Goal: Task Accomplishment & Management: Manage account settings

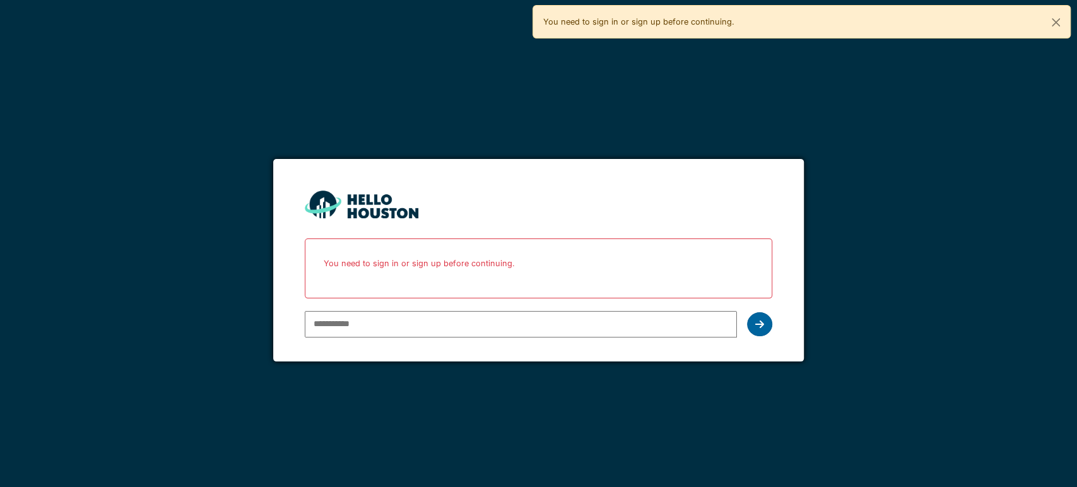
type input "**********"
click at [749, 325] on div at bounding box center [759, 324] width 25 height 24
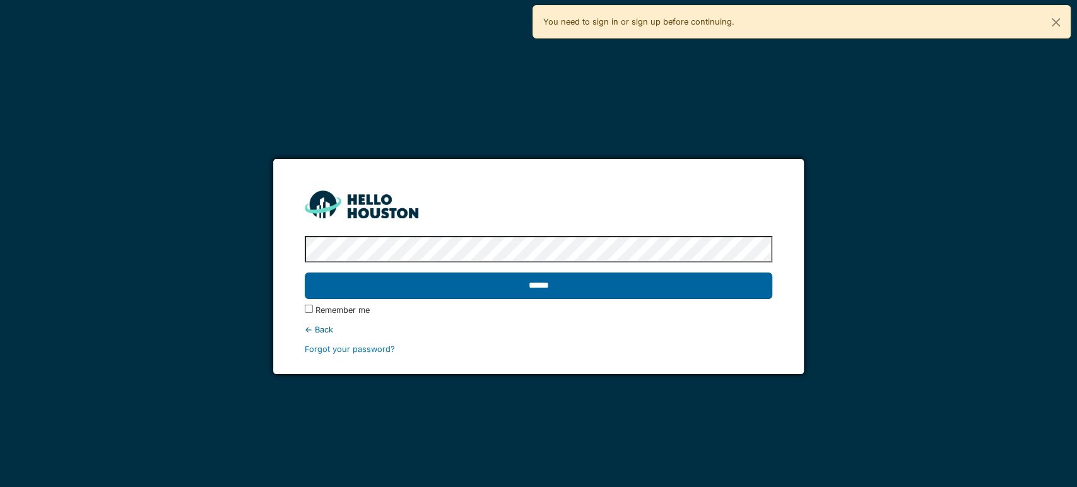
click at [547, 273] on input "******" at bounding box center [538, 285] width 467 height 26
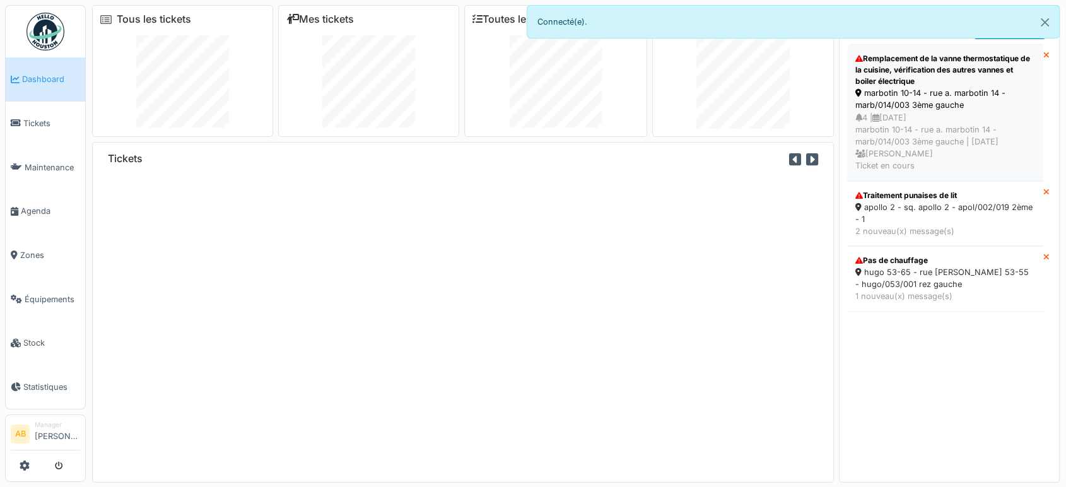
click at [900, 114] on div "4 | 16/08/2025 marbotin 10-14 - rue a. marbotin 14 - marb/014/003 3ème gauche |…" at bounding box center [945, 142] width 180 height 61
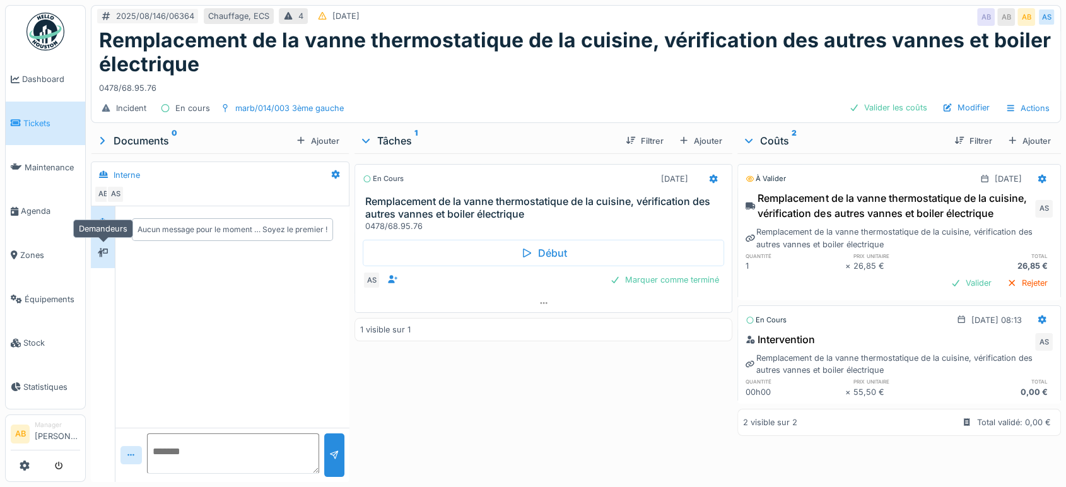
click at [107, 249] on icon at bounding box center [103, 252] width 10 height 9
click at [106, 221] on icon at bounding box center [102, 221] width 9 height 7
click at [112, 252] on div at bounding box center [102, 253] width 19 height 16
click at [500, 294] on div at bounding box center [543, 303] width 377 height 18
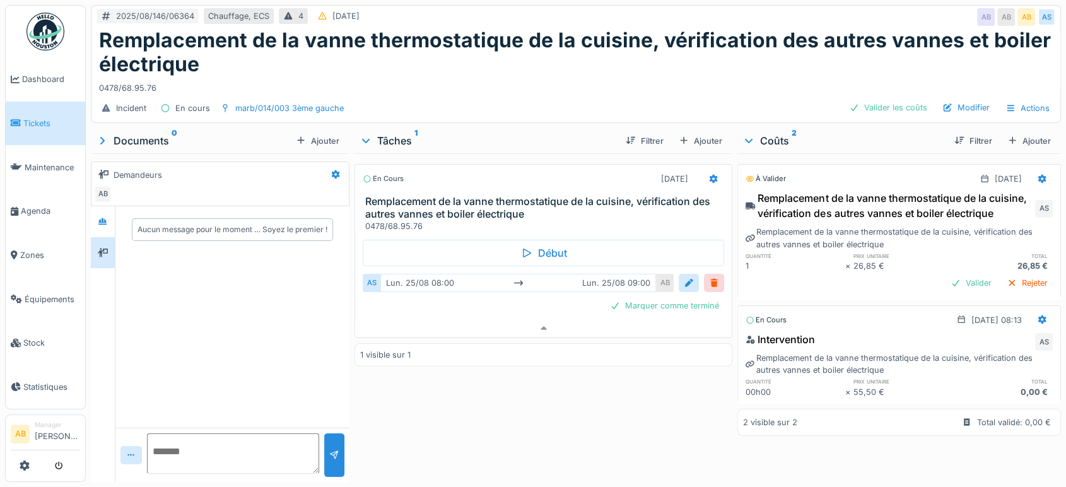
click at [62, 35] on img at bounding box center [45, 32] width 38 height 38
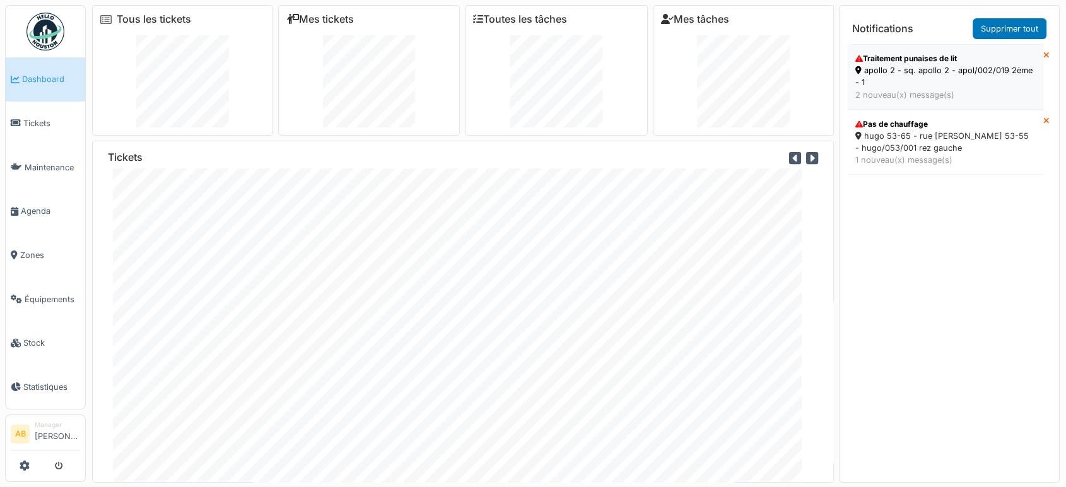
click at [898, 92] on div "2 nouveau(x) message(s)" at bounding box center [945, 95] width 180 height 12
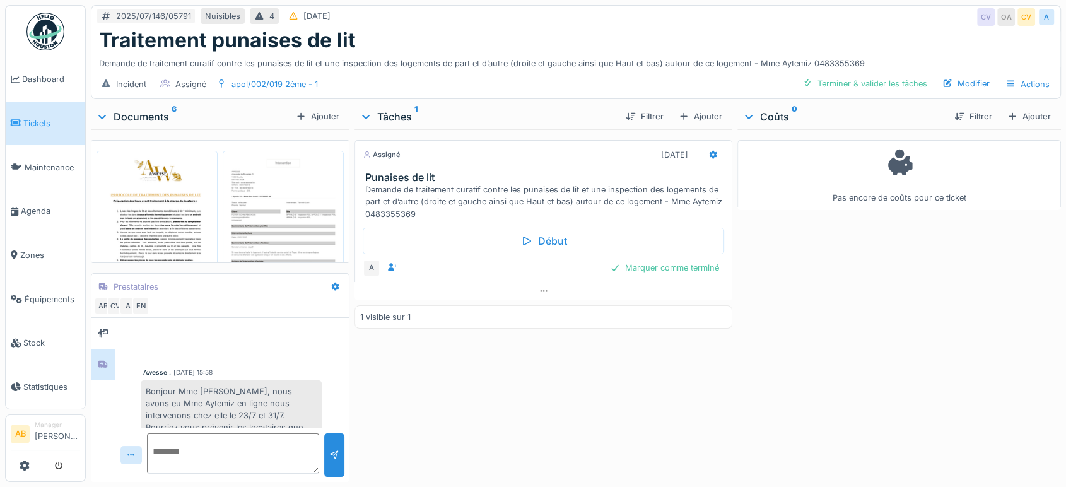
scroll to position [942, 0]
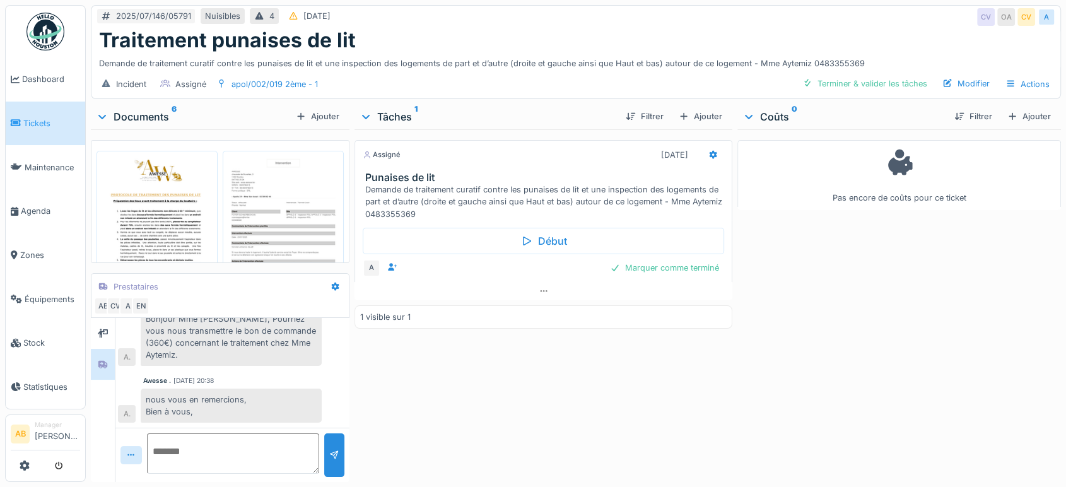
click at [33, 18] on img at bounding box center [45, 32] width 38 height 38
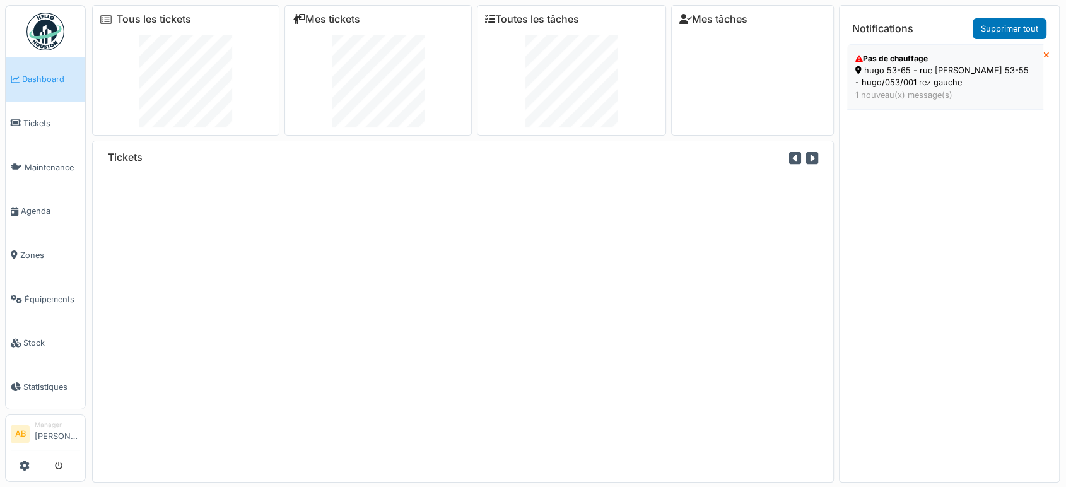
click at [874, 94] on div "1 nouveau(x) message(s)" at bounding box center [945, 95] width 180 height 12
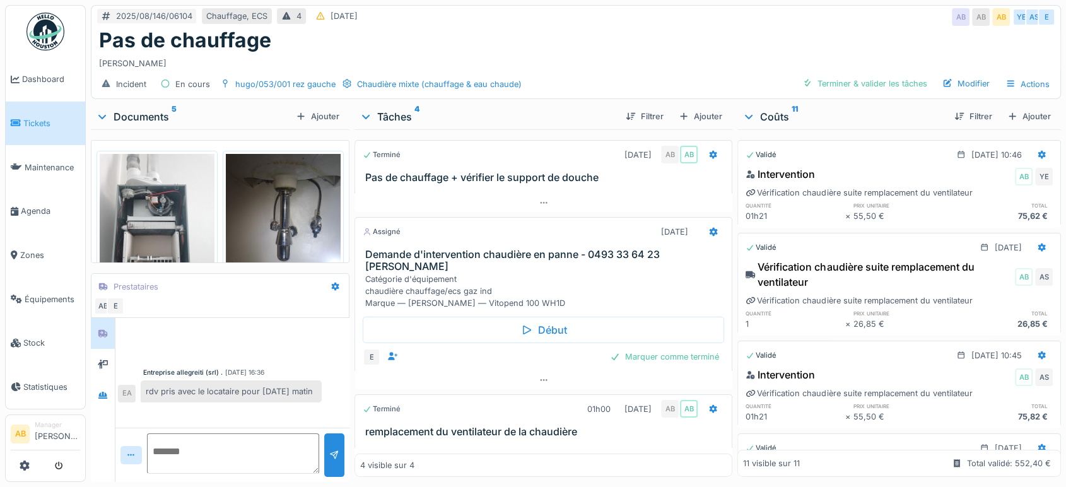
click at [156, 117] on div "Documents 5" at bounding box center [193, 116] width 195 height 15
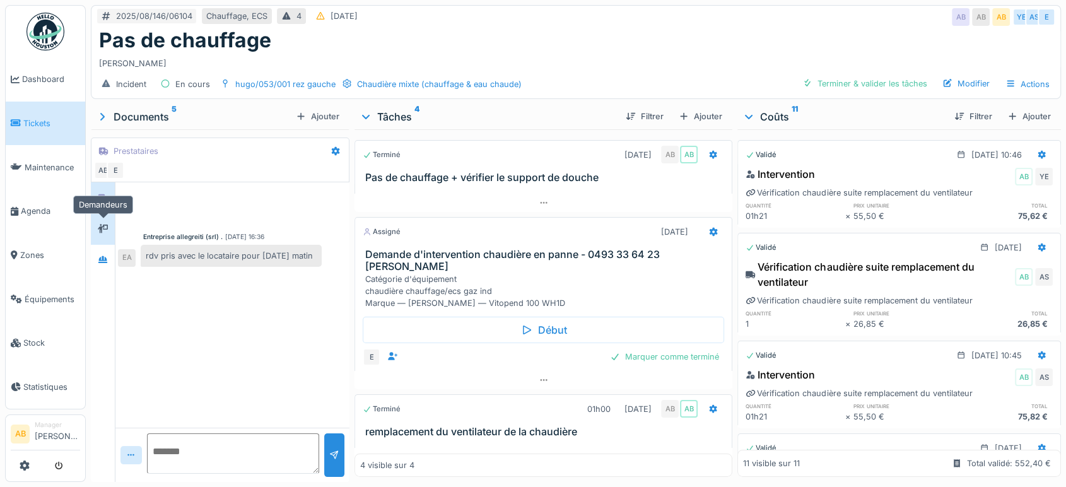
click at [103, 230] on icon at bounding box center [103, 229] width 10 height 8
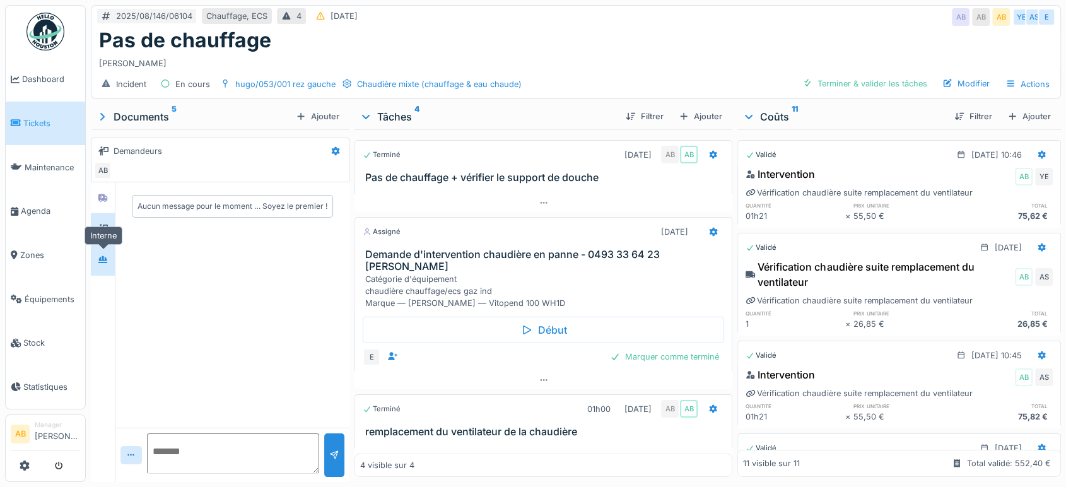
click at [108, 255] on icon at bounding box center [103, 259] width 10 height 8
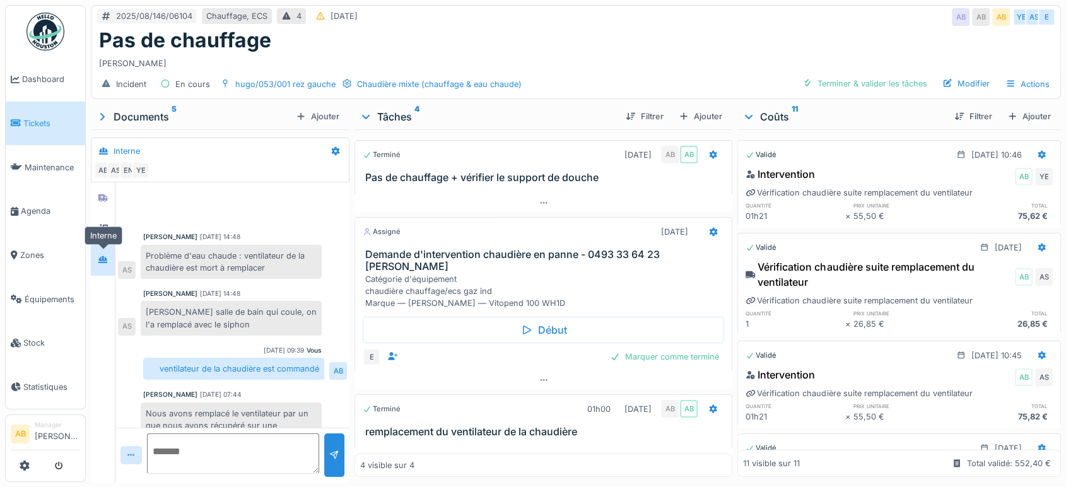
scroll to position [247, 0]
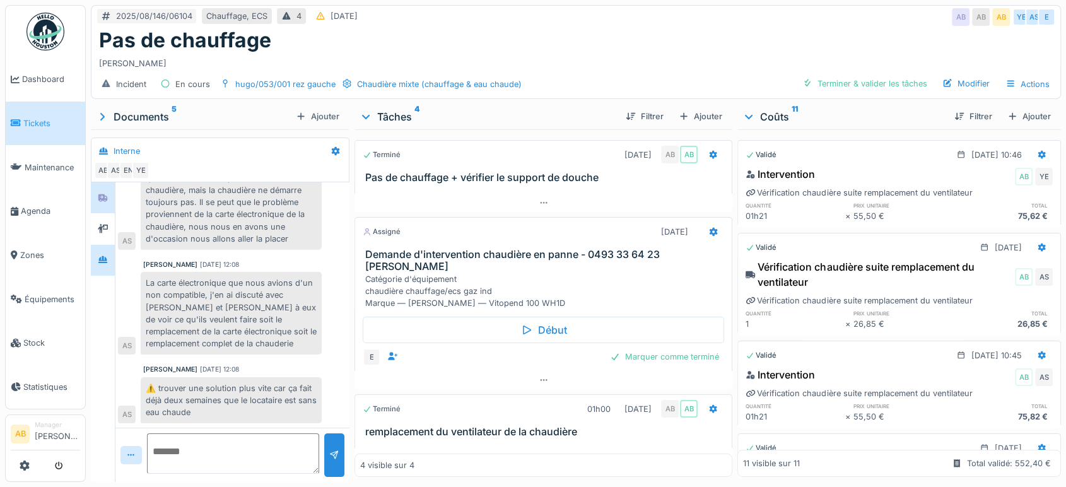
click at [95, 209] on div at bounding box center [103, 197] width 24 height 31
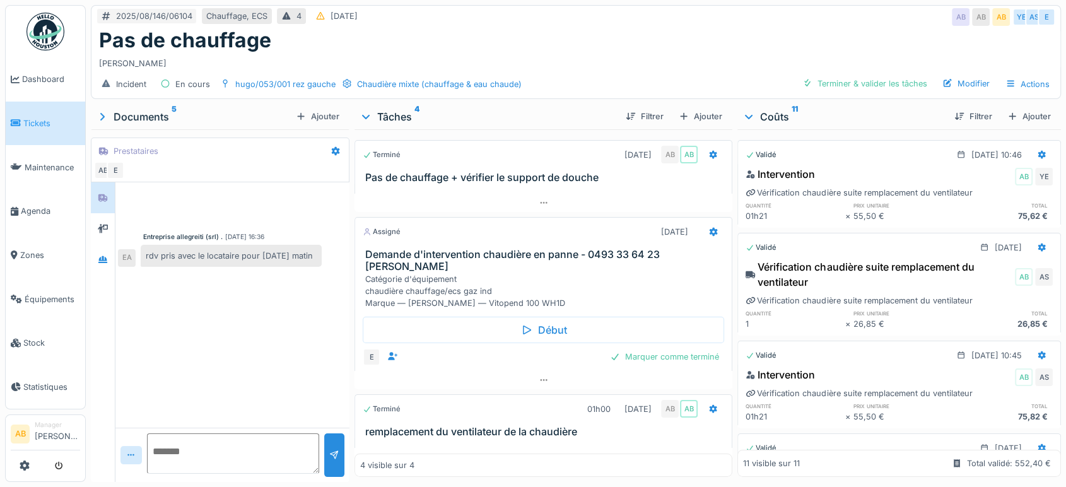
scroll to position [0, 0]
click at [107, 238] on div at bounding box center [102, 228] width 19 height 21
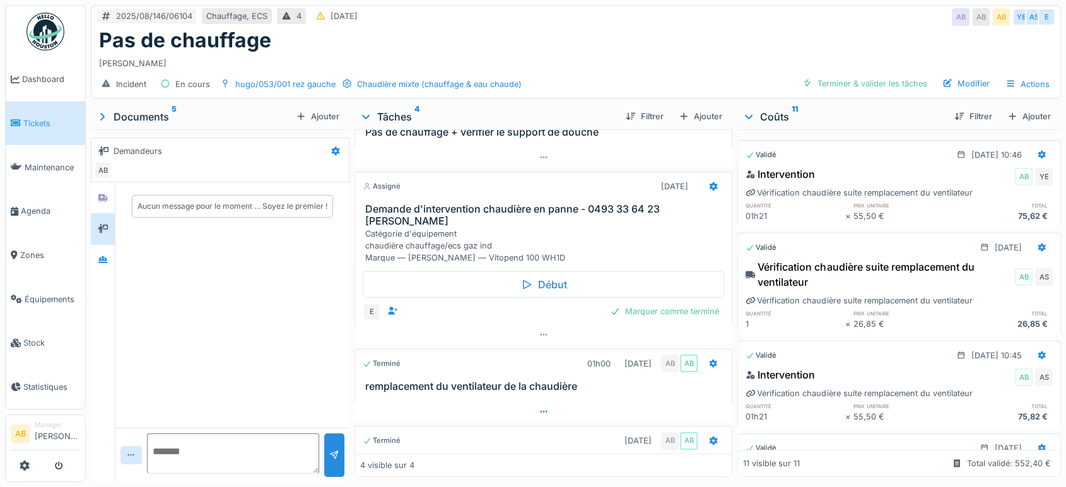
scroll to position [70, 0]
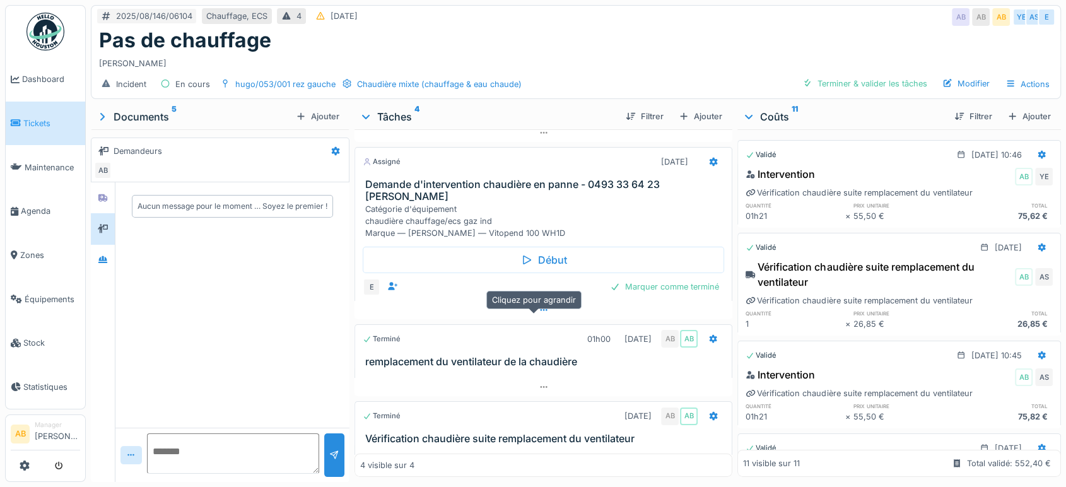
click at [517, 317] on div at bounding box center [543, 310] width 378 height 18
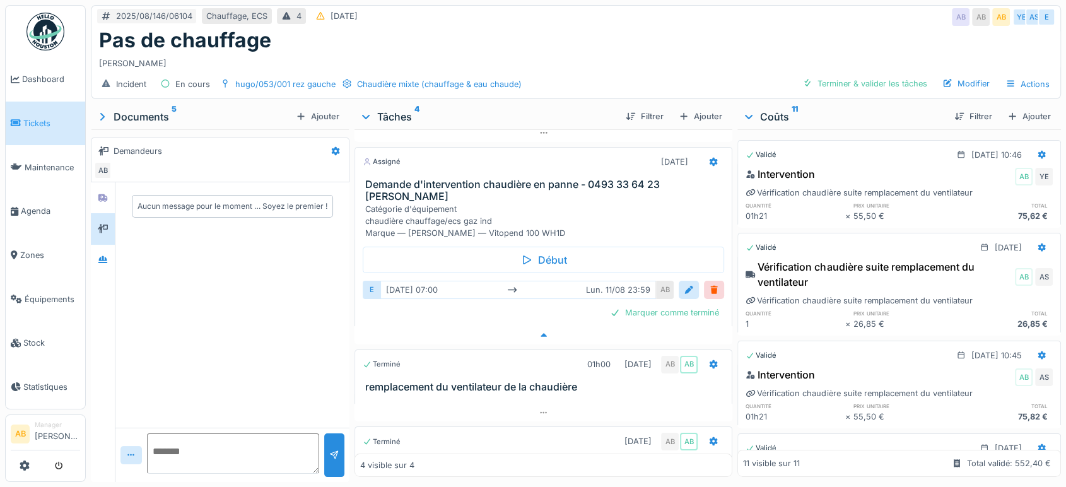
scroll to position [87, 0]
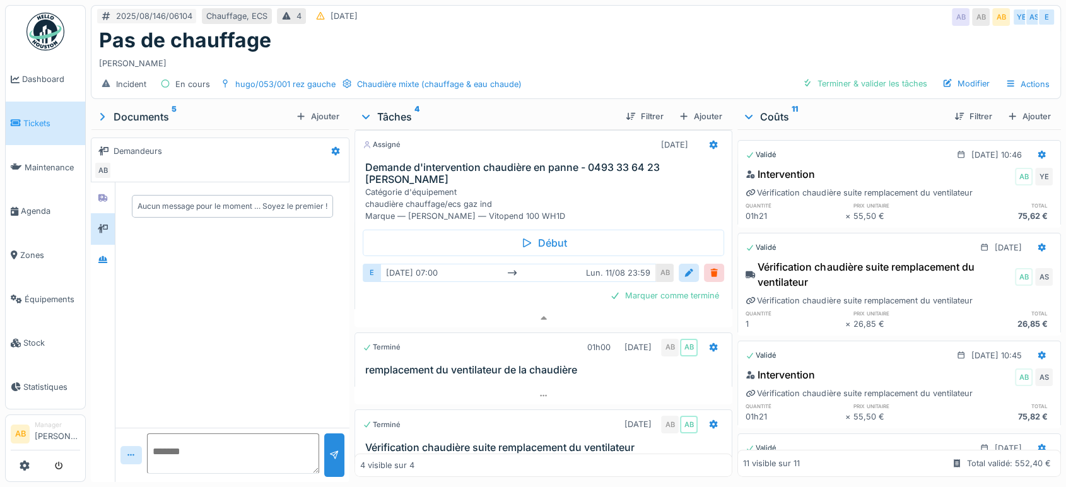
click at [50, 47] on img at bounding box center [45, 32] width 38 height 38
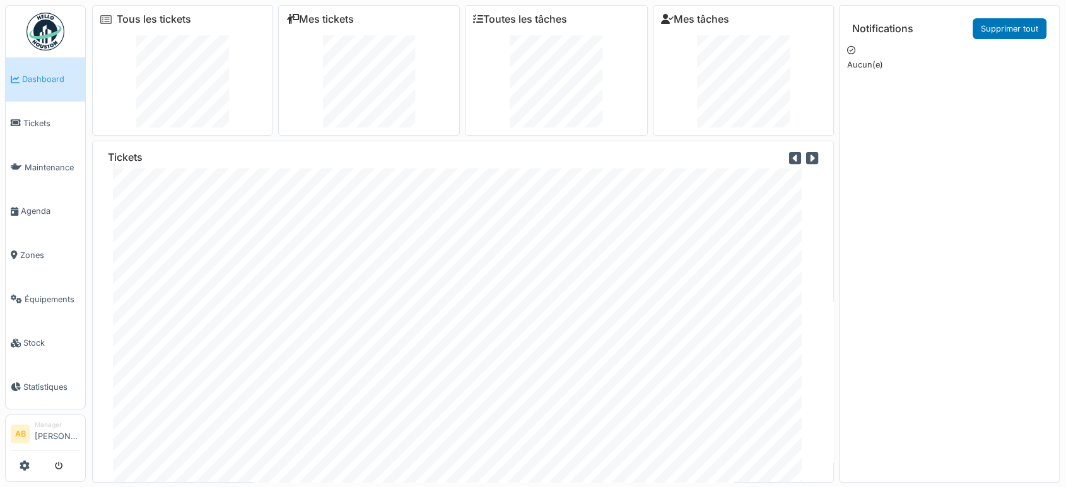
click at [821, 442] on div "Tickets" at bounding box center [463, 312] width 742 height 342
click at [821, 433] on div "Tickets" at bounding box center [463, 312] width 742 height 342
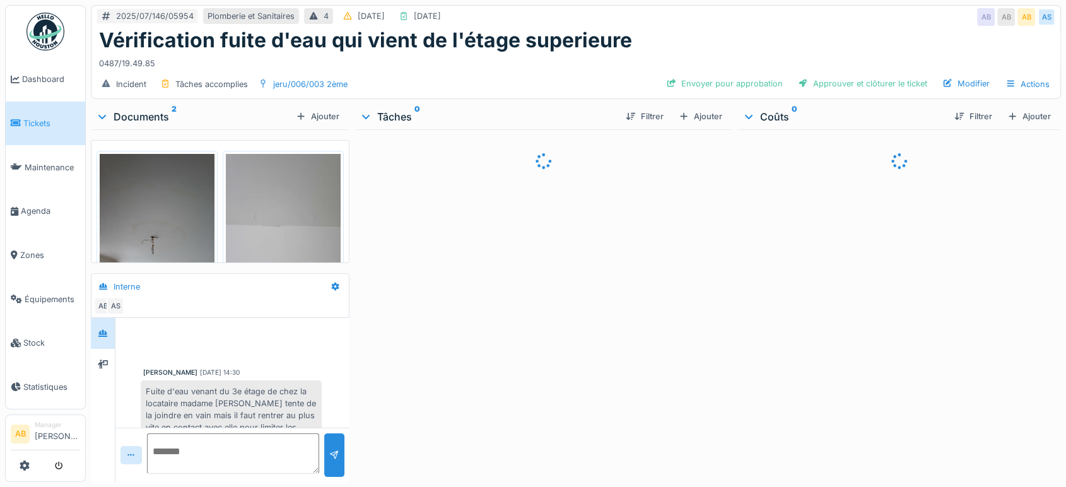
scroll to position [307, 0]
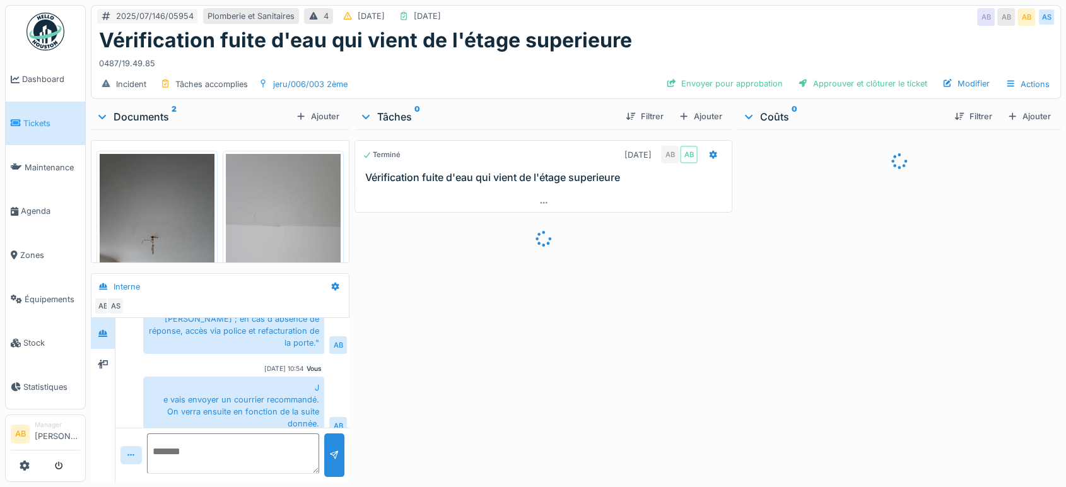
click at [536, 262] on div "Terminé [DATE] AB AB Vérification fuite d'eau qui vient de l'étage superieure" at bounding box center [543, 303] width 378 height 348
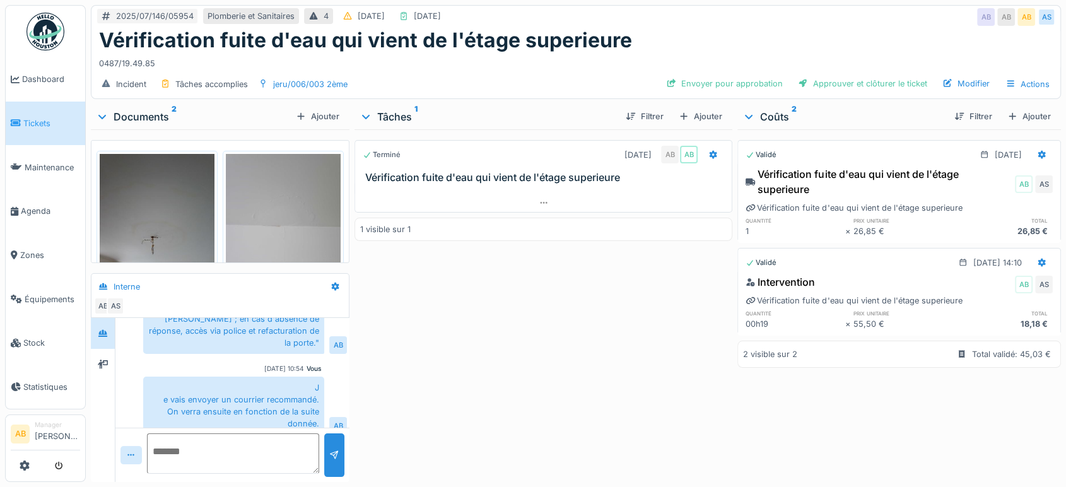
click at [61, 31] on img at bounding box center [45, 32] width 38 height 38
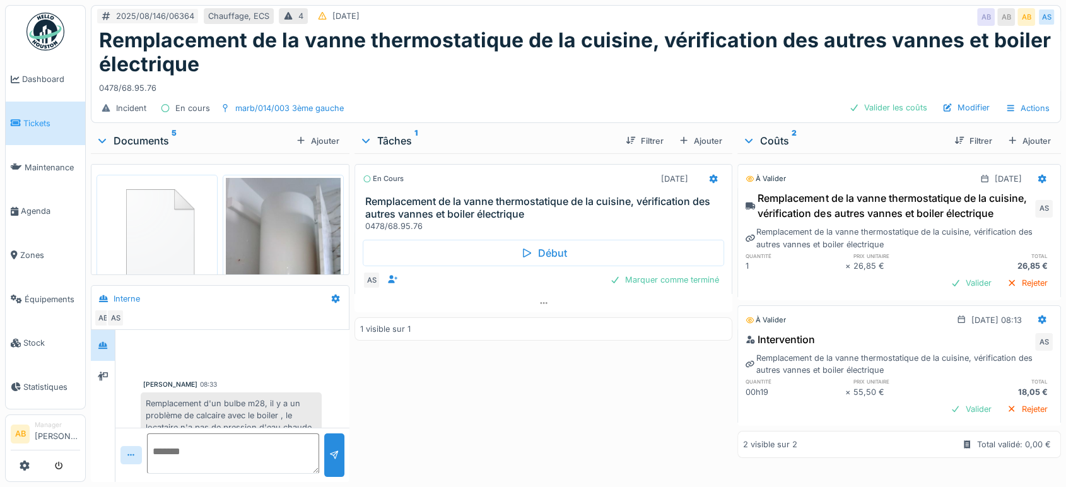
scroll to position [40, 0]
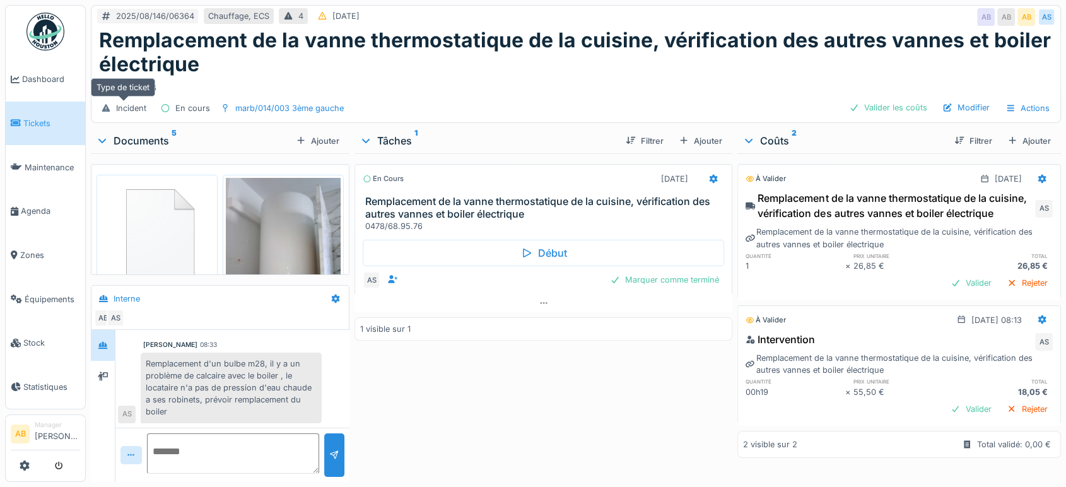
click at [124, 110] on div "Incident" at bounding box center [131, 108] width 30 height 12
click at [125, 113] on div "Incident" at bounding box center [131, 108] width 30 height 12
click at [126, 112] on div "Incident" at bounding box center [131, 108] width 30 height 12
click at [126, 109] on div "Incident" at bounding box center [131, 108] width 30 height 12
click at [126, 105] on div "Incident" at bounding box center [131, 108] width 30 height 12
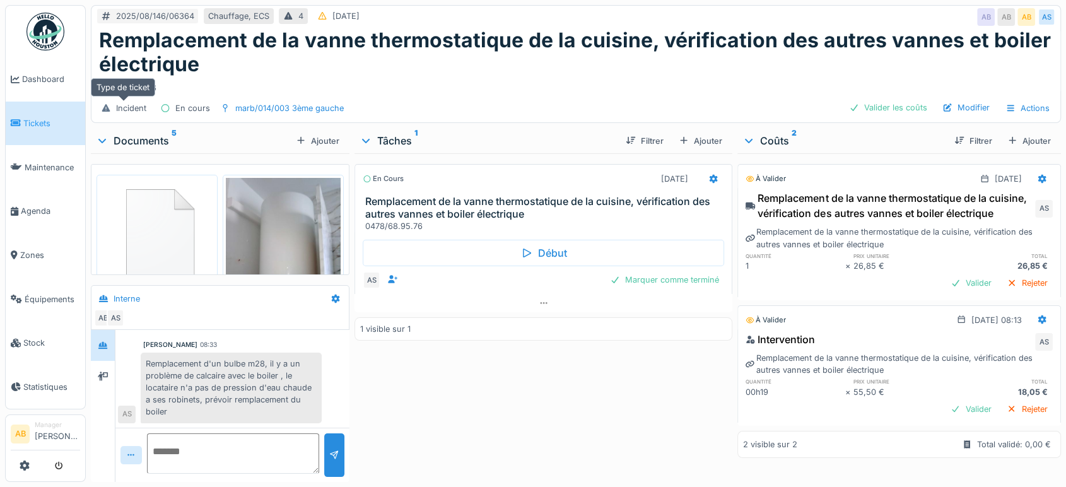
click at [136, 109] on div "Incident" at bounding box center [131, 108] width 30 height 12
click at [129, 145] on div "Documents 5" at bounding box center [193, 140] width 195 height 15
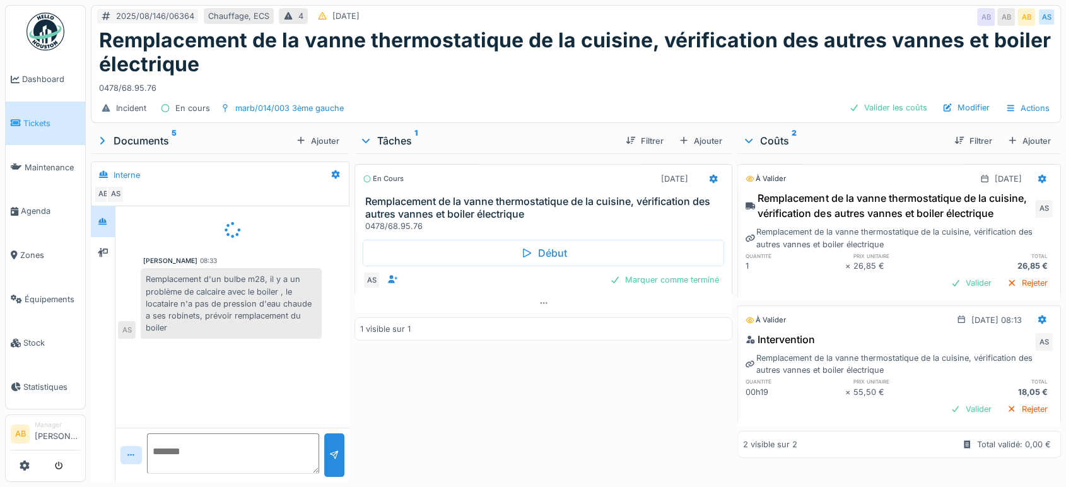
click at [41, 29] on img at bounding box center [45, 32] width 38 height 38
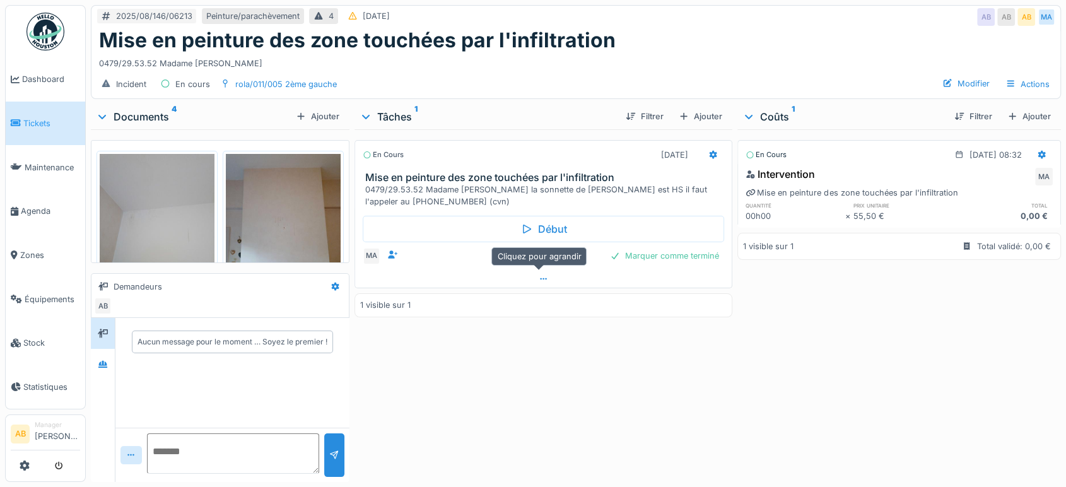
click at [392, 273] on div at bounding box center [543, 279] width 377 height 18
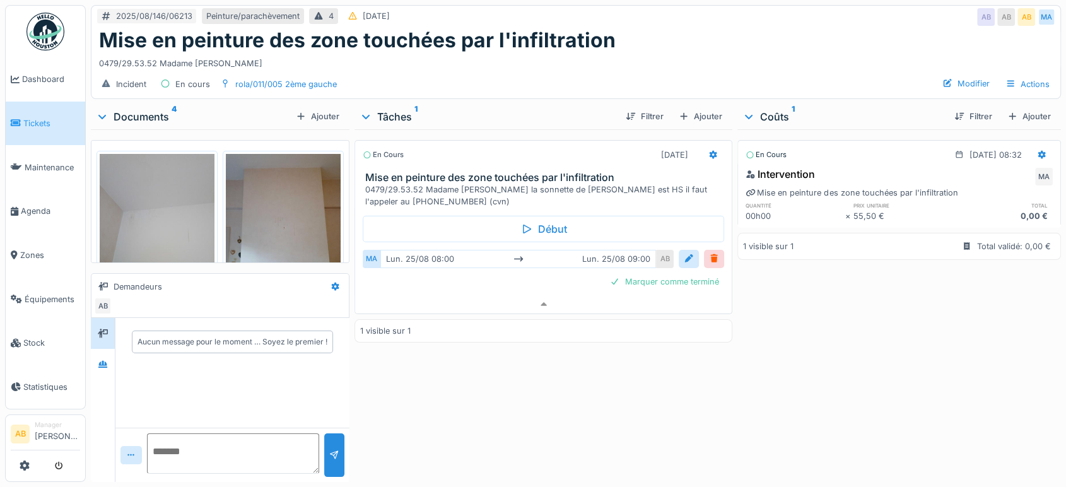
scroll to position [10, 0]
click at [101, 360] on icon at bounding box center [103, 364] width 10 height 8
click at [95, 325] on div at bounding box center [102, 333] width 19 height 16
click at [115, 109] on div "Documents 4" at bounding box center [193, 116] width 195 height 15
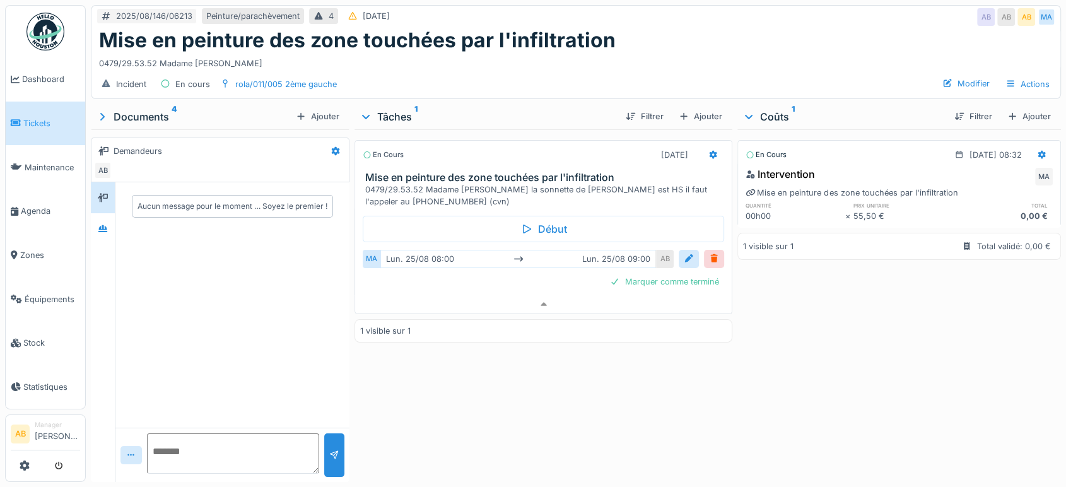
click at [114, 109] on div "Documents 4" at bounding box center [193, 116] width 195 height 15
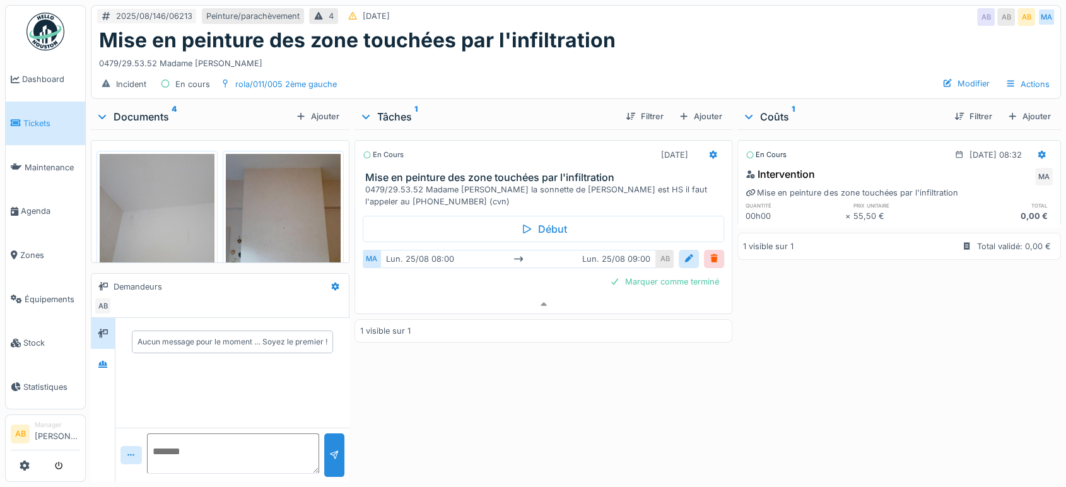
scroll to position [238, 0]
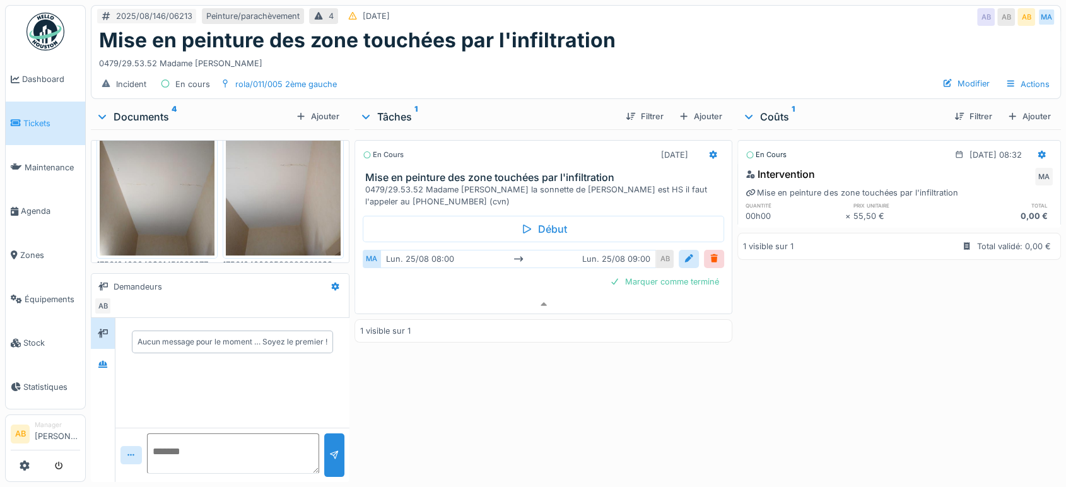
click at [35, 38] on img at bounding box center [45, 32] width 38 height 38
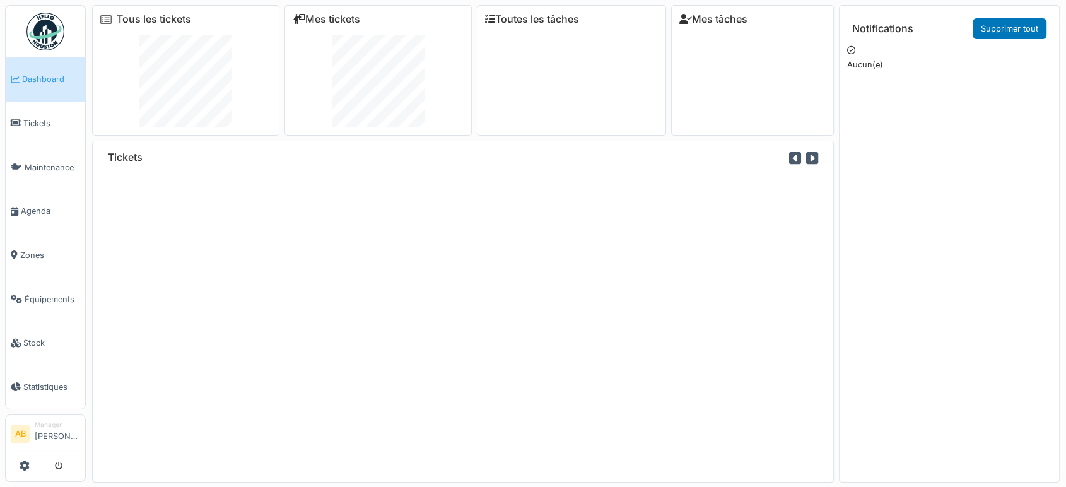
drag, startPoint x: 0, startPoint y: 0, endPoint x: 476, endPoint y: 249, distance: 536.6
click at [476, 249] on div "Tickets" at bounding box center [463, 312] width 742 height 342
drag, startPoint x: 298, startPoint y: 254, endPoint x: 241, endPoint y: 283, distance: 64.6
click at [241, 283] on div "Tickets" at bounding box center [463, 312] width 742 height 342
click at [182, 261] on div "Tickets" at bounding box center [463, 312] width 742 height 342
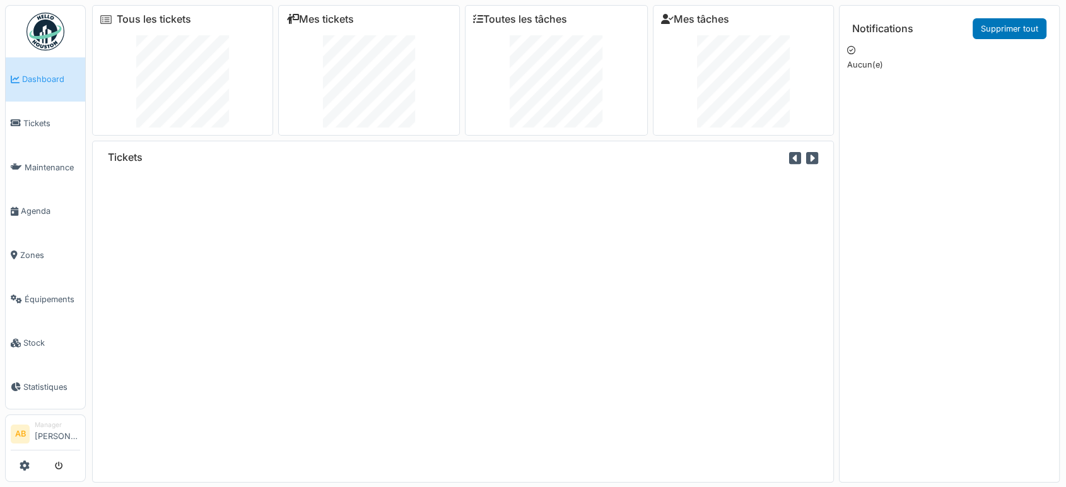
click at [33, 31] on img at bounding box center [45, 32] width 38 height 38
click at [30, 22] on img at bounding box center [45, 32] width 38 height 38
click at [41, 25] on ul "Dashboard Tickets Maintenance [GEOGRAPHIC_DATA] Zones Équipements Stock Statist…" at bounding box center [45, 207] width 81 height 404
click at [41, 25] on img at bounding box center [45, 32] width 38 height 38
click at [71, 7] on ul "Dashboard Tickets Maintenance Agenda Zones Équipements Stock Statistiques" at bounding box center [45, 207] width 81 height 404
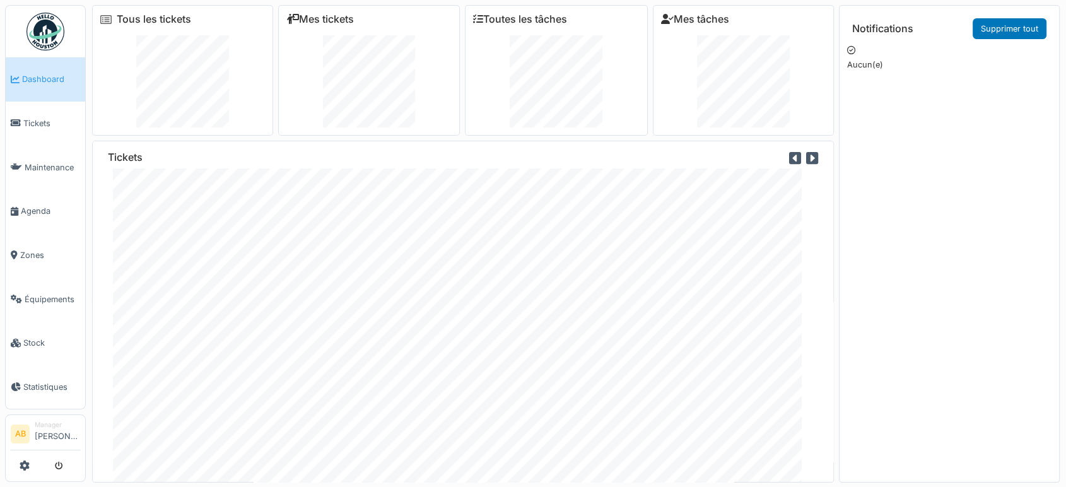
click at [50, 25] on img at bounding box center [45, 32] width 38 height 38
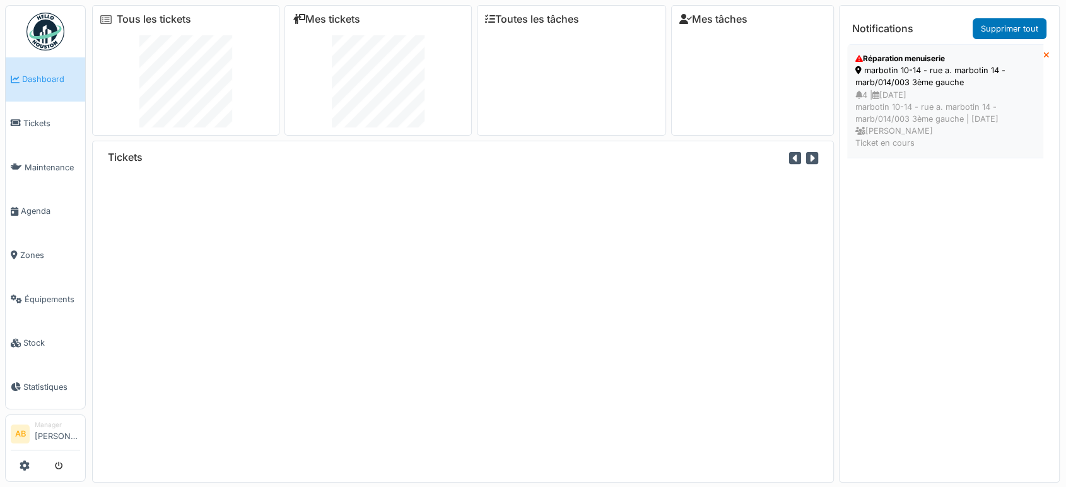
click at [885, 100] on div "4 | [DATE] marbotin 10-14 - rue a. marbotin 14 - marb/014/003 3ème gauche | [DA…" at bounding box center [945, 119] width 180 height 61
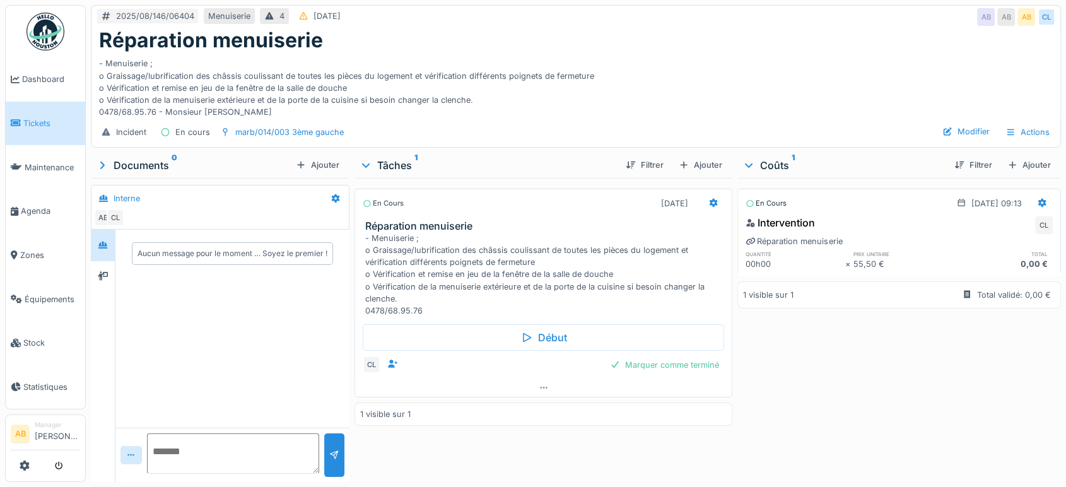
click at [573, 189] on div "En cours [DATE]" at bounding box center [543, 200] width 377 height 23
click at [520, 387] on div at bounding box center [543, 387] width 377 height 18
click at [42, 50] on img at bounding box center [45, 32] width 38 height 38
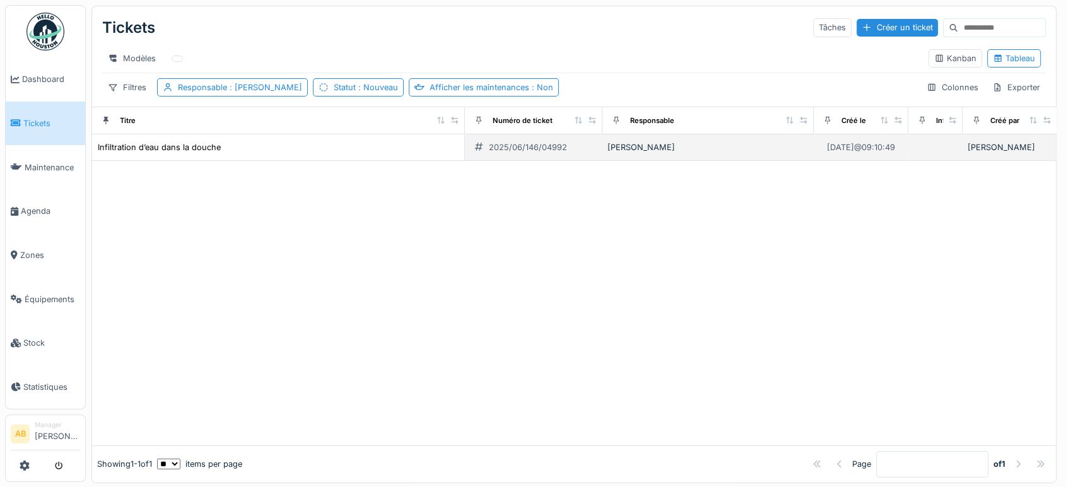
click at [207, 148] on td "Infiltration d’eau dans la douche" at bounding box center [278, 147] width 373 height 26
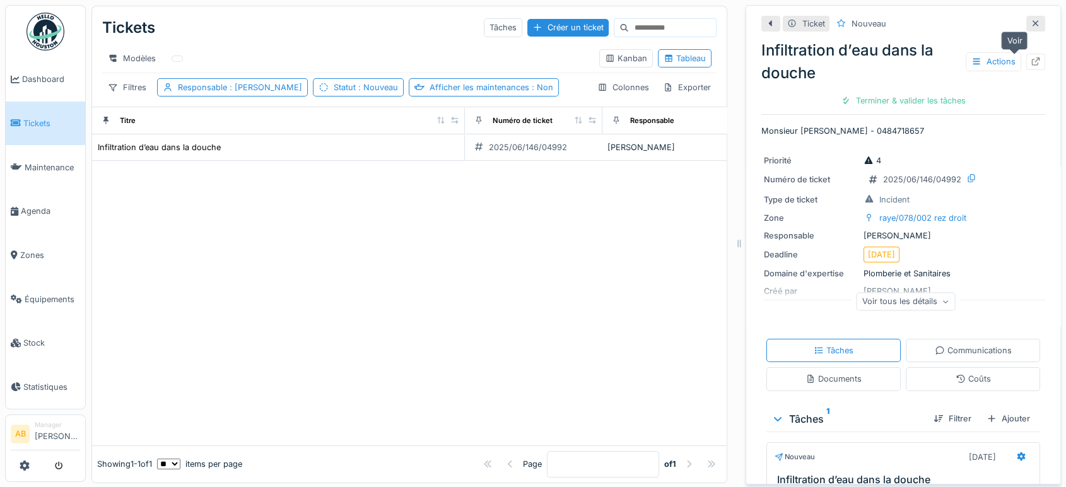
click at [1032, 65] on icon at bounding box center [1036, 61] width 8 height 8
click at [1026, 16] on div at bounding box center [1035, 24] width 19 height 16
click at [1031, 20] on icon at bounding box center [1036, 24] width 10 height 8
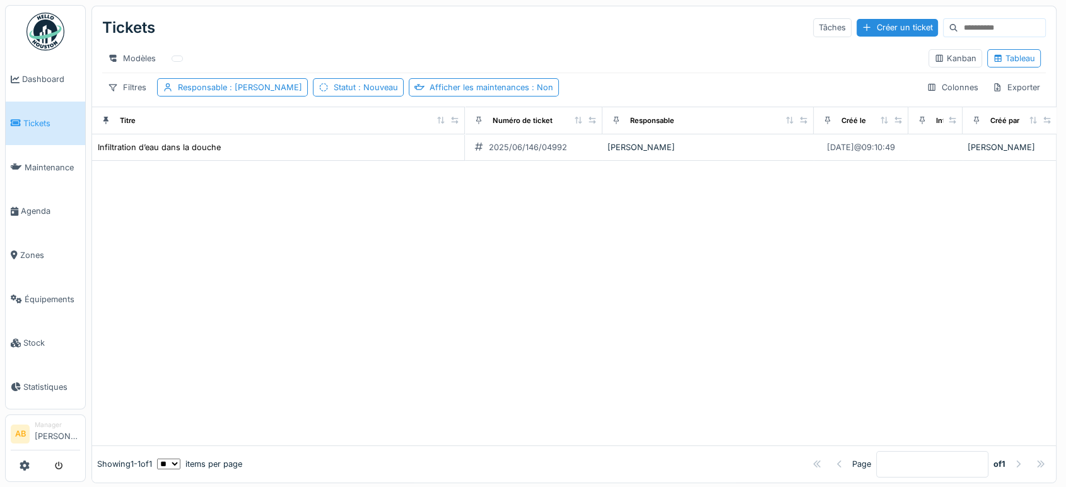
click at [45, 49] on img at bounding box center [45, 32] width 38 height 38
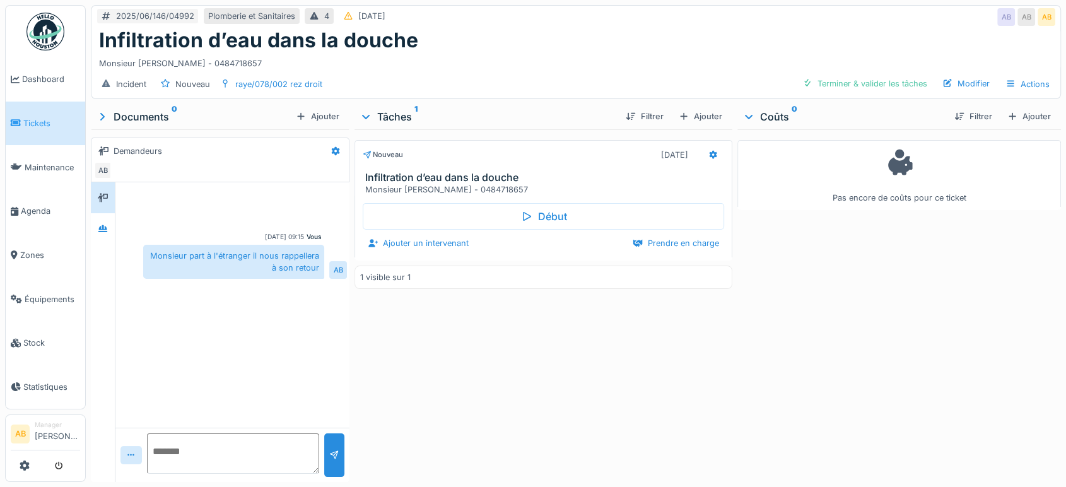
click at [49, 32] on img at bounding box center [45, 32] width 38 height 38
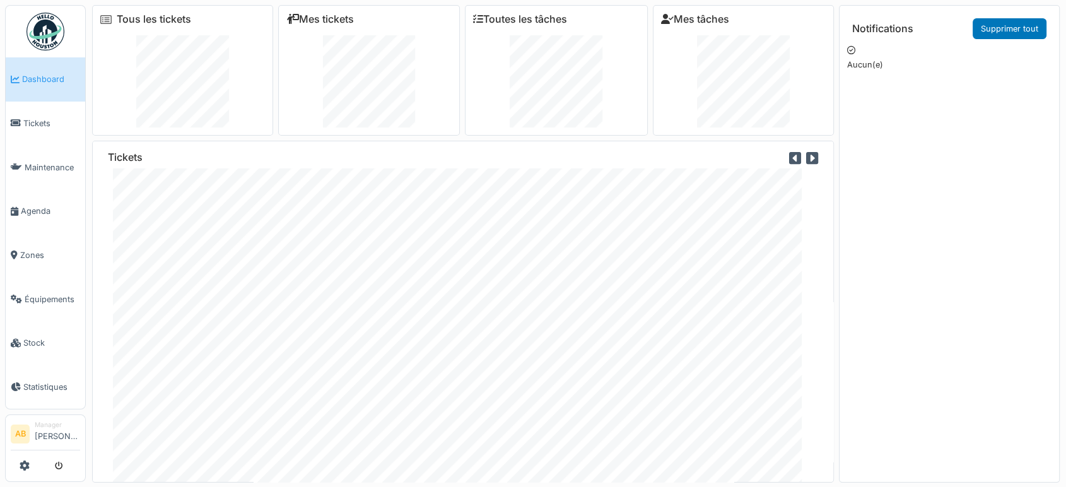
click at [396, 32] on div "Mes tickets" at bounding box center [368, 70] width 181 height 131
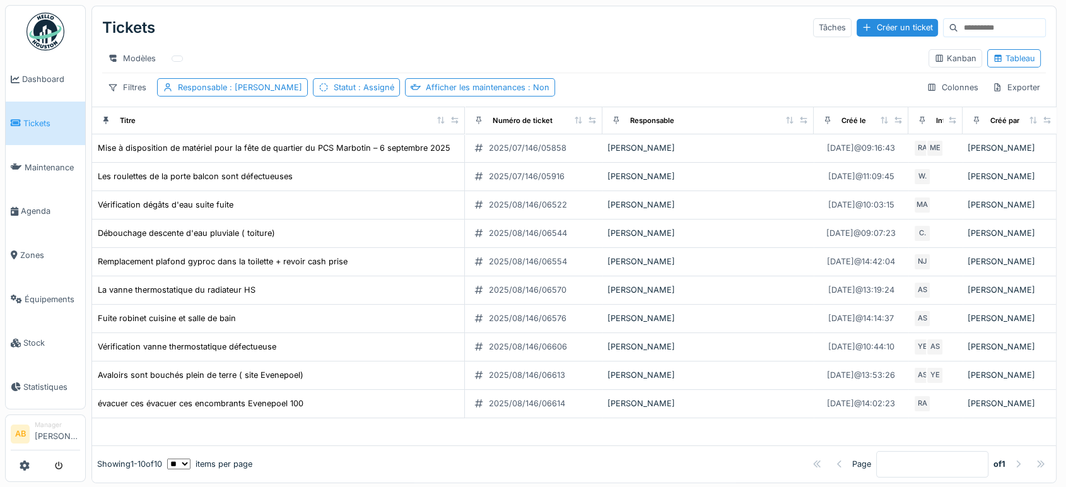
click at [394, 66] on div "Modèles" at bounding box center [510, 58] width 816 height 18
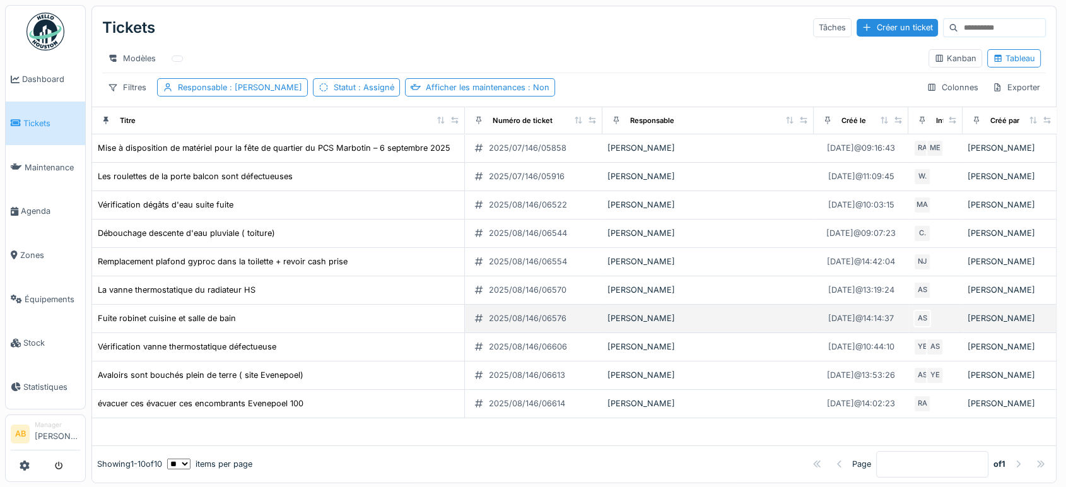
click at [262, 325] on div "Fuite robinet cuisine et salle de bain" at bounding box center [278, 318] width 362 height 13
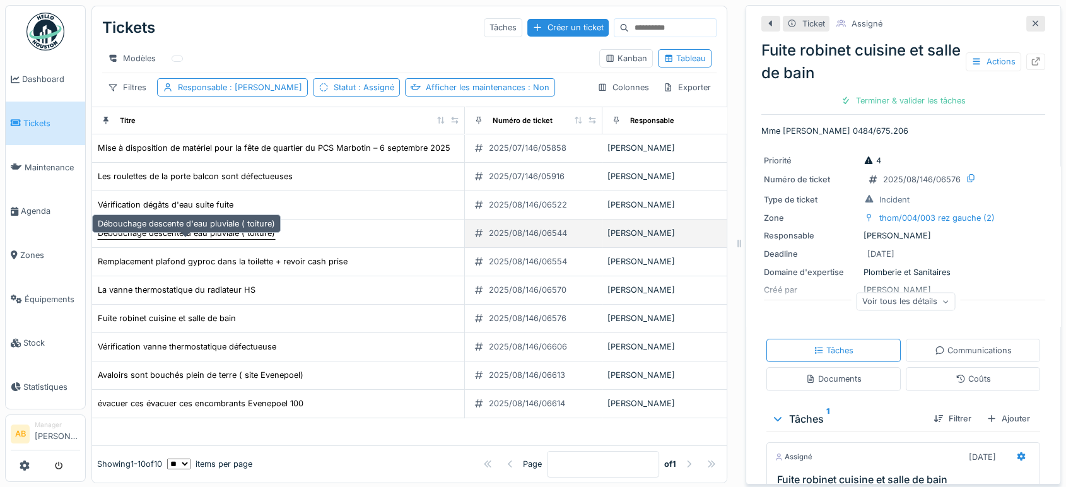
click at [192, 239] on div "Débouchage descente d'eau pluviale ( toiture)" at bounding box center [186, 233] width 177 height 12
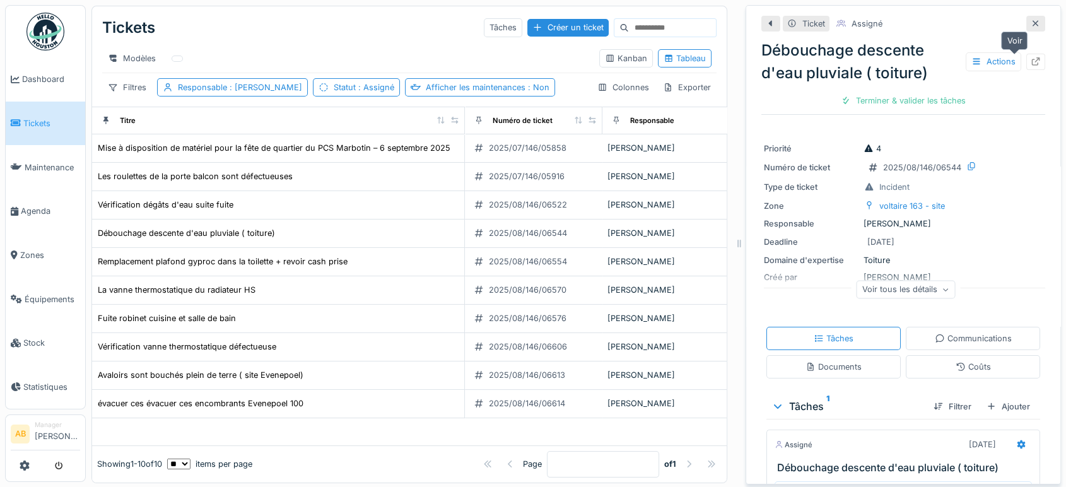
click at [1031, 62] on icon at bounding box center [1036, 61] width 10 height 8
click at [47, 26] on img at bounding box center [45, 32] width 38 height 38
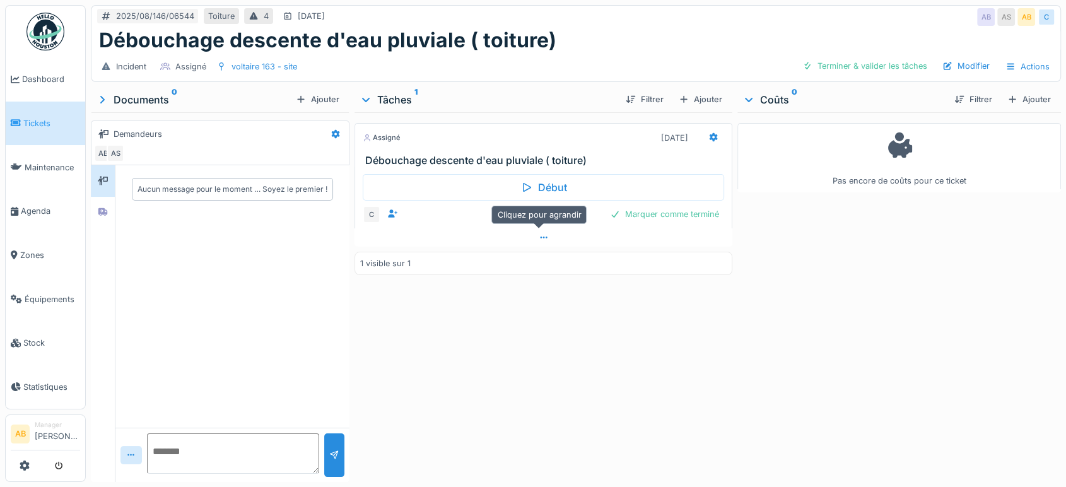
click at [508, 243] on div at bounding box center [543, 237] width 378 height 18
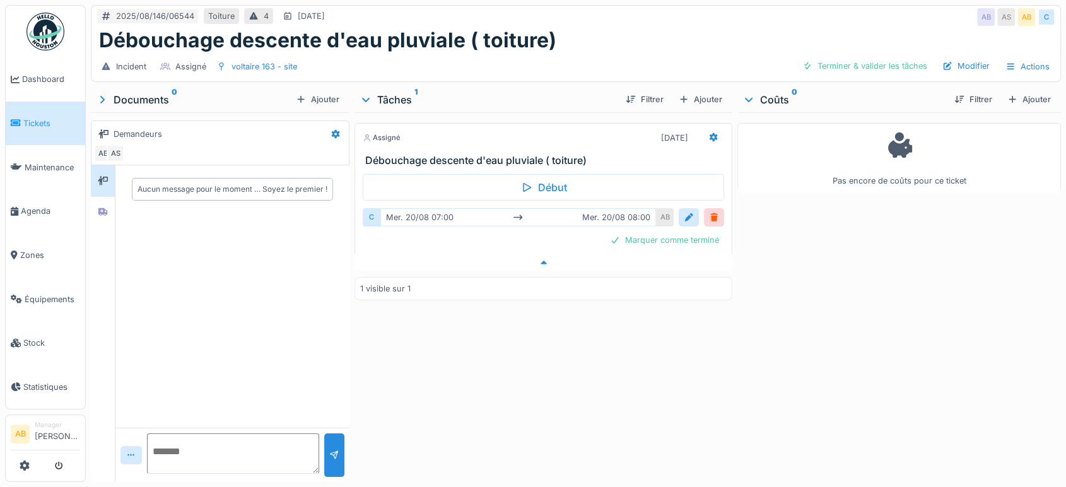
scroll to position [10, 0]
click at [52, 18] on img at bounding box center [45, 32] width 38 height 38
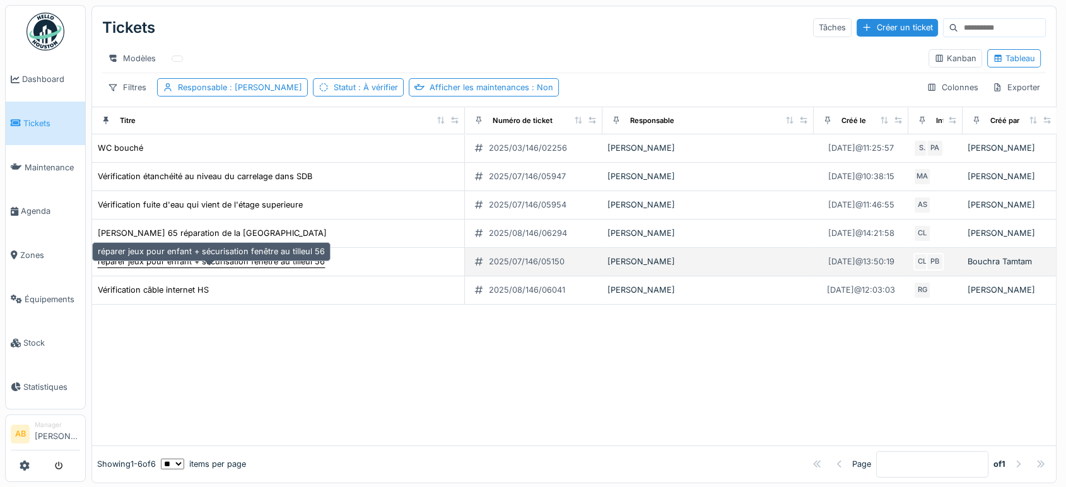
click at [282, 267] on div "réparer jeux pour enfant + sécurisation fenêtre au tilleul 56" at bounding box center [211, 261] width 227 height 12
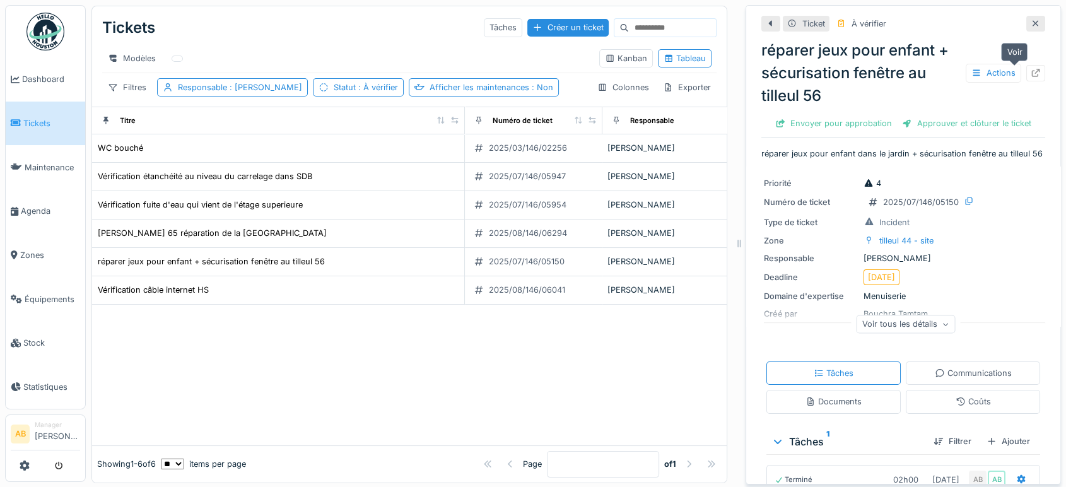
click at [1032, 73] on icon at bounding box center [1036, 73] width 8 height 8
click at [44, 32] on img at bounding box center [45, 32] width 38 height 38
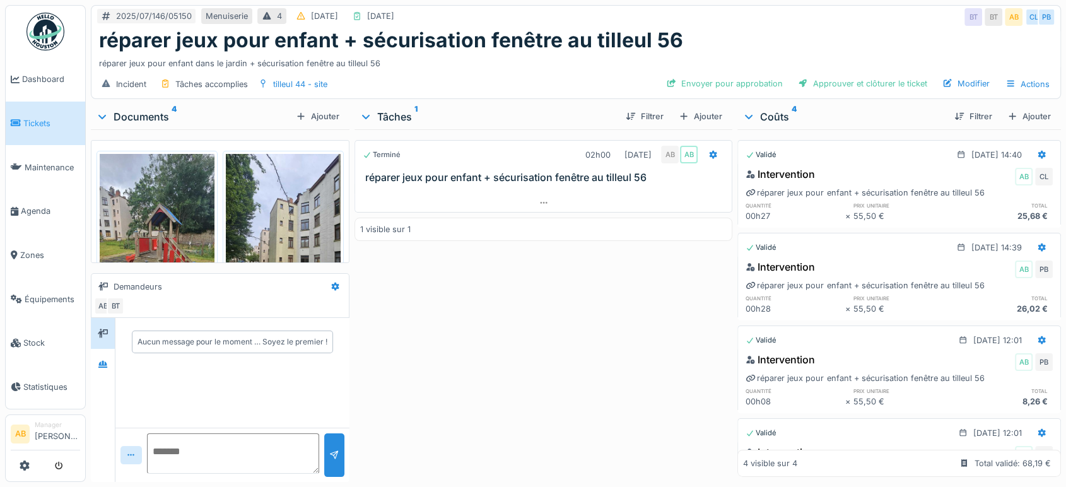
click at [157, 117] on div "Documents 4" at bounding box center [193, 116] width 195 height 15
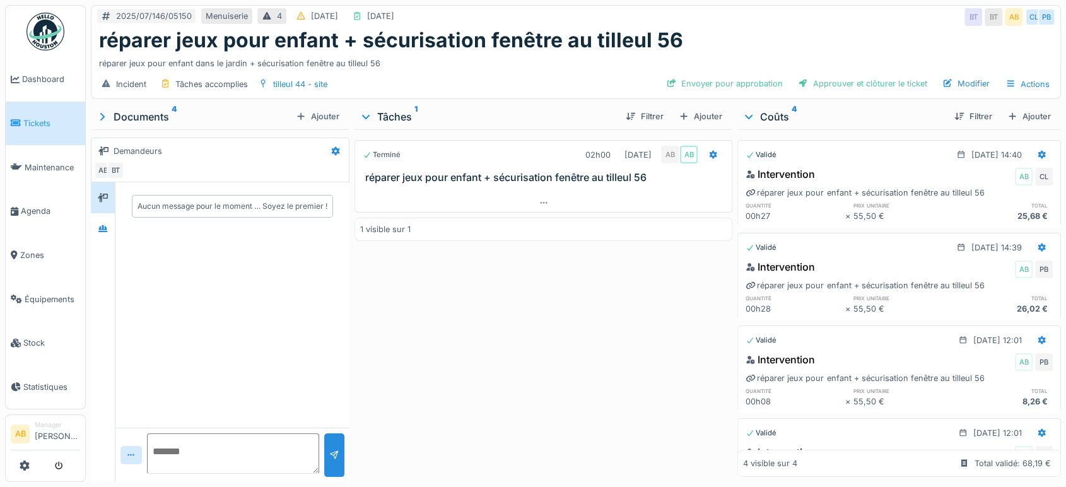
click at [157, 117] on div "Documents 4" at bounding box center [193, 116] width 195 height 15
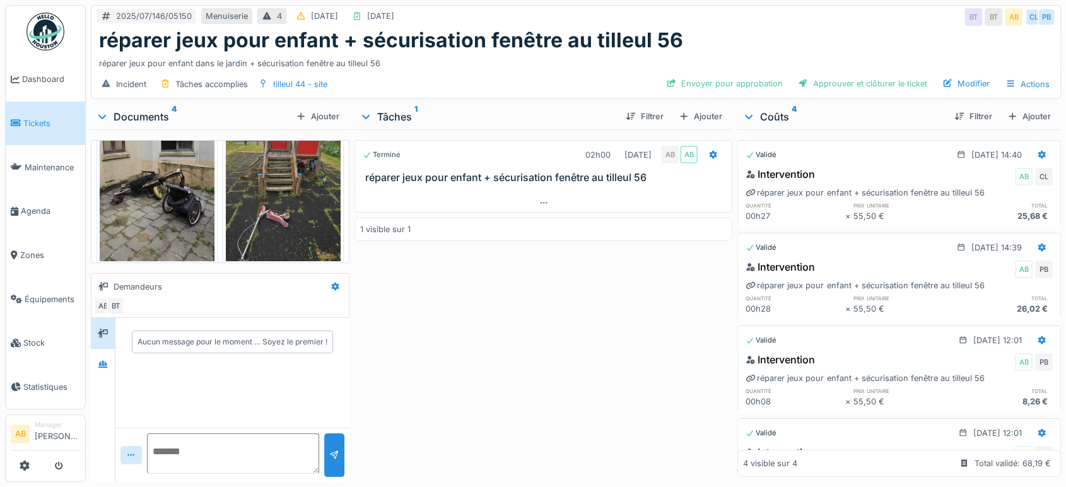
scroll to position [333, 0]
click at [106, 365] on icon at bounding box center [102, 364] width 9 height 7
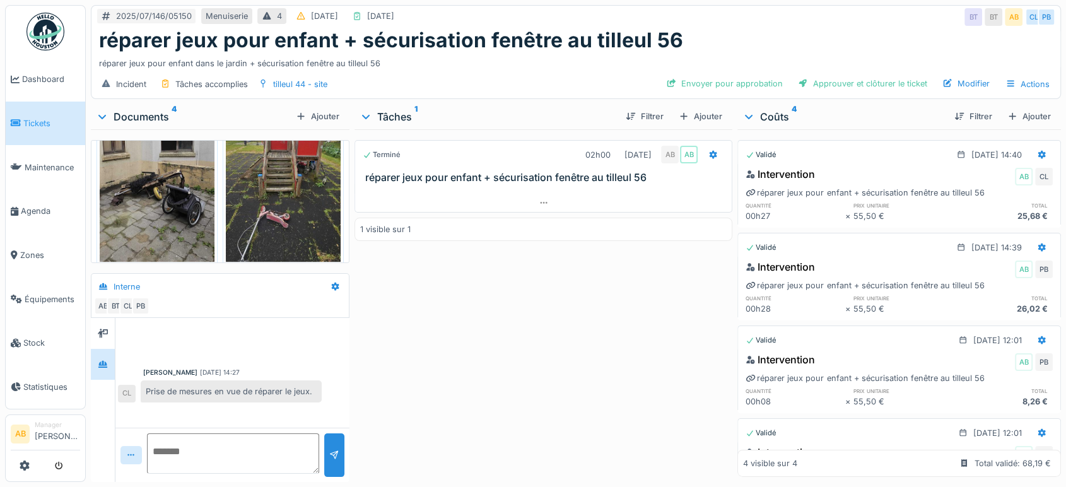
click at [135, 118] on div "Documents 4" at bounding box center [193, 116] width 195 height 15
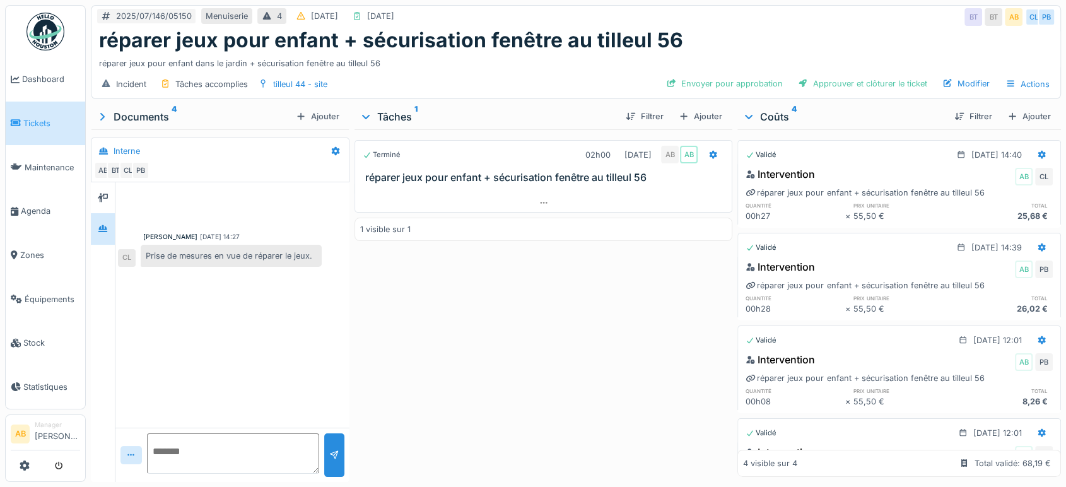
click at [402, 235] on div "1 visible sur 1" at bounding box center [543, 229] width 378 height 23
click at [48, 44] on img at bounding box center [45, 32] width 38 height 38
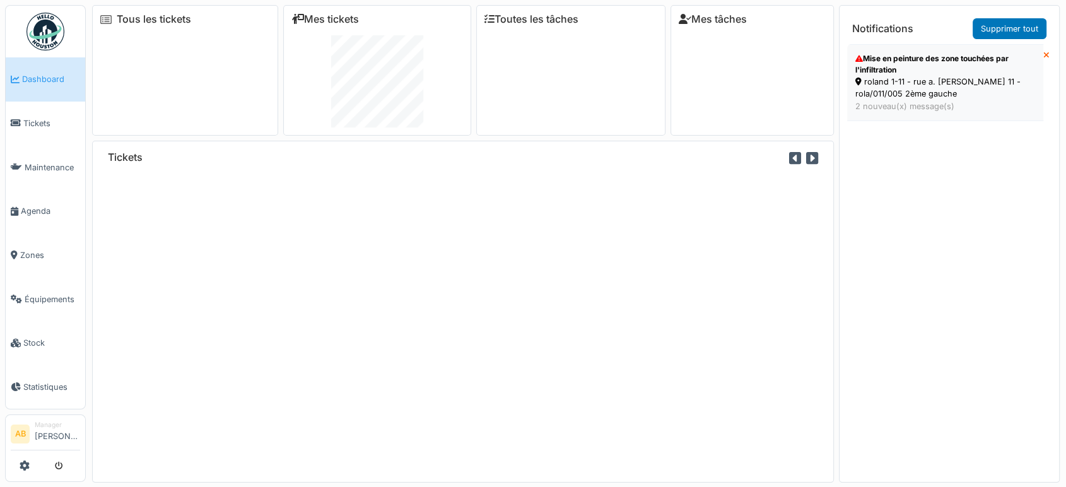
click at [932, 90] on div "roland 1-11 - rue a. roland 11 - rola/011/005 2ème gauche" at bounding box center [945, 88] width 180 height 24
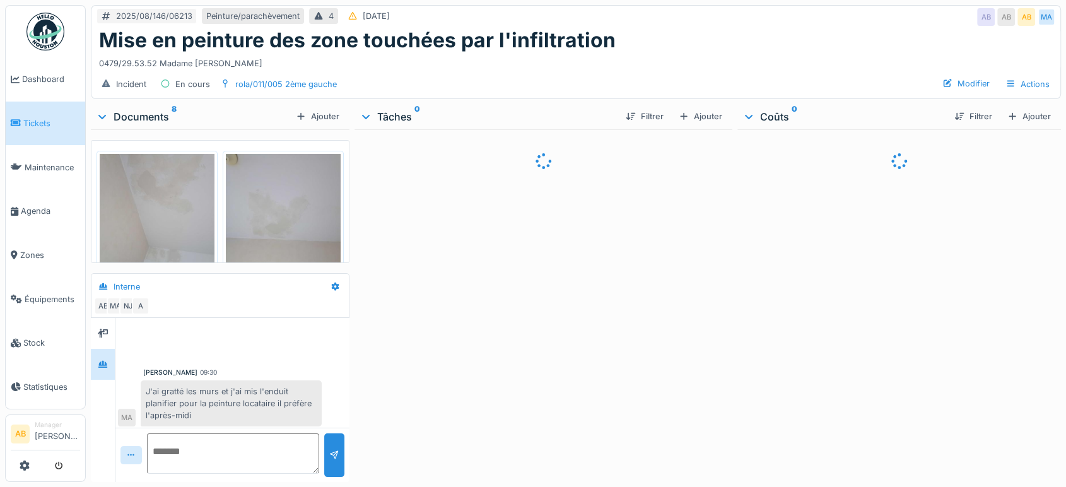
scroll to position [48, 0]
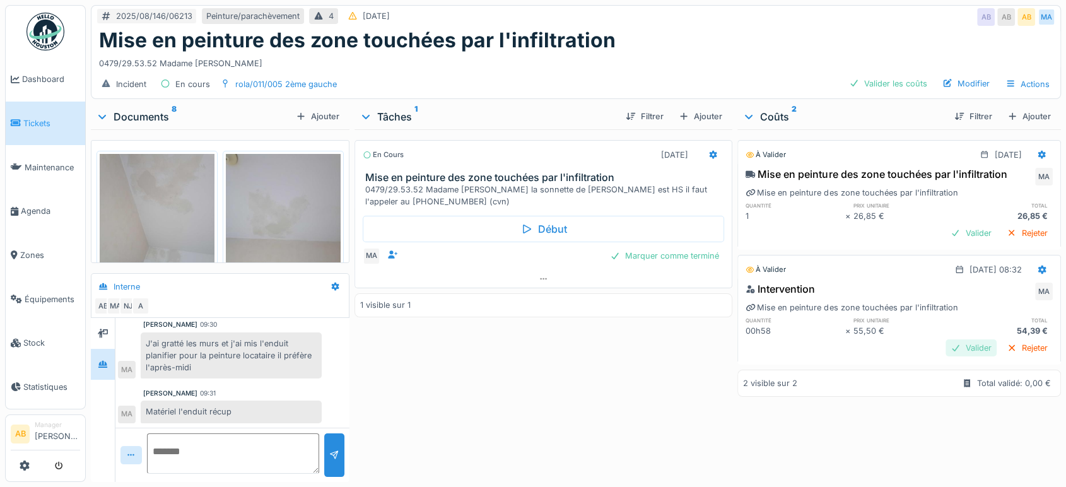
click at [946, 343] on div "Valider" at bounding box center [971, 347] width 51 height 17
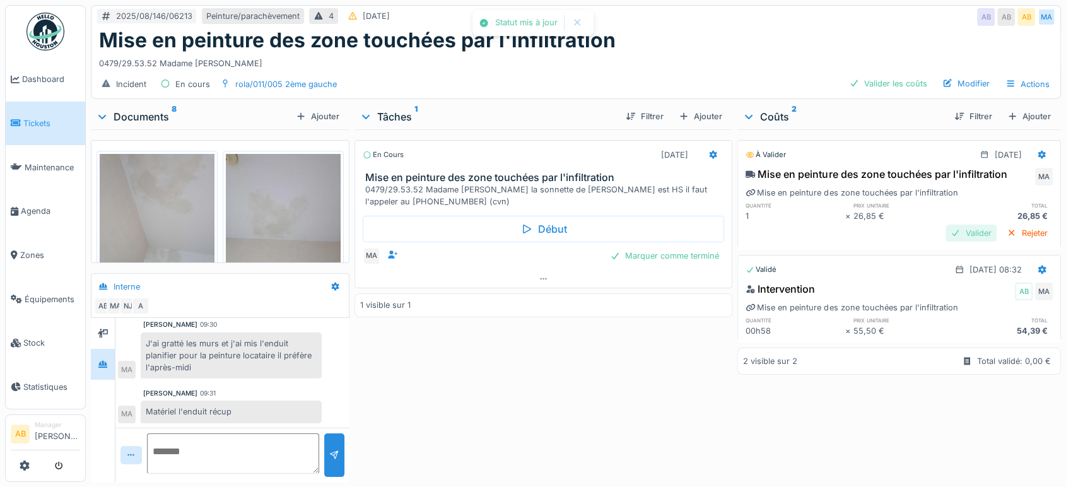
click at [946, 226] on div "Valider" at bounding box center [971, 233] width 51 height 17
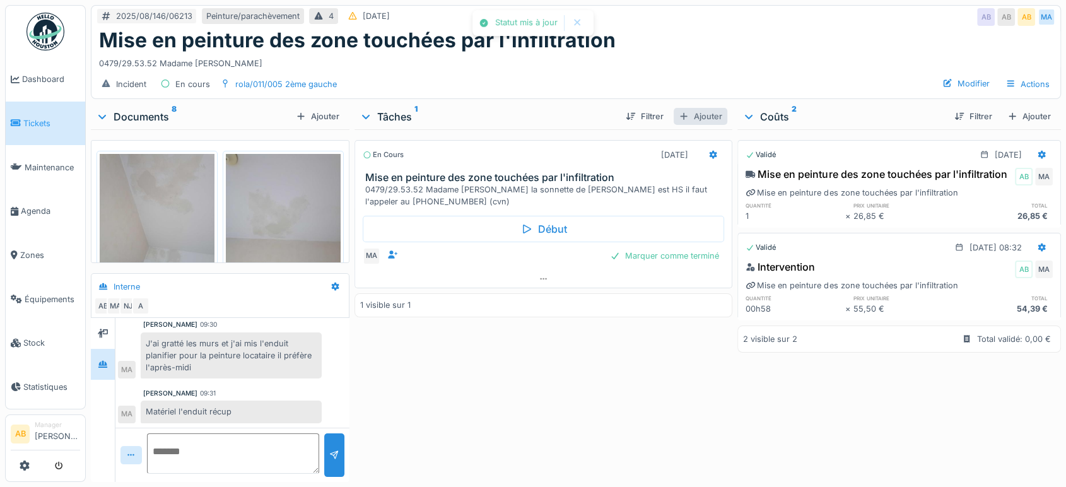
click at [714, 121] on div "Ajouter" at bounding box center [701, 116] width 54 height 17
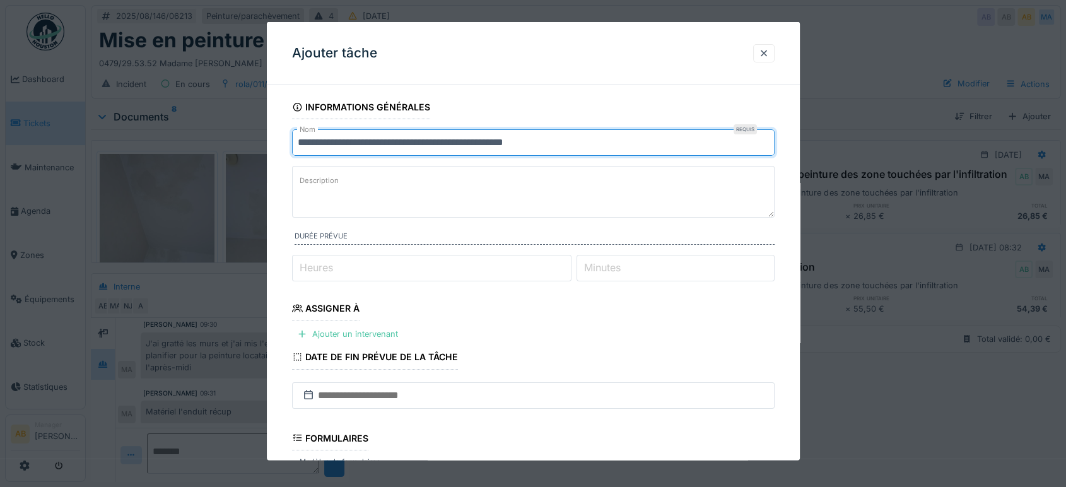
drag, startPoint x: 575, startPoint y: 150, endPoint x: 306, endPoint y: 197, distance: 273.4
click at [306, 197] on fieldset "**********" at bounding box center [533, 358] width 483 height 526
type input "*"
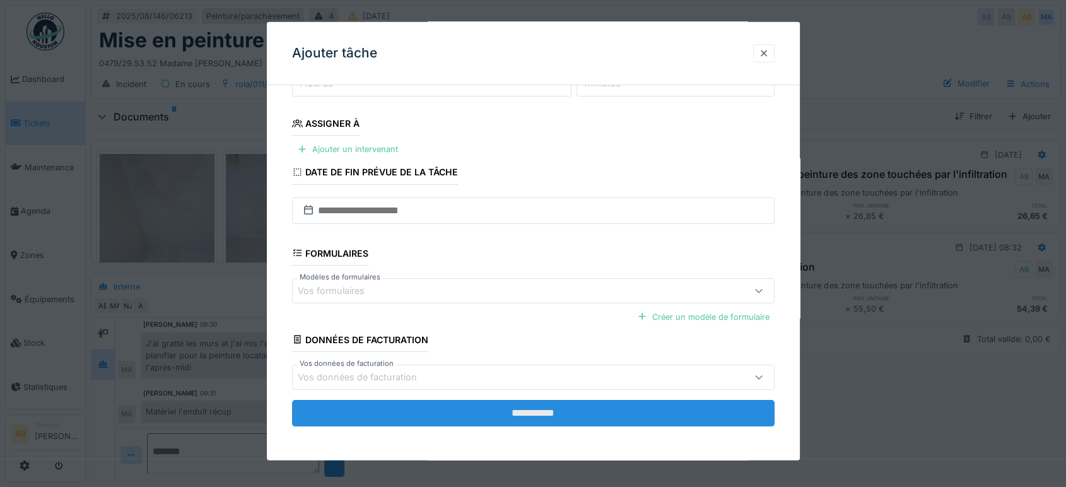
type input "**********"
click at [587, 423] on input "**********" at bounding box center [533, 413] width 483 height 26
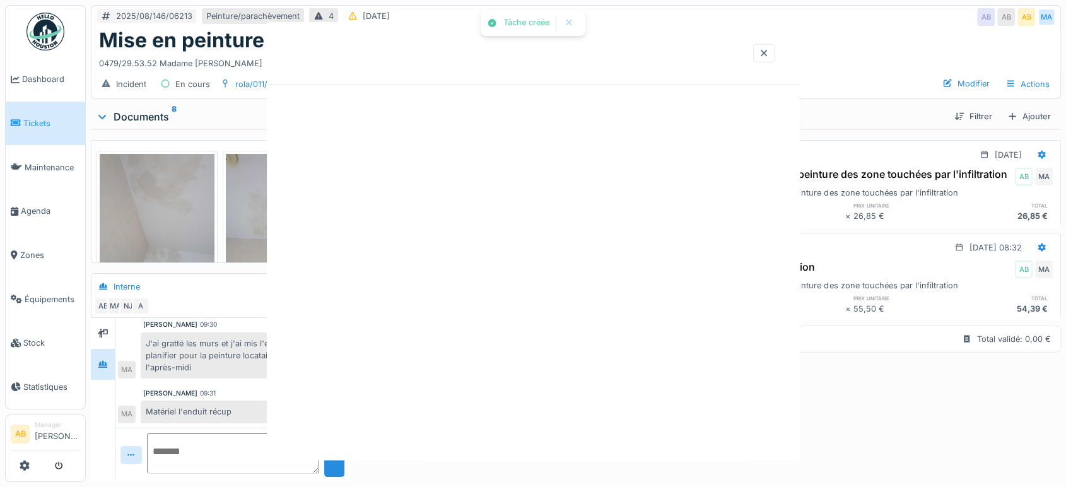
scroll to position [0, 0]
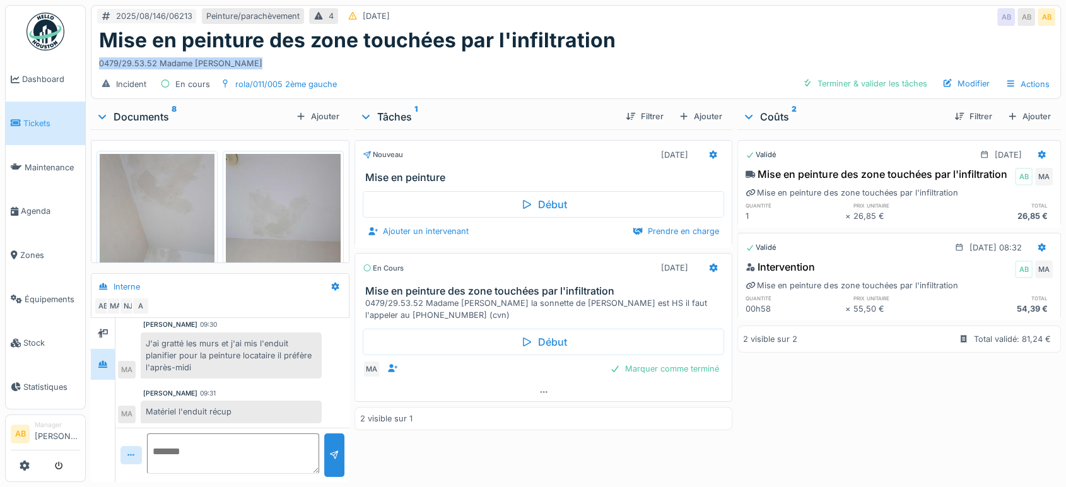
drag, startPoint x: 275, startPoint y: 59, endPoint x: 97, endPoint y: 62, distance: 178.5
click at [97, 62] on div "Mise en peinture des zone touchées par l'infiltration 0479/29.53.52 Madame Céci…" at bounding box center [575, 49] width 969 height 42
copy div "0479/29.53.52 Madame Cécile DORVAL"
click at [703, 158] on div at bounding box center [713, 155] width 21 height 18
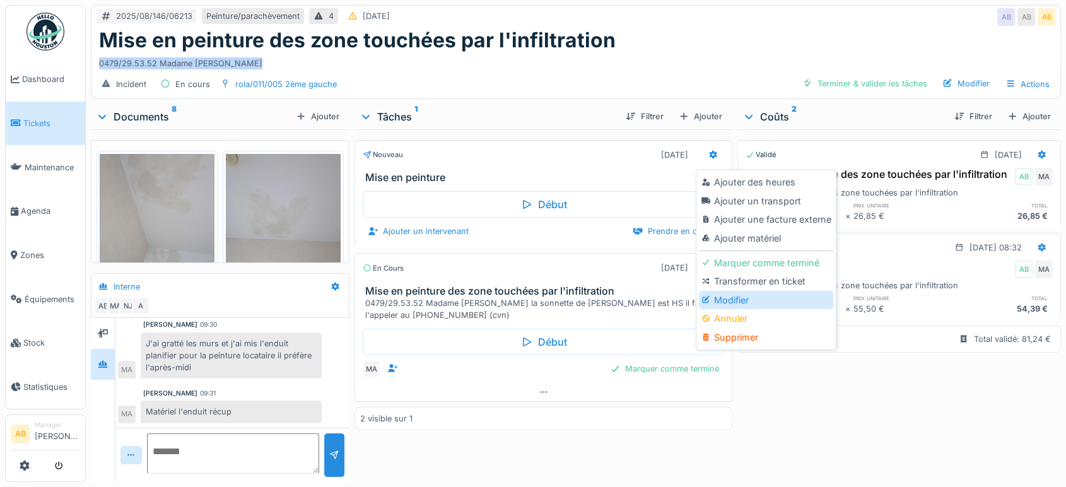
click at [712, 299] on div at bounding box center [707, 300] width 12 height 11
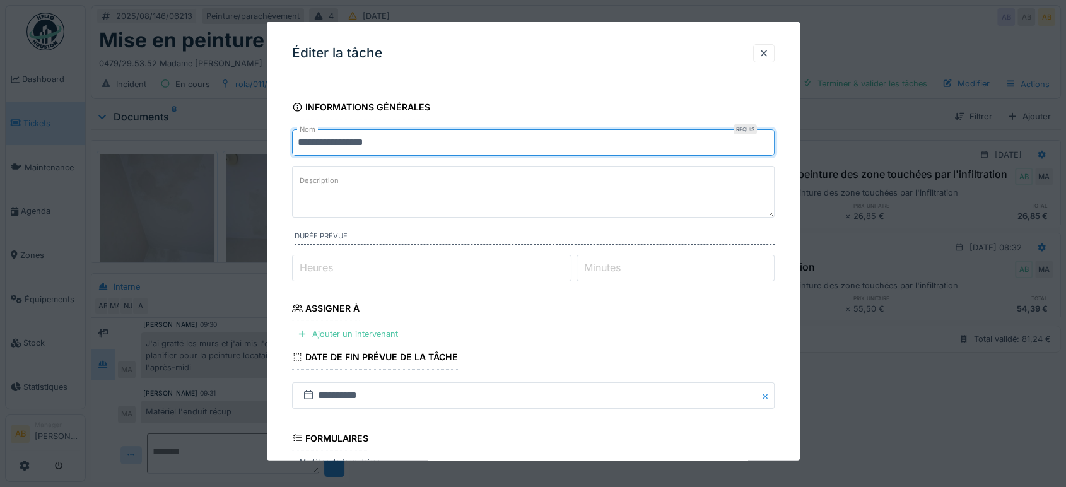
click at [535, 150] on input "**********" at bounding box center [533, 142] width 483 height 26
paste input "**********"
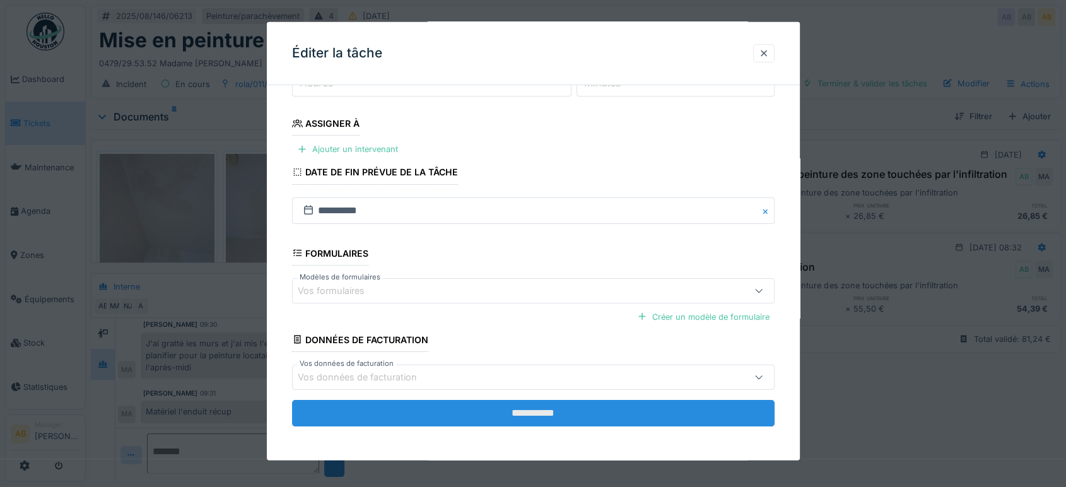
type input "**********"
click at [544, 400] on input "**********" at bounding box center [533, 413] width 483 height 26
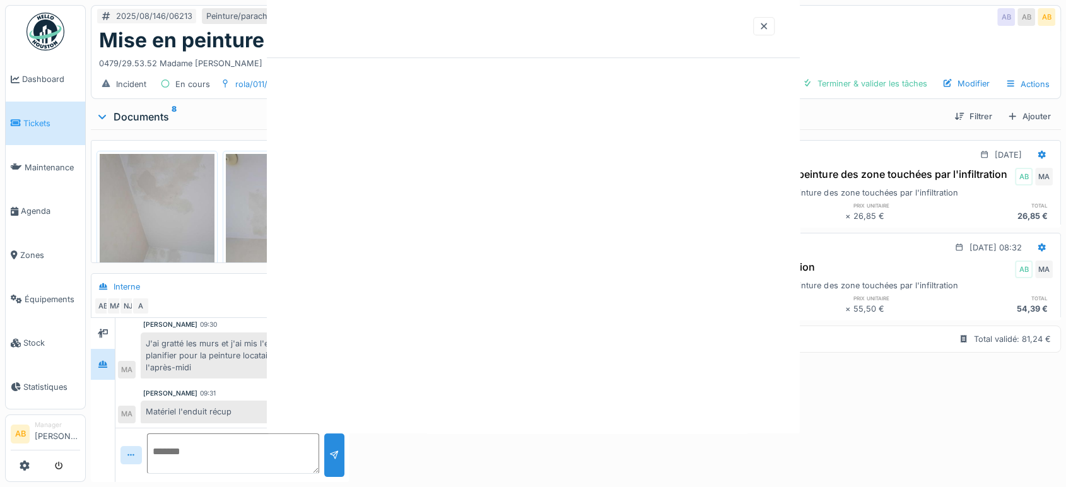
scroll to position [0, 0]
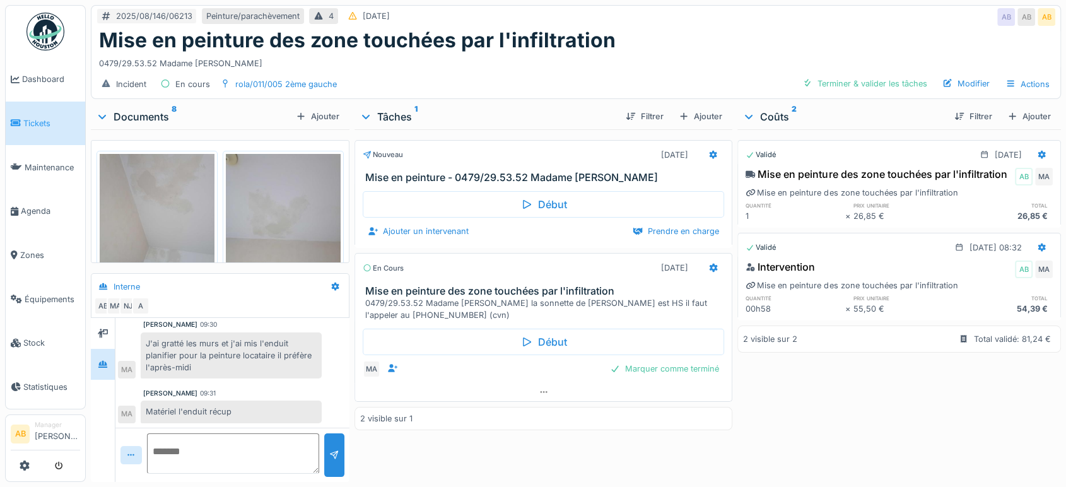
click at [47, 18] on img at bounding box center [45, 32] width 38 height 38
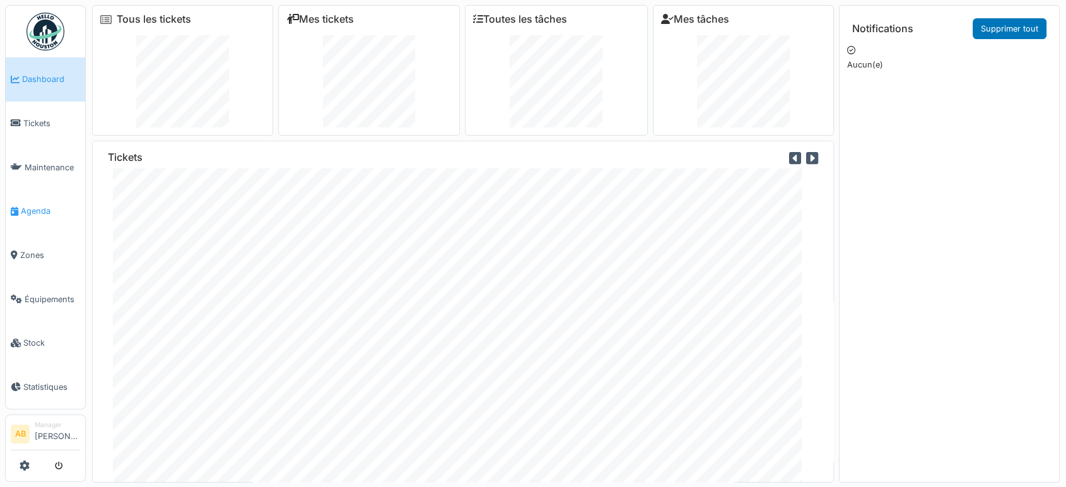
click at [36, 211] on span "Agenda" at bounding box center [50, 211] width 59 height 12
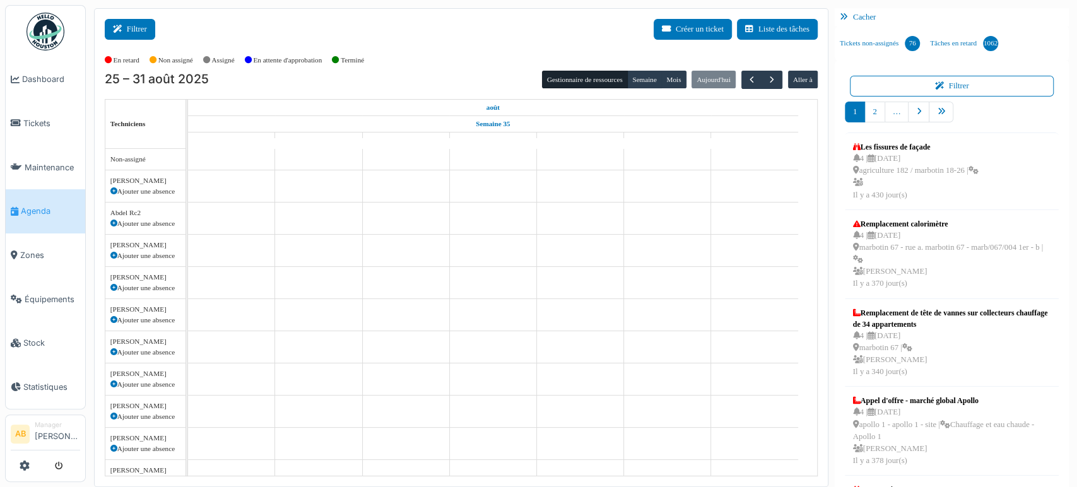
click at [124, 22] on button "Filtrer" at bounding box center [130, 29] width 50 height 21
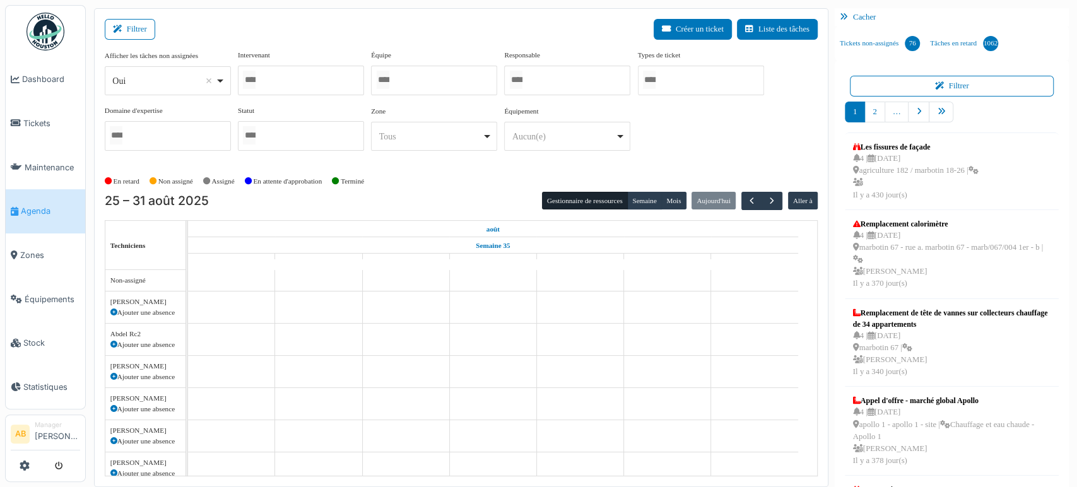
click at [187, 91] on div "*** Oui Remove item" at bounding box center [168, 80] width 126 height 29
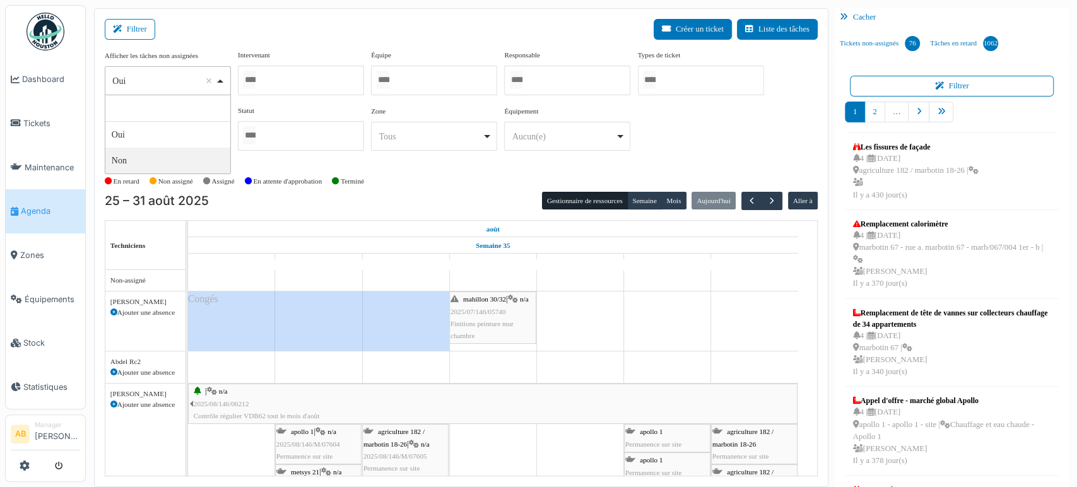
select select "**"
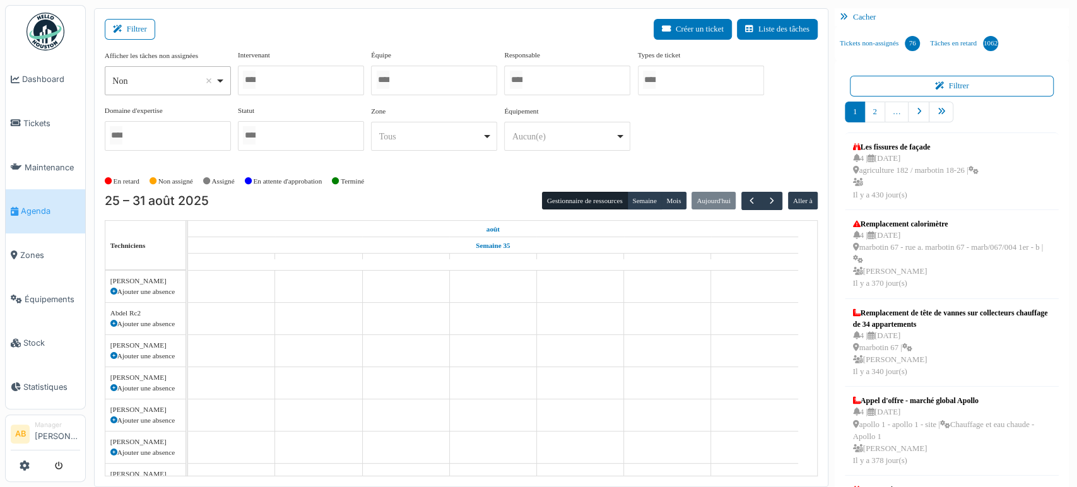
click at [265, 82] on div at bounding box center [301, 81] width 126 height 30
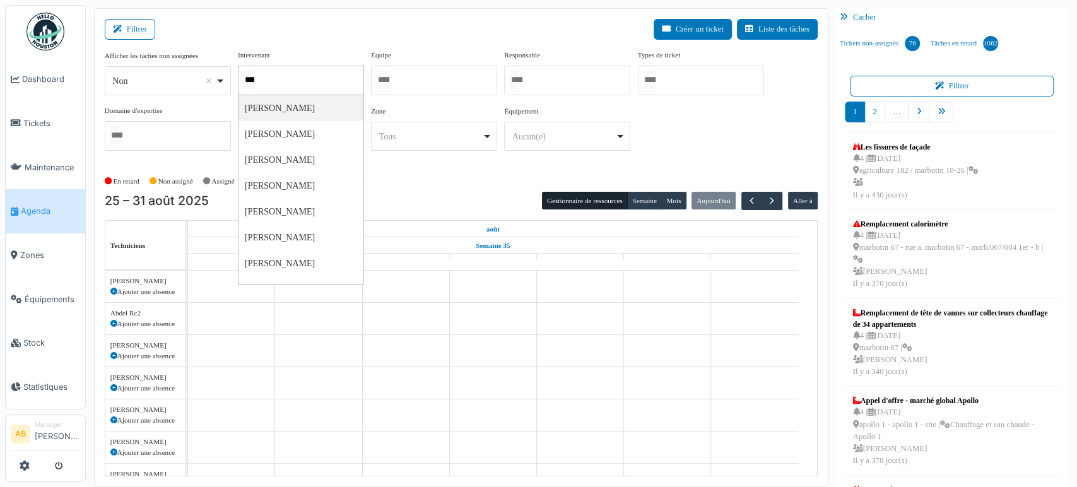
type input "****"
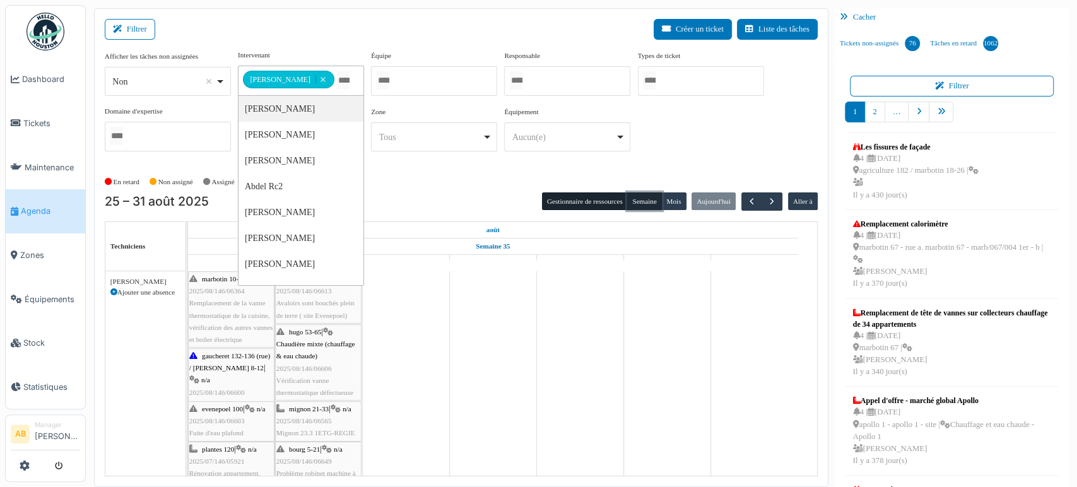
click at [634, 197] on button "Semaine" at bounding box center [644, 201] width 35 height 18
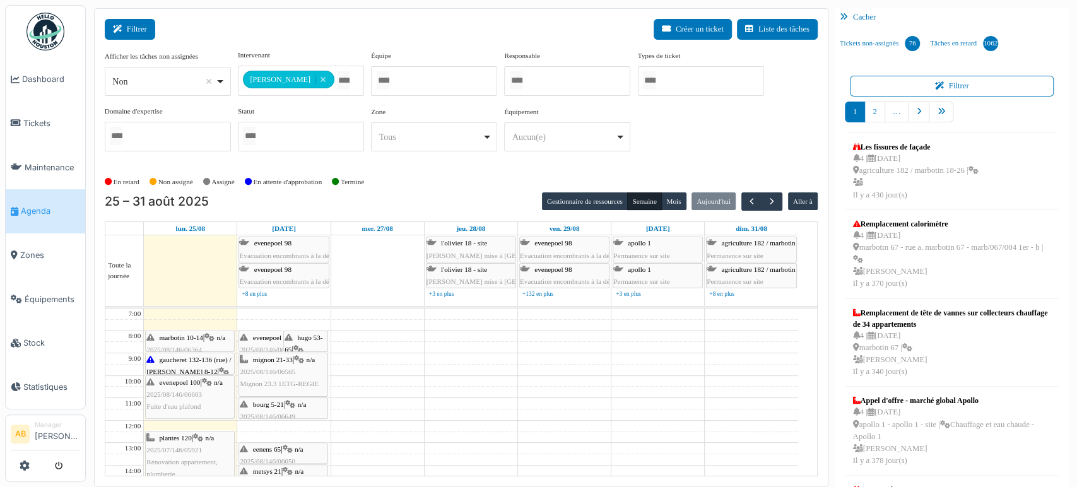
click at [146, 33] on button "Filtrer" at bounding box center [130, 29] width 50 height 21
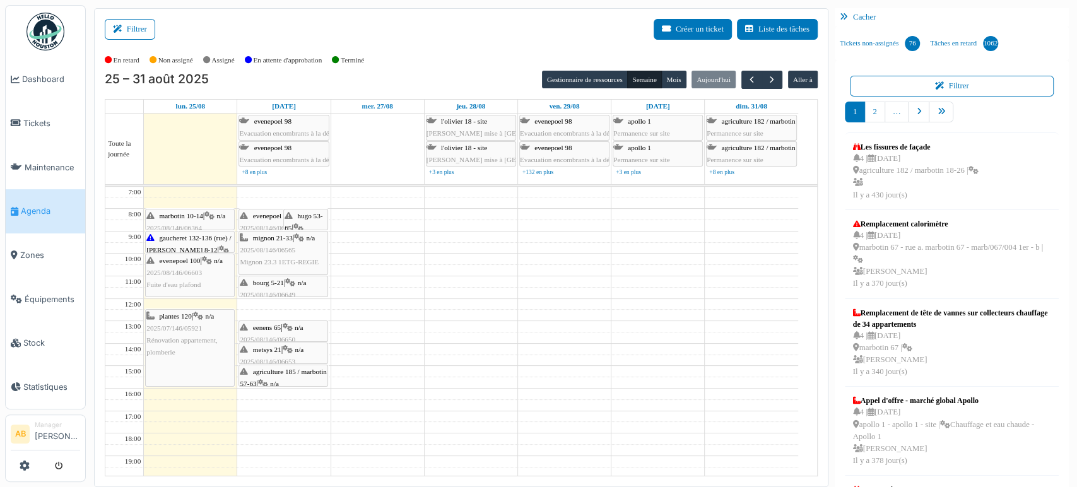
click at [56, 21] on img at bounding box center [45, 32] width 38 height 38
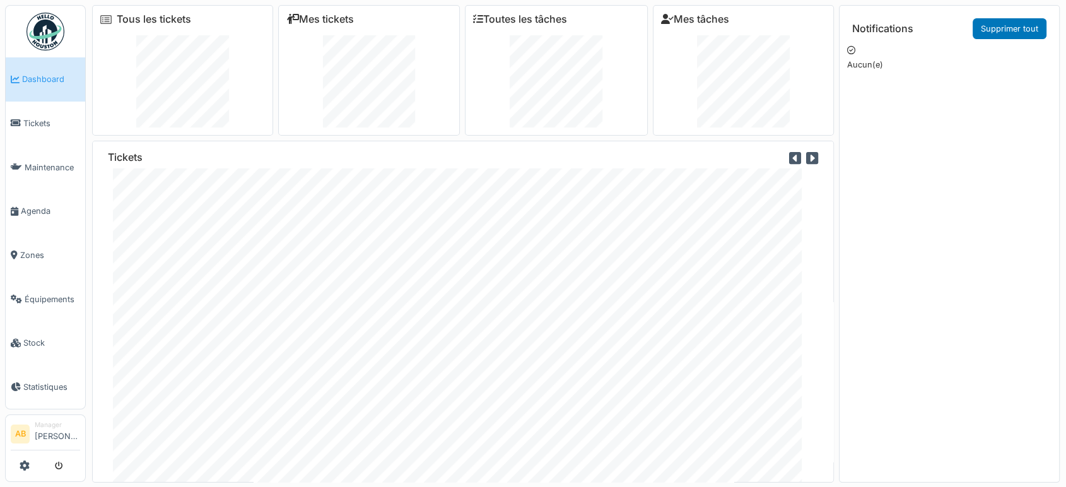
click at [64, 40] on link at bounding box center [45, 31] width 47 height 47
click at [54, 36] on img at bounding box center [45, 32] width 38 height 38
drag, startPoint x: 0, startPoint y: 34, endPoint x: 654, endPoint y: 86, distance: 656.2
click at [654, 86] on div "Mes tâches" at bounding box center [743, 70] width 181 height 131
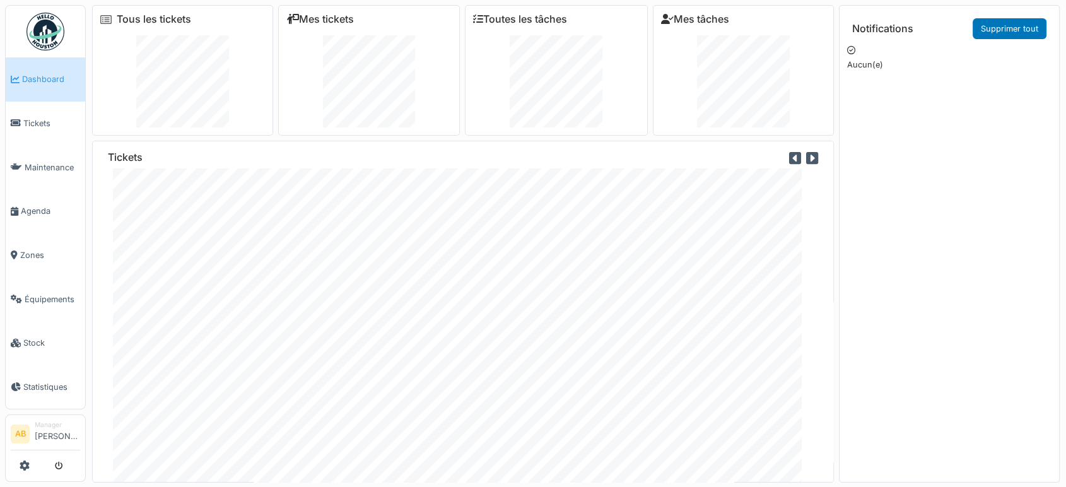
click at [654, 86] on div "Mes tâches" at bounding box center [743, 70] width 181 height 131
click at [358, 138] on div "Tous les tickets Mes tickets Toutes les tâches Mes tâches Tickets" at bounding box center [463, 243] width 742 height 477
click at [47, 35] on img at bounding box center [45, 32] width 38 height 38
click at [36, 210] on span "Agenda" at bounding box center [50, 211] width 59 height 12
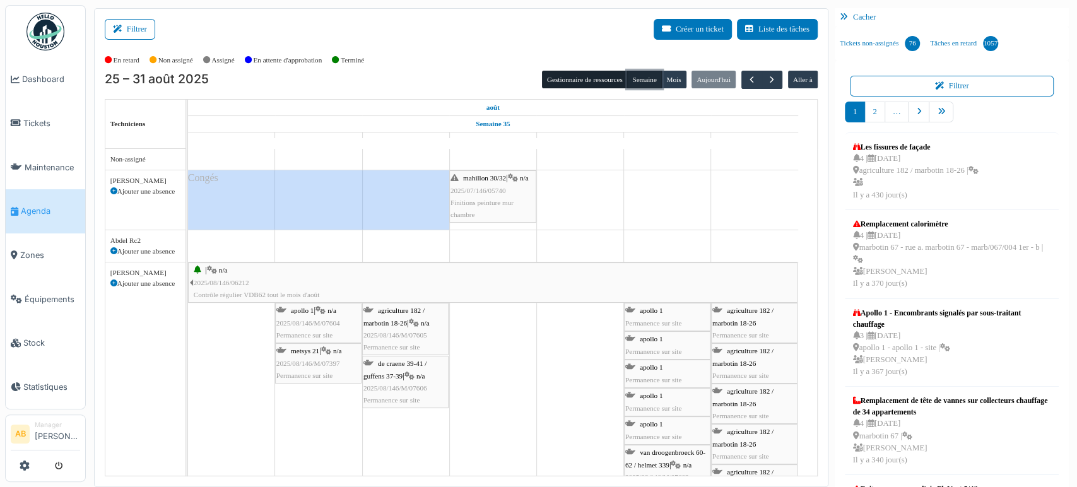
click at [637, 81] on button "Semaine" at bounding box center [644, 80] width 35 height 18
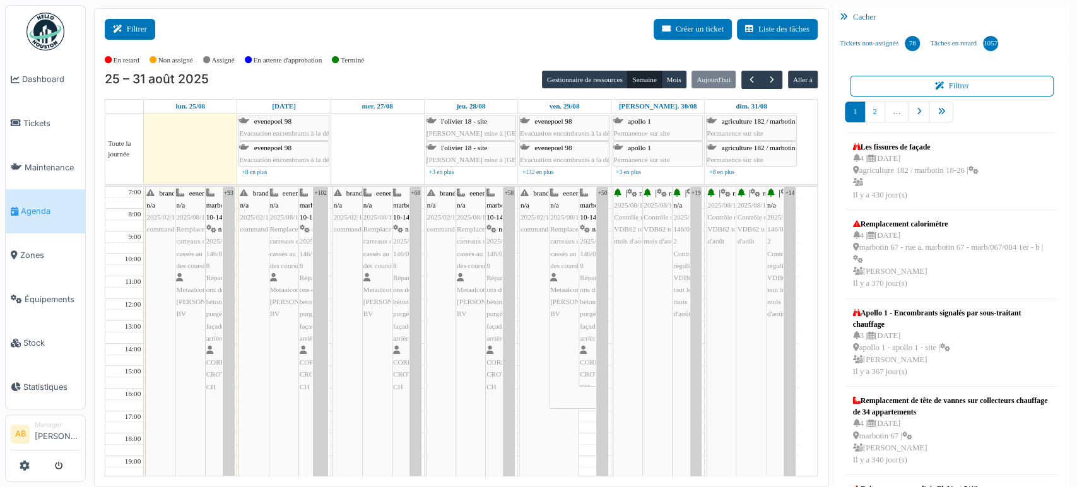
click at [136, 39] on button "Filtrer" at bounding box center [130, 29] width 50 height 21
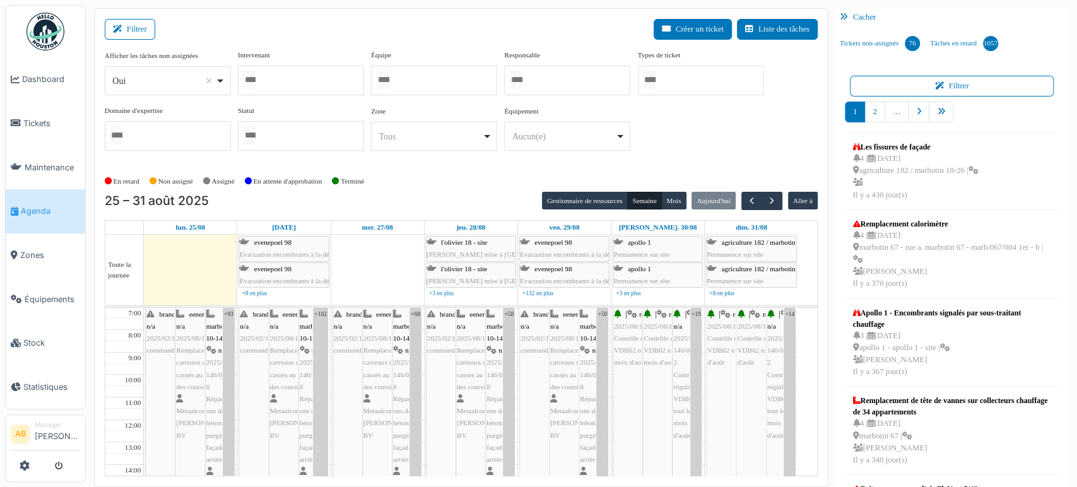
click at [161, 79] on div "Oui Remove item" at bounding box center [163, 80] width 103 height 13
select select "**"
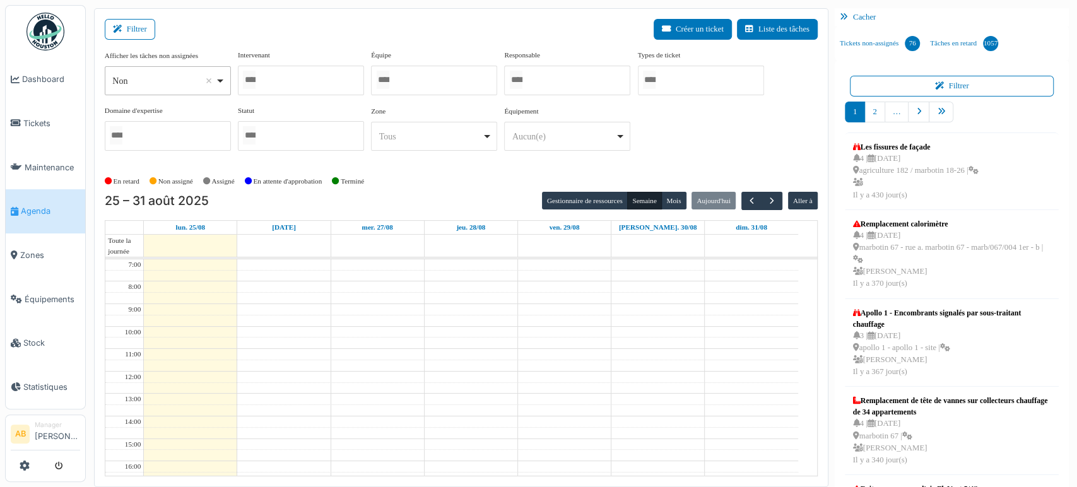
click at [283, 76] on div at bounding box center [301, 81] width 126 height 30
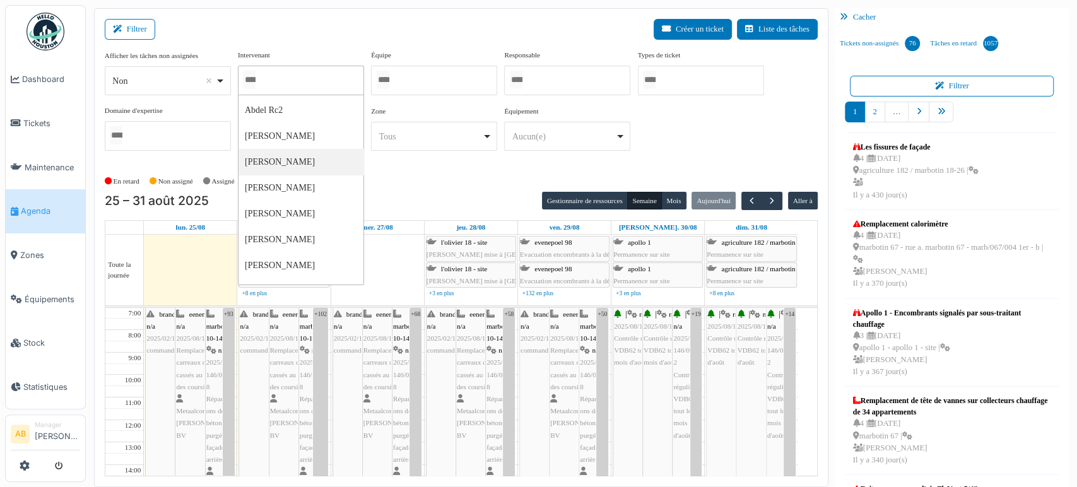
scroll to position [84, 0]
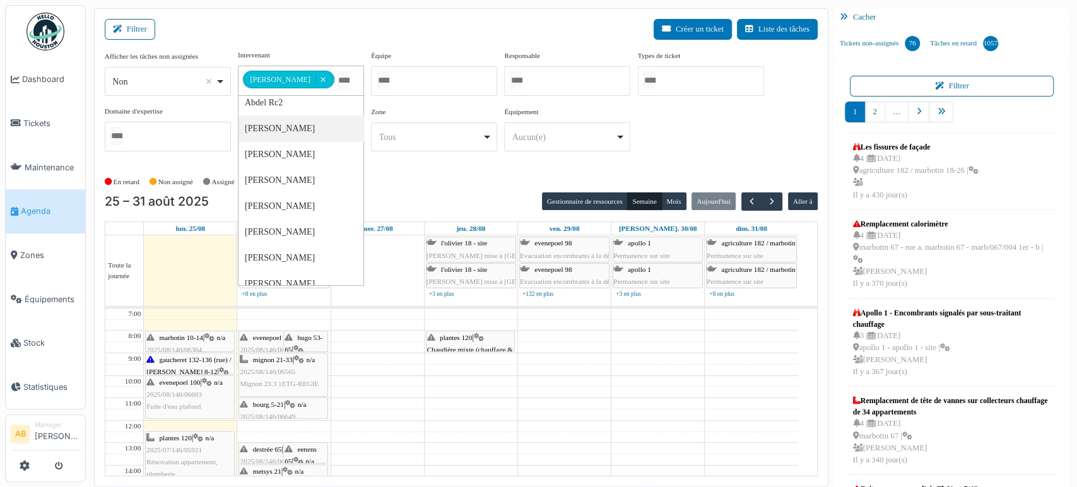
click at [313, 22] on div "Filtrer Créer un ticket Liste des tâches" at bounding box center [461, 34] width 713 height 31
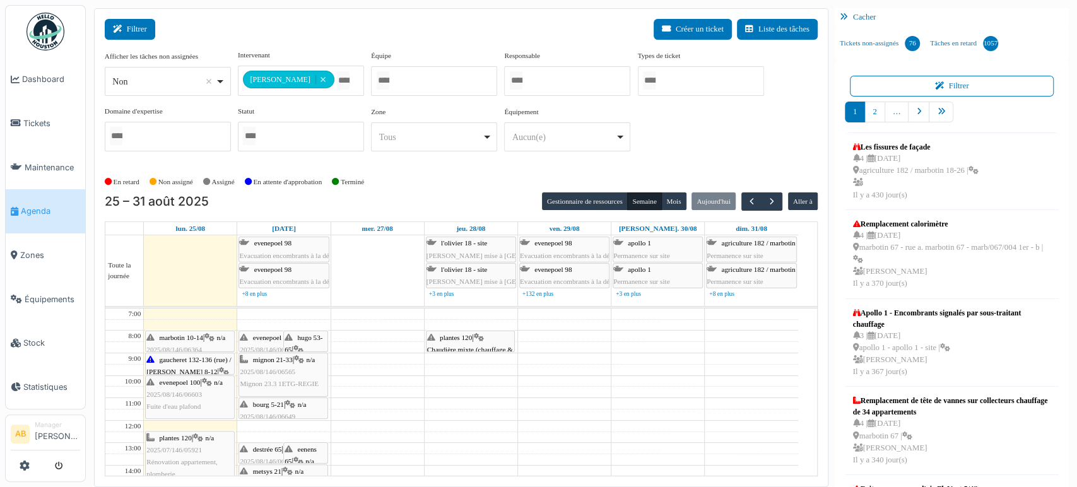
click at [141, 23] on button "Filtrer" at bounding box center [130, 29] width 50 height 21
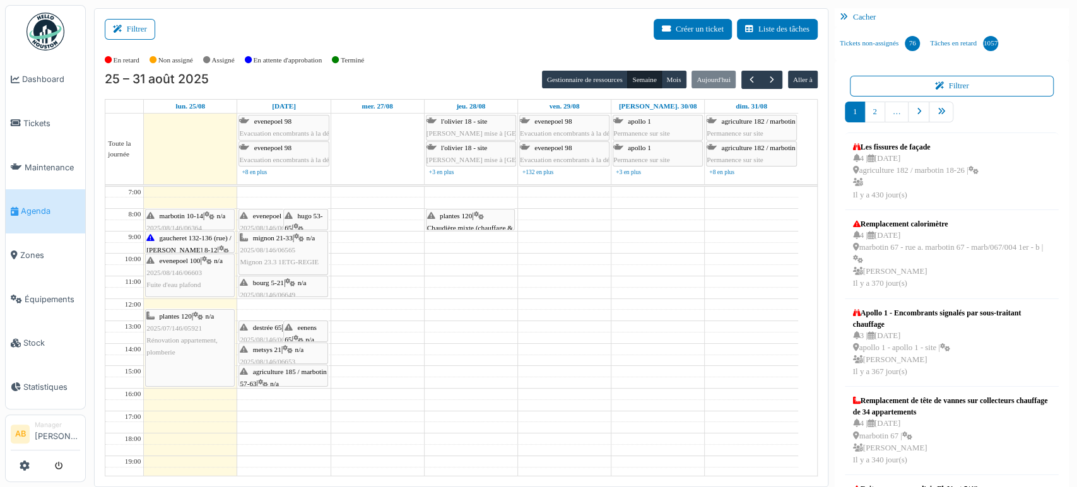
click at [481, 224] on span "Chaudière mixte (chauffage & eau chaude)" at bounding box center [470, 234] width 86 height 20
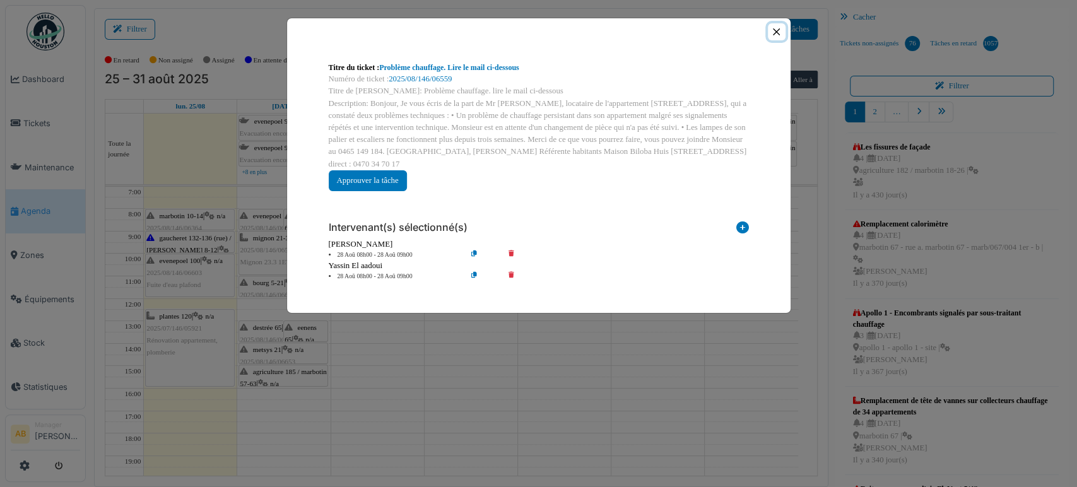
click at [777, 34] on button "Close" at bounding box center [776, 31] width 17 height 17
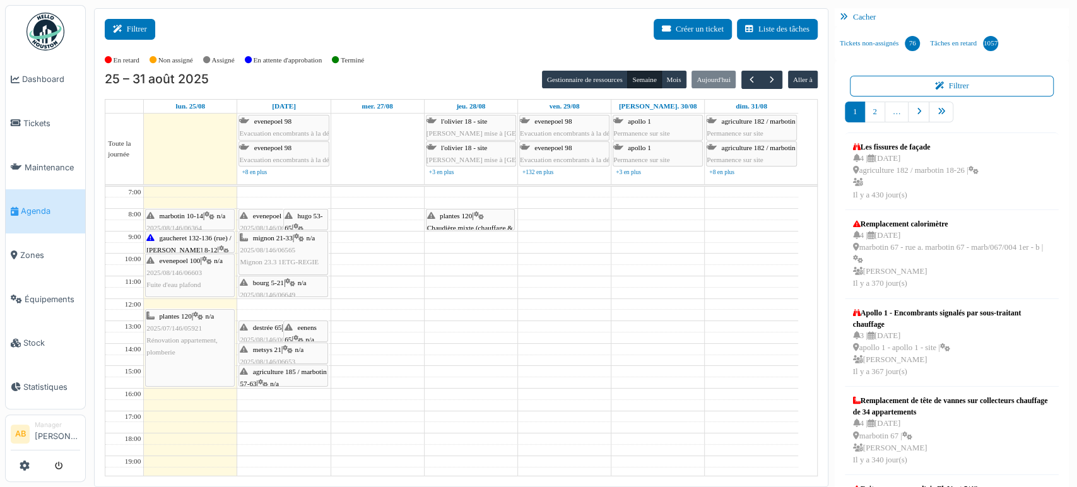
click at [141, 24] on button "Filtrer" at bounding box center [130, 29] width 50 height 21
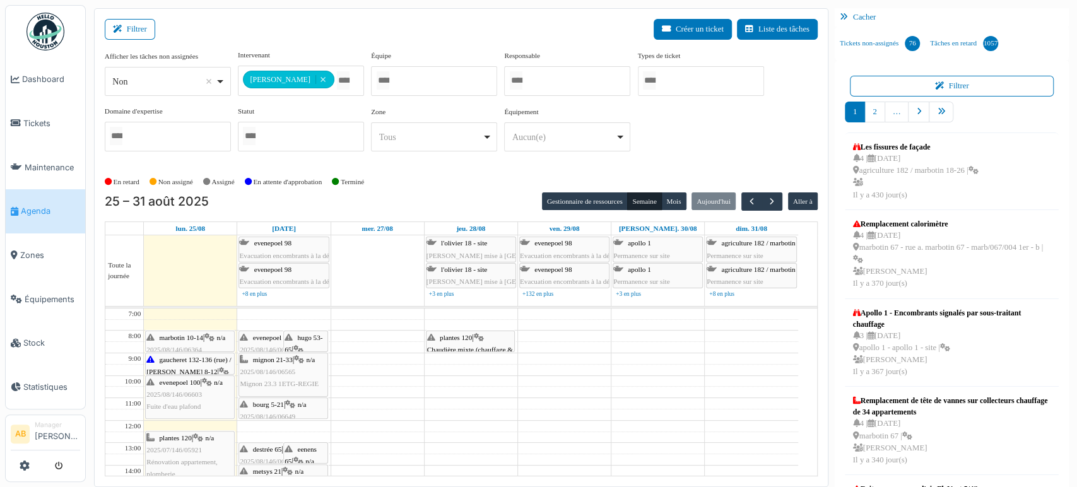
click at [439, 88] on div at bounding box center [434, 81] width 126 height 30
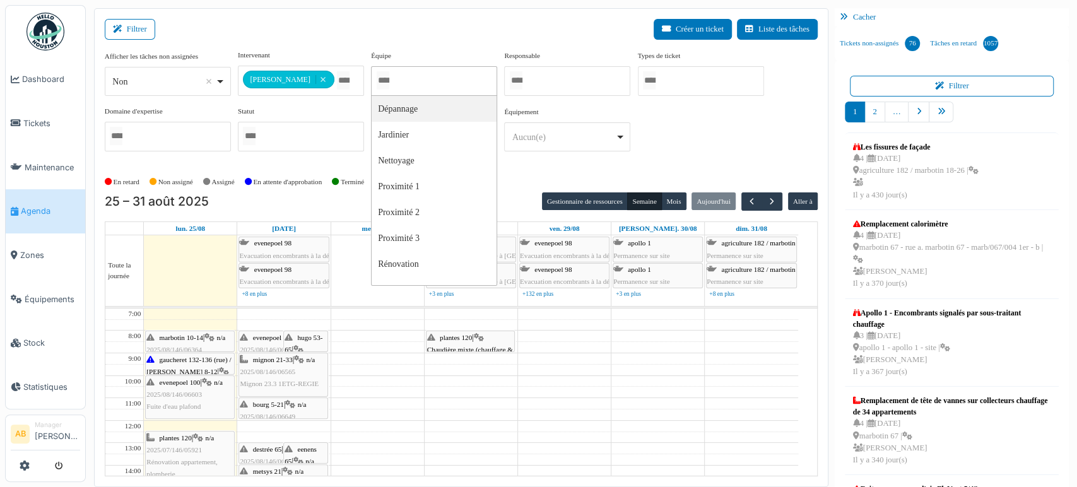
click at [570, 71] on div at bounding box center [567, 81] width 126 height 30
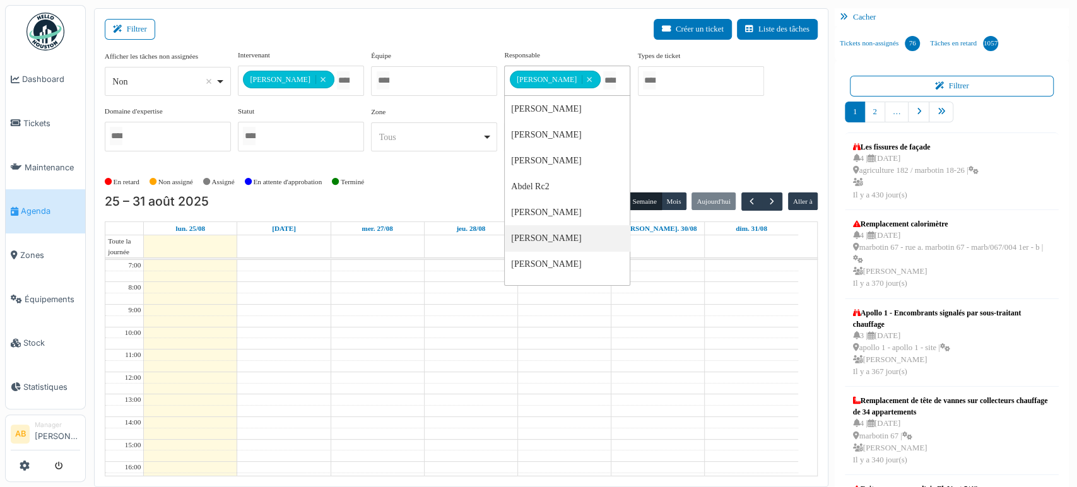
click at [419, 189] on div "En retard Non assigné Assigné En attente d'approbation Terminé" at bounding box center [461, 182] width 713 height 21
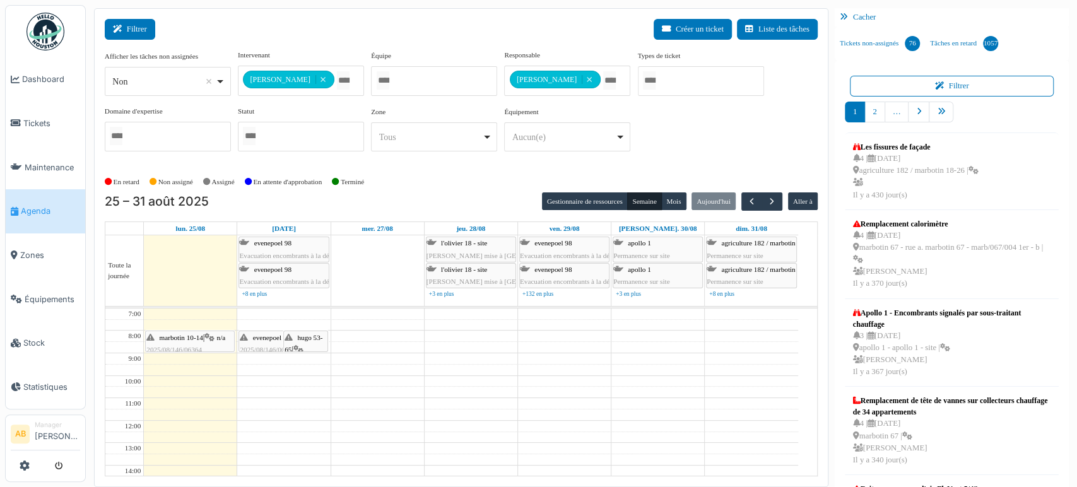
click at [149, 30] on button "Filtrer" at bounding box center [130, 29] width 50 height 21
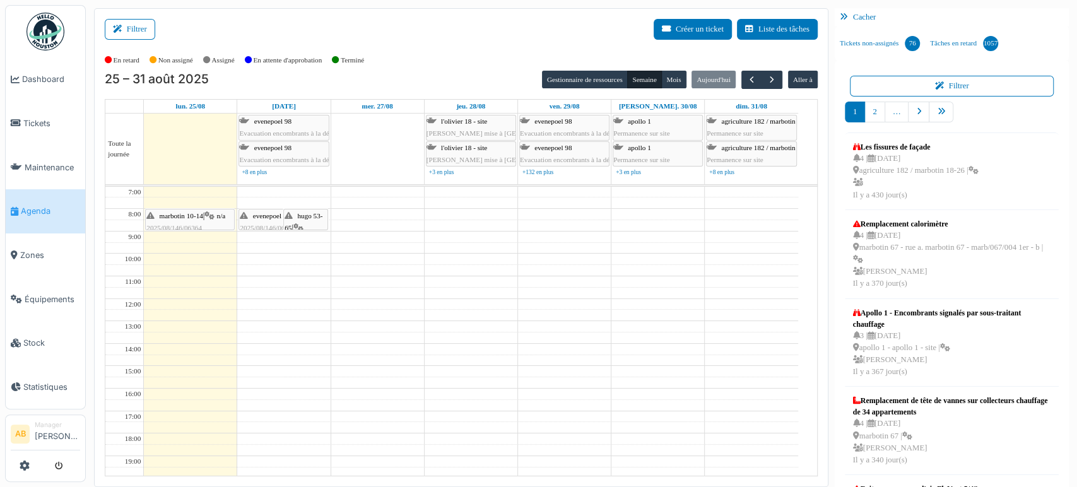
click at [214, 220] on div "marbotin 10-14 | n/a 2025/08/146/06364 Remplacement de la vanne thermostatique …" at bounding box center [189, 246] width 86 height 73
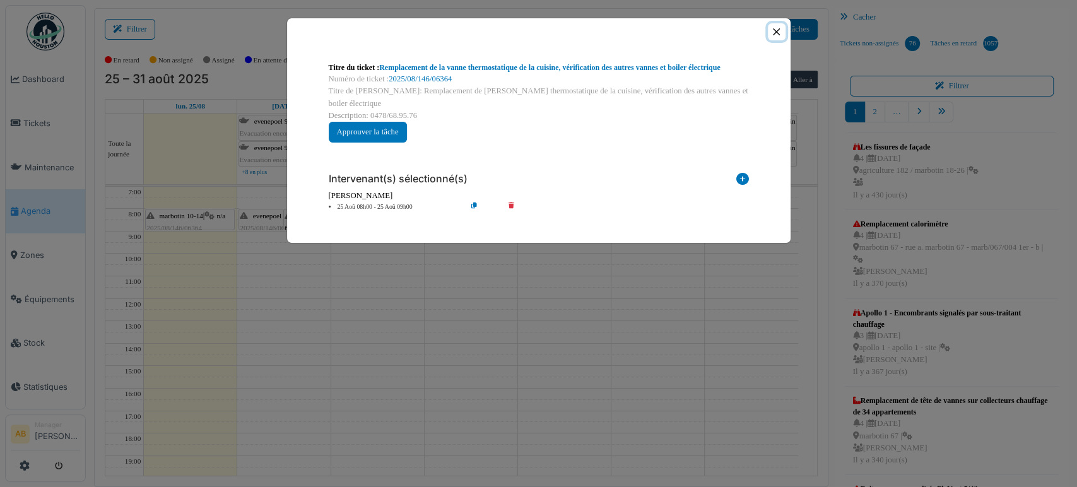
click at [773, 35] on button "Close" at bounding box center [776, 31] width 17 height 17
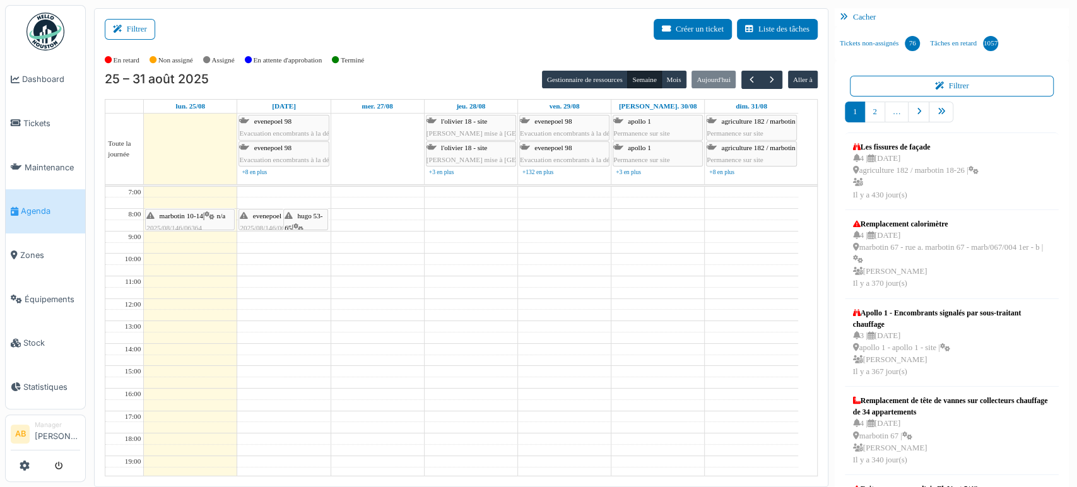
click at [48, 45] on img at bounding box center [45, 32] width 38 height 38
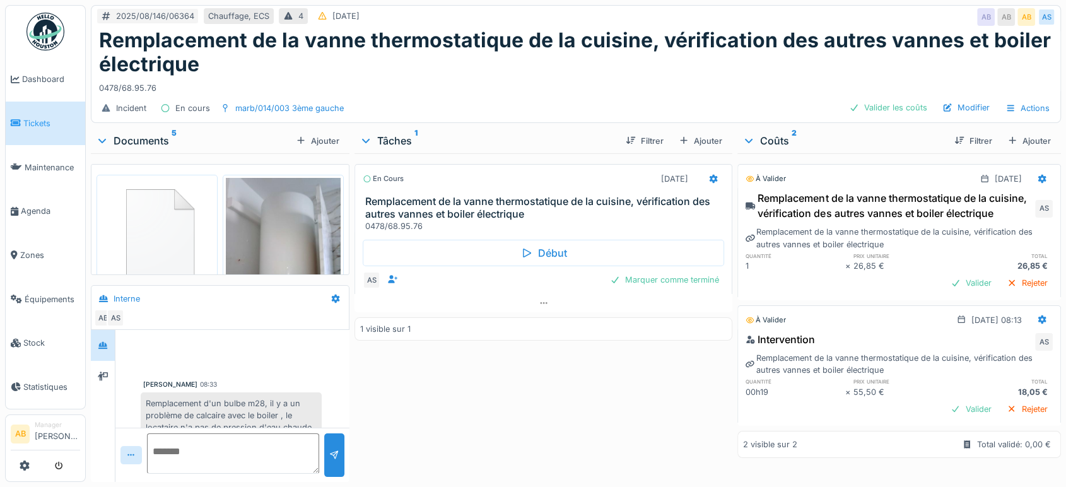
scroll to position [40, 0]
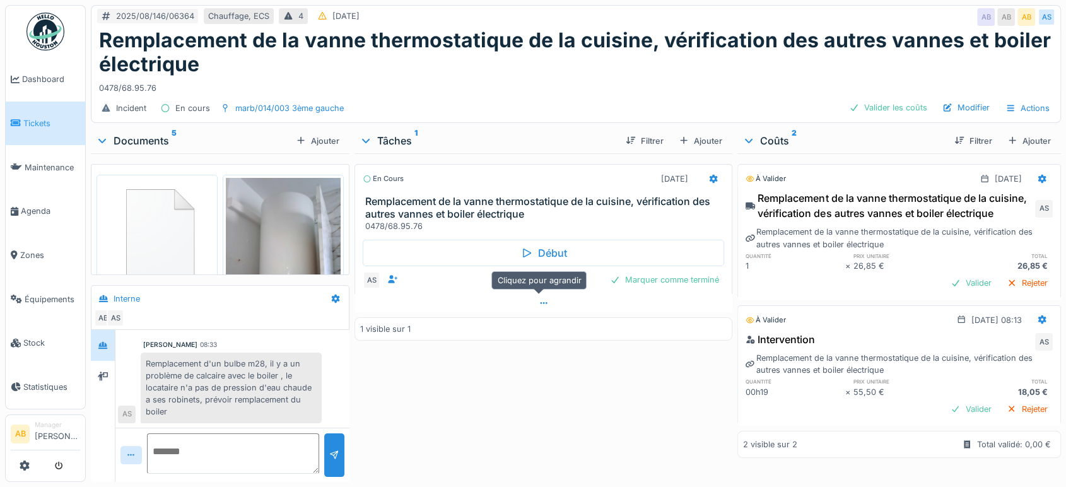
click at [540, 296] on div at bounding box center [543, 303] width 378 height 18
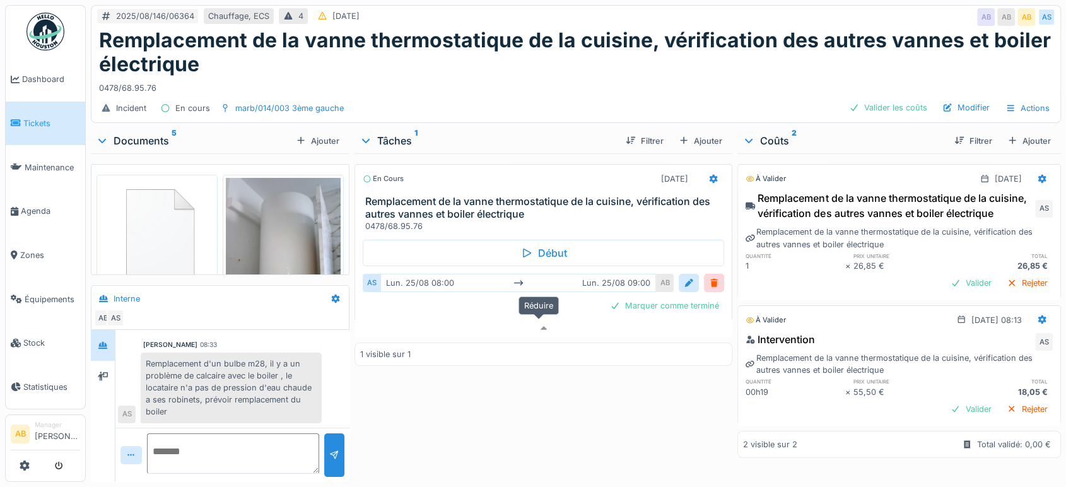
scroll to position [10, 0]
click at [520, 395] on div "En cours 25/08/2025 Remplacement de la vanne thermostatique de la cuisine, véri…" at bounding box center [543, 315] width 378 height 324
click at [146, 134] on div "Documents 5" at bounding box center [193, 140] width 195 height 15
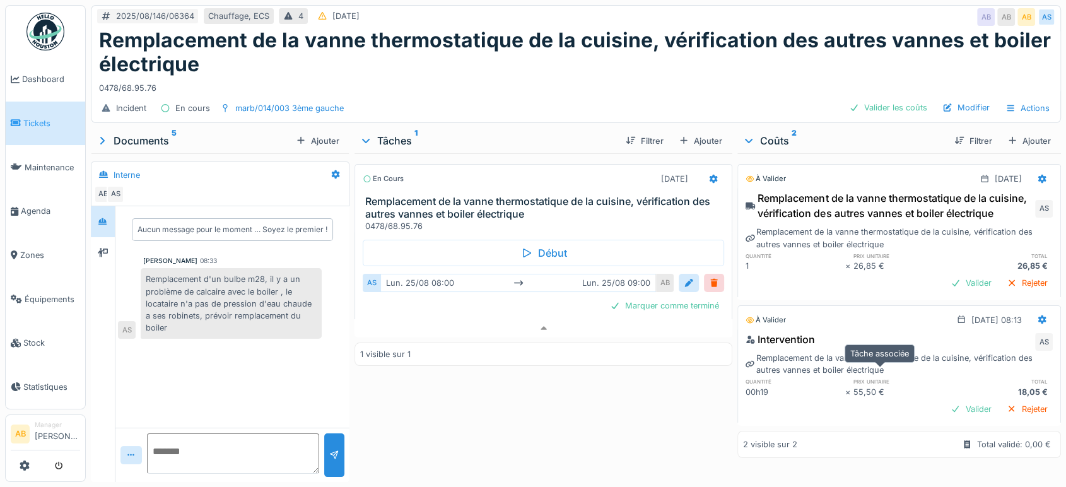
scroll to position [16, 0]
click at [961, 401] on div "Valider" at bounding box center [971, 409] width 51 height 17
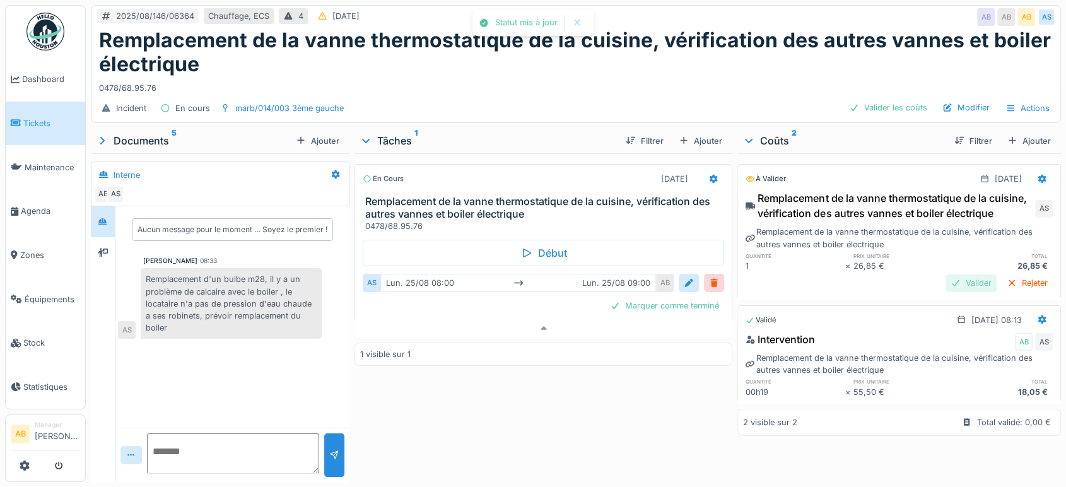
scroll to position [0, 0]
click at [948, 281] on div "Valider" at bounding box center [971, 282] width 51 height 17
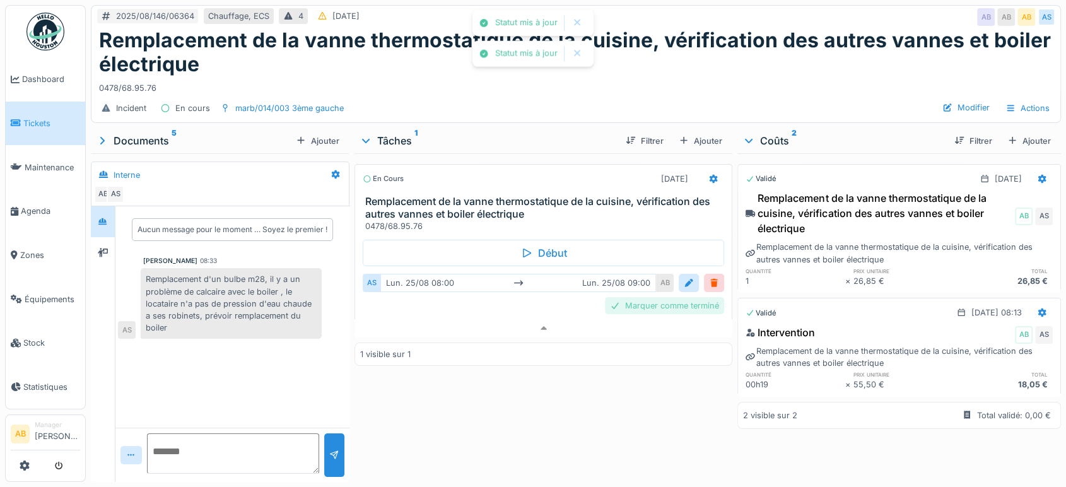
click at [707, 297] on div "Marquer comme terminé" at bounding box center [664, 305] width 119 height 17
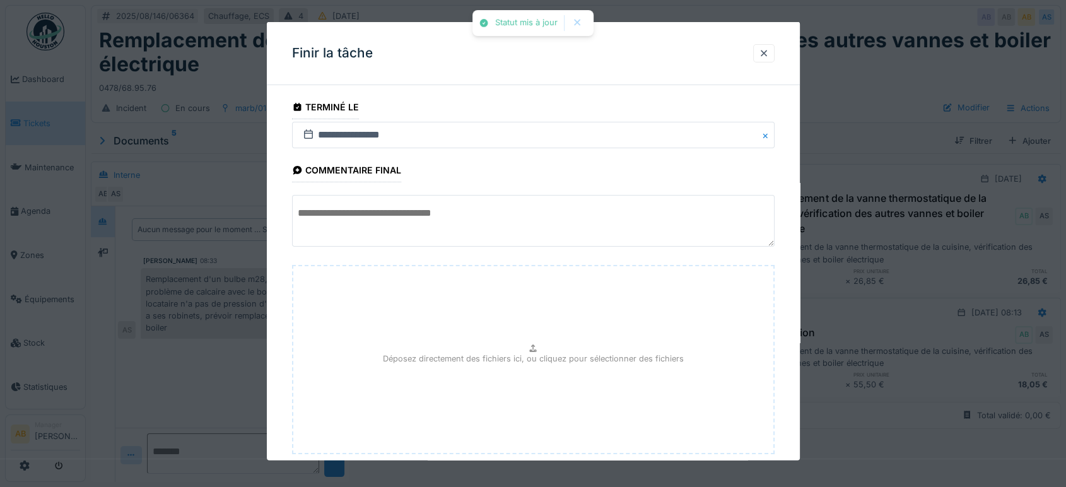
scroll to position [75, 0]
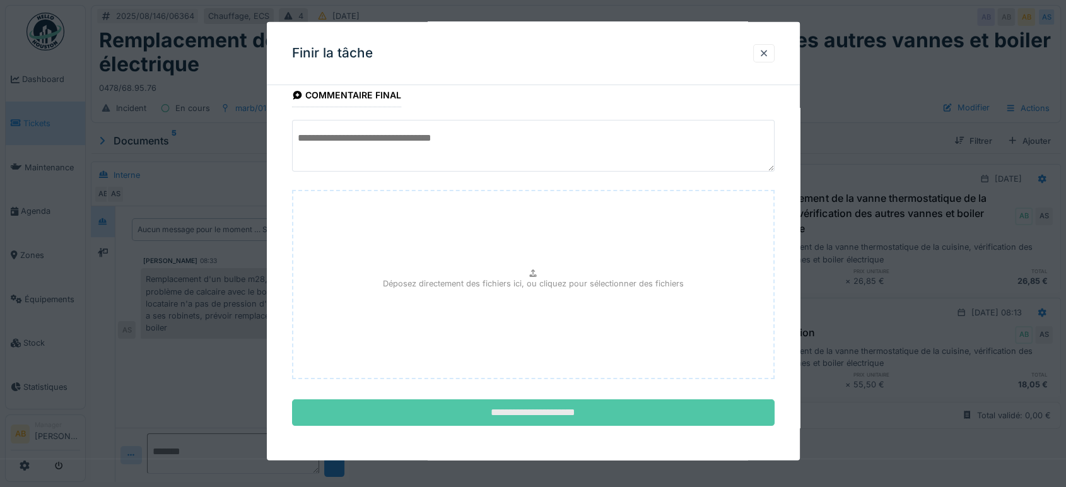
click at [611, 409] on input "**********" at bounding box center [533, 412] width 483 height 26
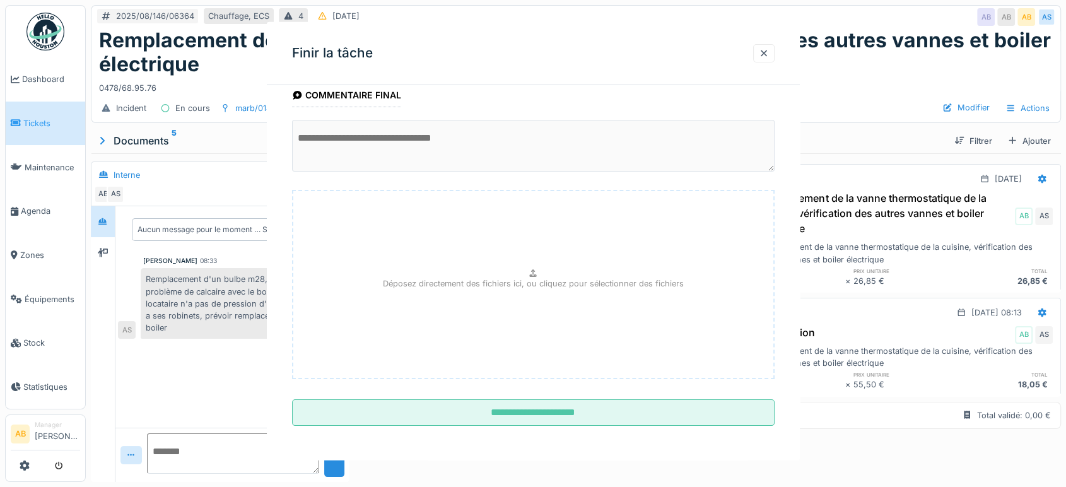
scroll to position [0, 0]
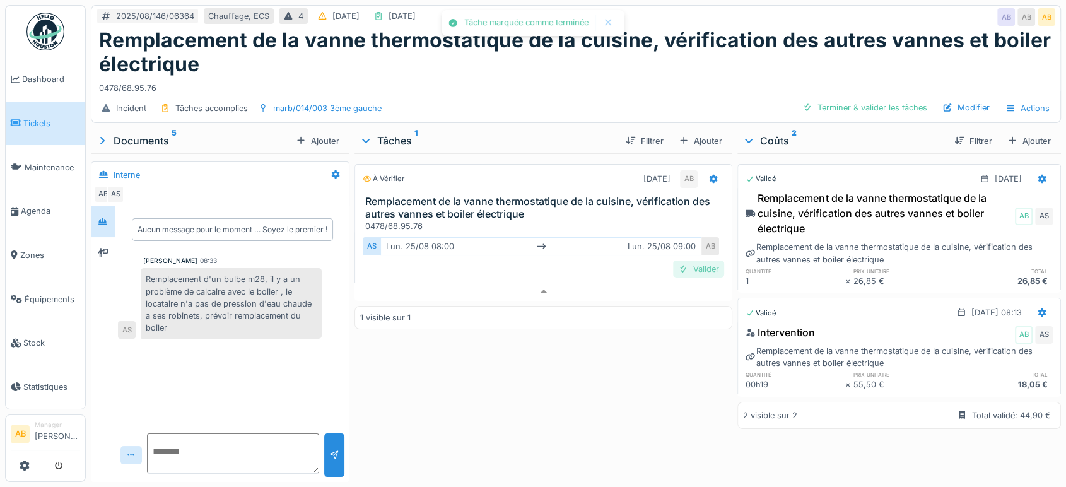
click at [686, 261] on div "Valider" at bounding box center [698, 269] width 51 height 17
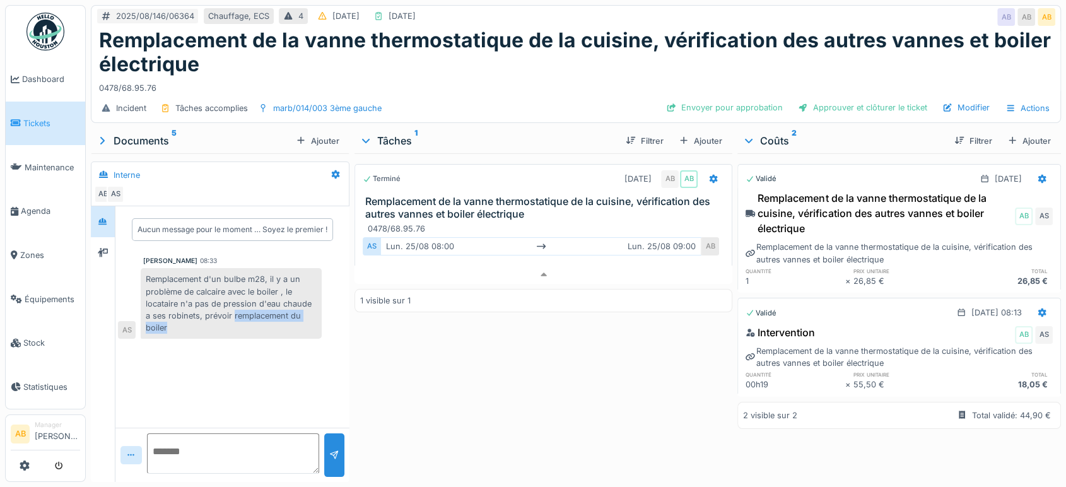
drag, startPoint x: 233, startPoint y: 305, endPoint x: 312, endPoint y: 319, distance: 80.1
click at [312, 319] on div "Remplacement d'un bulbe m28, il y a un problème de calcaire avec le boiler , le…" at bounding box center [231, 303] width 181 height 71
copy div "remplacement du boiler"
click at [705, 132] on div "Ajouter" at bounding box center [701, 140] width 54 height 17
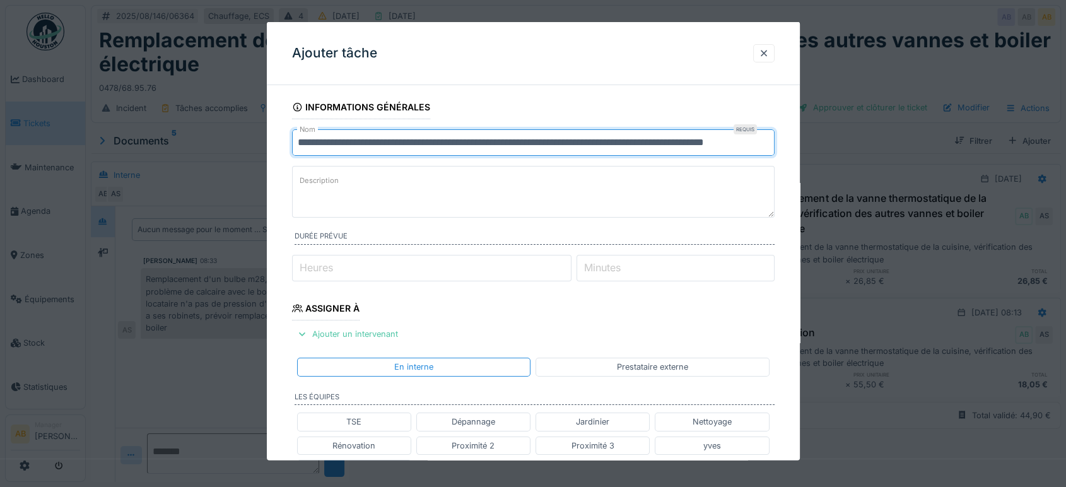
click at [600, 136] on input "**********" at bounding box center [533, 142] width 483 height 26
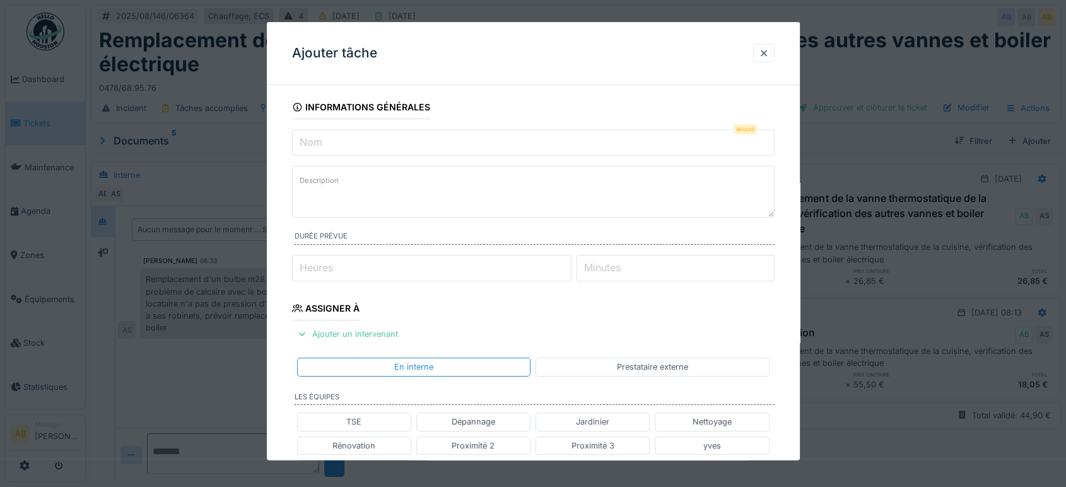
paste input "**********"
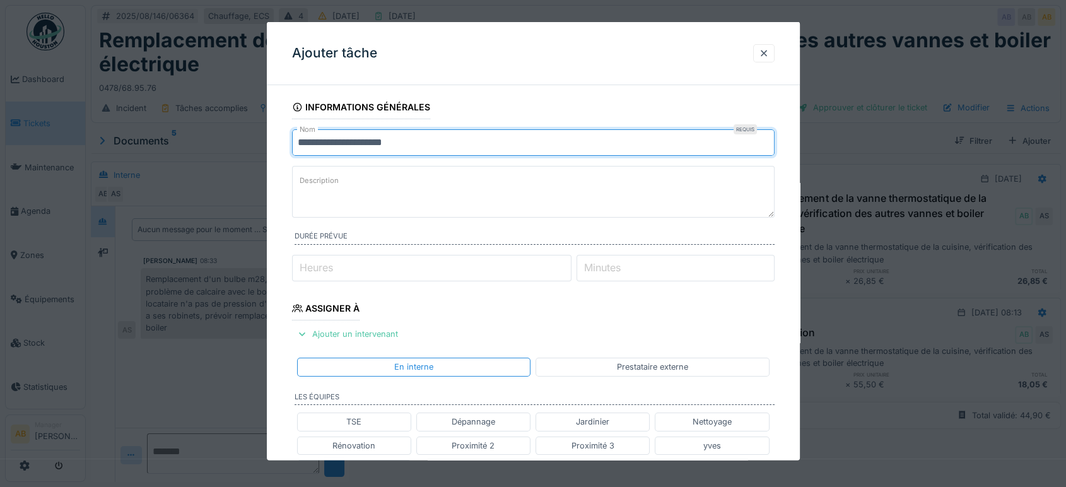
type input "**********"
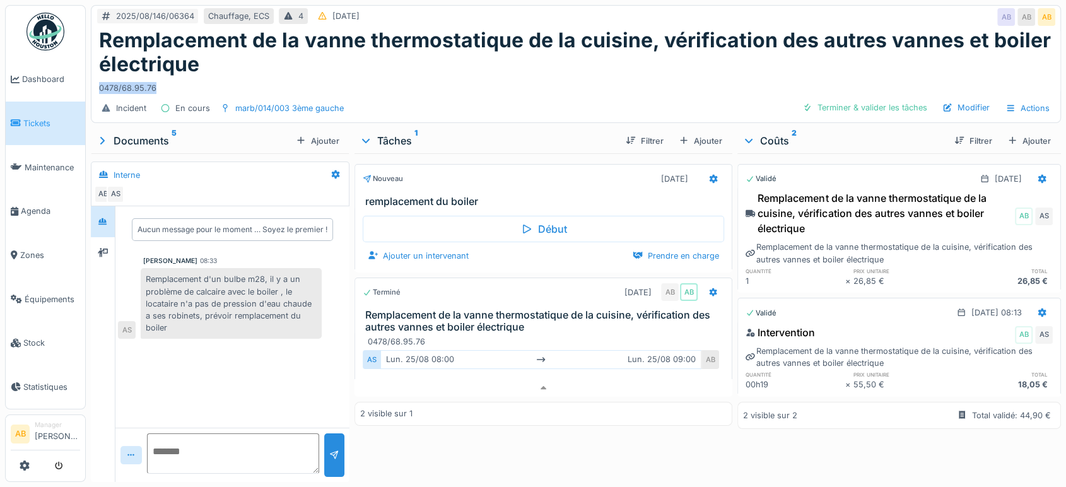
drag, startPoint x: 172, startPoint y: 69, endPoint x: 94, endPoint y: 79, distance: 78.2
click at [94, 79] on div "Remplacement de la vanne thermostatique de la cuisine, vérification des autres …" at bounding box center [575, 61] width 969 height 66
copy div "0478/68.95.76"
click at [708, 175] on icon at bounding box center [713, 179] width 10 height 8
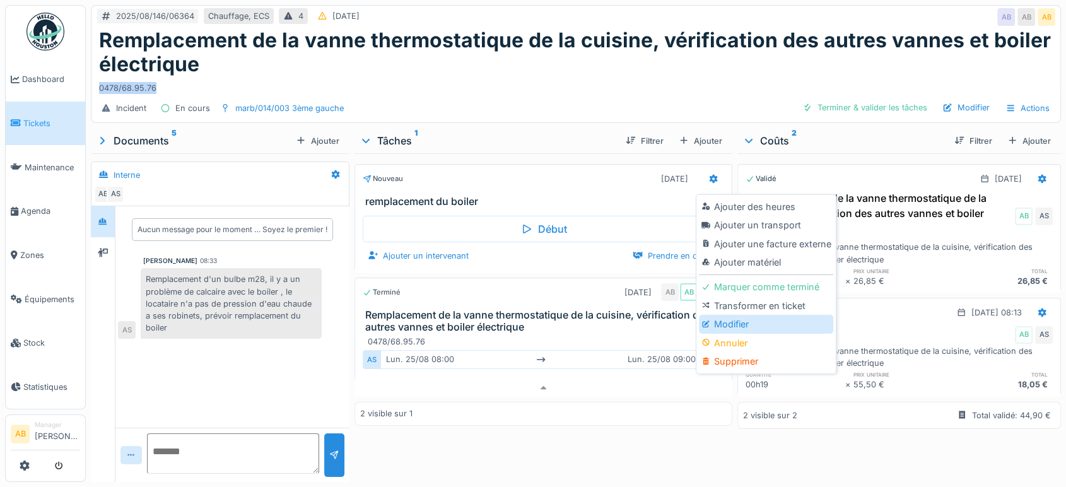
click at [739, 315] on div "Modifier" at bounding box center [766, 324] width 134 height 19
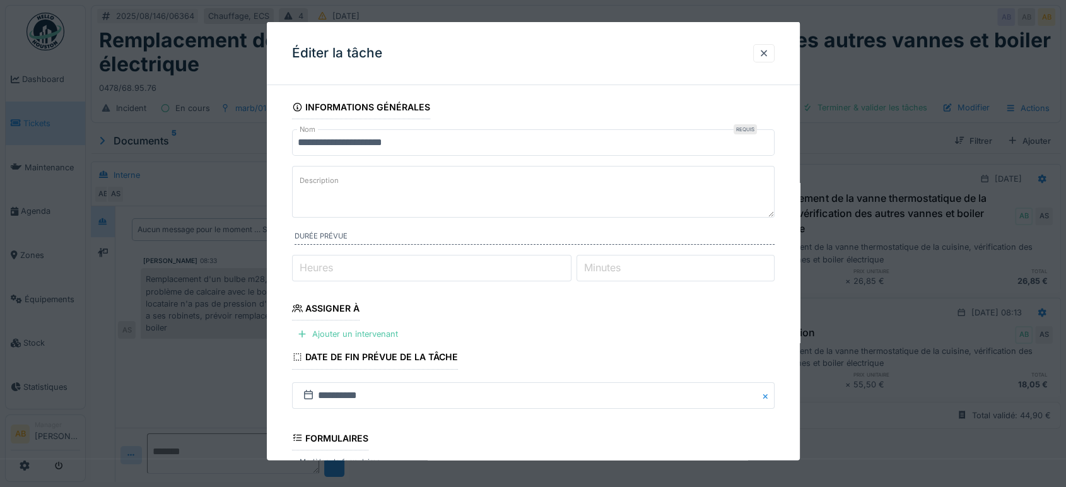
click at [524, 187] on textarea "Description" at bounding box center [533, 192] width 483 height 52
paste textarea "**********"
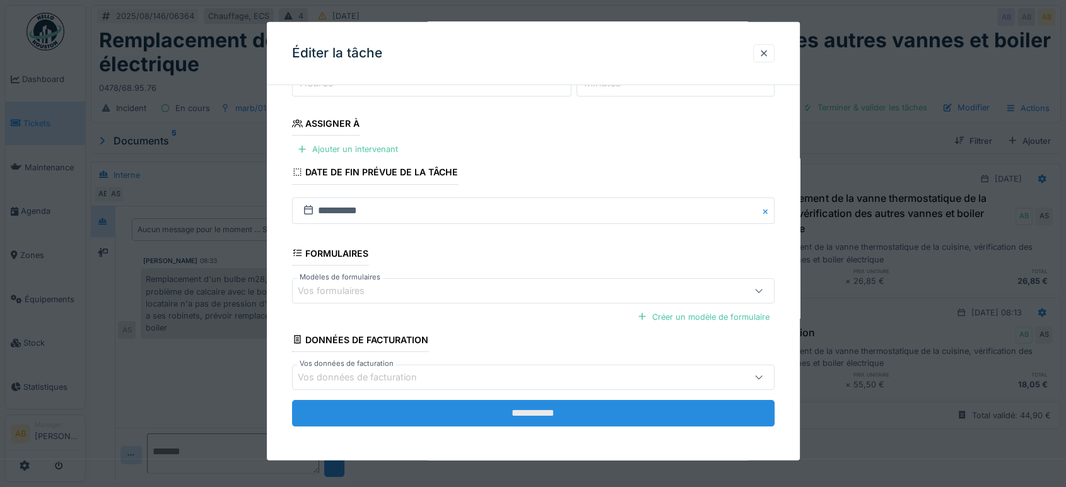
type textarea "**********"
click at [590, 407] on input "**********" at bounding box center [533, 413] width 483 height 26
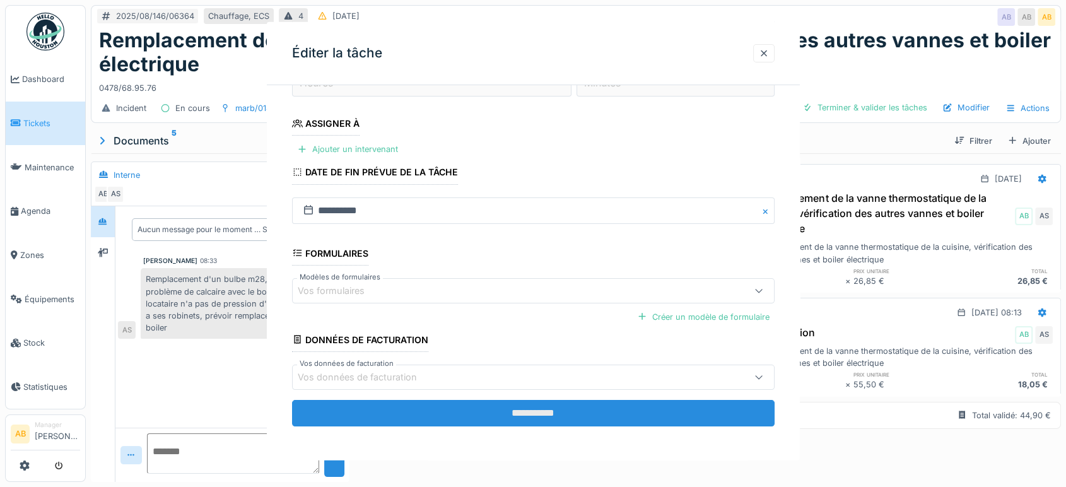
scroll to position [0, 0]
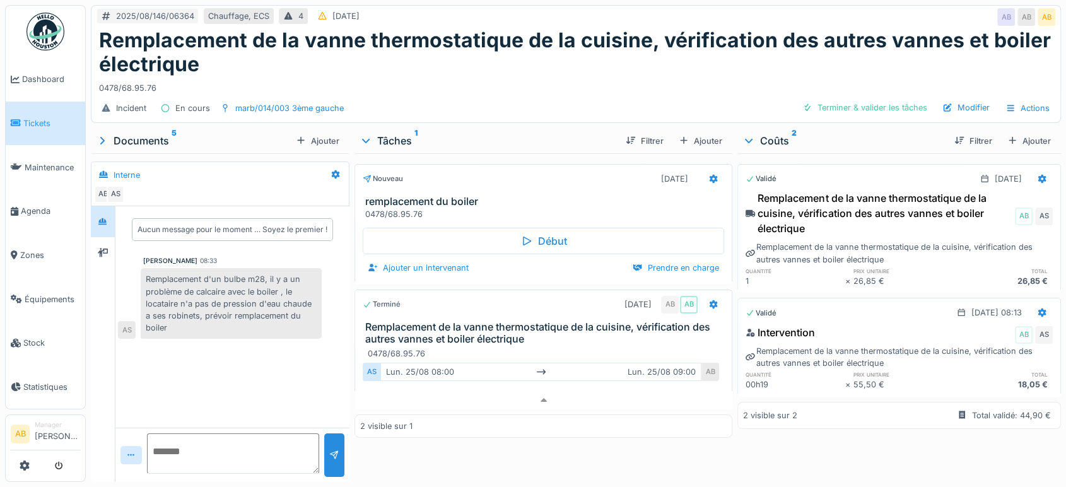
drag, startPoint x: 366, startPoint y: 93, endPoint x: 368, endPoint y: 53, distance: 39.8
click at [298, 98] on div "Incident En cours marb/014/003 3ème gauche Terminer & valider les tâches Modifi…" at bounding box center [575, 108] width 969 height 28
click at [944, 99] on div "Modifier" at bounding box center [965, 107] width 57 height 17
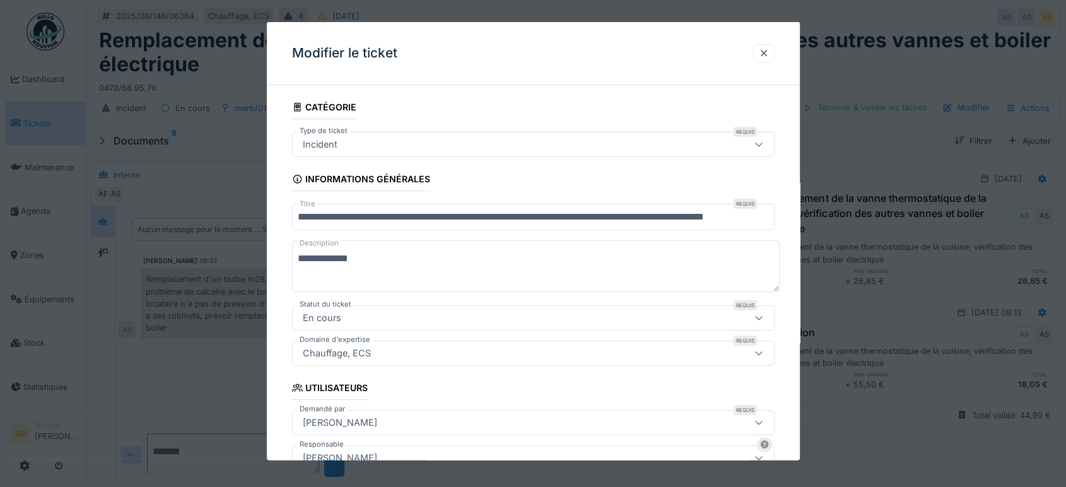
click at [442, 252] on textarea "**********" at bounding box center [536, 266] width 488 height 52
click at [295, 253] on textarea "**********" at bounding box center [536, 266] width 488 height 52
paste textarea "**********"
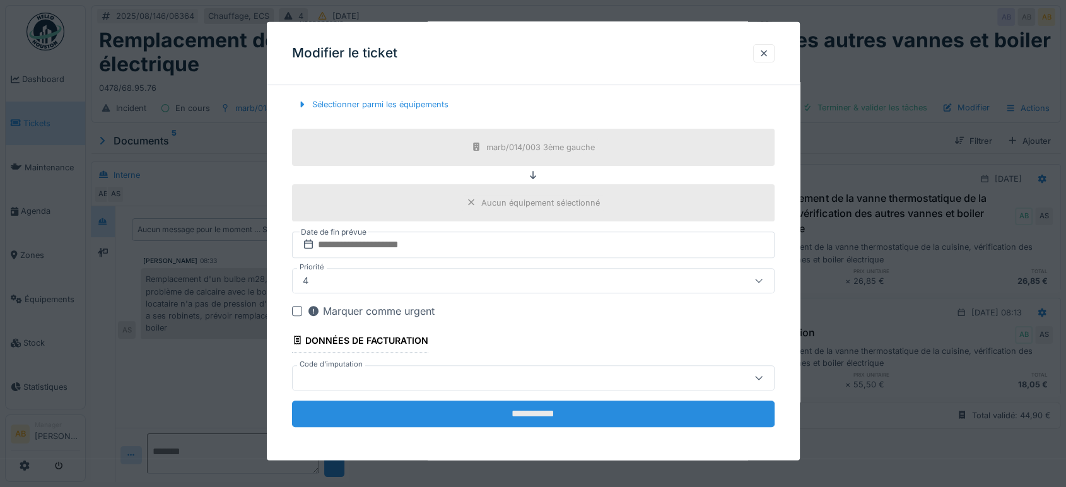
type textarea "**********"
click at [577, 404] on input "**********" at bounding box center [533, 414] width 483 height 26
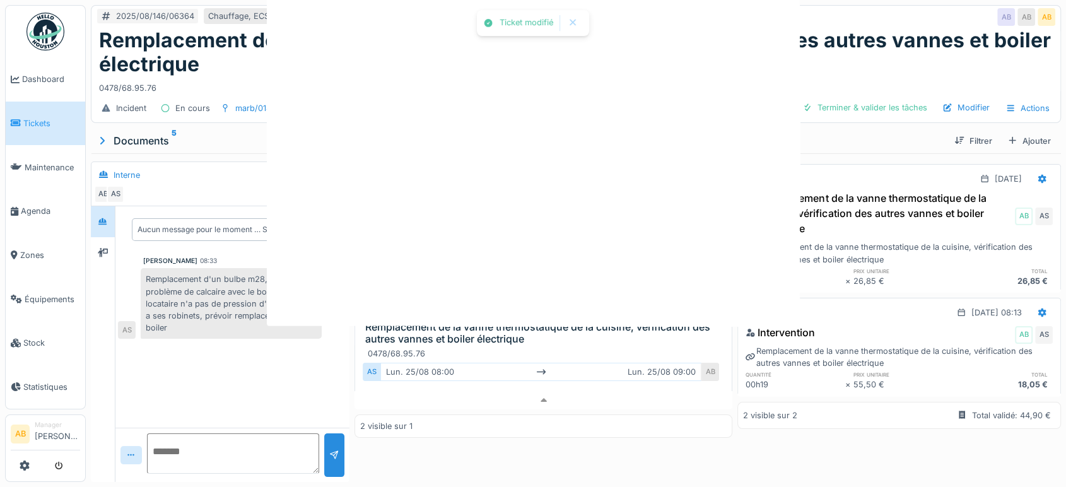
scroll to position [0, 0]
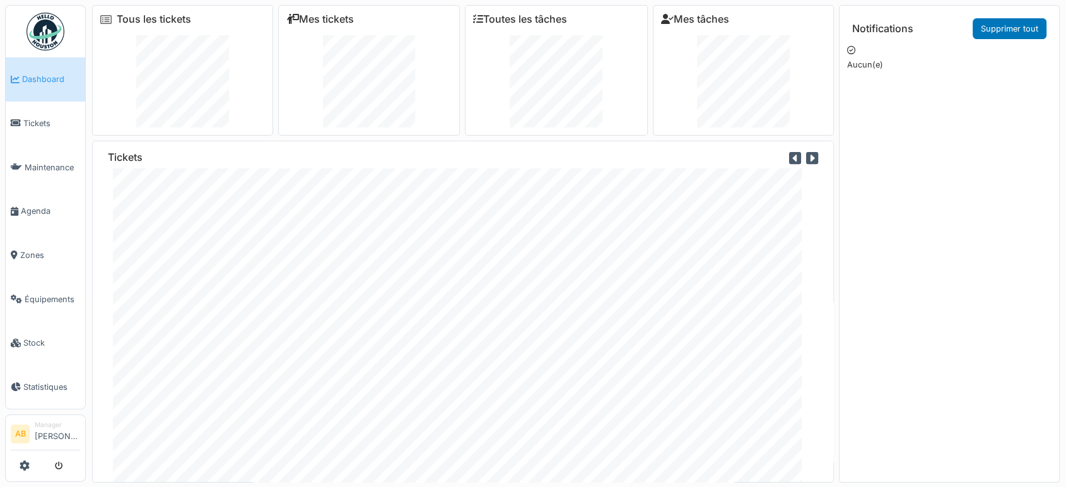
click at [51, 30] on img at bounding box center [45, 32] width 38 height 38
click at [45, 35] on img at bounding box center [45, 32] width 38 height 38
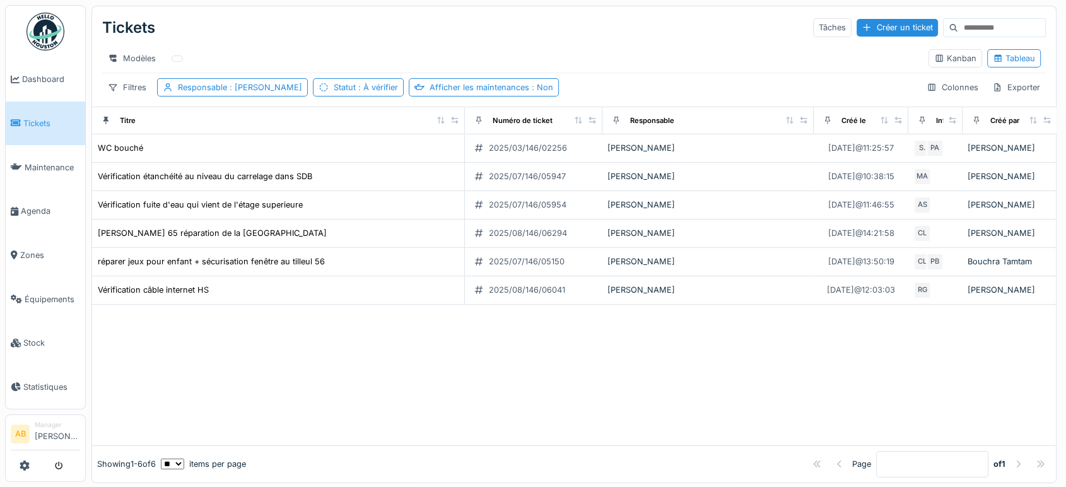
click at [365, 51] on div "Modèles" at bounding box center [510, 58] width 816 height 18
click at [45, 36] on img at bounding box center [45, 32] width 38 height 38
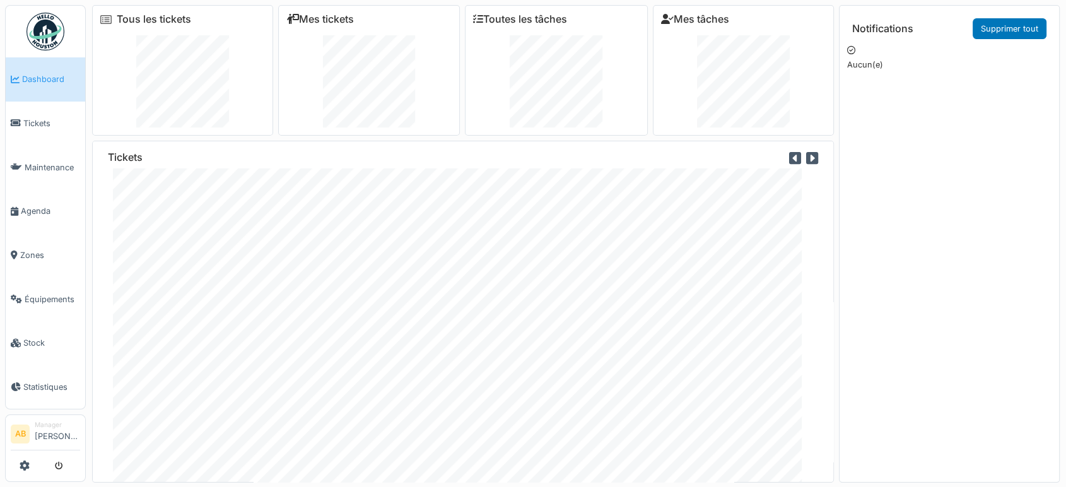
click at [28, 23] on img at bounding box center [45, 32] width 38 height 38
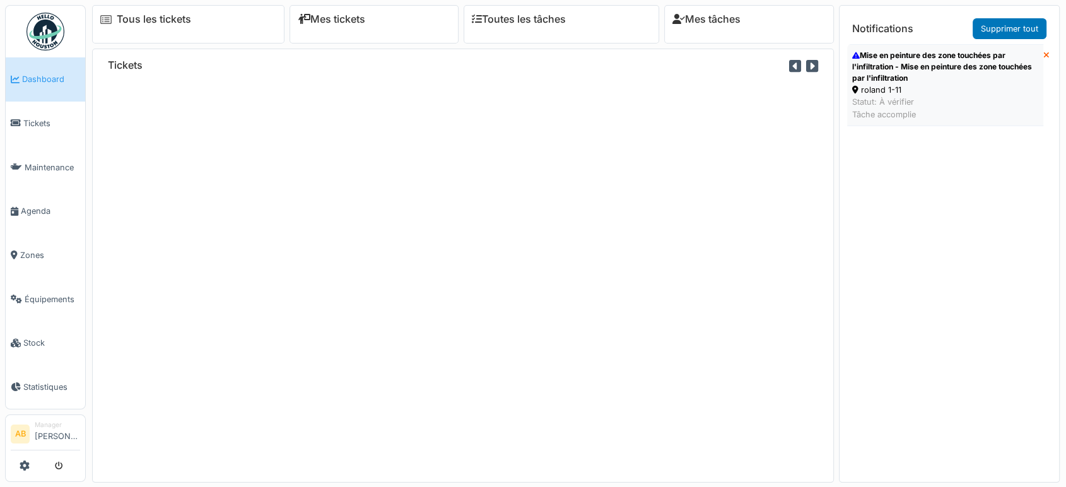
click at [948, 74] on div "Mise en peinture des zone touchées par l'infiltration - Mise en peinture des zo…" at bounding box center [945, 67] width 186 height 34
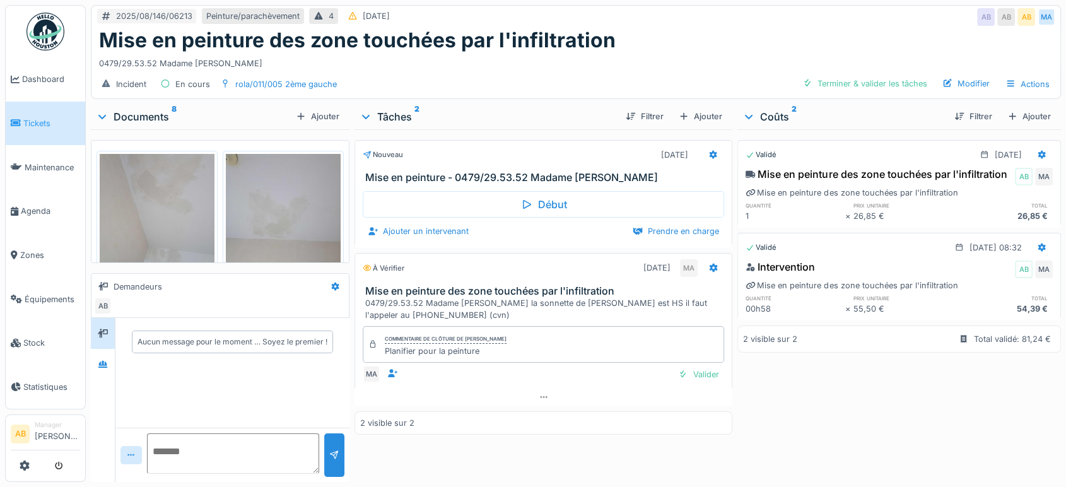
click at [50, 30] on img at bounding box center [45, 32] width 38 height 38
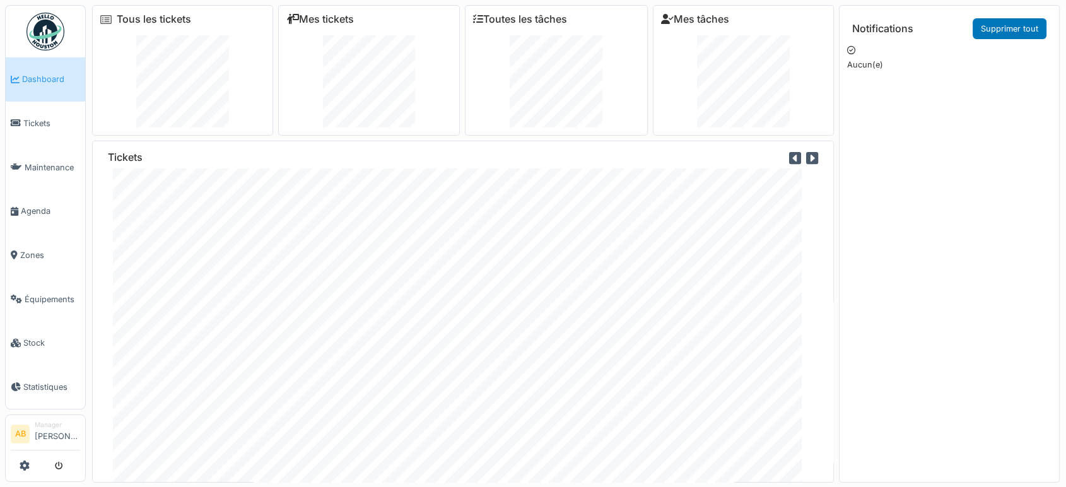
click at [52, 30] on img at bounding box center [45, 32] width 38 height 38
click at [58, 25] on img at bounding box center [45, 32] width 38 height 38
click at [40, 32] on img at bounding box center [45, 32] width 38 height 38
click at [42, 50] on link at bounding box center [45, 31] width 47 height 47
click at [55, 10] on link at bounding box center [45, 31] width 47 height 47
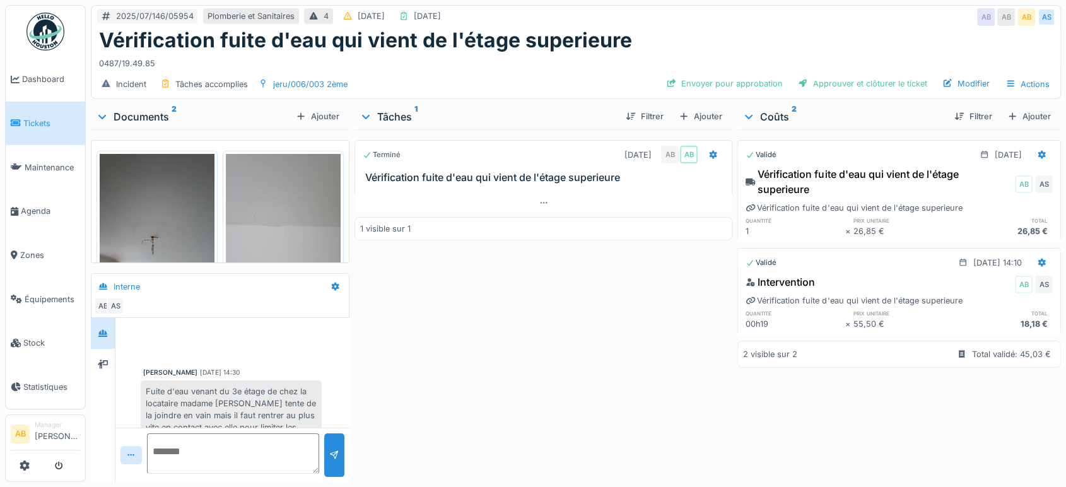
scroll to position [307, 0]
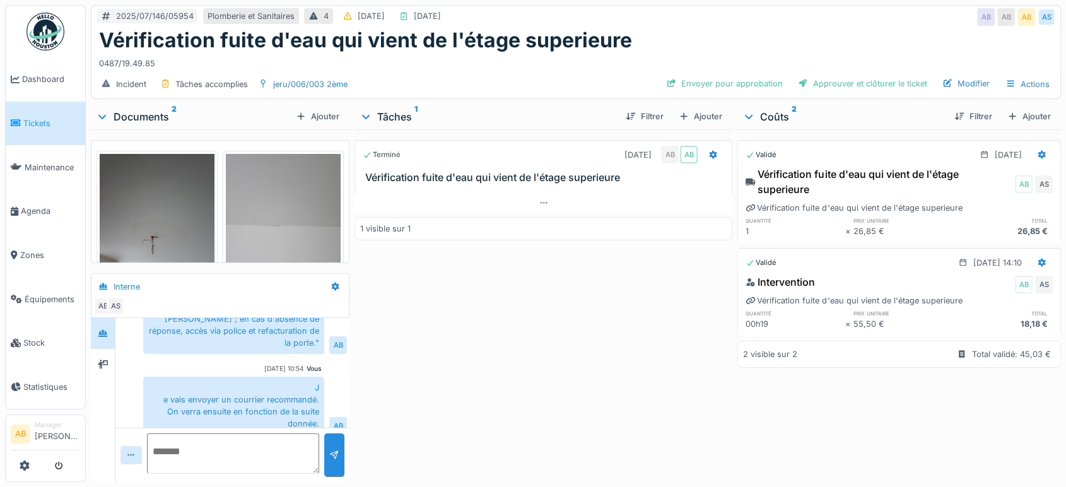
drag, startPoint x: 154, startPoint y: 114, endPoint x: 139, endPoint y: 112, distance: 14.7
click at [139, 112] on div "Documents 2" at bounding box center [193, 116] width 195 height 15
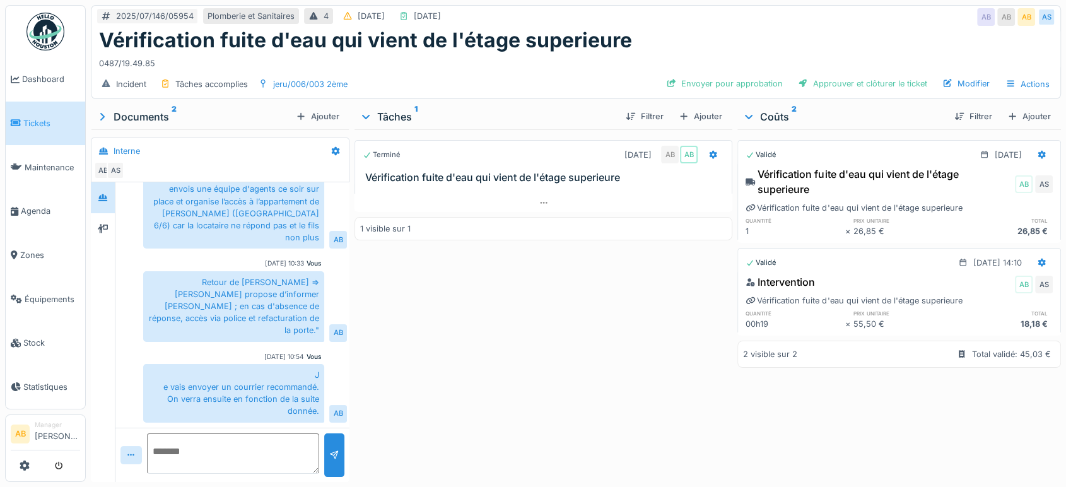
scroll to position [171, 0]
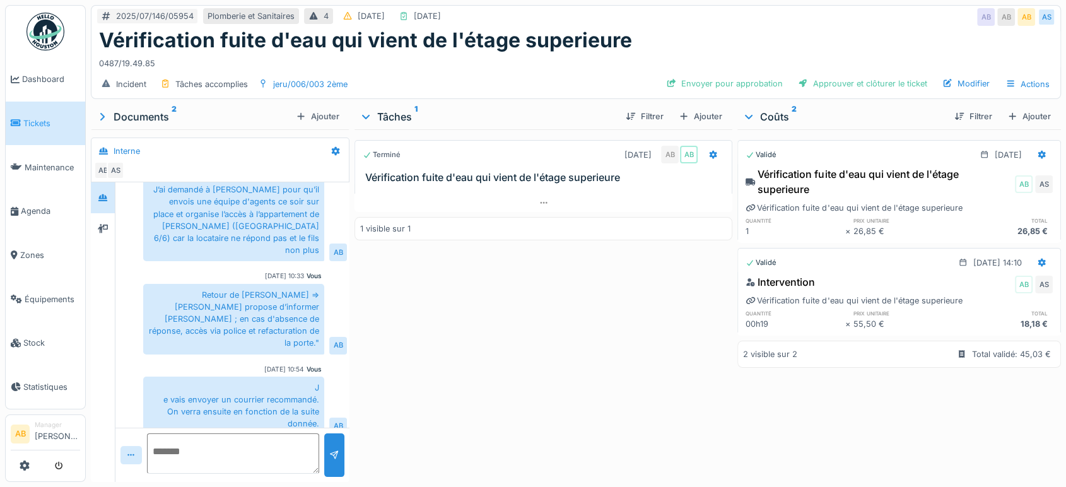
drag, startPoint x: 37, startPoint y: 28, endPoint x: 46, endPoint y: 19, distance: 13.4
click at [42, 14] on img at bounding box center [45, 32] width 38 height 38
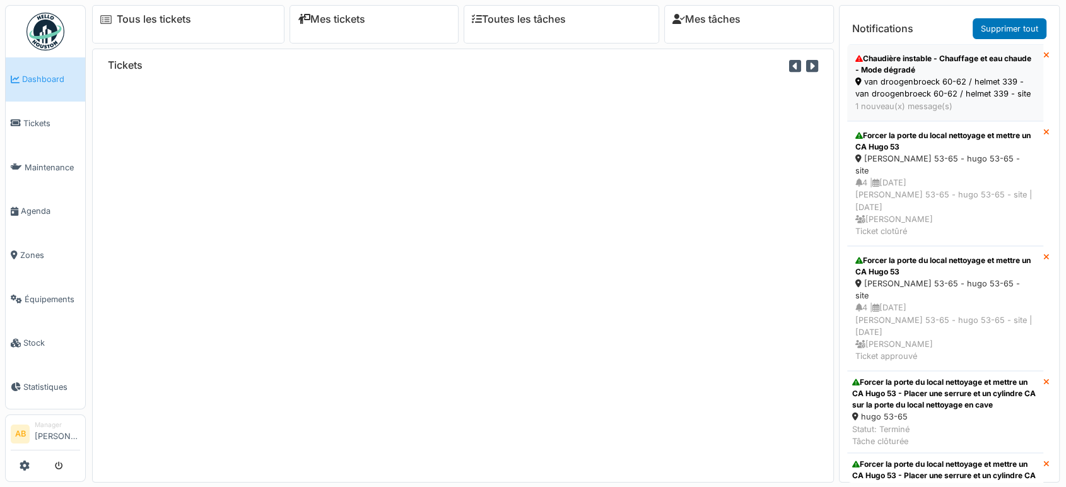
click at [978, 100] on div "van droogenbroeck 60-62 / helmet 339 - van droogenbroeck 60-62 / helmet 339 - s…" at bounding box center [945, 88] width 180 height 24
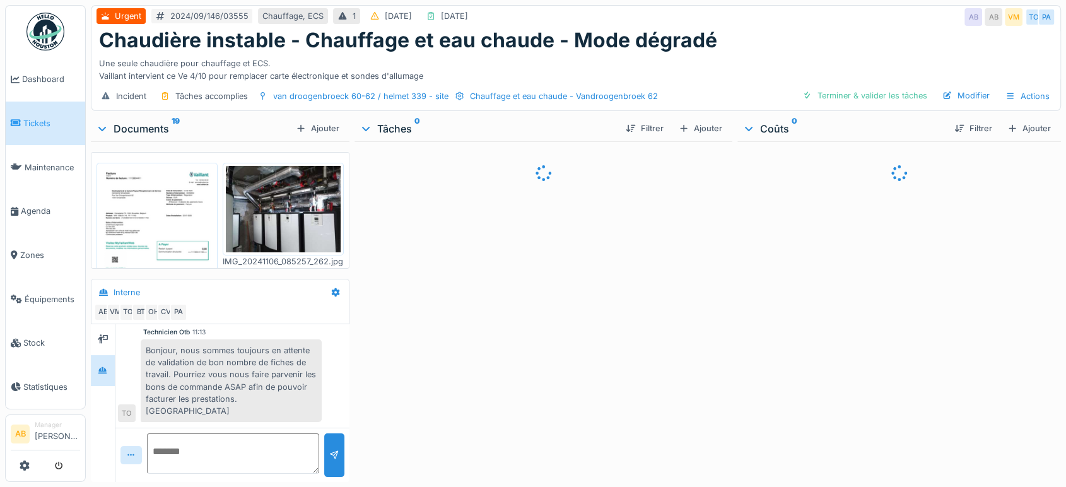
scroll to position [1101, 0]
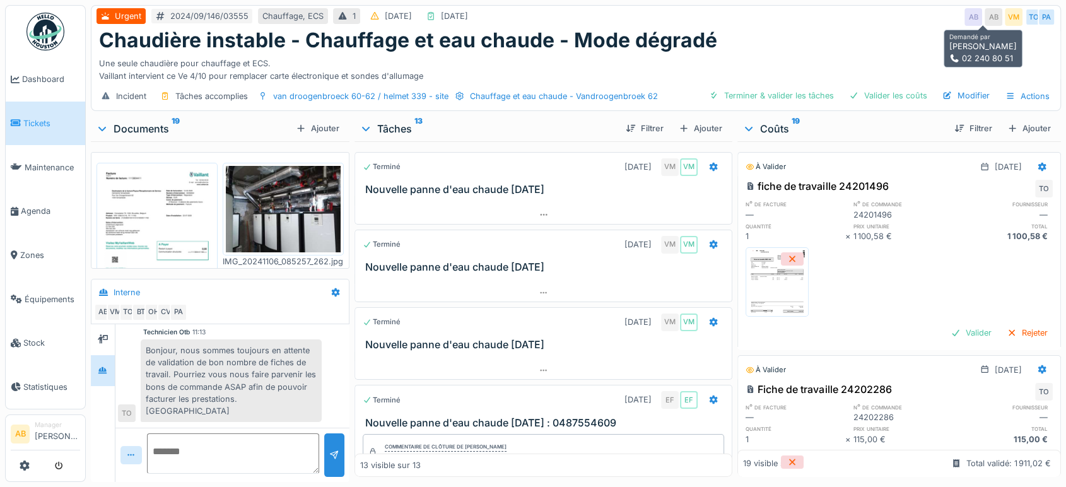
click at [985, 23] on div "AB" at bounding box center [994, 17] width 18 height 18
drag, startPoint x: 948, startPoint y: 19, endPoint x: 976, endPoint y: 8, distance: 30.0
click at [976, 8] on div "Urgent 2024/09/146/03555 Chauffage, ECS 1 06/09/2024 24/12/2024 AB AB VM TO PA" at bounding box center [575, 17] width 969 height 23
click at [966, 9] on div "AB" at bounding box center [973, 17] width 18 height 18
click at [51, 25] on img at bounding box center [45, 32] width 38 height 38
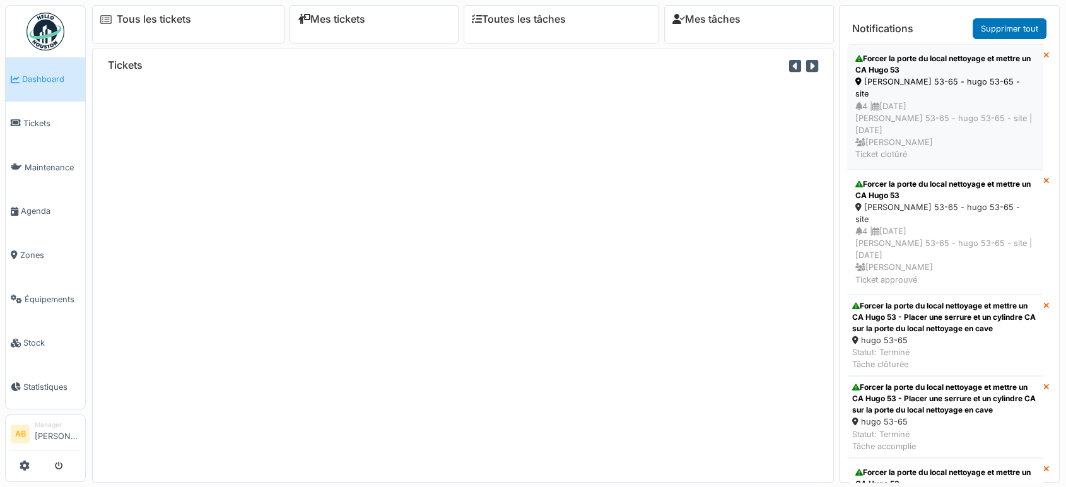
click at [939, 146] on div "4 | [DATE] [PERSON_NAME] 53-65 - hugo 53-65 - site | [DATE] [PERSON_NAME] Ticke…" at bounding box center [945, 130] width 180 height 61
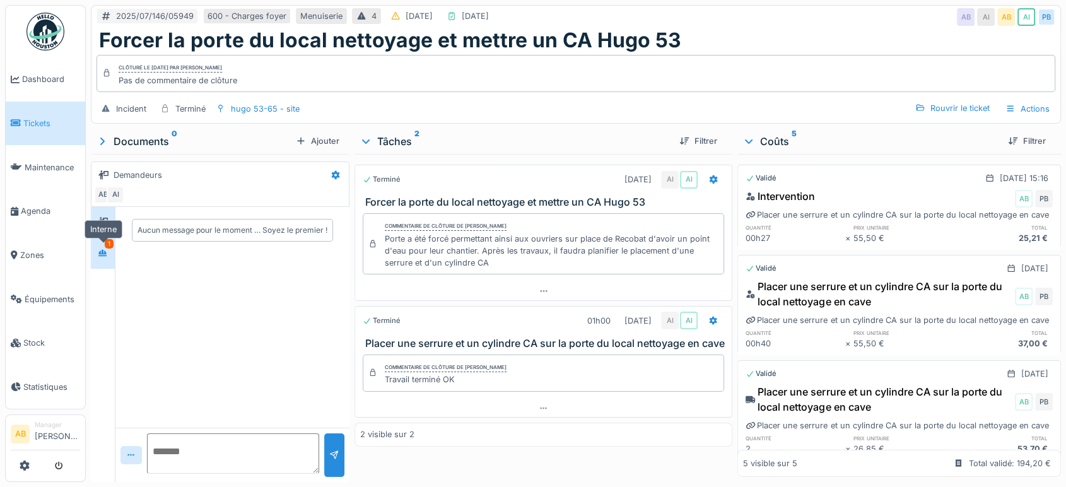
click at [109, 251] on div at bounding box center [102, 253] width 19 height 16
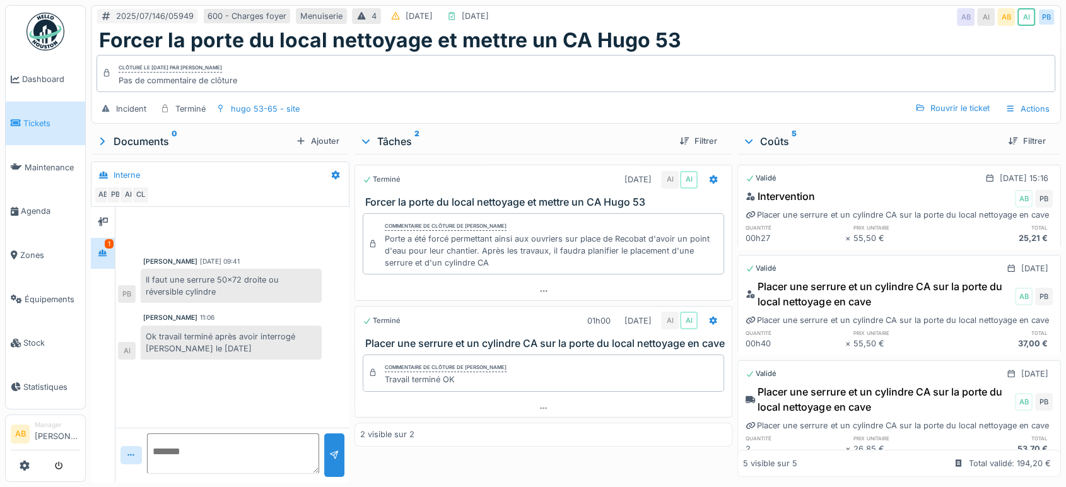
click at [46, 38] on img at bounding box center [45, 32] width 38 height 38
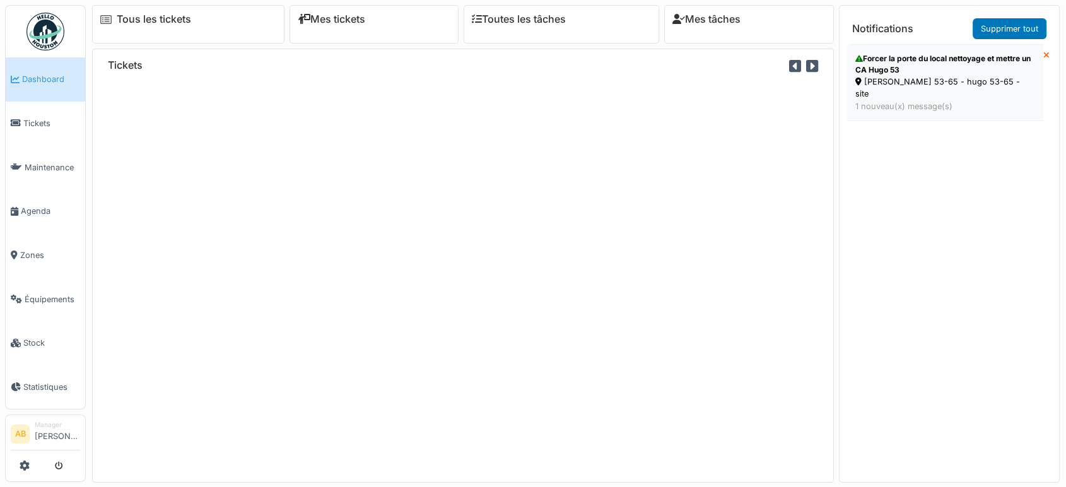
click at [988, 69] on div "Forcer la porte du local nettoyage et mettre un CA Hugo 53" at bounding box center [945, 64] width 180 height 23
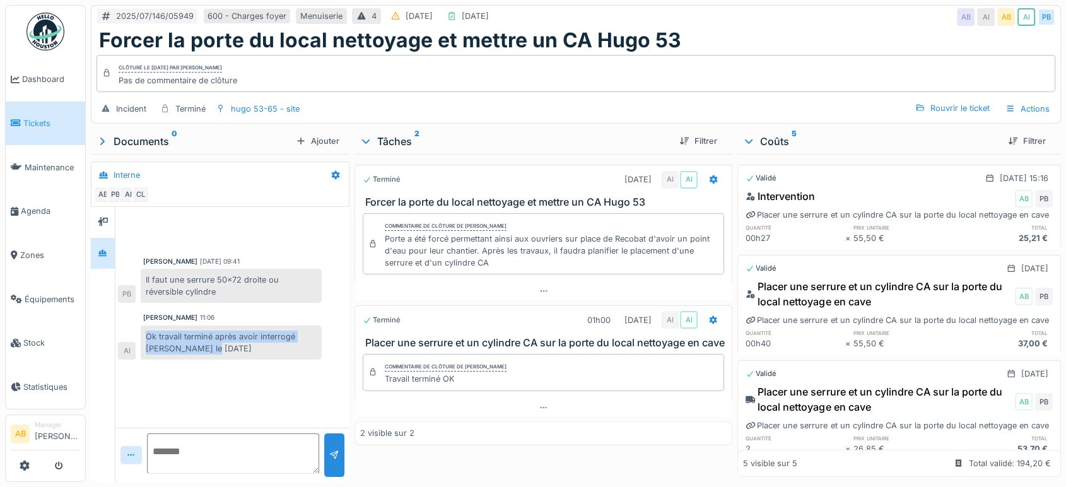
drag, startPoint x: 195, startPoint y: 348, endPoint x: 142, endPoint y: 337, distance: 53.9
click at [142, 337] on div "Ok travail terminé après avoir interrogé [PERSON_NAME] le [DATE]" at bounding box center [231, 342] width 181 height 34
click at [32, 37] on img at bounding box center [45, 32] width 38 height 38
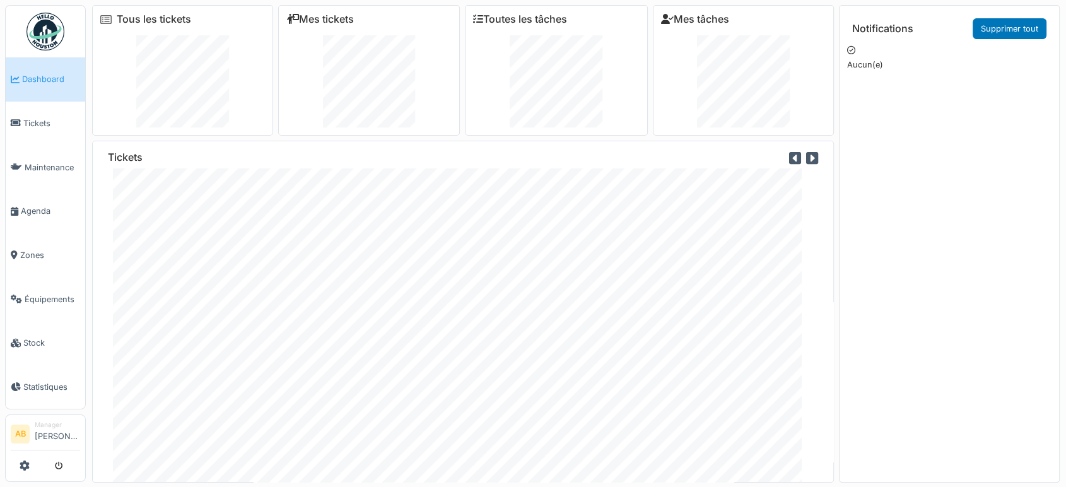
click at [48, 22] on img at bounding box center [45, 32] width 38 height 38
click at [67, 20] on ul "Dashboard Tickets Maintenance Agenda Zones Équipements Stock Statistiques" at bounding box center [45, 207] width 81 height 404
click at [50, 23] on img at bounding box center [45, 32] width 38 height 38
click at [44, 22] on img at bounding box center [45, 32] width 38 height 38
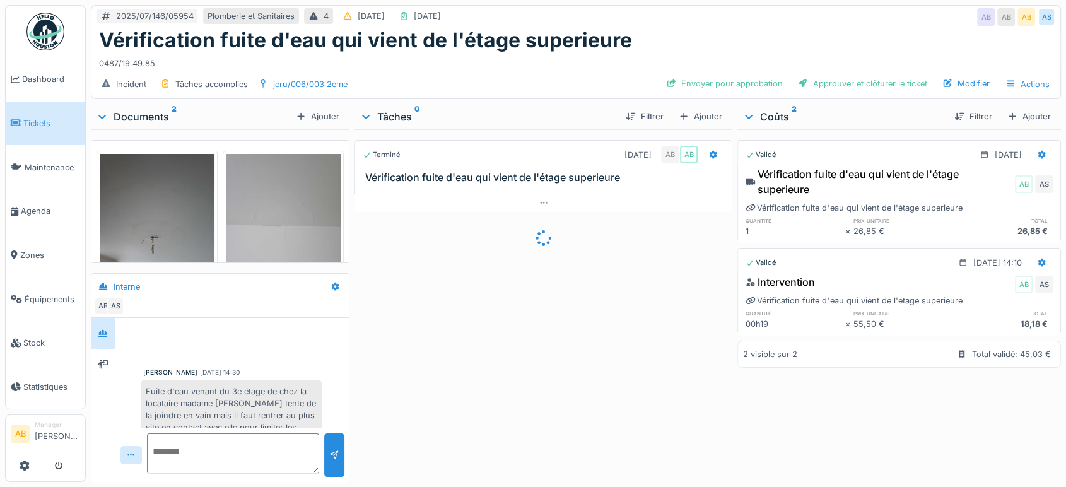
scroll to position [307, 0]
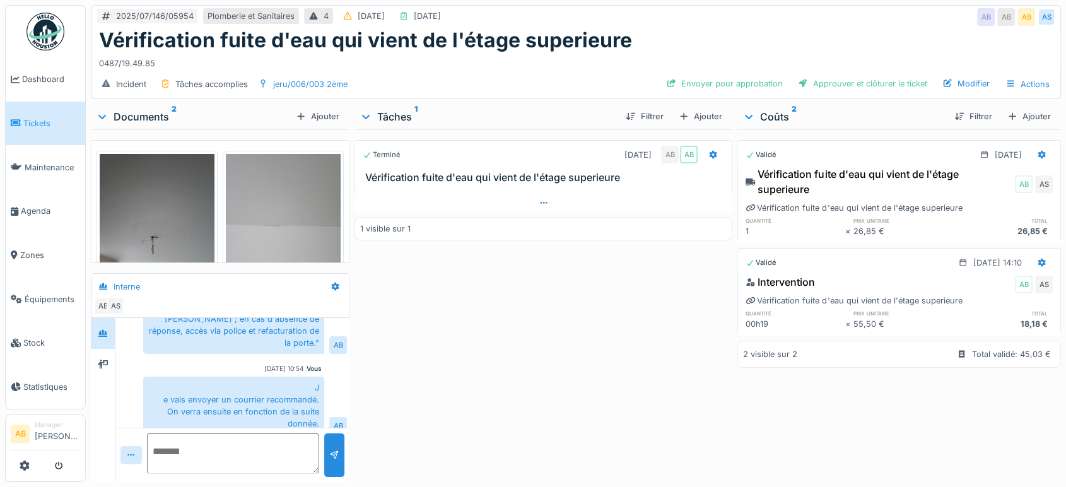
click at [540, 187] on div at bounding box center [543, 189] width 378 height 10
click at [539, 204] on icon at bounding box center [544, 203] width 10 height 8
click at [41, 34] on img at bounding box center [45, 32] width 38 height 38
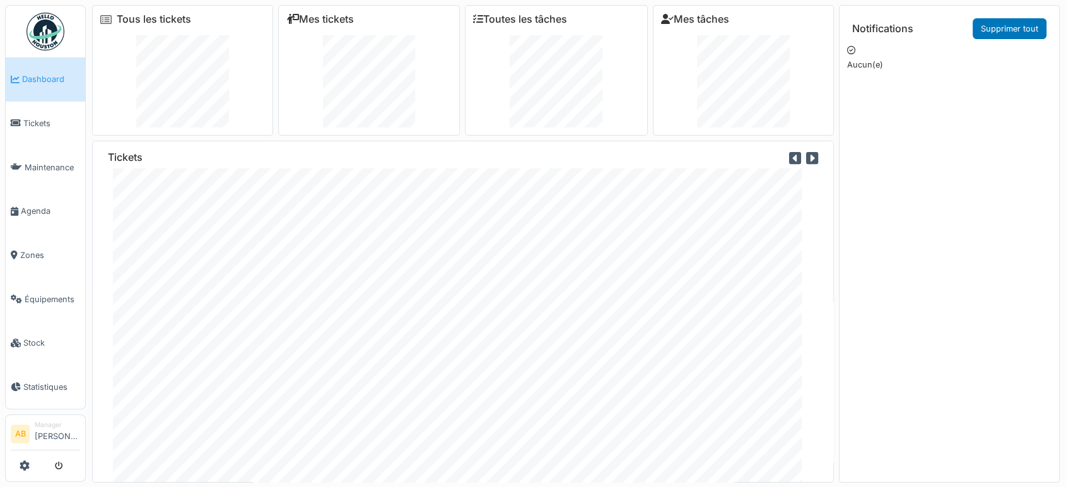
click at [27, 20] on img at bounding box center [45, 32] width 38 height 38
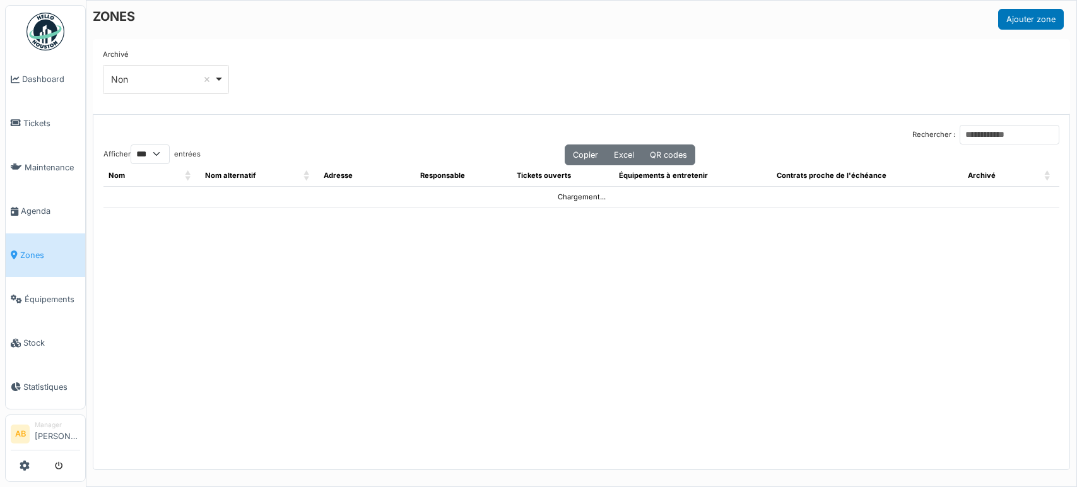
select select "***"
click at [977, 125] on input "Rechercher :" at bounding box center [1009, 135] width 100 height 20
paste input "**********"
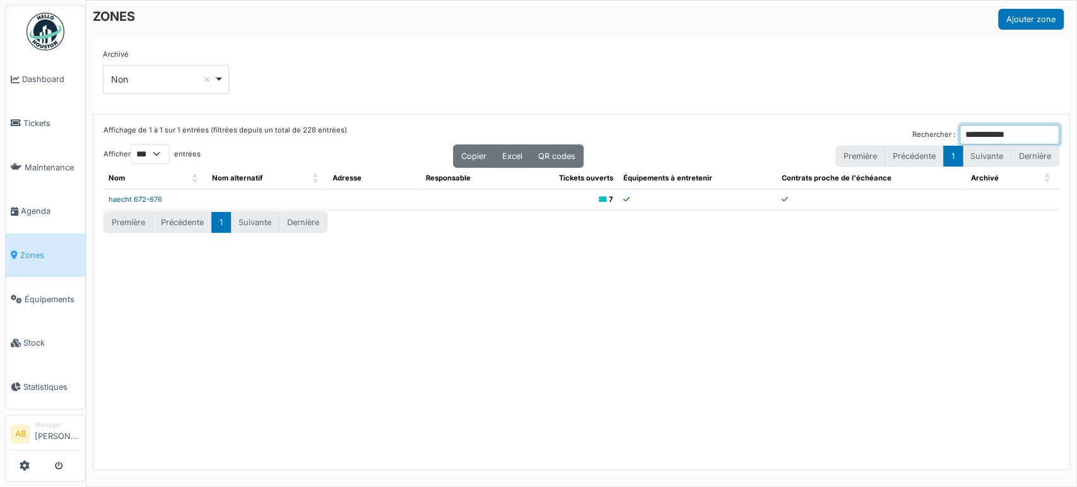
type input "**********"
click at [148, 195] on link "haecht 672-676" at bounding box center [135, 199] width 54 height 9
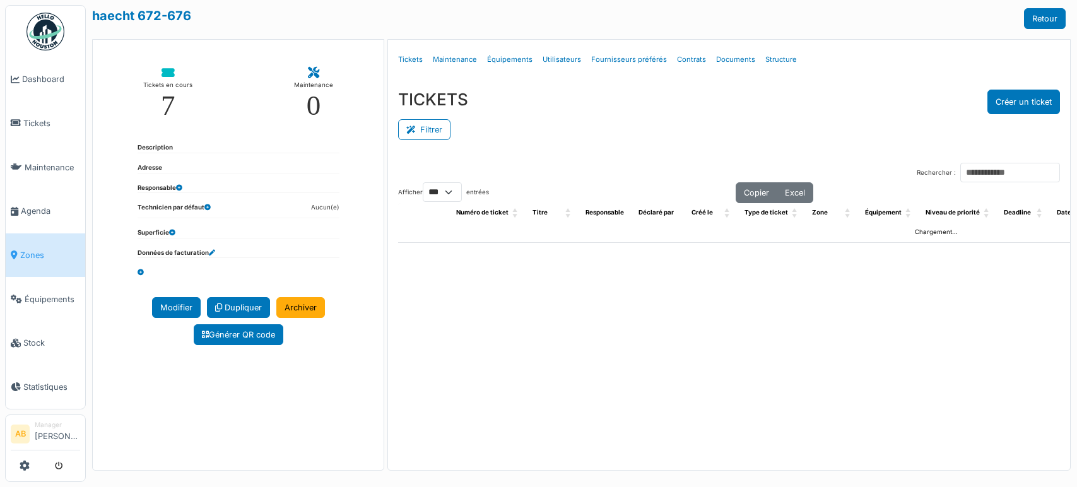
select select "***"
click at [785, 52] on link "Structure" at bounding box center [781, 60] width 42 height 30
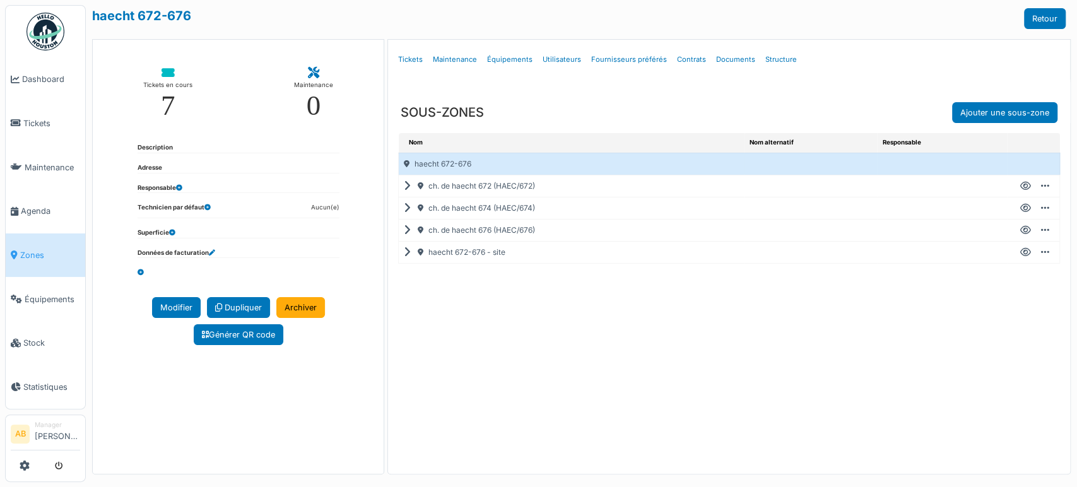
click at [404, 186] on icon at bounding box center [410, 186] width 12 height 1
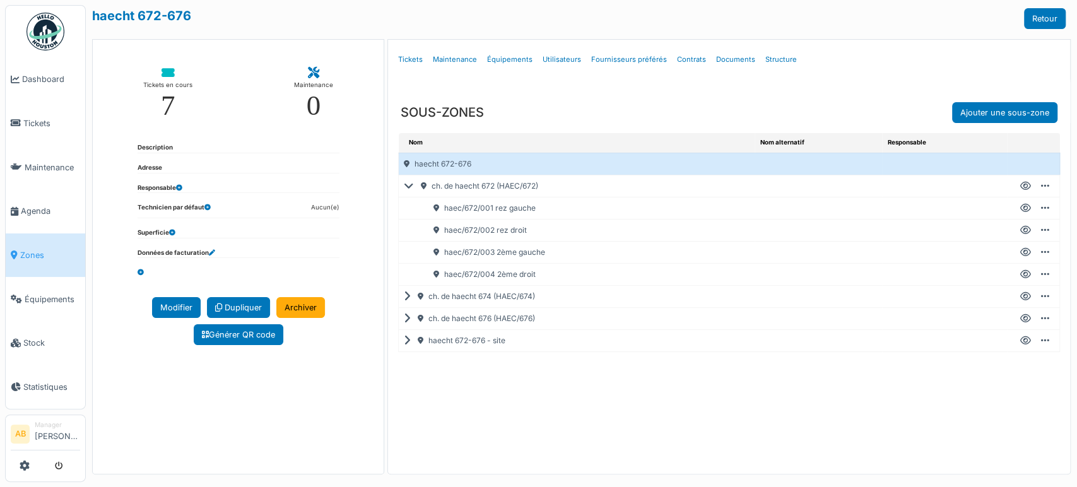
click at [1020, 274] on icon at bounding box center [1025, 274] width 11 height 1
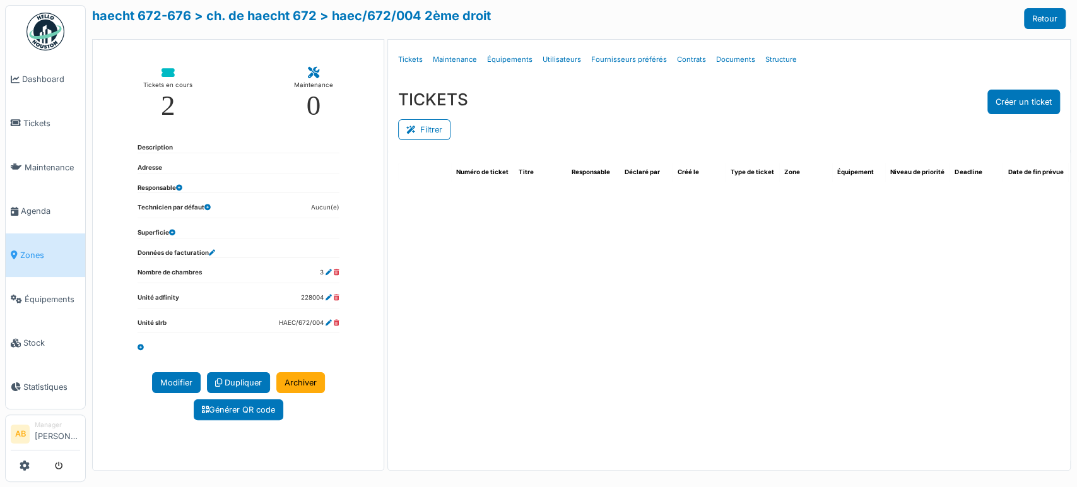
select select "***"
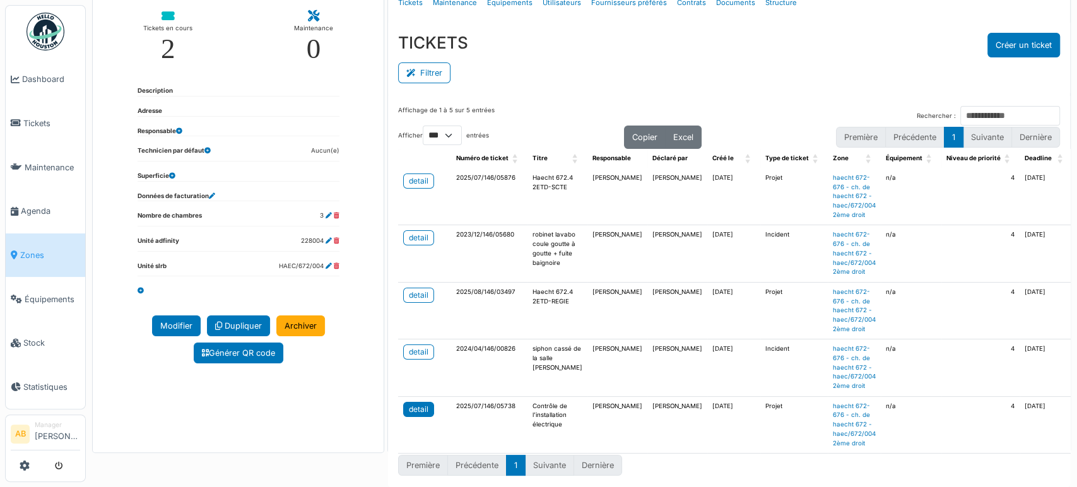
click at [411, 405] on link "detail" at bounding box center [418, 409] width 31 height 15
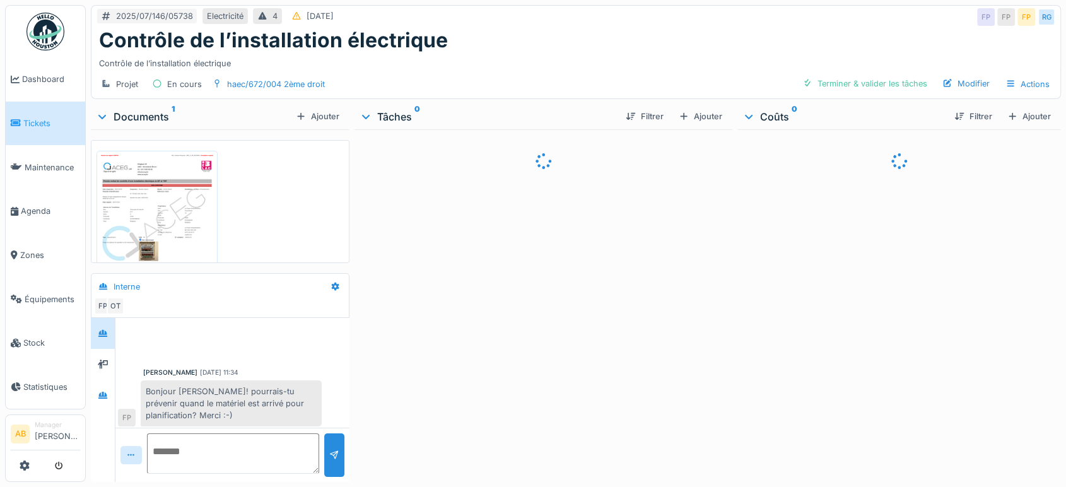
scroll to position [4, 0]
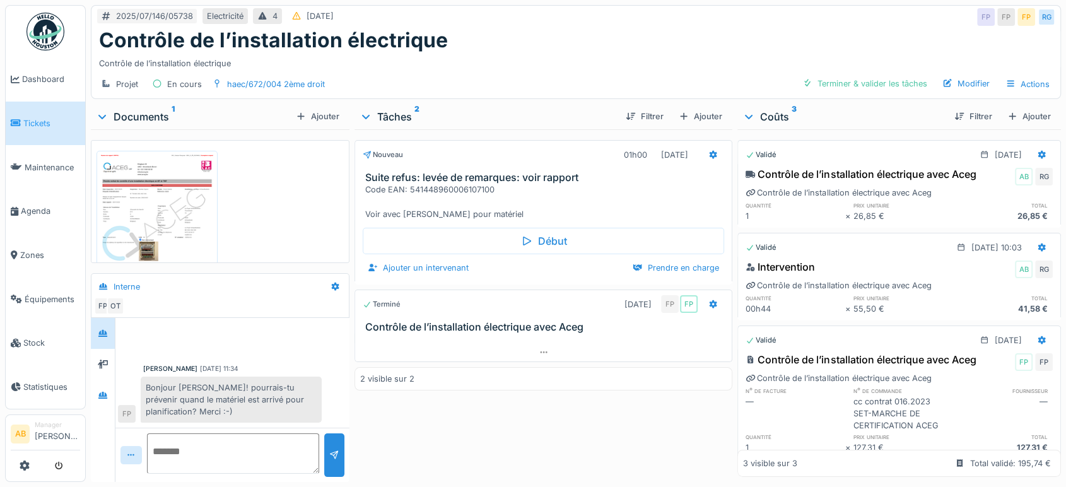
click at [149, 111] on div "Documents 1" at bounding box center [193, 116] width 195 height 15
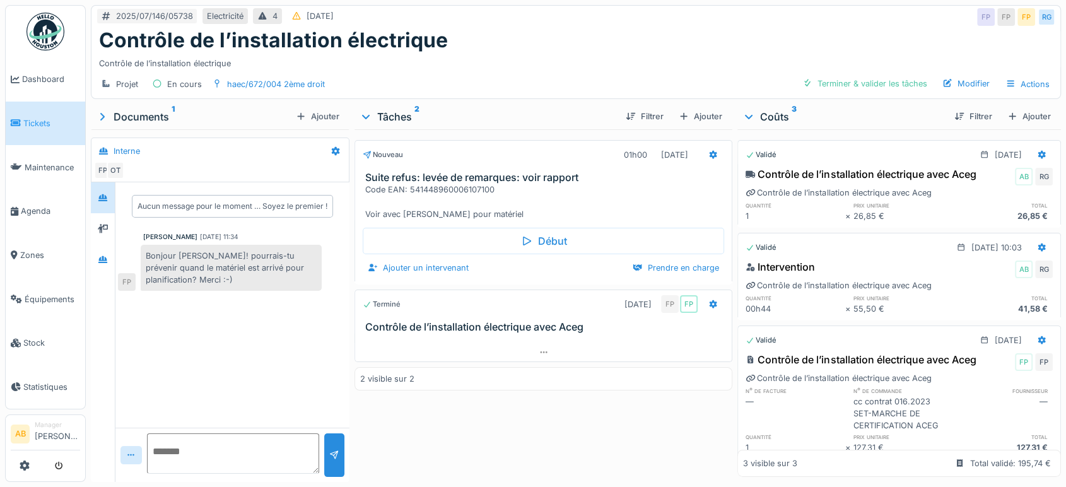
click at [253, 452] on textarea at bounding box center [233, 453] width 172 height 40
click at [860, 80] on div "Terminer & valider les tâches" at bounding box center [864, 83] width 135 height 17
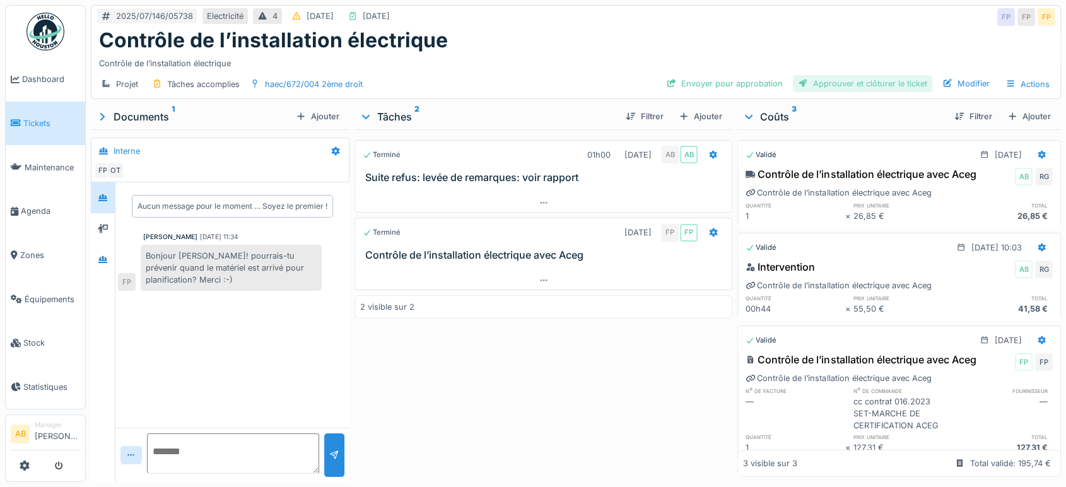
click at [833, 81] on div "Approuver et clôturer le ticket" at bounding box center [862, 83] width 139 height 17
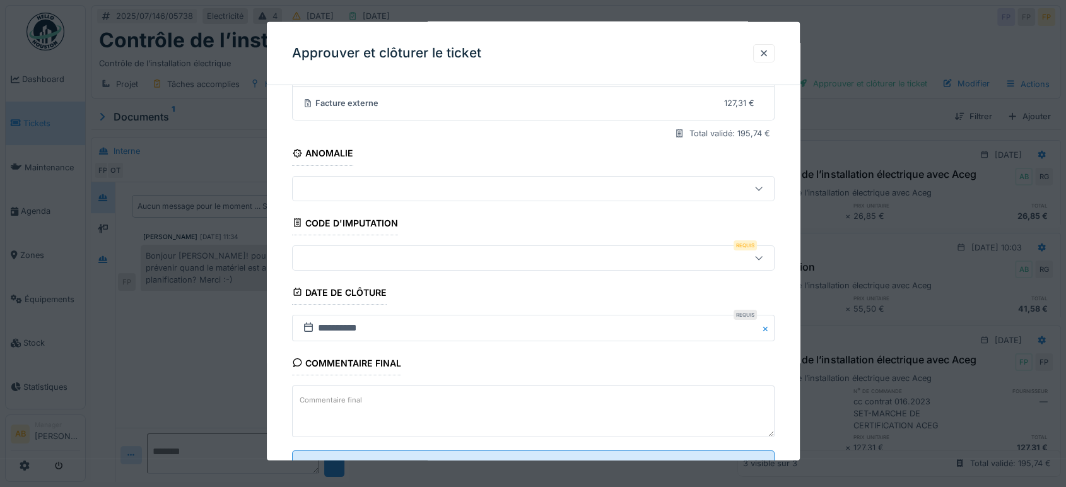
scroll to position [190, 0]
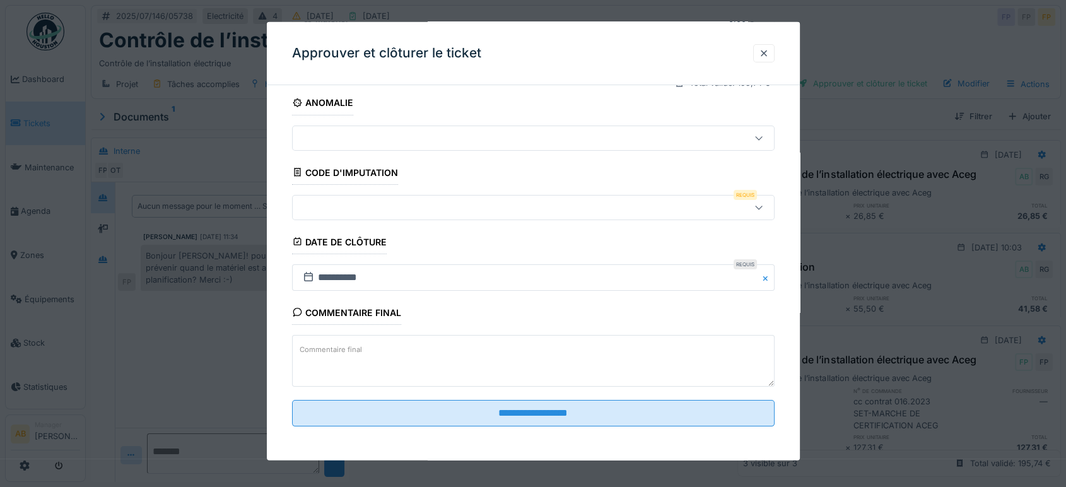
click at [457, 210] on div at bounding box center [505, 207] width 414 height 14
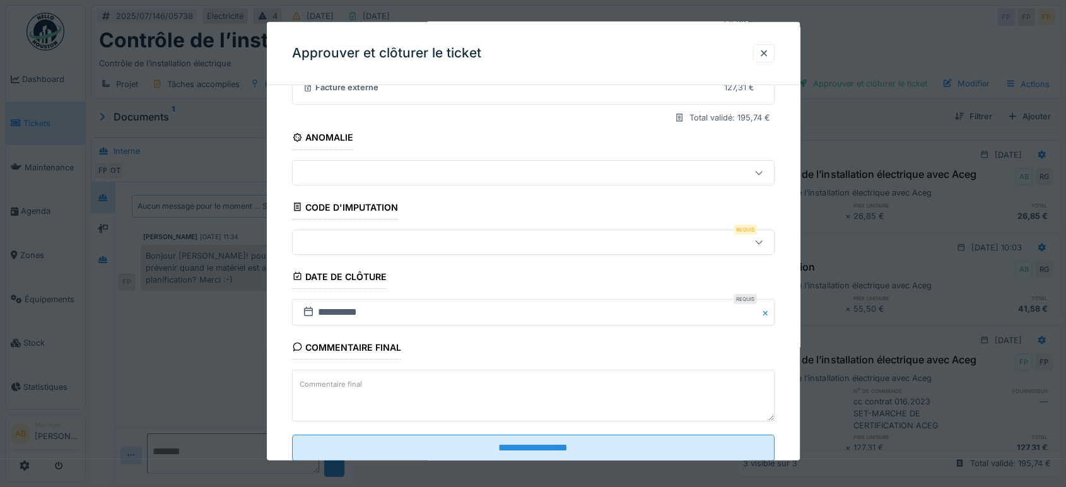
click at [678, 350] on div "Commentaire final Commentaire final" at bounding box center [533, 380] width 483 height 89
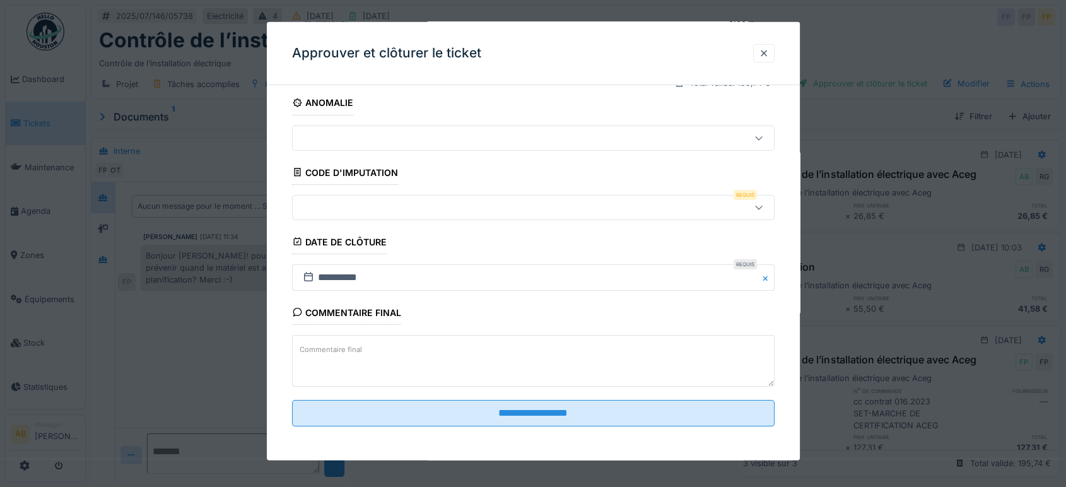
click at [397, 203] on div at bounding box center [505, 207] width 414 height 14
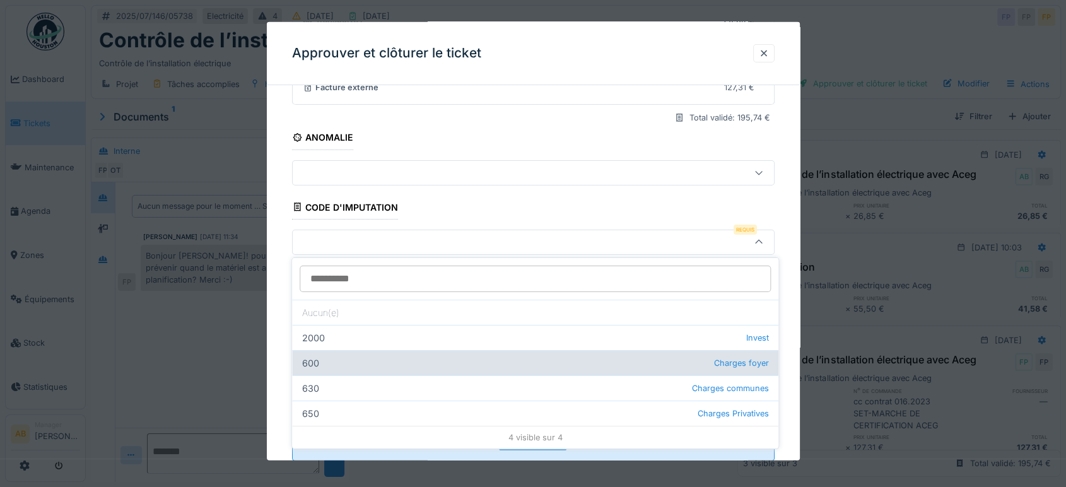
click at [600, 350] on div "600 Charges foyer" at bounding box center [535, 362] width 486 height 25
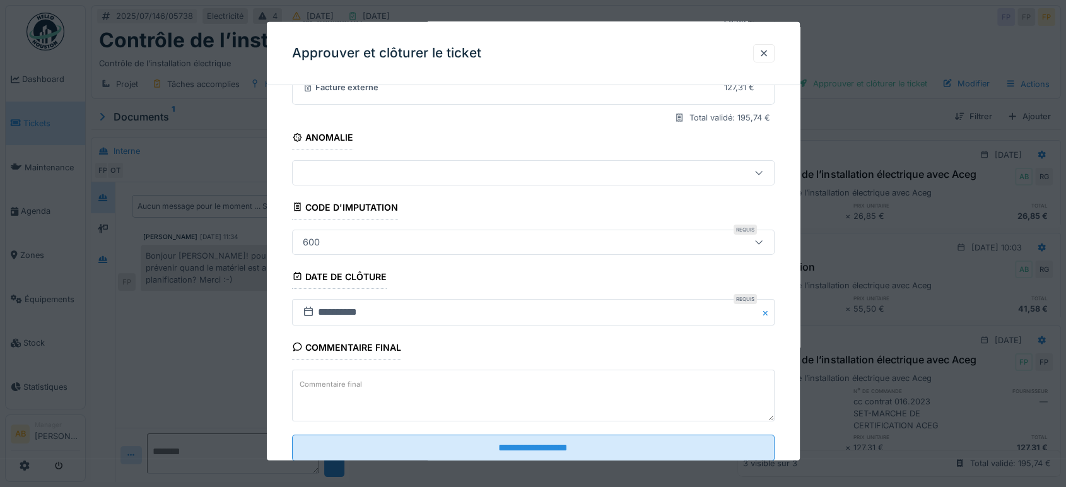
click at [417, 256] on fieldset "**********" at bounding box center [533, 205] width 483 height 532
click at [425, 245] on div "600" at bounding box center [505, 242] width 414 height 14
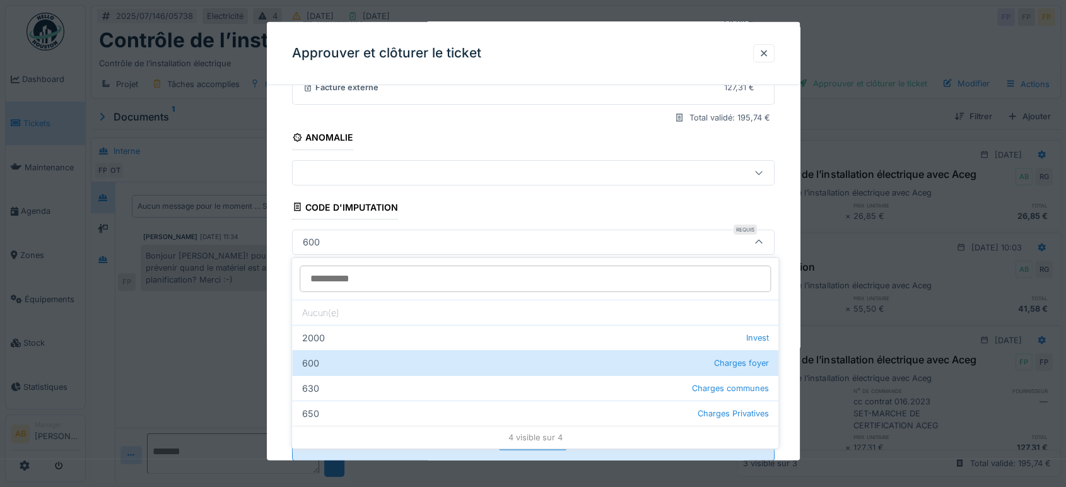
click at [395, 276] on input at bounding box center [535, 279] width 471 height 26
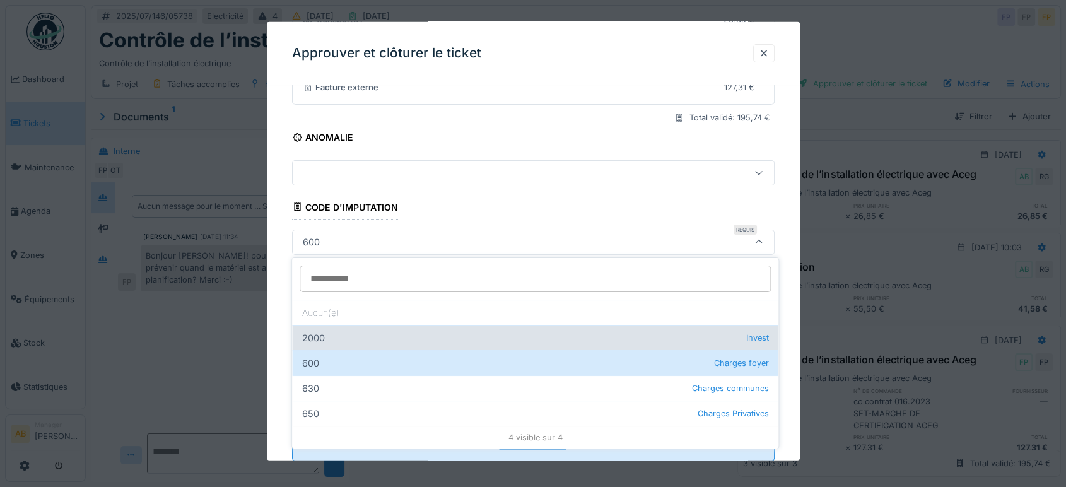
click at [634, 332] on div "2000 Invest" at bounding box center [535, 337] width 486 height 25
type input "***"
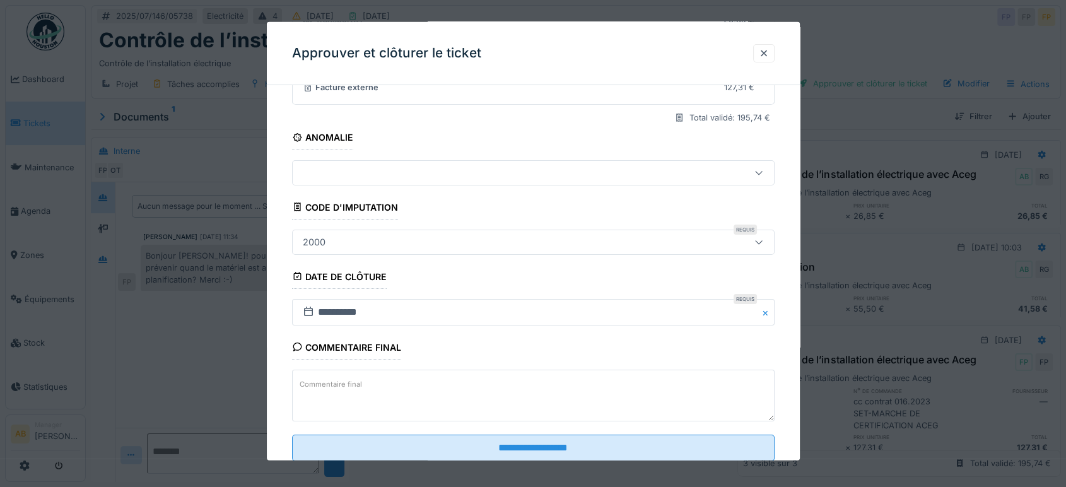
click at [512, 385] on textarea "Commentaire final" at bounding box center [533, 396] width 483 height 52
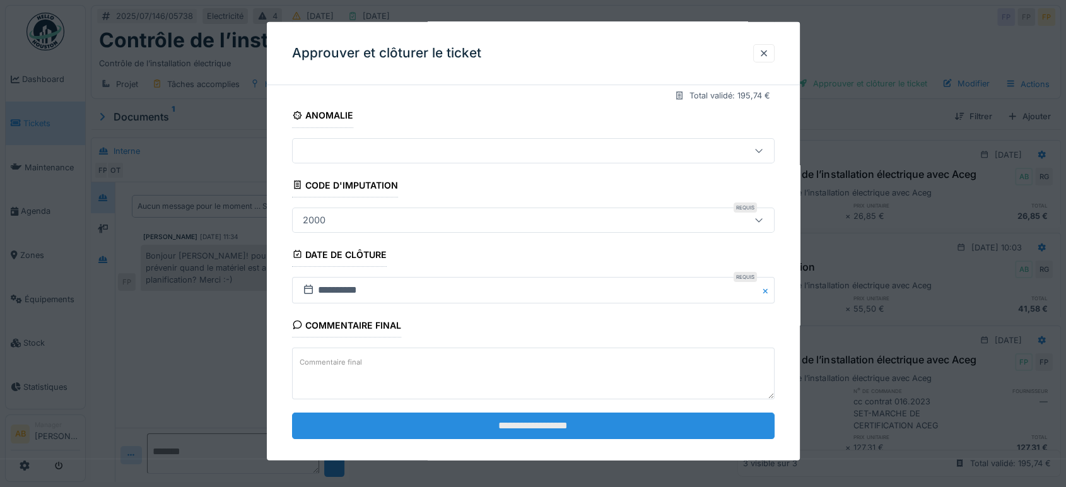
scroll to position [190, 0]
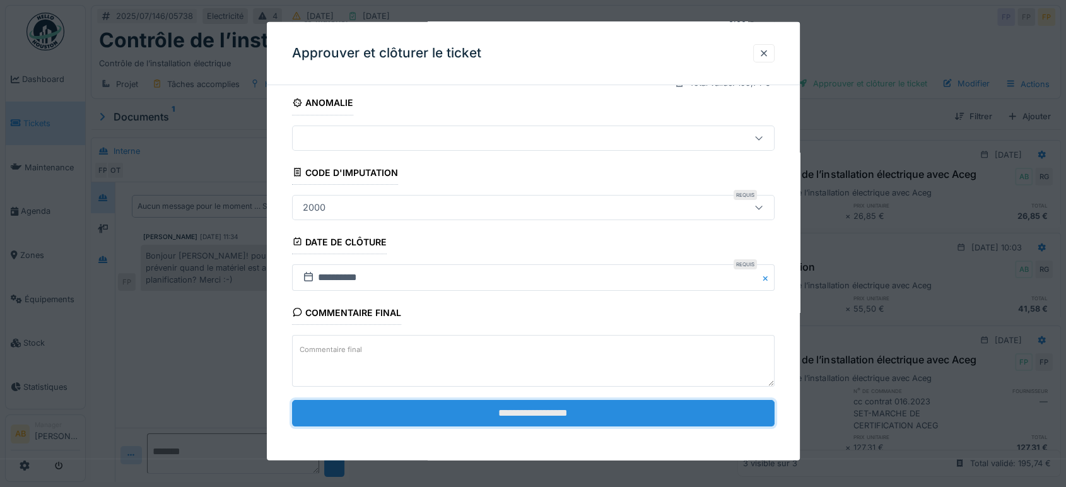
click at [495, 403] on input "**********" at bounding box center [533, 413] width 483 height 26
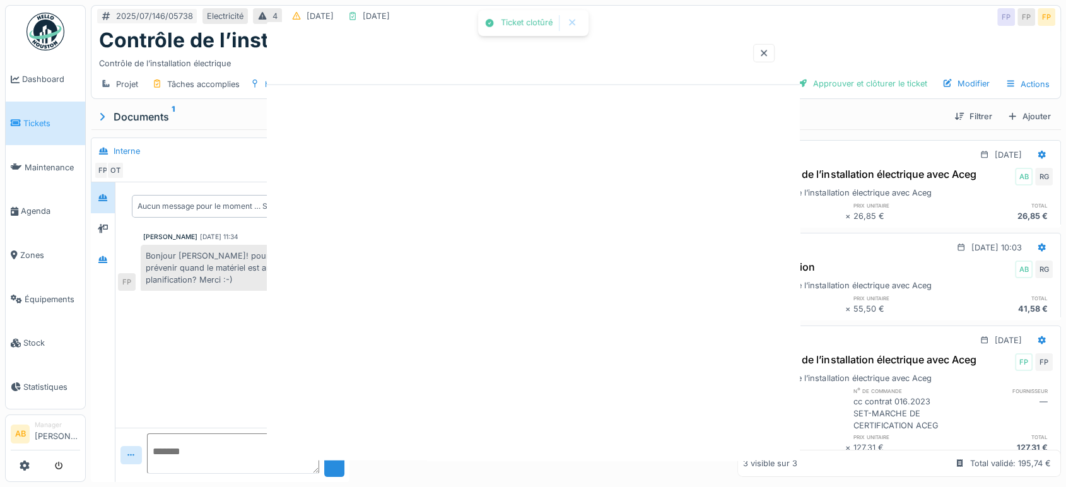
scroll to position [0, 0]
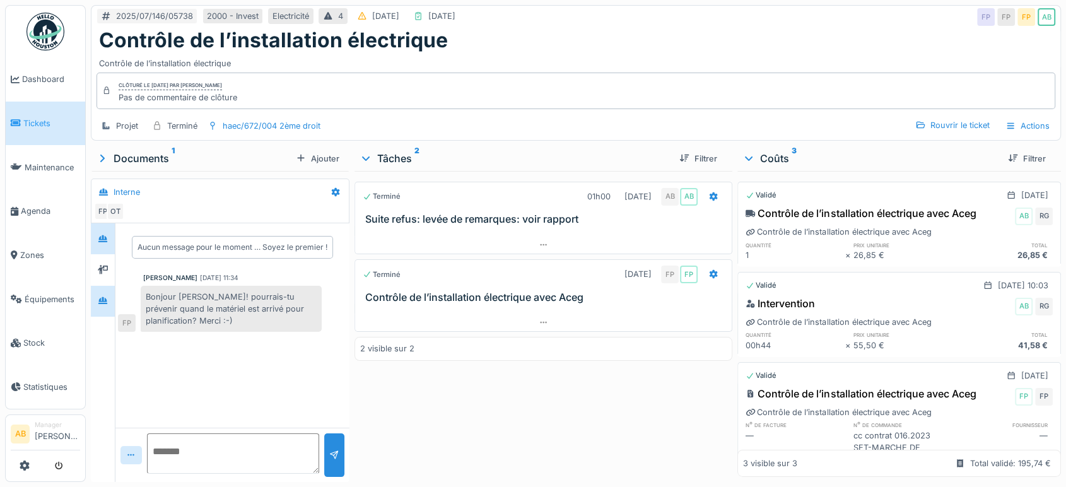
click at [112, 286] on div at bounding box center [103, 301] width 24 height 31
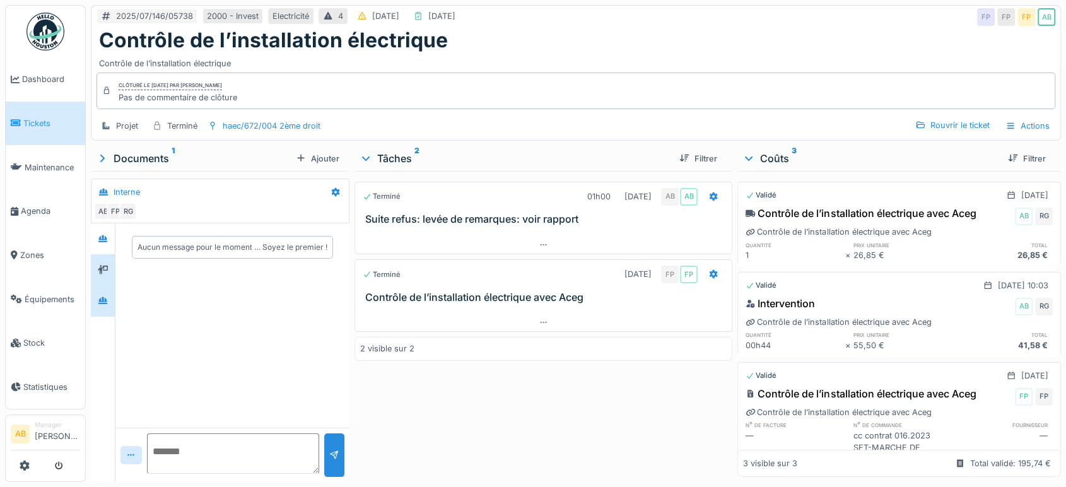
click at [110, 271] on div at bounding box center [102, 270] width 19 height 16
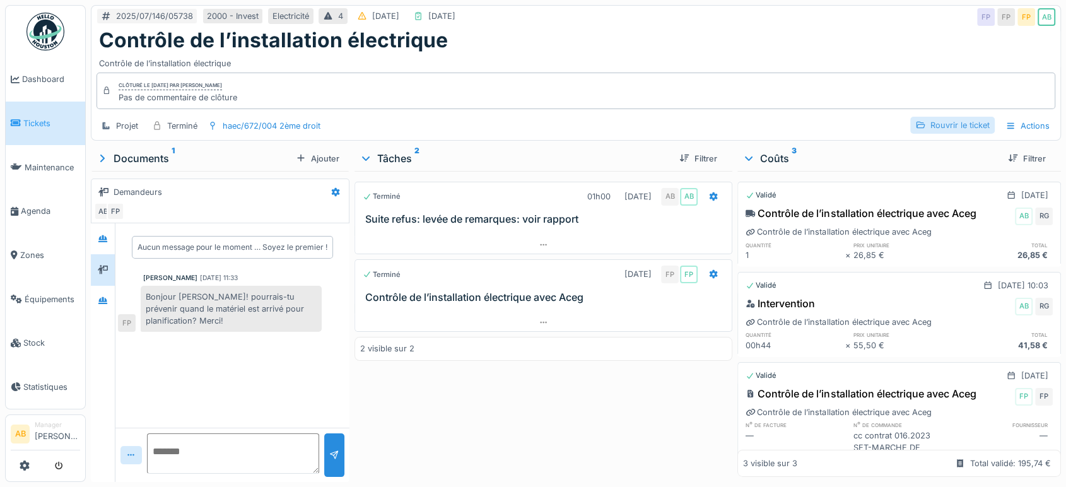
click at [940, 121] on div "Rouvrir le ticket" at bounding box center [952, 125] width 85 height 17
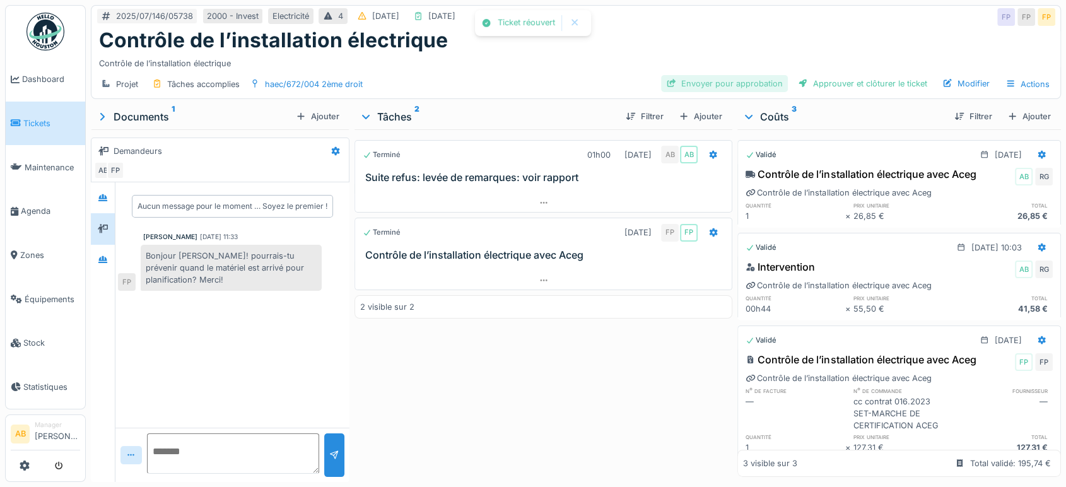
click at [727, 82] on div "Envoyer pour approbation" at bounding box center [724, 83] width 127 height 17
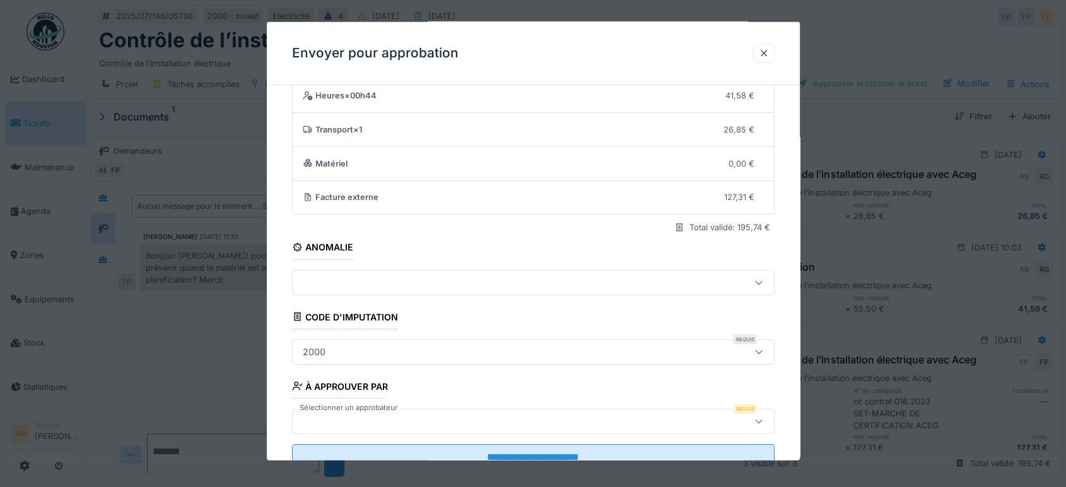
scroll to position [90, 0]
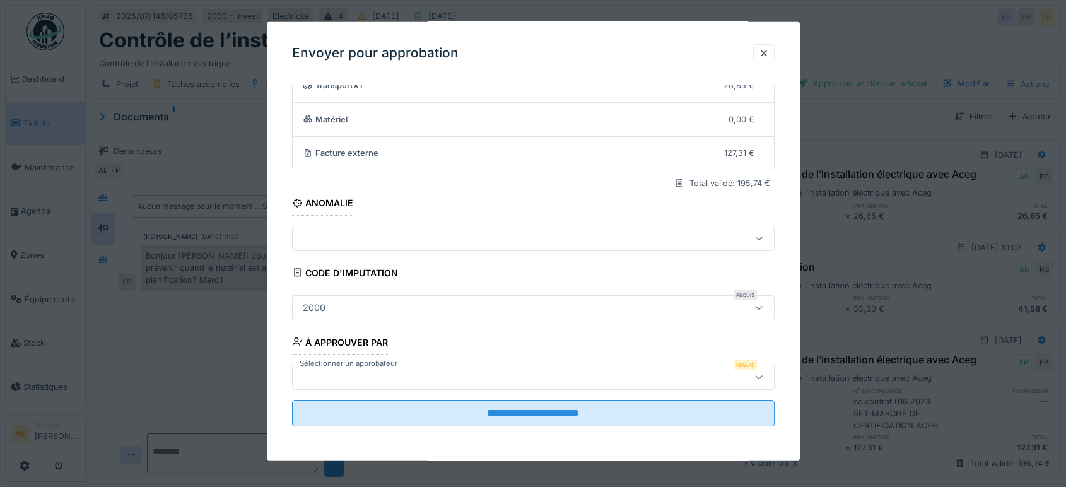
click at [482, 366] on div at bounding box center [533, 377] width 483 height 25
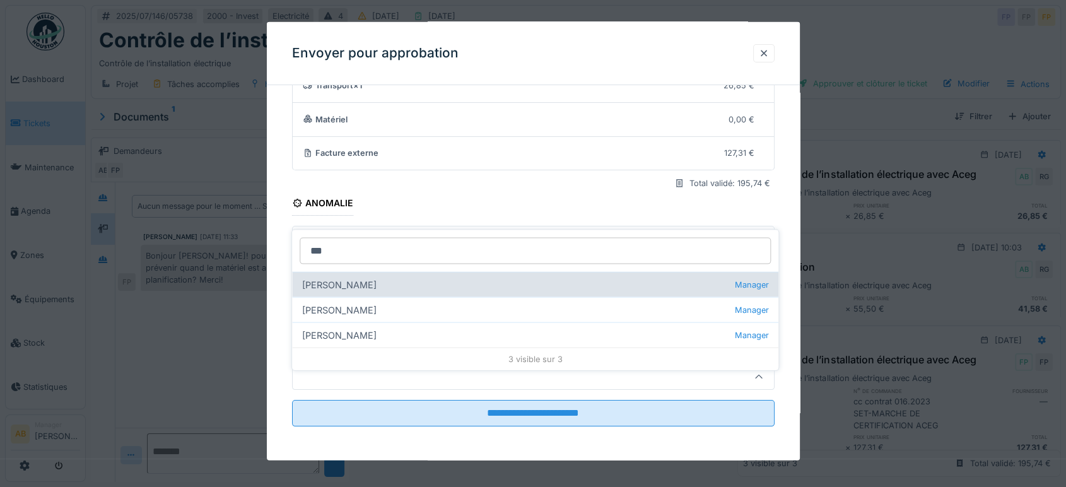
type input "***"
click at [378, 272] on div "Françoise Philippe Manager" at bounding box center [535, 284] width 486 height 25
type input "****"
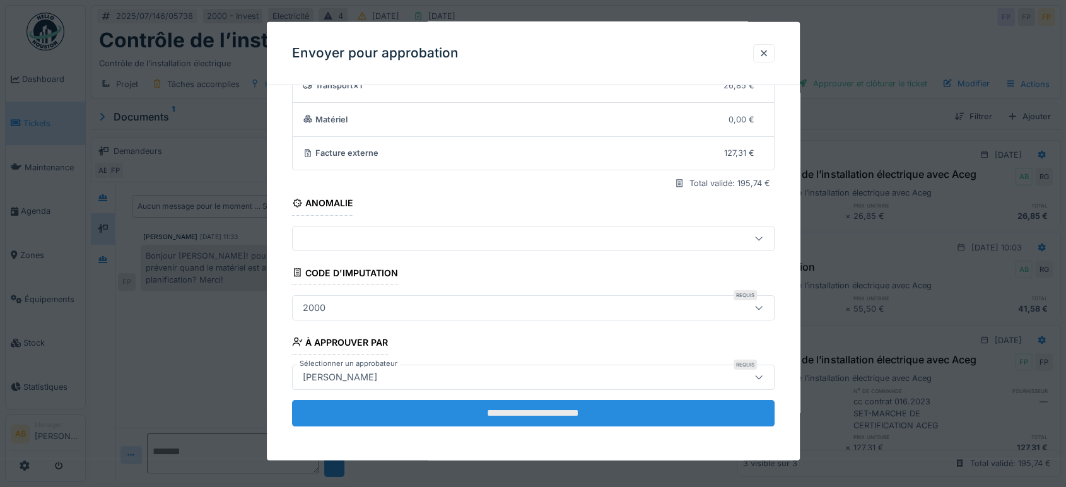
click at [542, 402] on input "**********" at bounding box center [533, 413] width 483 height 26
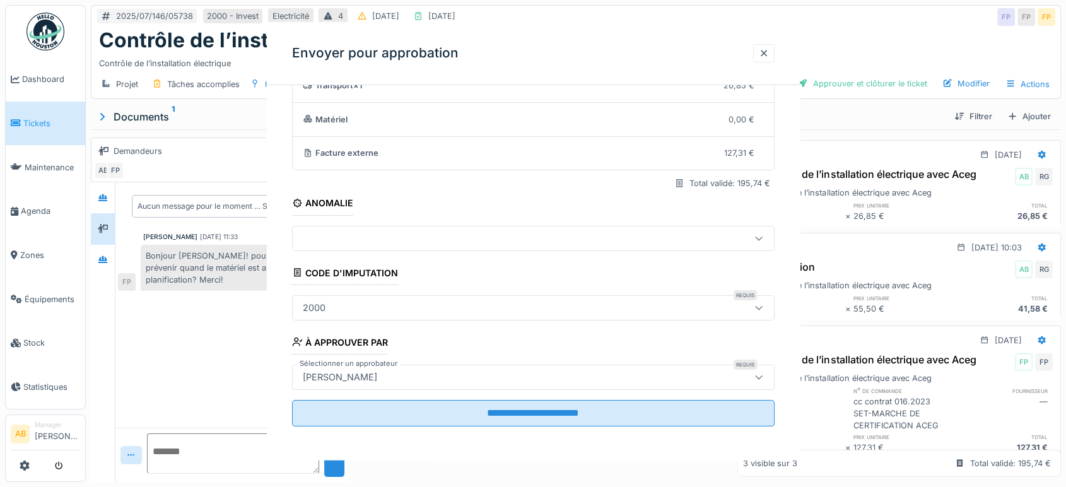
scroll to position [0, 0]
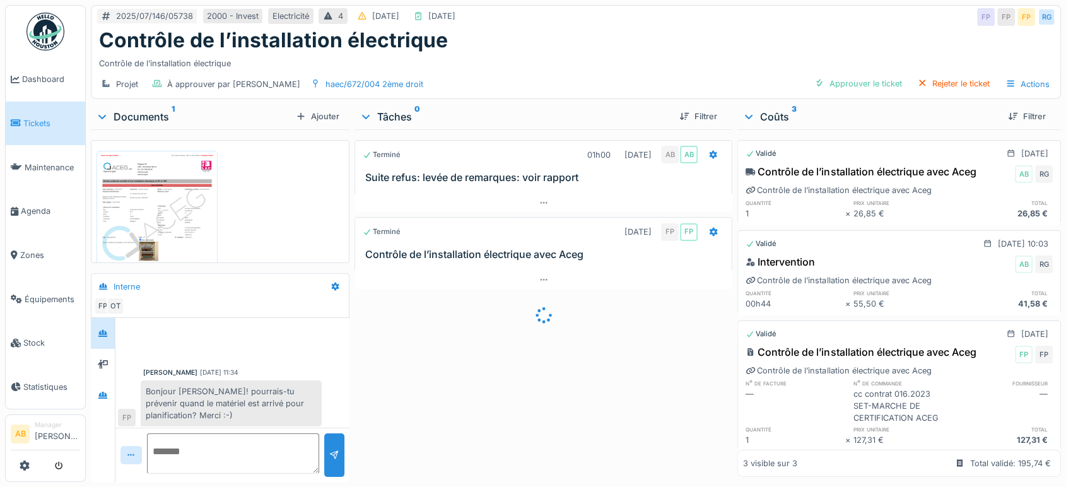
scroll to position [4, 0]
click at [44, 28] on img at bounding box center [45, 32] width 38 height 38
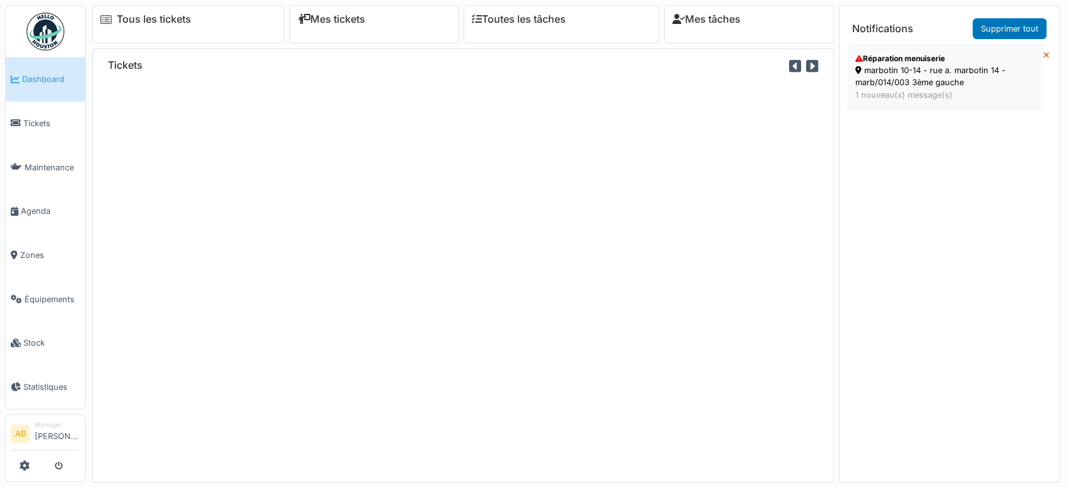
click at [916, 59] on div "Réparation menuiserie" at bounding box center [945, 58] width 180 height 11
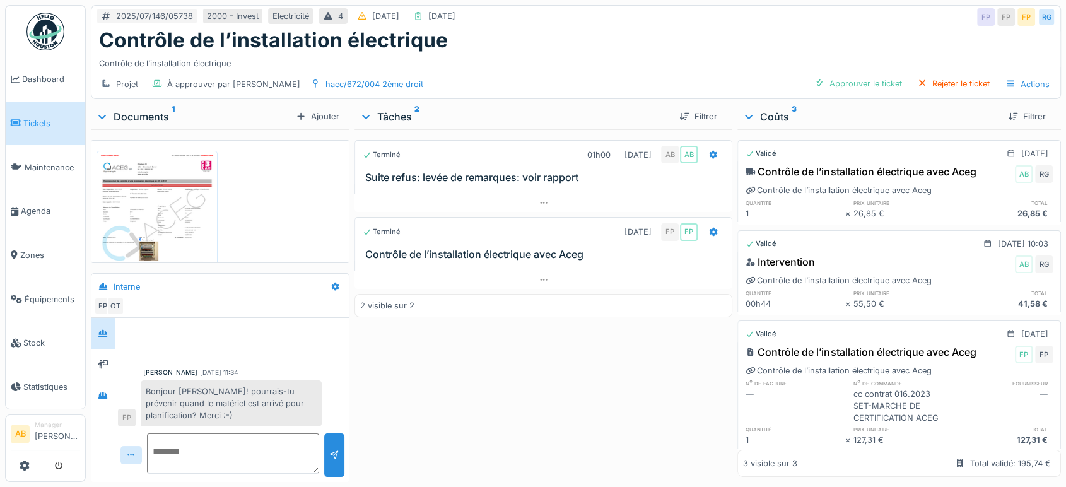
scroll to position [4, 0]
click at [246, 438] on textarea at bounding box center [233, 453] width 172 height 40
drag, startPoint x: 182, startPoint y: 442, endPoint x: 168, endPoint y: 443, distance: 14.0
click at [168, 443] on textarea "**********" at bounding box center [231, 453] width 168 height 40
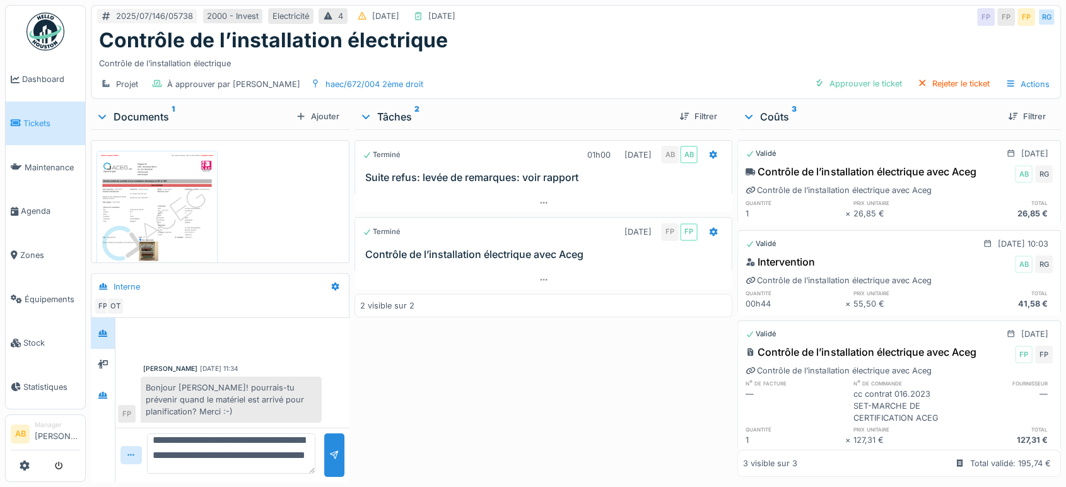
click at [200, 445] on textarea "**********" at bounding box center [231, 453] width 168 height 40
click at [262, 446] on textarea "**********" at bounding box center [231, 453] width 168 height 40
click at [259, 448] on textarea "**********" at bounding box center [231, 453] width 168 height 40
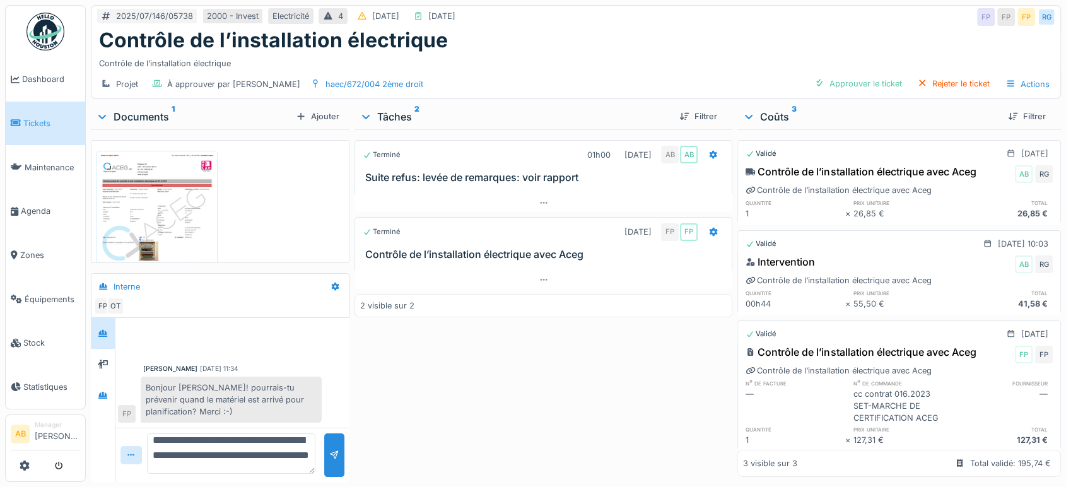
type textarea "**********"
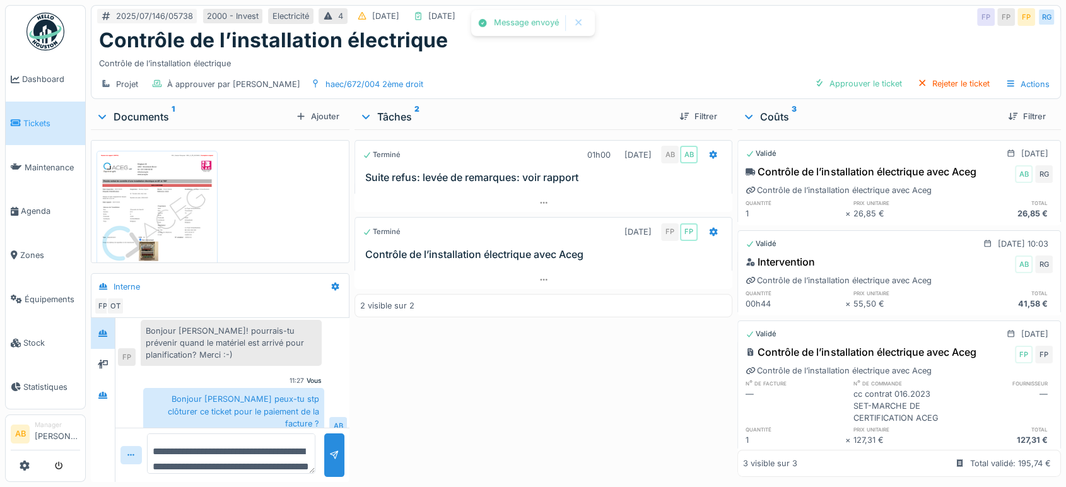
click at [34, 34] on img at bounding box center [45, 32] width 38 height 38
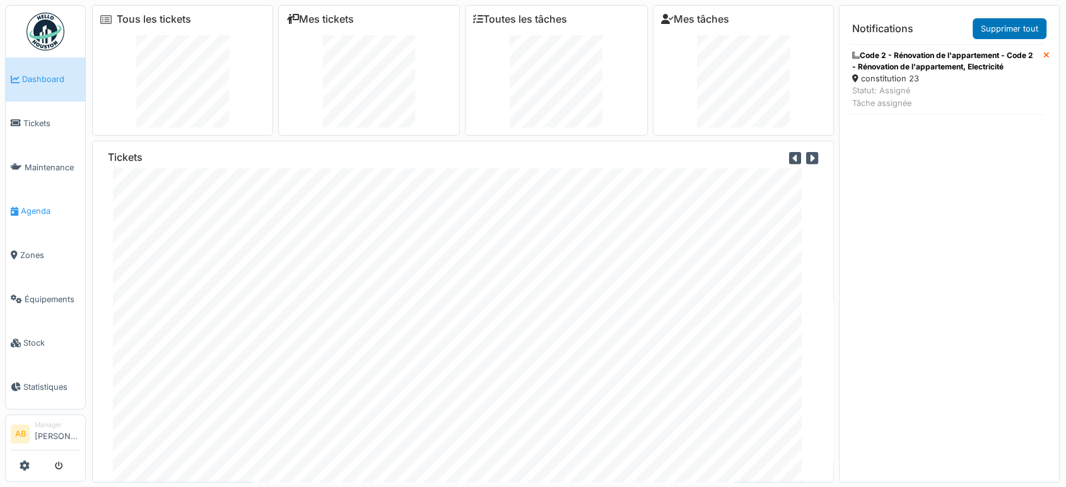
click at [47, 205] on span "Agenda" at bounding box center [50, 211] width 59 height 12
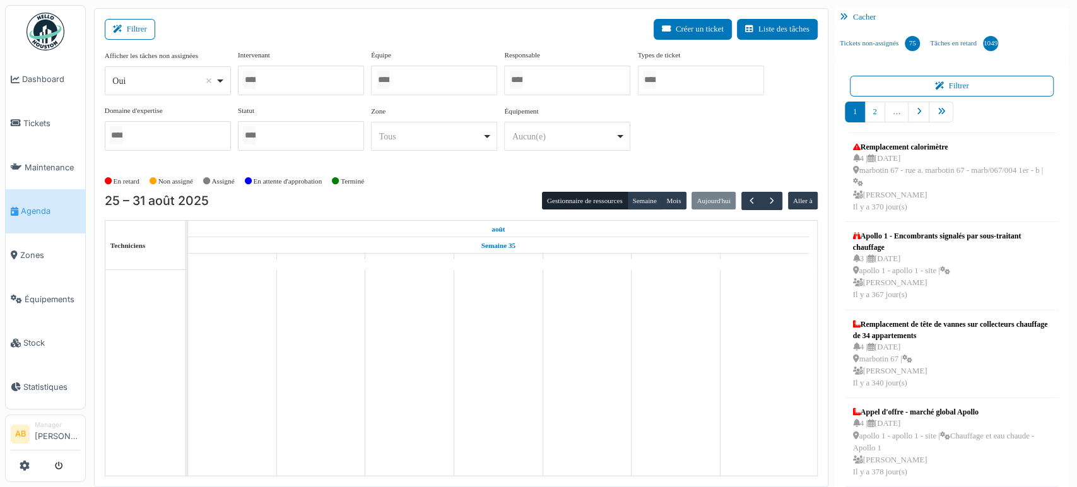
click at [156, 85] on div "Oui Remove item" at bounding box center [163, 80] width 103 height 13
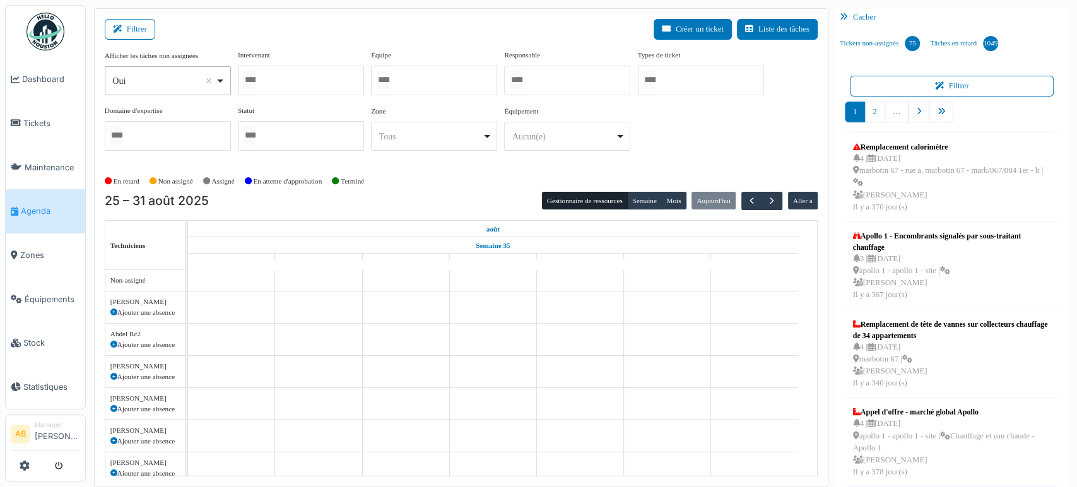
click at [267, 75] on div at bounding box center [301, 81] width 126 height 30
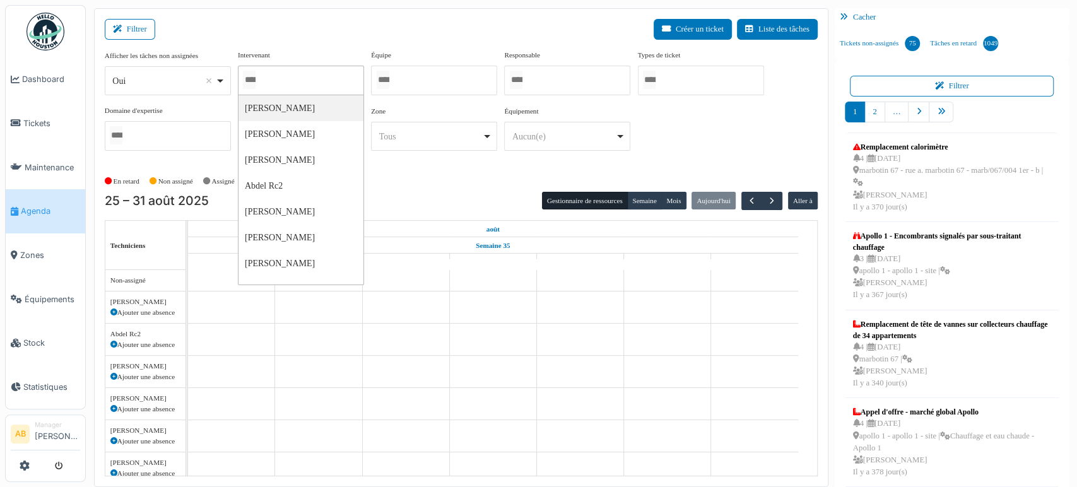
click at [124, 81] on div "Oui Remove item" at bounding box center [163, 80] width 103 height 13
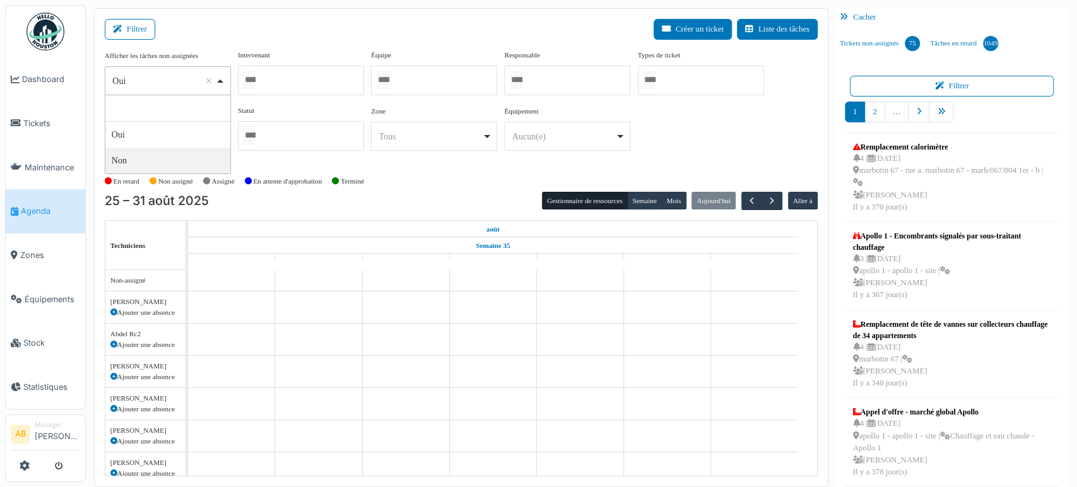
select select "**"
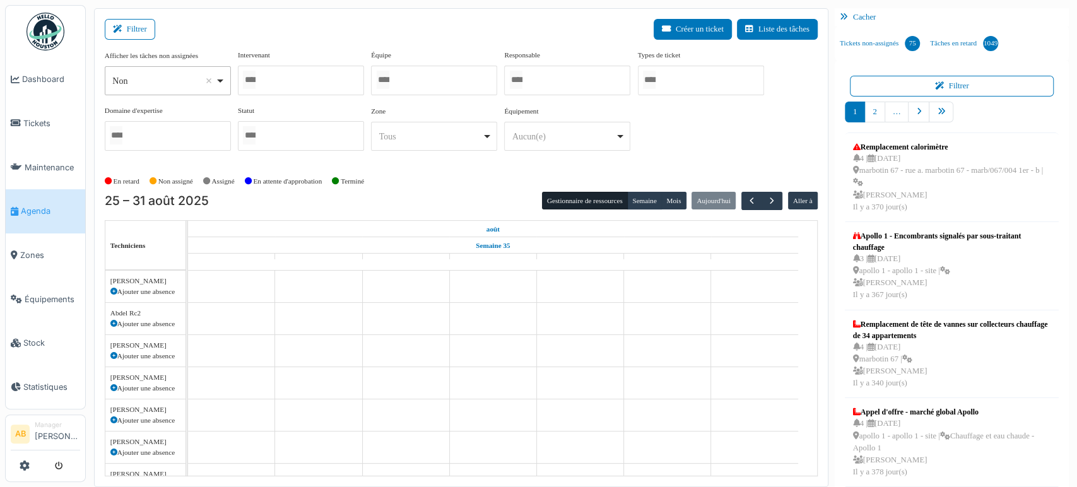
click at [276, 85] on div at bounding box center [301, 81] width 126 height 30
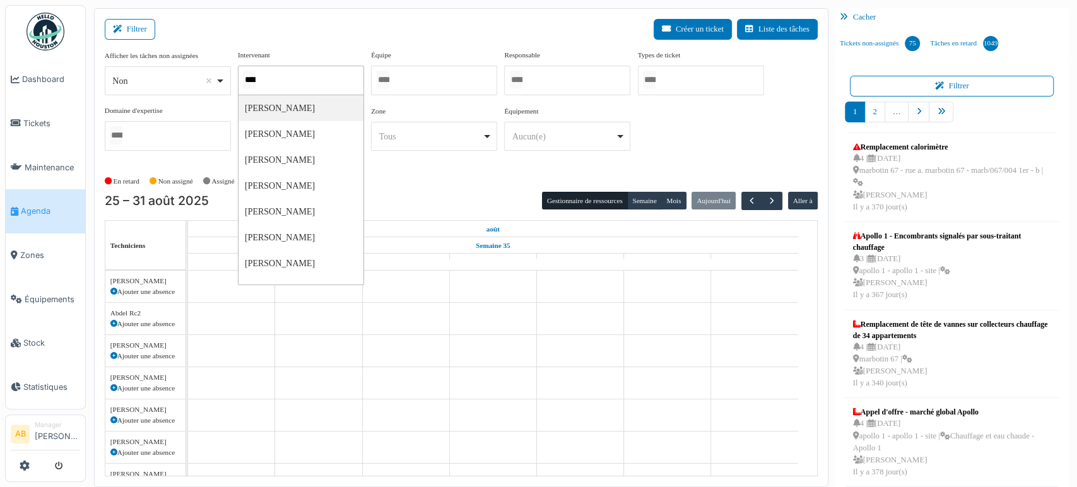
type input "*****"
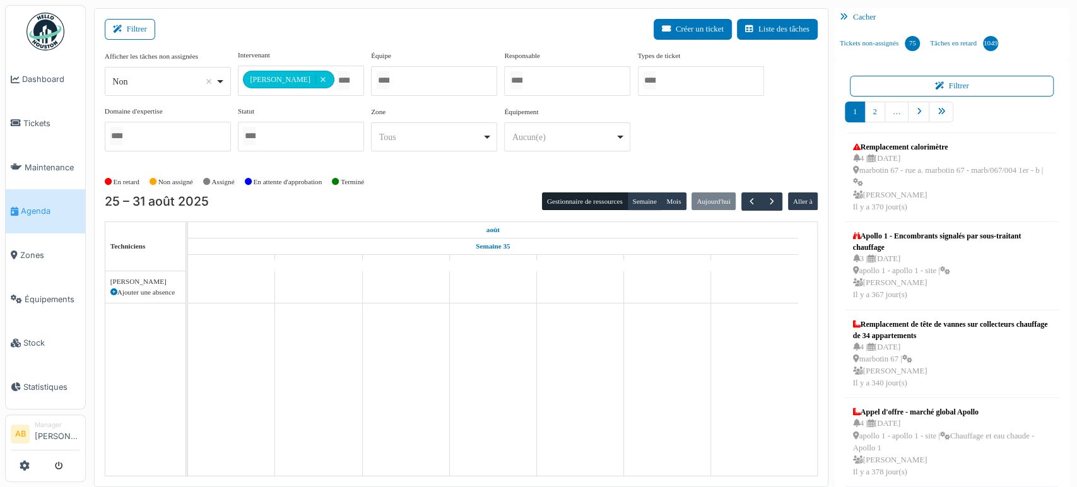
click at [646, 209] on div "25 – 31 août 2025 Gestionnaire de ressources Semaine Mois Aujourd'hui Aller à T…" at bounding box center [461, 334] width 713 height 284
click at [640, 199] on button "Semaine" at bounding box center [644, 201] width 35 height 18
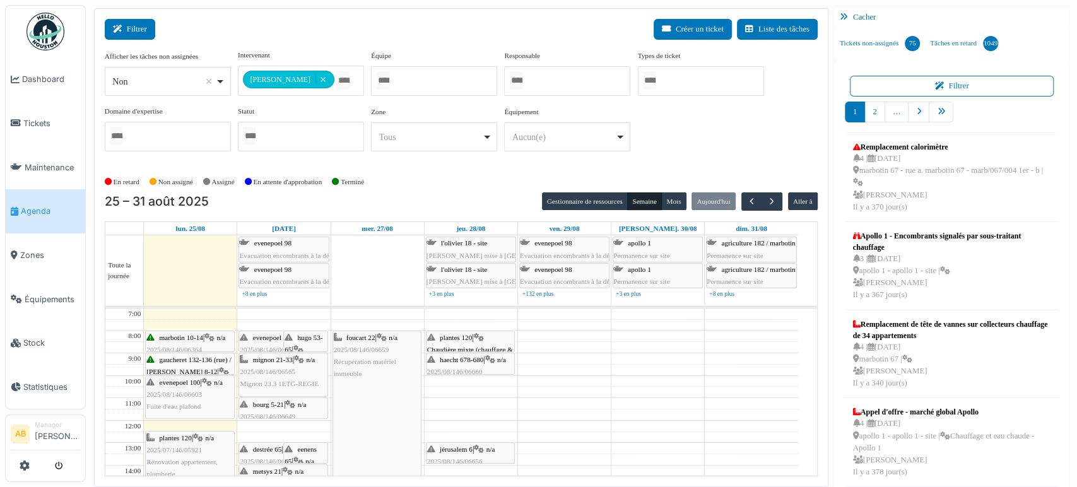
click at [136, 27] on button "Filtrer" at bounding box center [130, 29] width 50 height 21
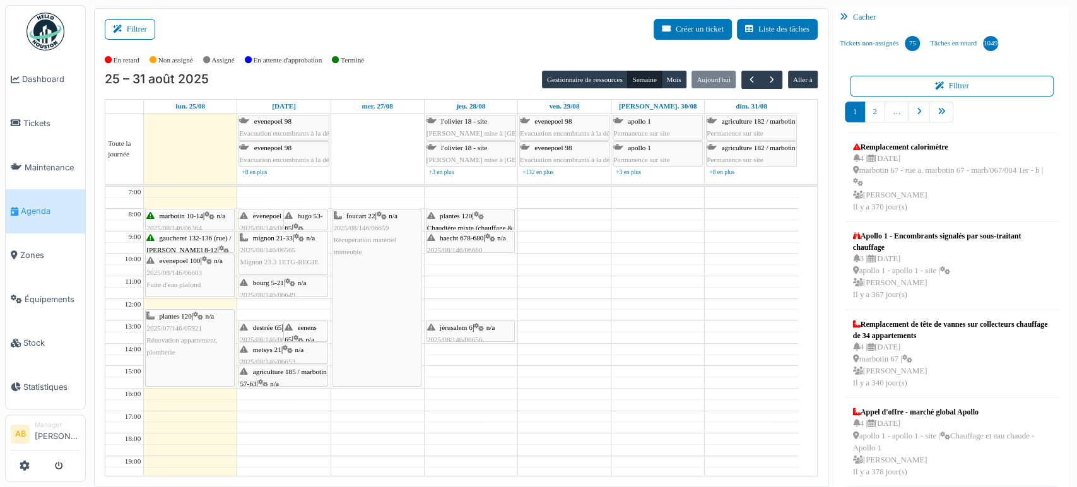
click at [200, 266] on div "evenepoel 100 | n/a 2025/08/146/06603 Fuite d'eau plafond" at bounding box center [189, 273] width 86 height 37
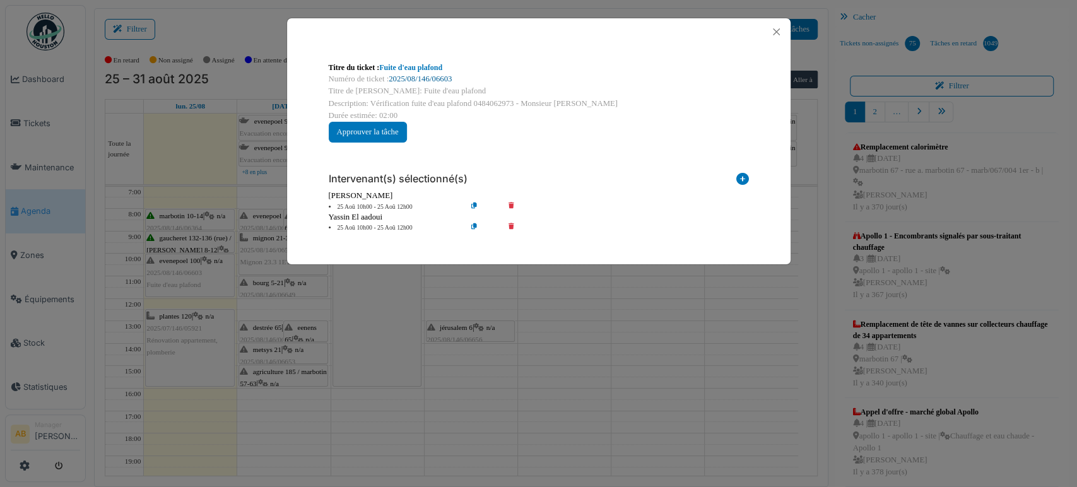
click at [435, 79] on link "2025/08/146/06603" at bounding box center [420, 78] width 63 height 9
click at [777, 37] on button "Close" at bounding box center [776, 31] width 17 height 17
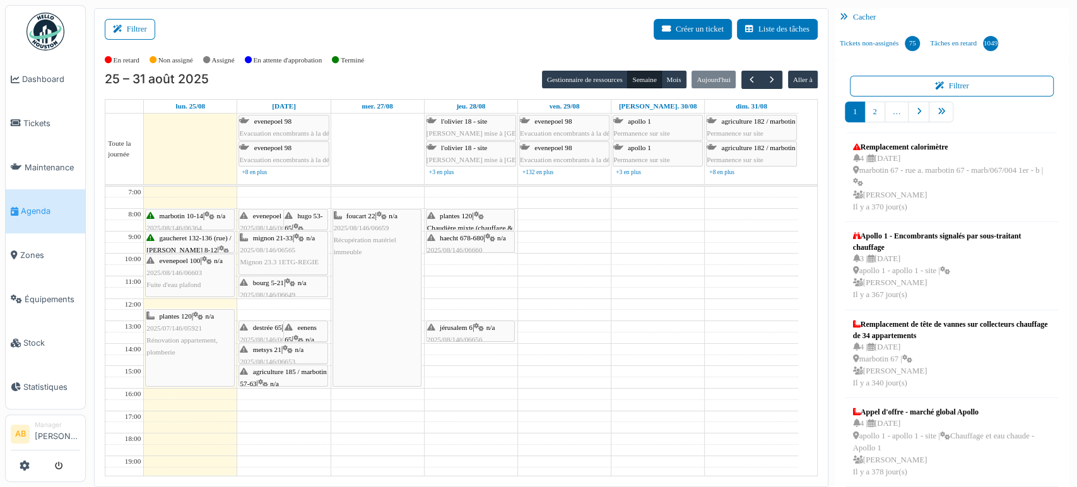
click at [187, 271] on span "2025/08/146/06603" at bounding box center [174, 273] width 56 height 8
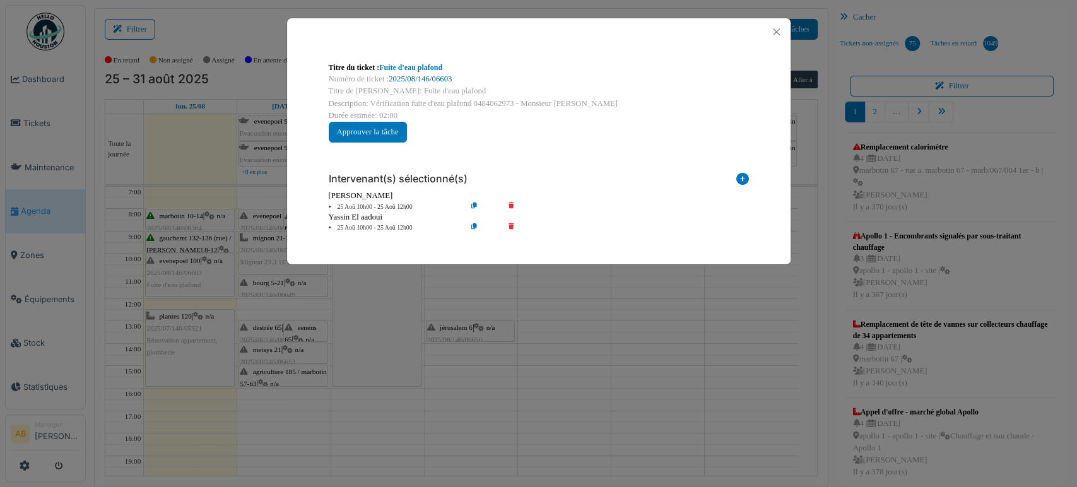
click at [417, 79] on link "2025/08/146/06603" at bounding box center [420, 78] width 63 height 9
click at [771, 37] on button "Close" at bounding box center [776, 31] width 17 height 17
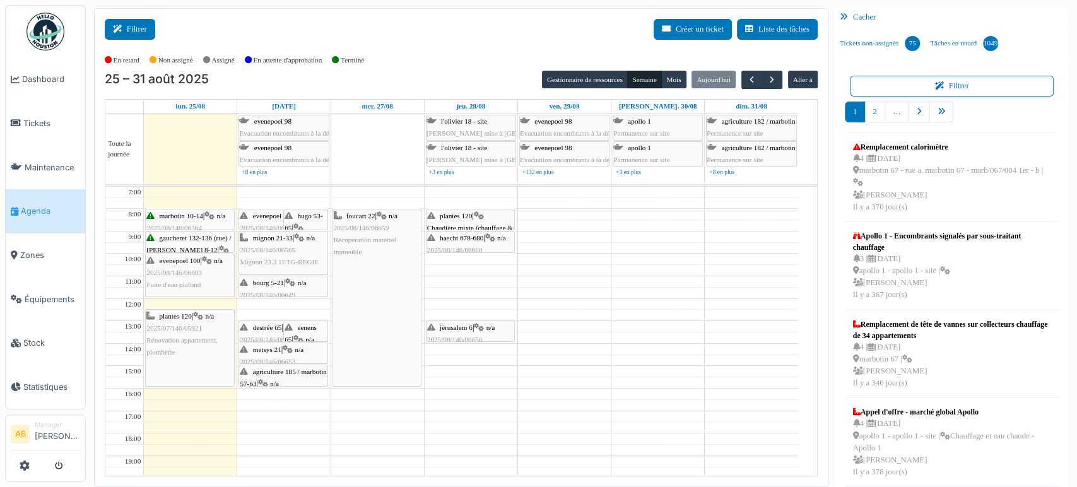
click at [126, 26] on icon at bounding box center [120, 29] width 14 height 8
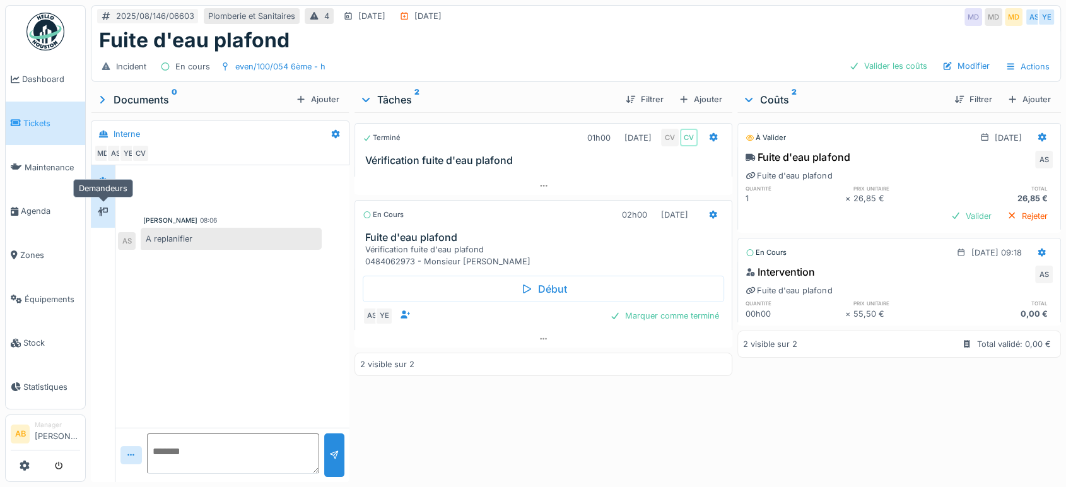
click at [96, 213] on div at bounding box center [102, 212] width 19 height 16
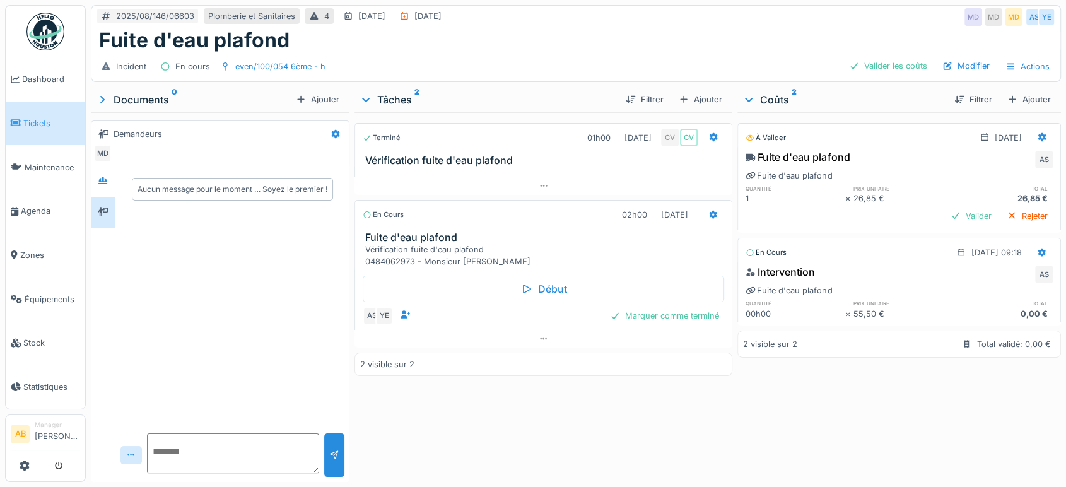
click at [48, 23] on img at bounding box center [45, 32] width 38 height 38
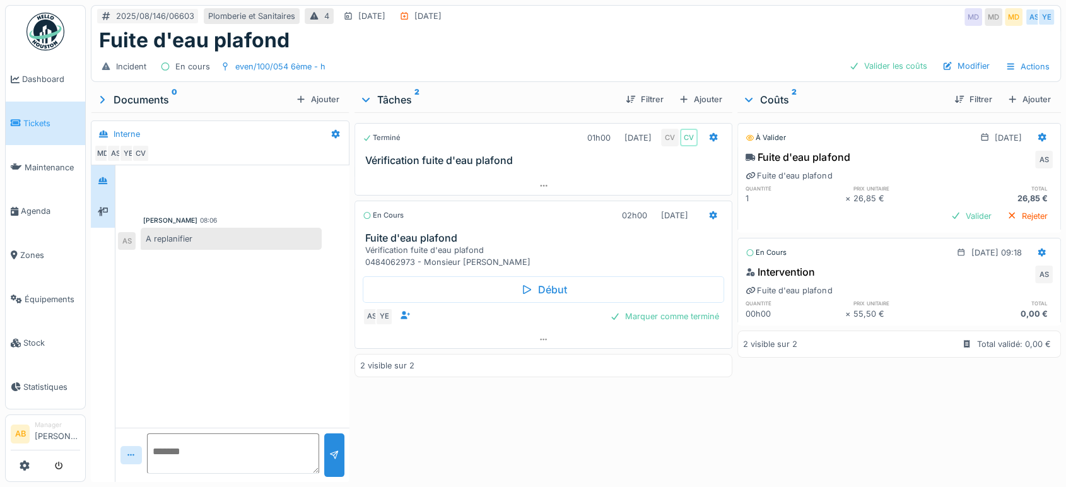
click at [93, 208] on div at bounding box center [103, 212] width 24 height 31
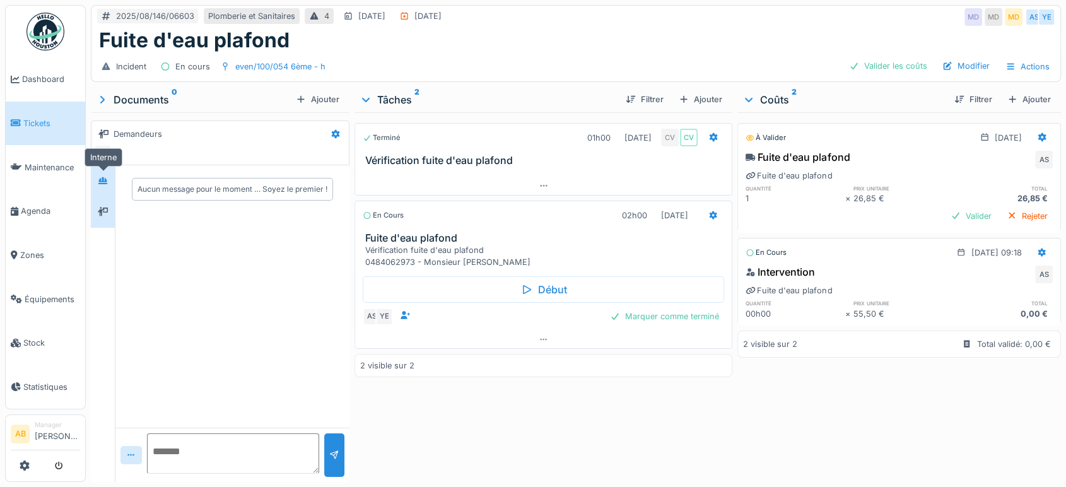
click at [96, 185] on div at bounding box center [102, 181] width 19 height 16
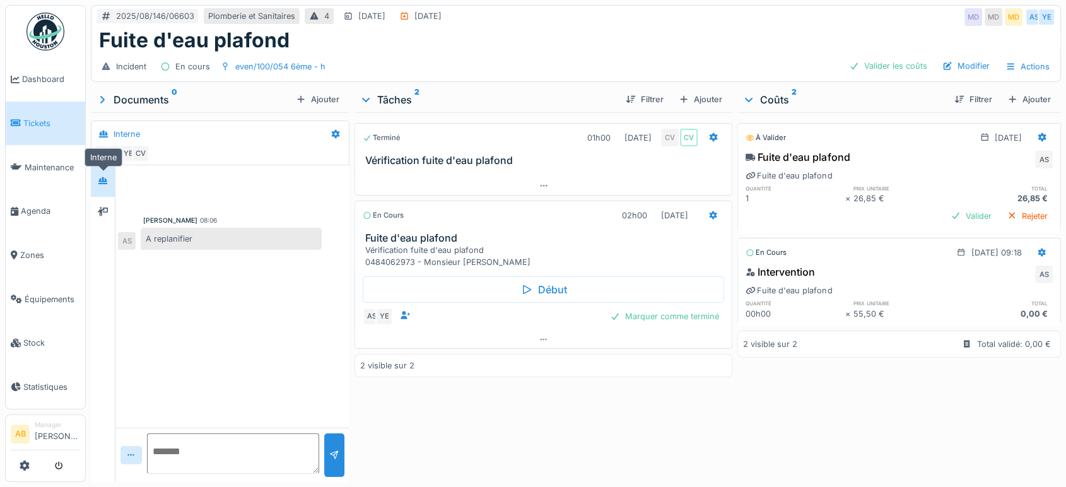
click at [97, 184] on div at bounding box center [102, 181] width 19 height 16
click at [98, 216] on div at bounding box center [103, 212] width 10 height 12
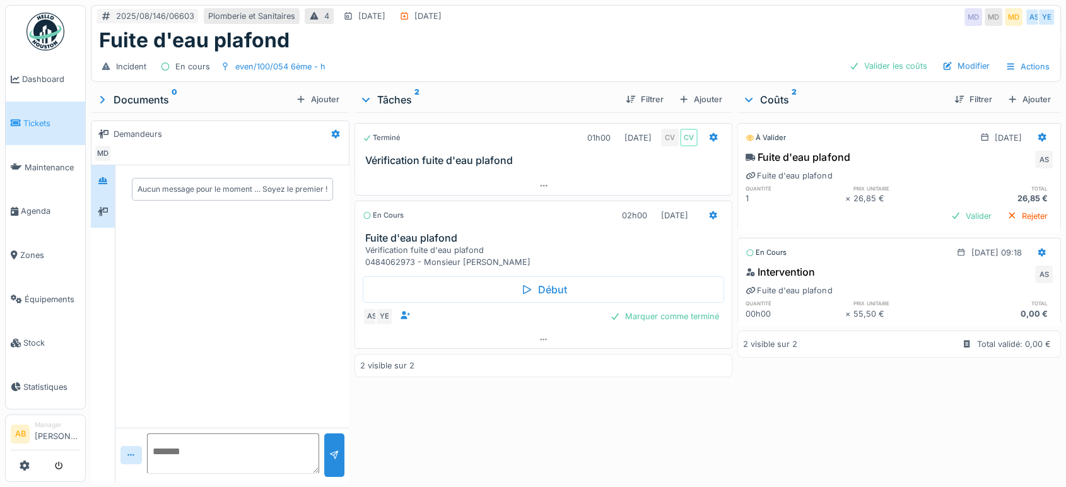
click at [93, 184] on div at bounding box center [102, 181] width 19 height 16
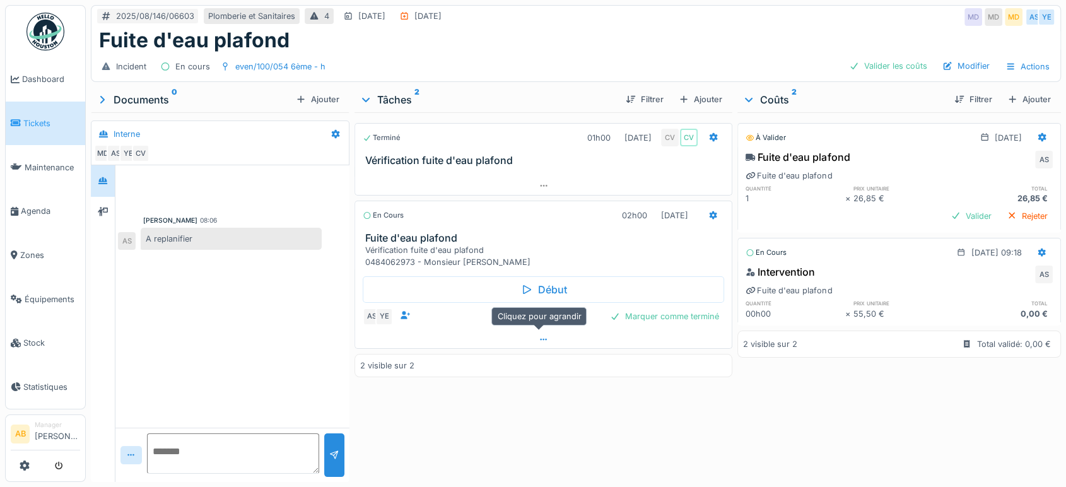
click at [510, 337] on div at bounding box center [543, 340] width 377 height 18
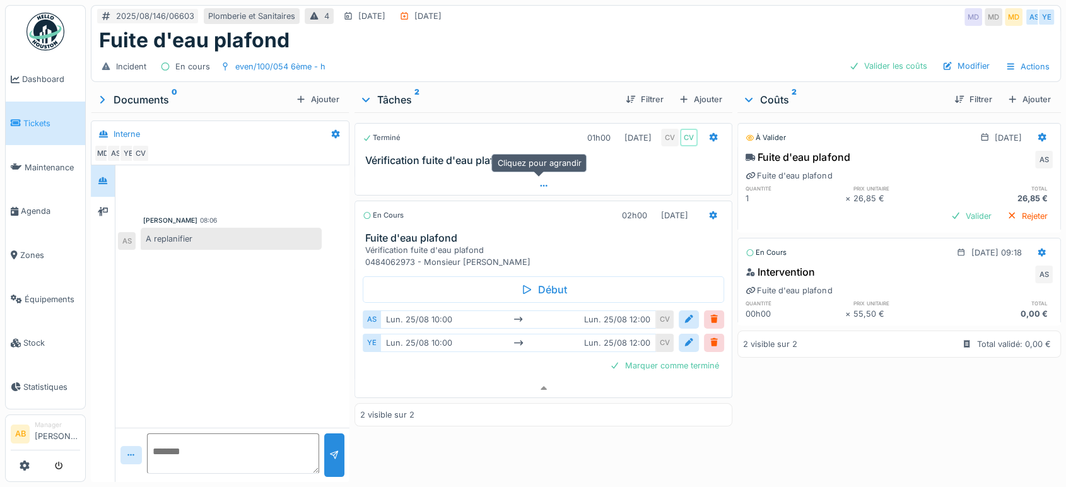
click at [495, 177] on div at bounding box center [543, 186] width 377 height 18
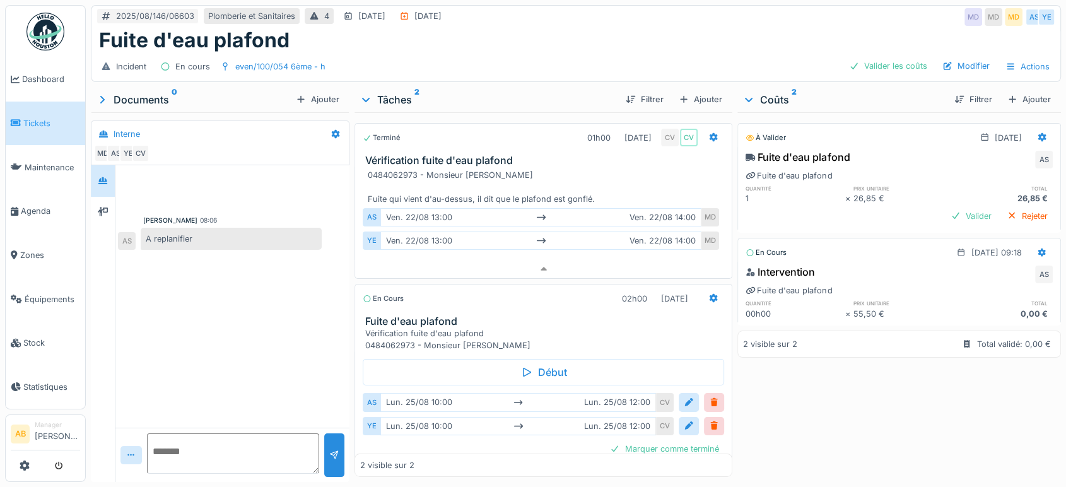
click at [37, 14] on img at bounding box center [45, 32] width 38 height 38
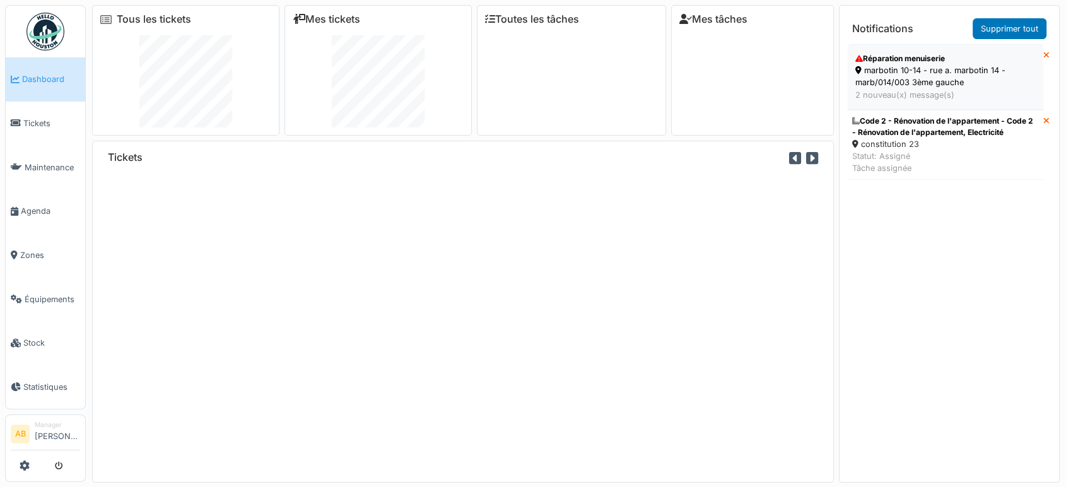
click at [881, 85] on div "marbotin 10-14 - rue a. marbotin 14 - marb/014/003 3ème gauche" at bounding box center [945, 76] width 180 height 24
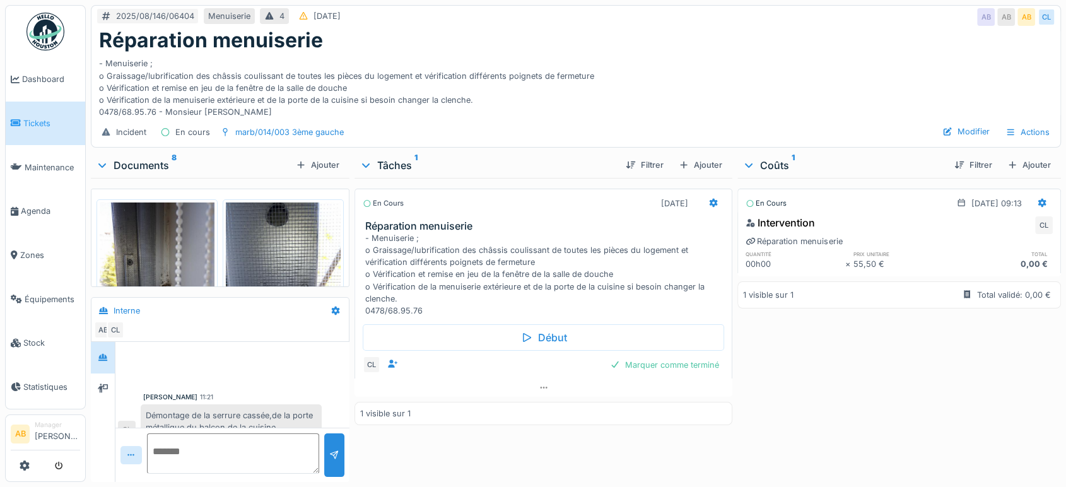
scroll to position [153, 0]
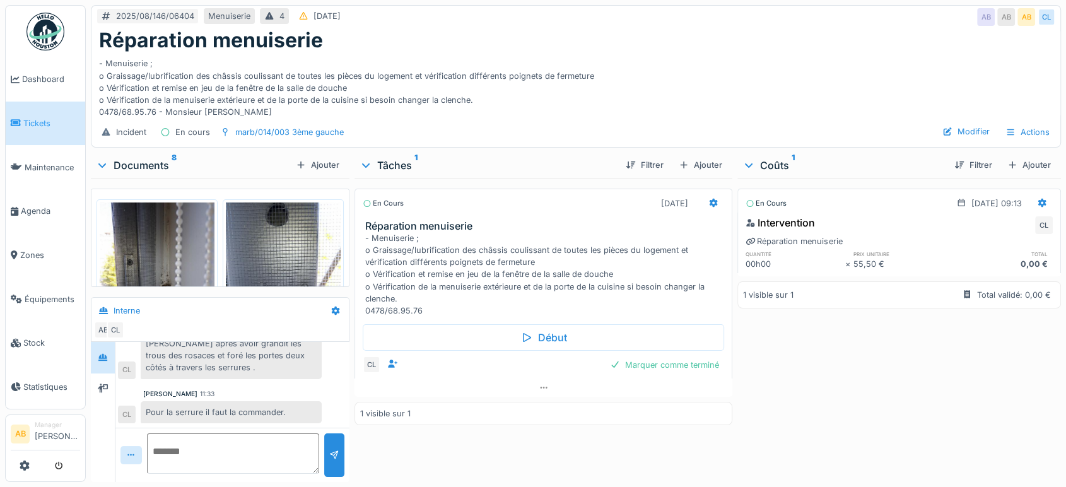
click at [881, 85] on div "- Menuiserie ; o Graissage/lubrification des châssis coulissant de toutes les p…" at bounding box center [576, 85] width 954 height 66
click at [3, 25] on div "Annuler 2025/08/146/06404 Menuiserie 4 [DATE] AB AB AB CL Réparation menuiserie…" at bounding box center [533, 243] width 1066 height 487
click at [22, 33] on link at bounding box center [45, 31] width 47 height 47
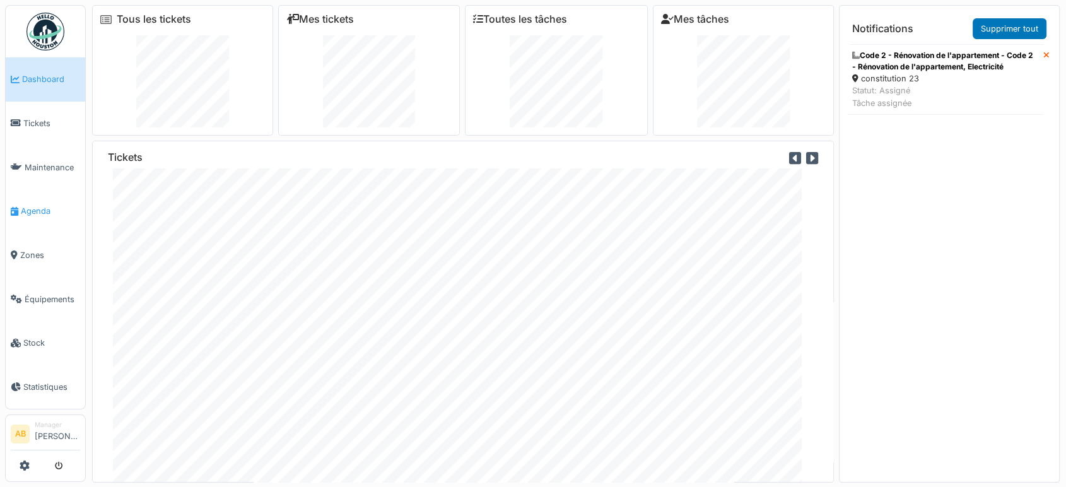
click at [23, 214] on link "Agenda" at bounding box center [45, 211] width 79 height 44
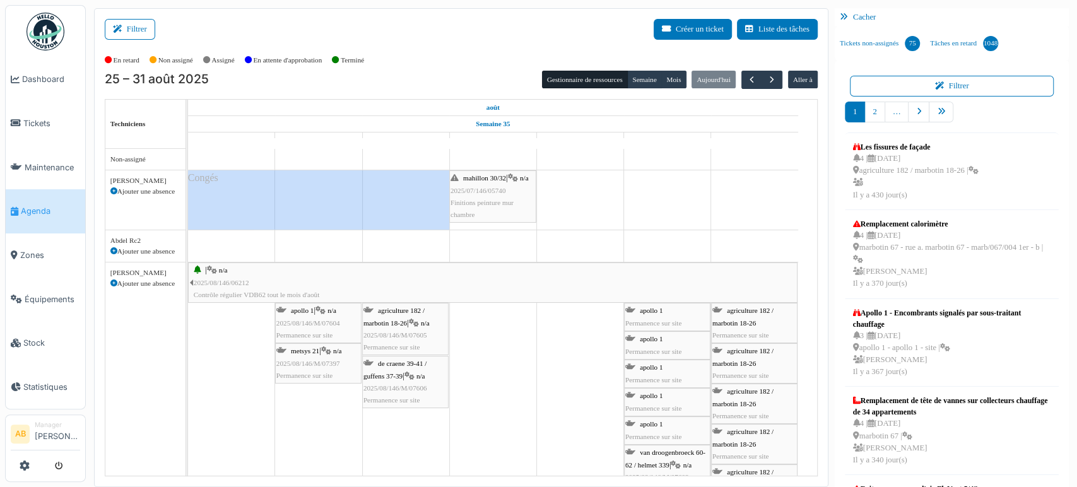
click at [23, 214] on link "Agenda" at bounding box center [45, 211] width 79 height 44
click at [126, 39] on div "Filtrer Créer un ticket Liste des tâches" at bounding box center [461, 34] width 713 height 31
click at [131, 34] on button "Filtrer" at bounding box center [130, 29] width 50 height 21
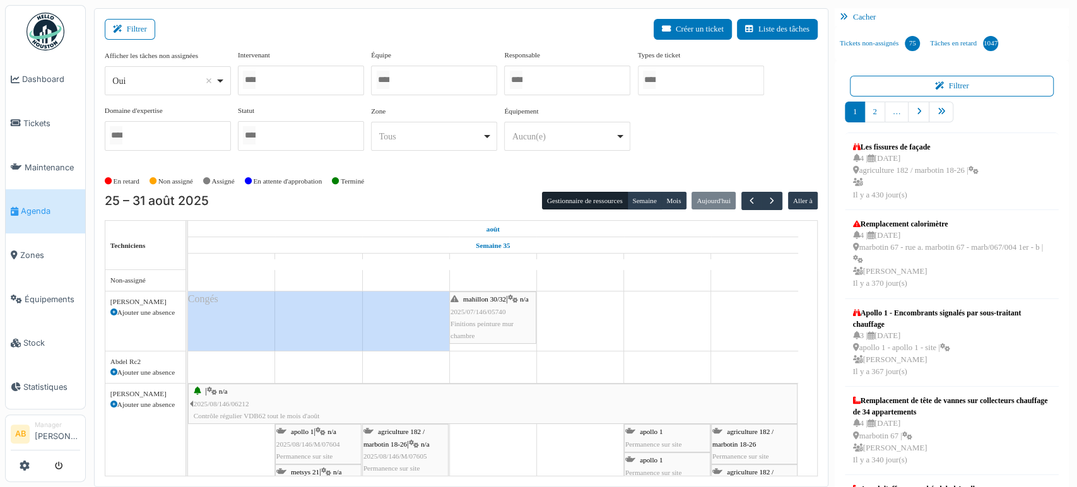
click at [151, 78] on div "Oui Remove item" at bounding box center [163, 80] width 103 height 13
select select "**"
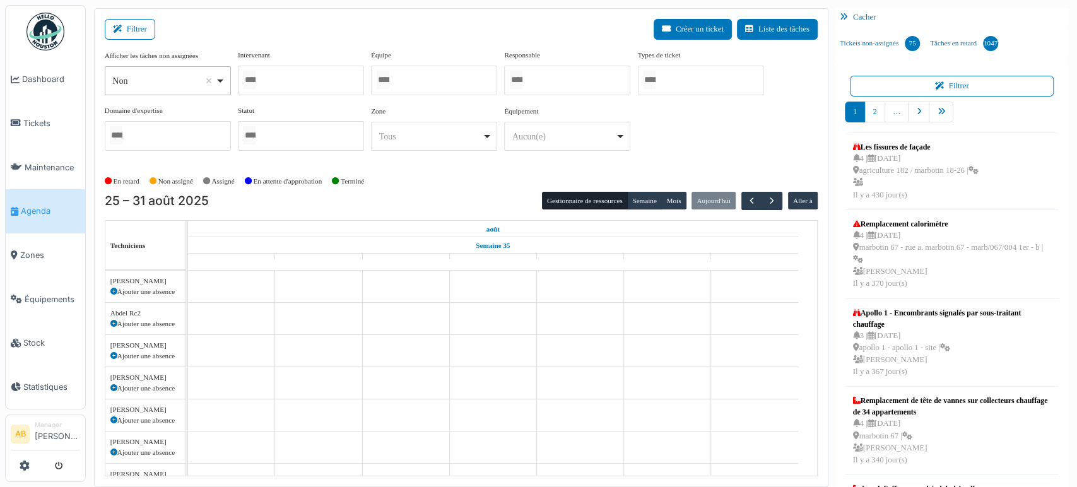
click at [296, 88] on div at bounding box center [301, 81] width 126 height 30
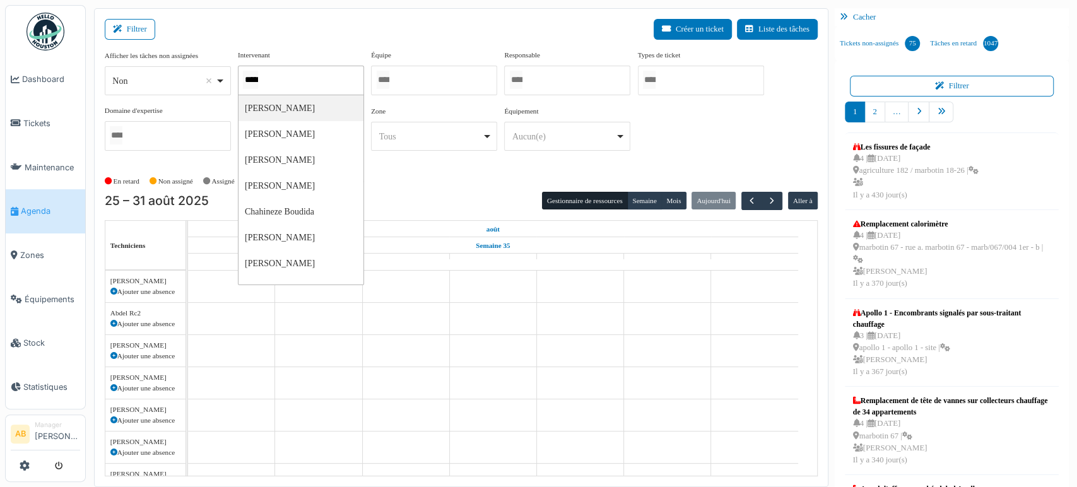
type input "******"
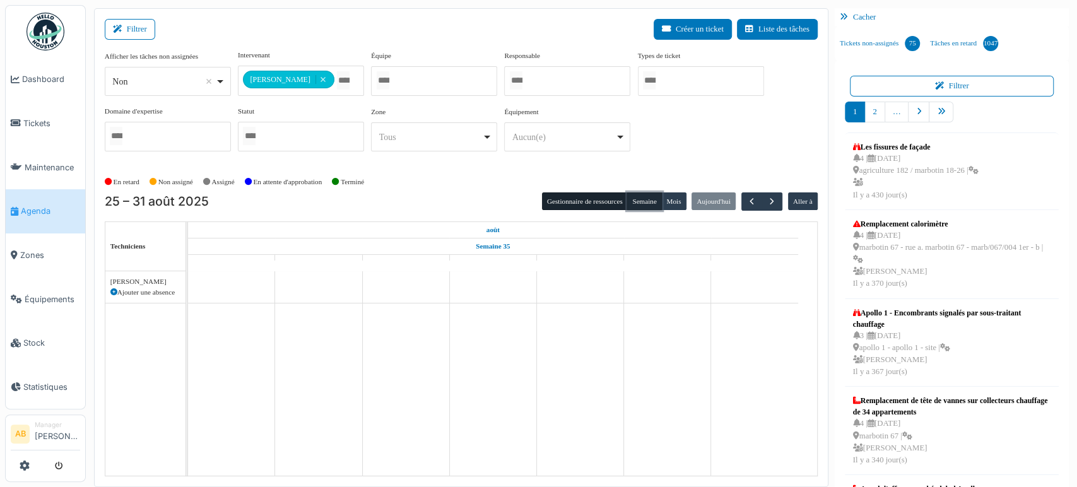
click at [643, 202] on button "Semaine" at bounding box center [644, 201] width 35 height 18
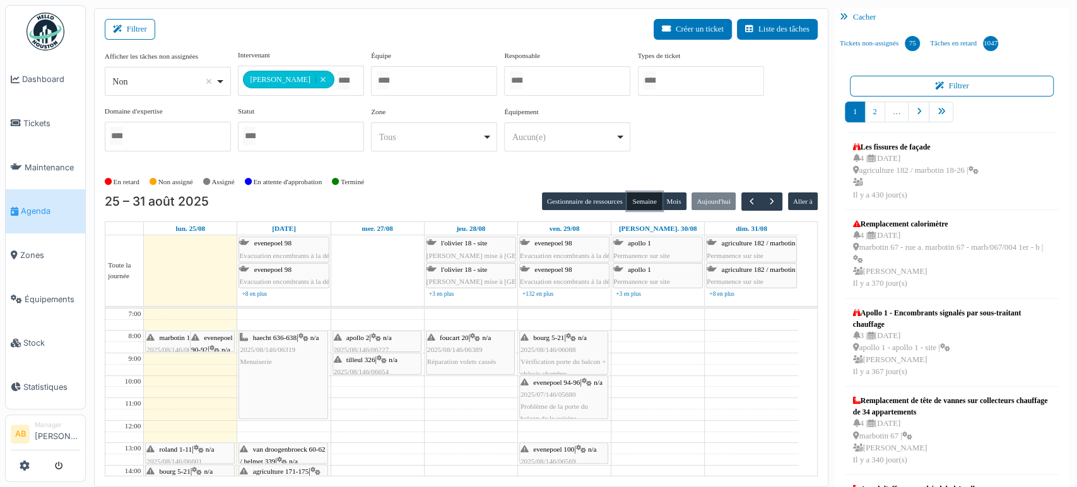
click at [167, 334] on span "marbotin 10-14" at bounding box center [182, 338] width 44 height 8
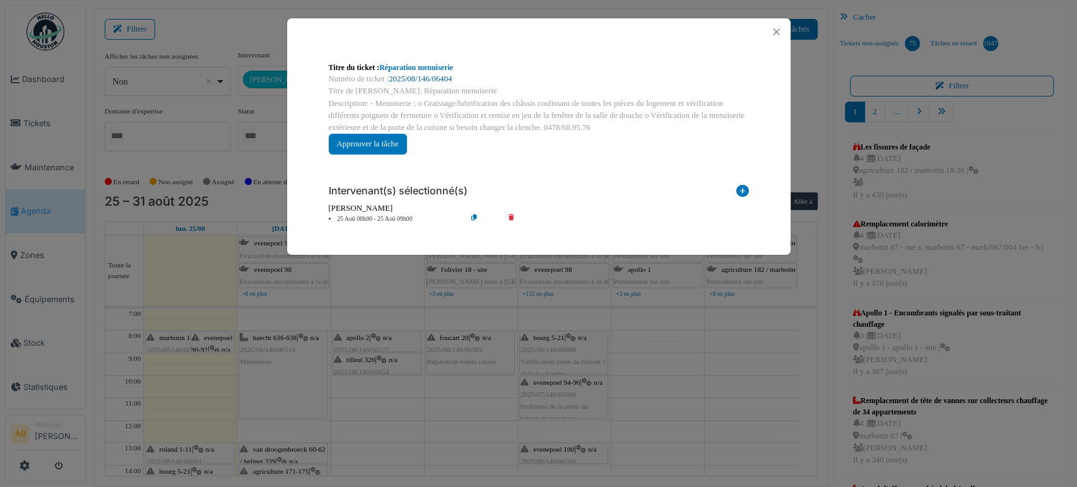
click at [421, 74] on link "2025/08/146/06404" at bounding box center [420, 78] width 63 height 9
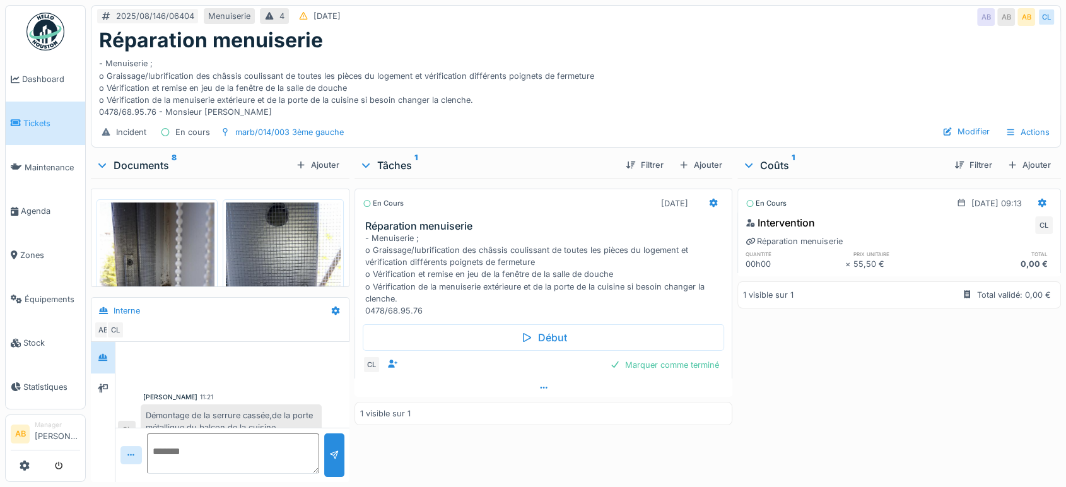
scroll to position [153, 0]
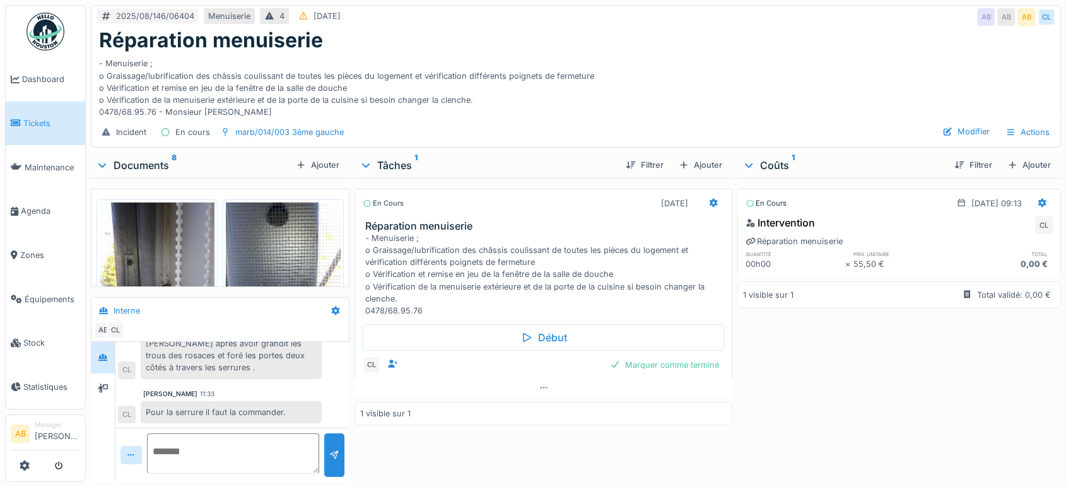
click at [156, 159] on div "Documents 8" at bounding box center [193, 165] width 195 height 15
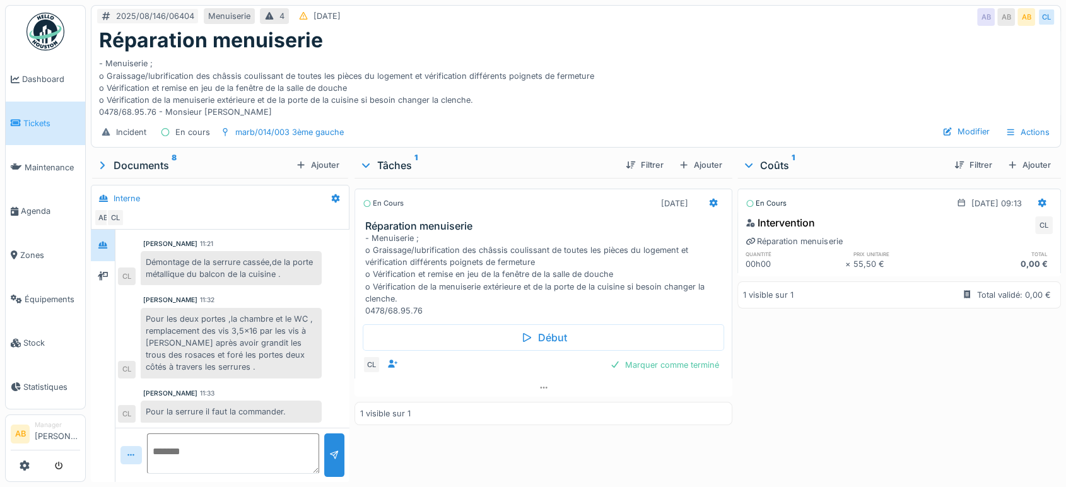
scroll to position [40, 0]
click at [534, 392] on div at bounding box center [543, 387] width 378 height 18
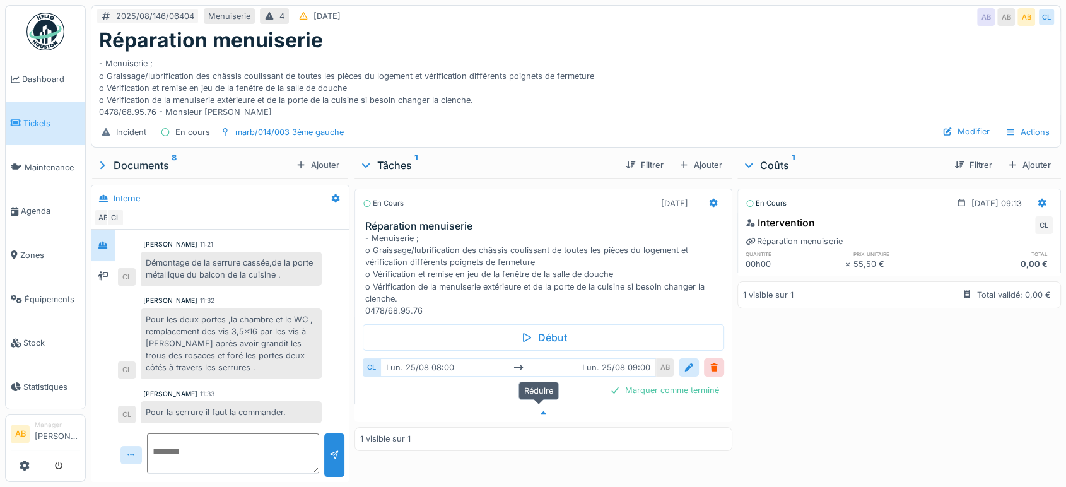
click at [497, 404] on div at bounding box center [543, 413] width 378 height 18
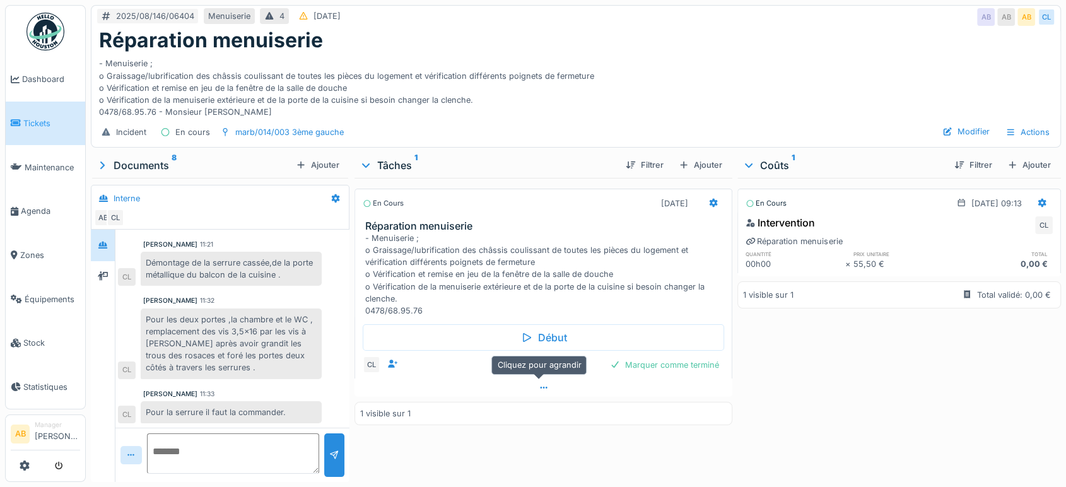
click at [407, 383] on div at bounding box center [543, 387] width 378 height 18
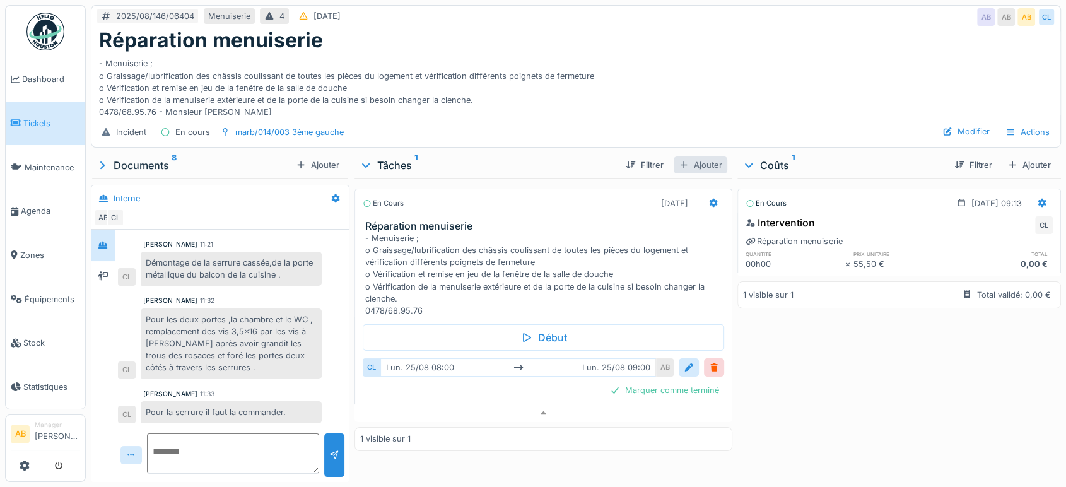
click at [709, 156] on div "Ajouter" at bounding box center [701, 164] width 54 height 17
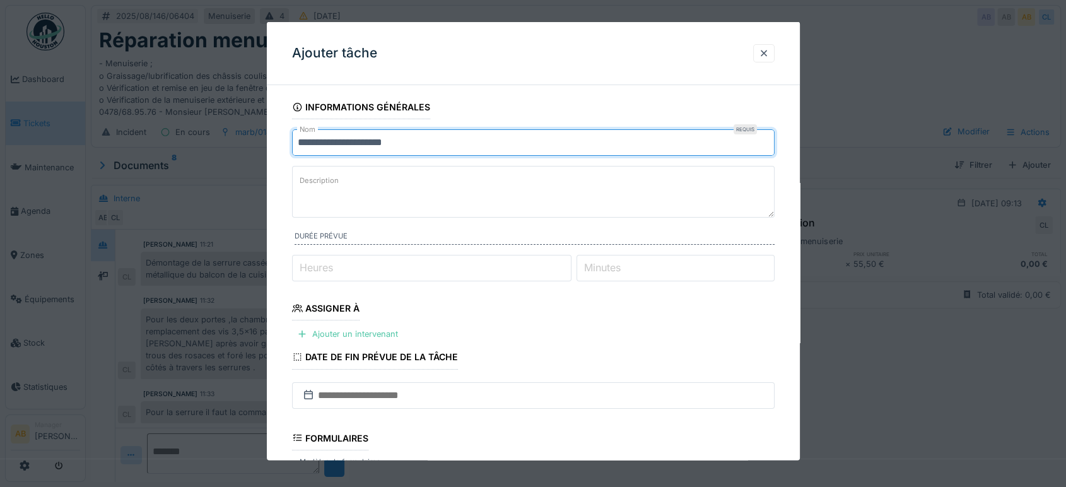
drag, startPoint x: 496, startPoint y: 138, endPoint x: 175, endPoint y: 177, distance: 323.5
click at [166, 184] on div "**********" at bounding box center [576, 243] width 980 height 487
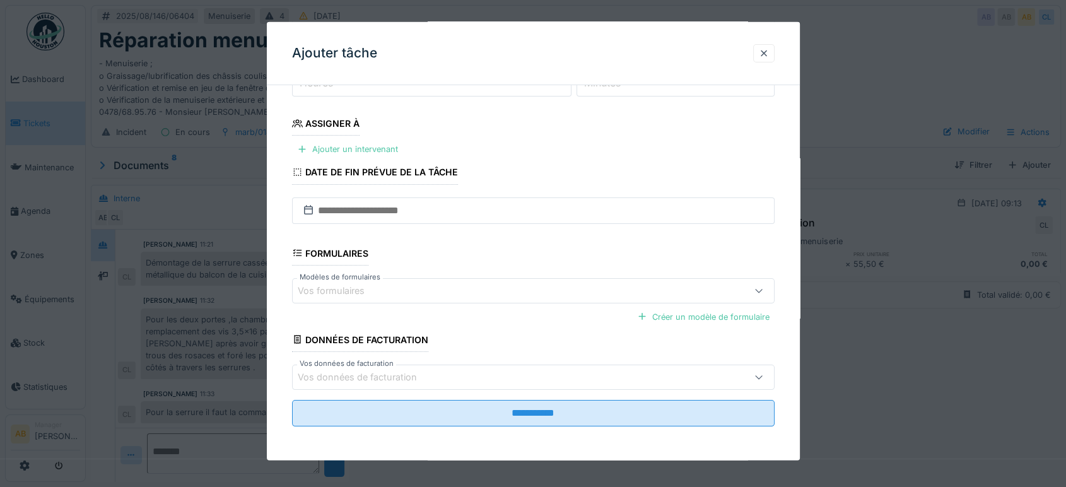
scroll to position [184, 0]
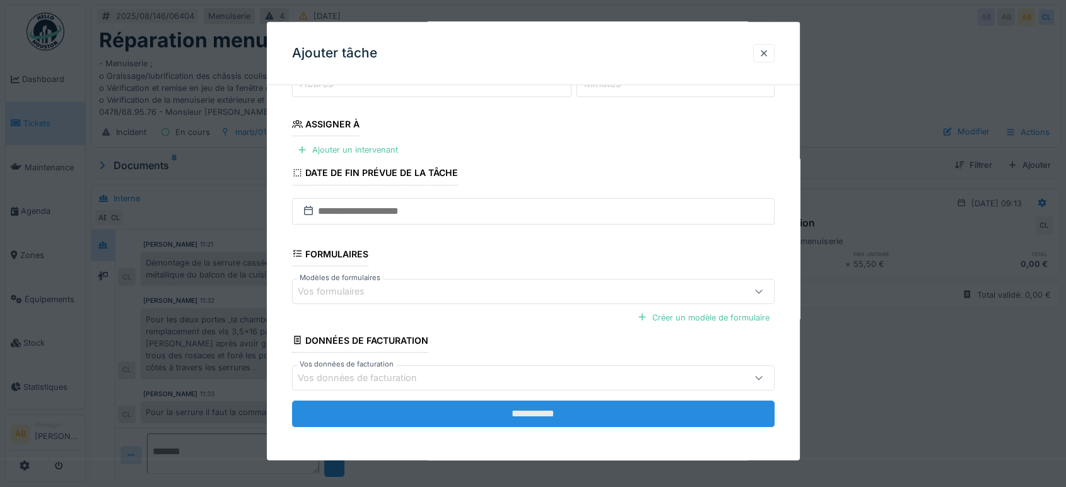
type input "**********"
click at [522, 422] on input "**********" at bounding box center [533, 414] width 483 height 26
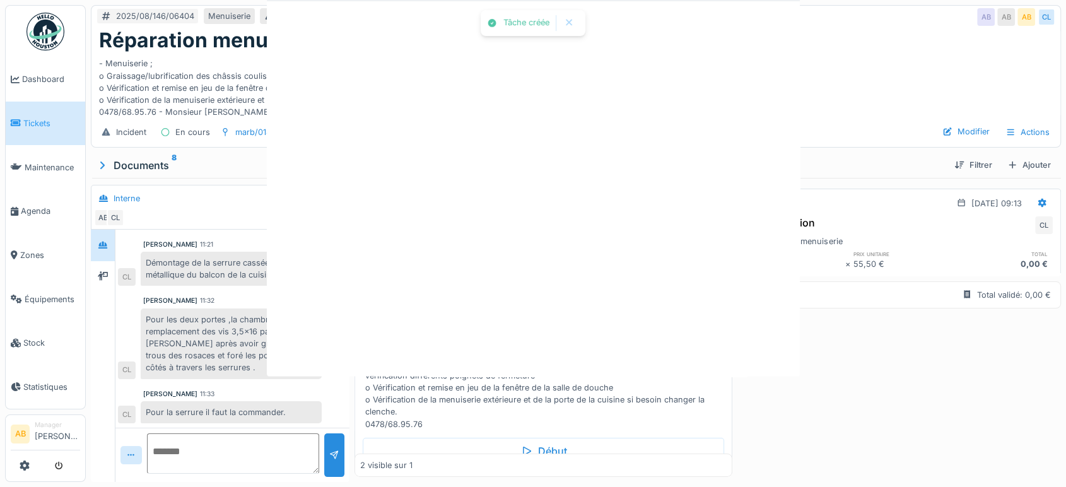
scroll to position [0, 0]
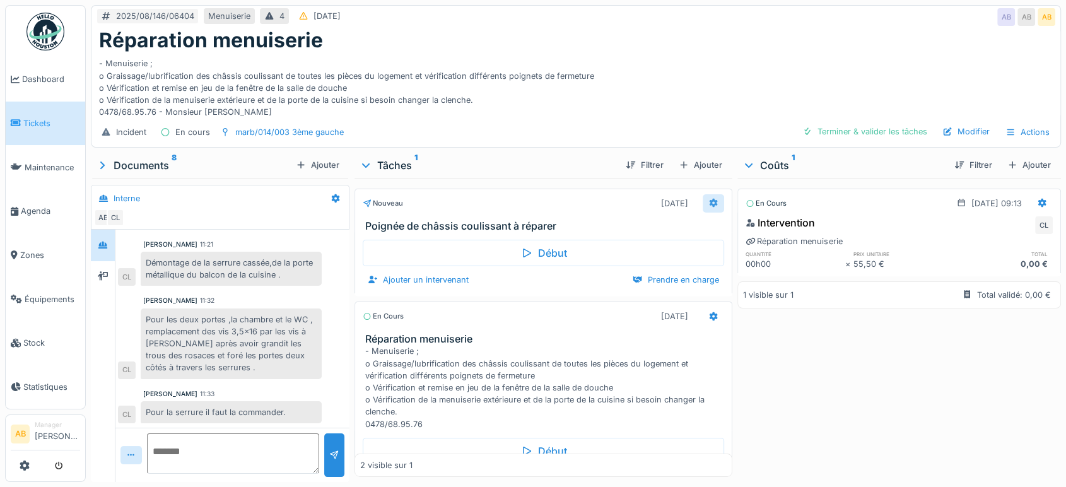
click at [708, 199] on icon at bounding box center [713, 203] width 10 height 8
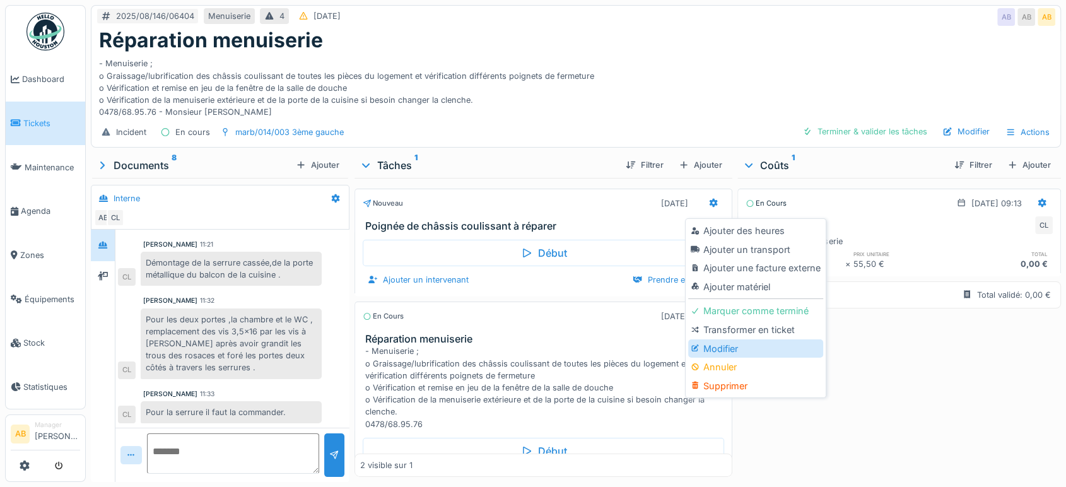
click at [732, 339] on div "Modifier" at bounding box center [755, 348] width 134 height 19
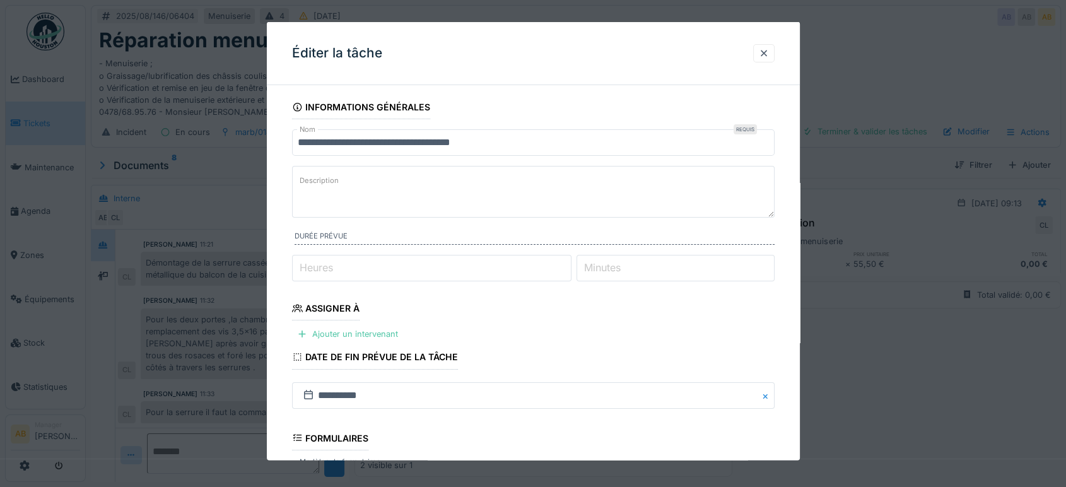
click at [590, 151] on input "**********" at bounding box center [533, 142] width 483 height 26
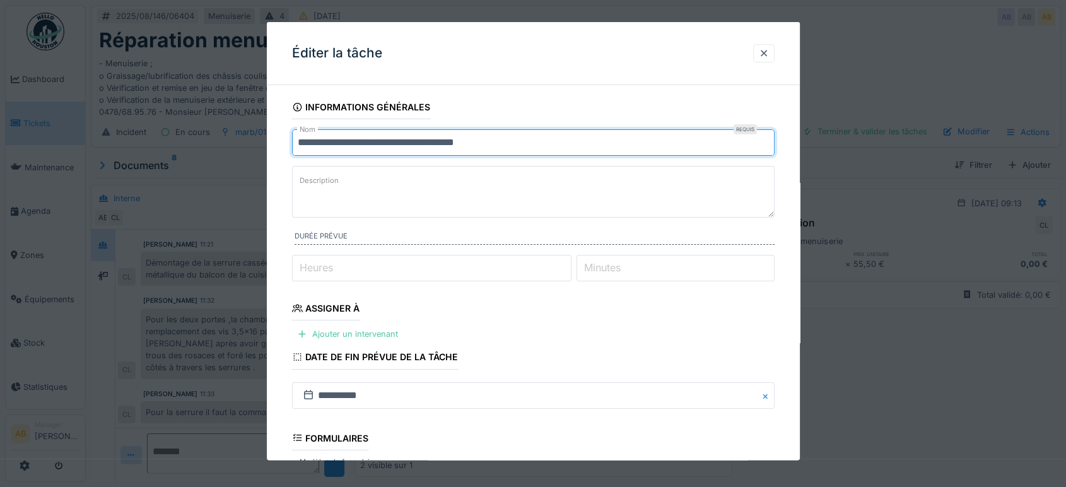
type input "**********"
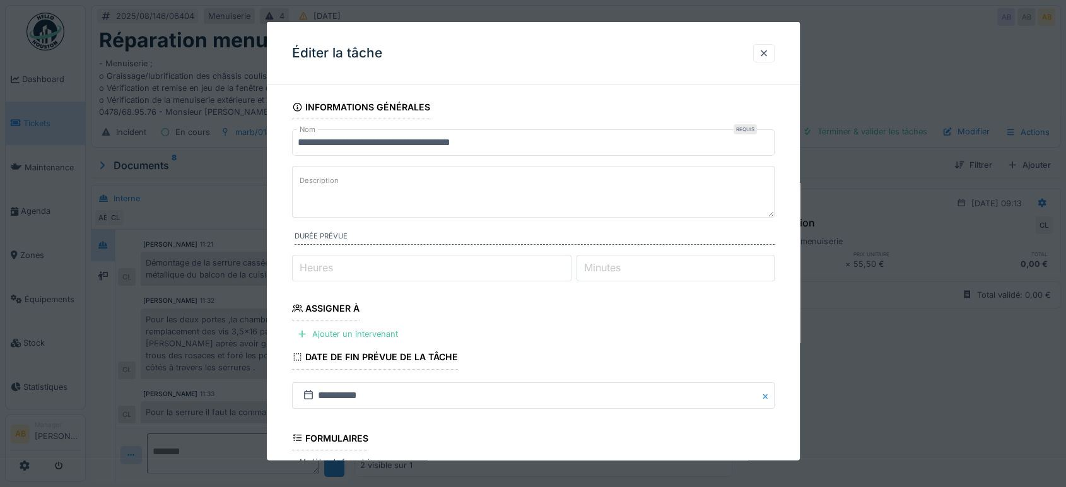
click at [762, 79] on div "Éditer la tâche" at bounding box center [533, 53] width 533 height 63
click at [774, 46] on div at bounding box center [763, 53] width 21 height 18
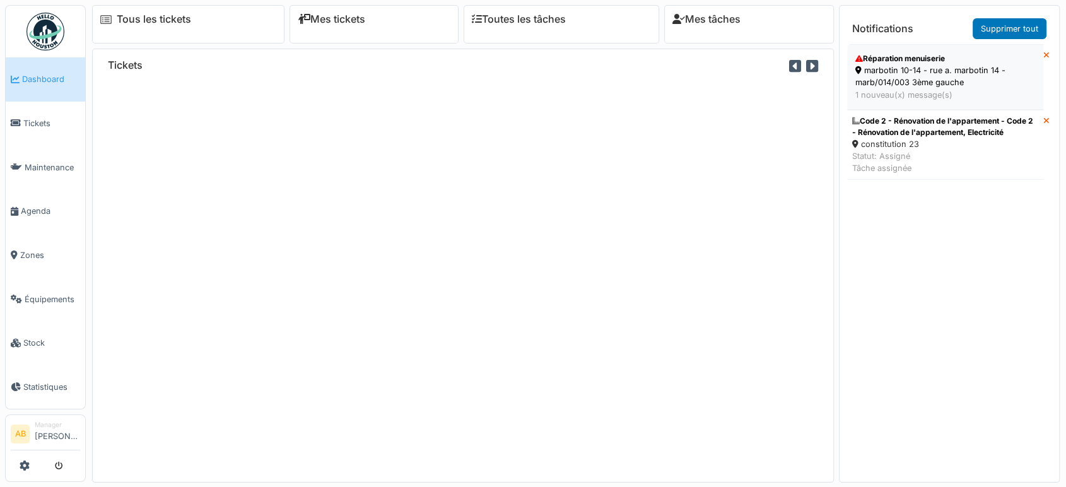
click at [931, 69] on div "marbotin 10-14 - rue a. marbotin 14 - marb/014/003 3ème gauche" at bounding box center [945, 76] width 180 height 24
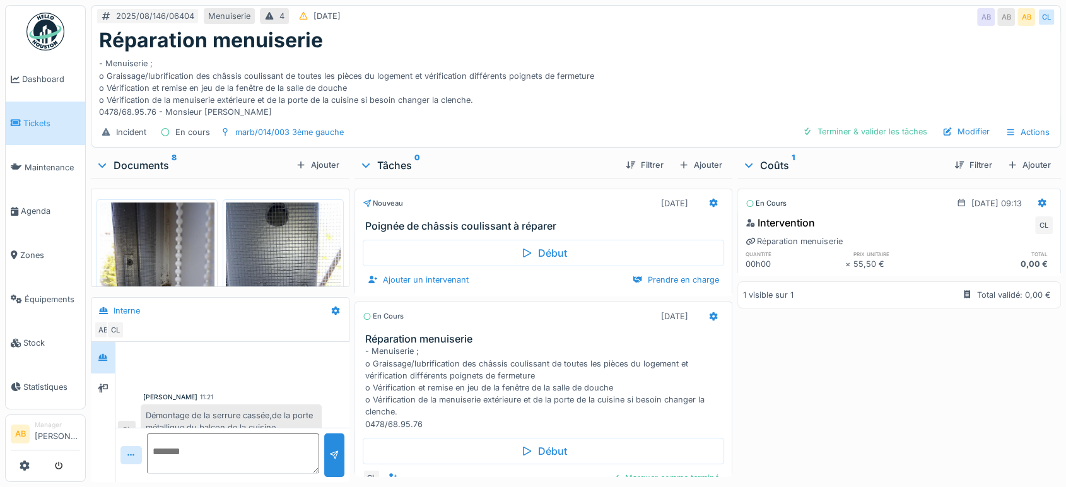
scroll to position [270, 0]
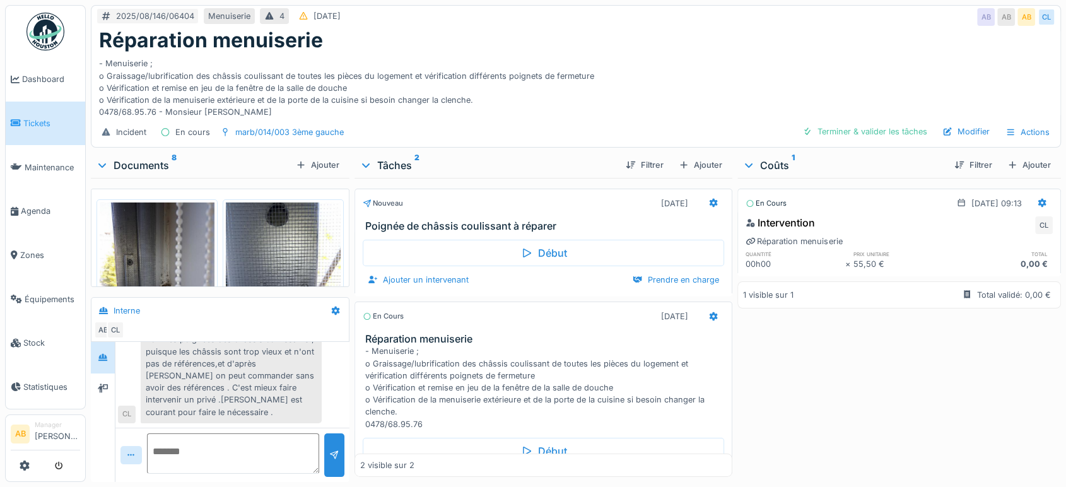
click at [172, 261] on img at bounding box center [157, 278] width 115 height 153
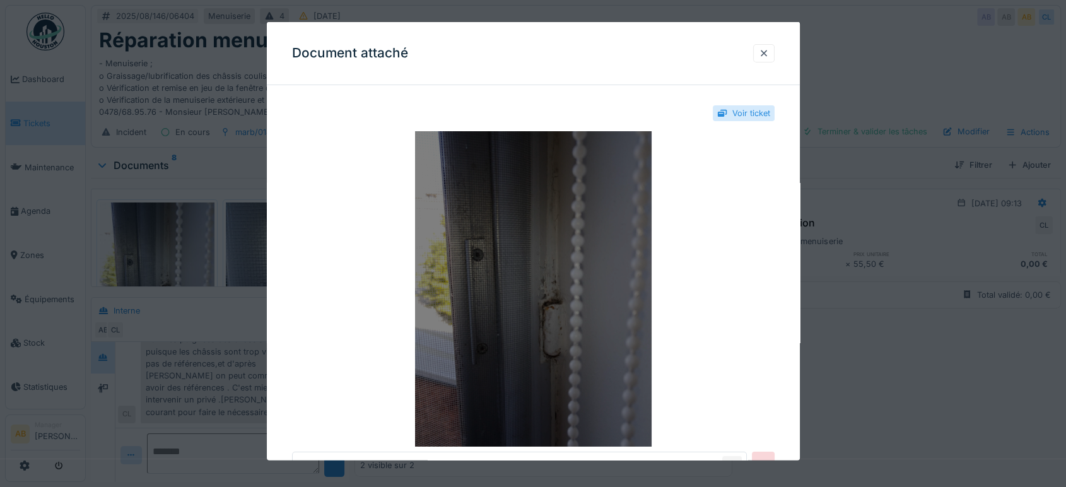
click at [387, 312] on img at bounding box center [533, 288] width 483 height 315
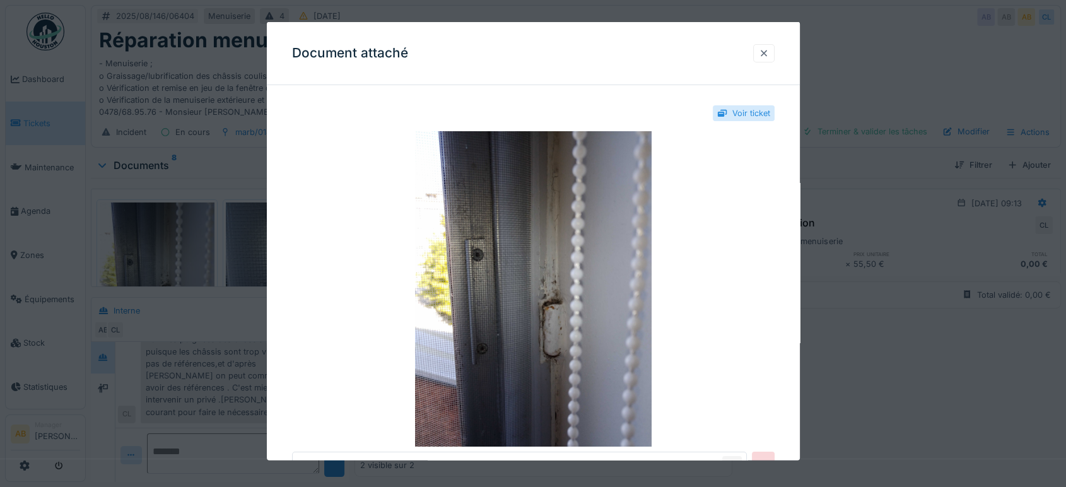
click at [768, 52] on div at bounding box center [764, 53] width 10 height 12
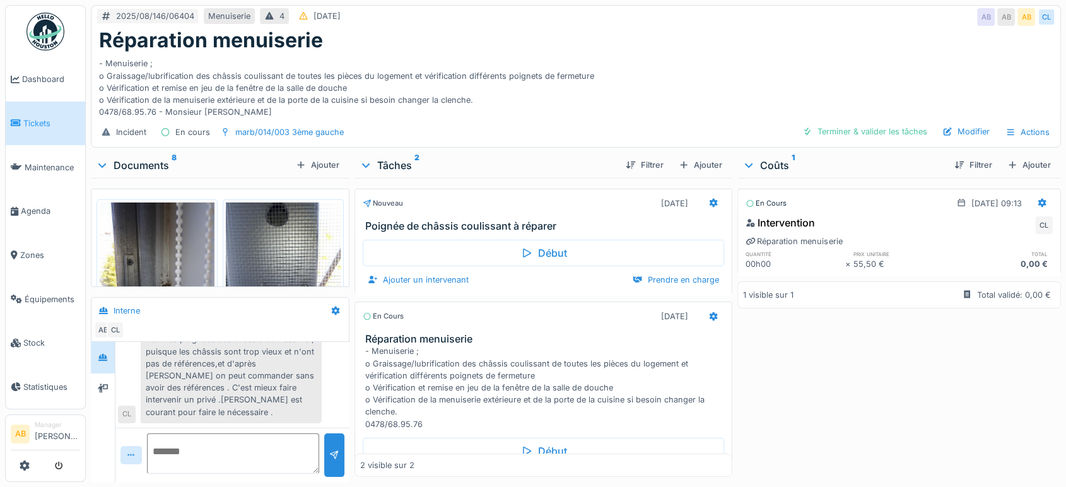
click at [164, 165] on div "Documents 8" at bounding box center [193, 165] width 195 height 15
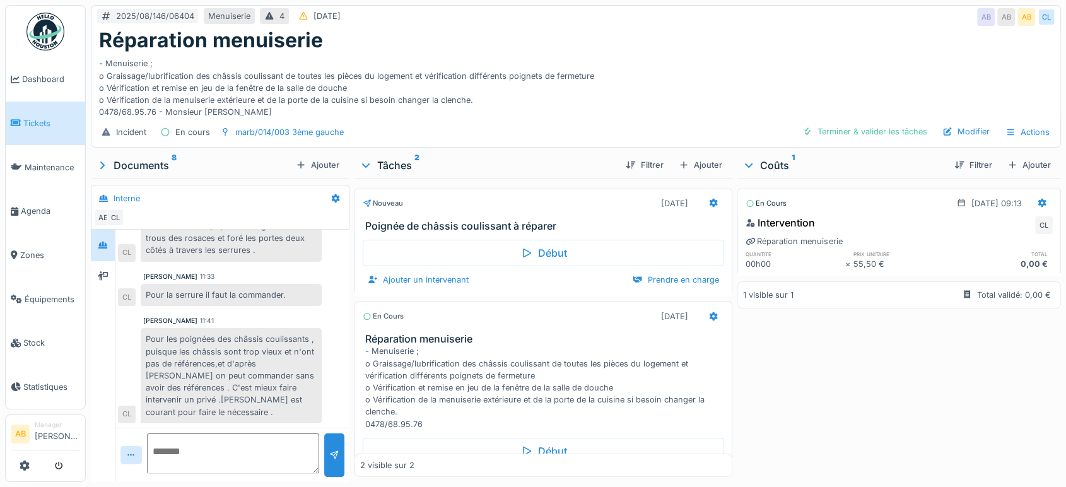
scroll to position [158, 0]
click at [143, 162] on div "Documents 8" at bounding box center [193, 165] width 195 height 15
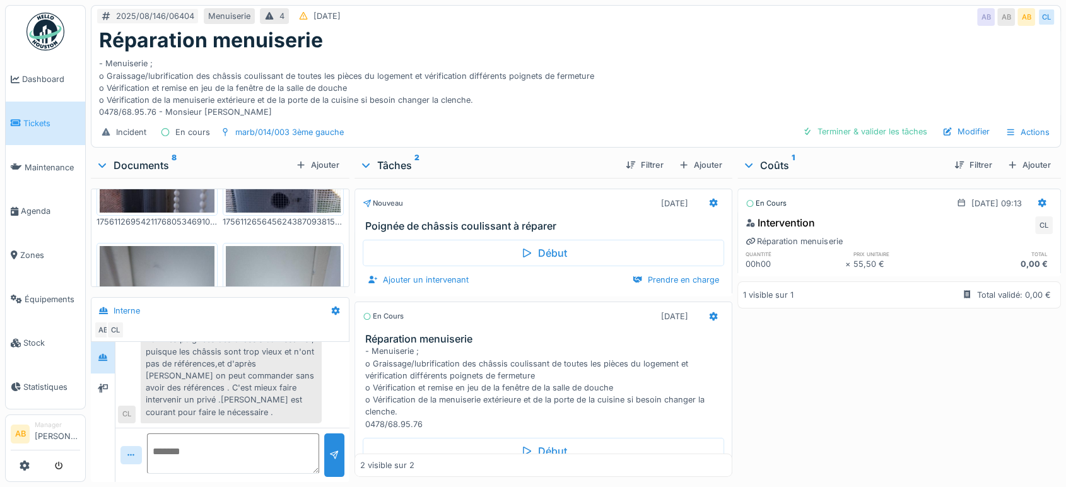
scroll to position [141, 0]
click at [143, 158] on div "Documents 8" at bounding box center [193, 165] width 195 height 15
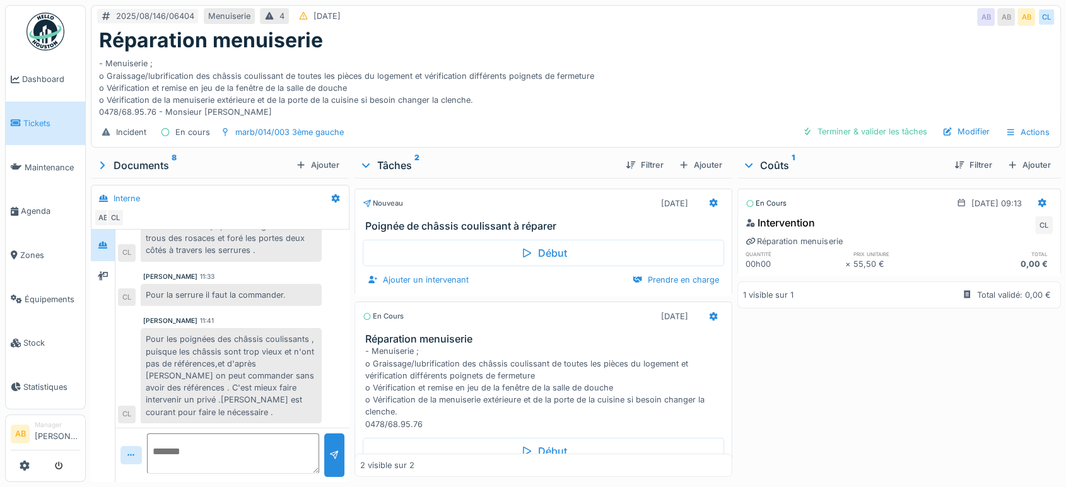
scroll to position [158, 0]
drag, startPoint x: 167, startPoint y: 336, endPoint x: 313, endPoint y: 332, distance: 146.4
click at [313, 332] on div "Pour les poignées des châssis coulissants , puisque les châssis sont trop vieux…" at bounding box center [231, 375] width 181 height 95
click at [291, 123] on div "Incident En cours marb/014/003 3ème gauche" at bounding box center [221, 132] width 248 height 18
click at [290, 131] on div "marb/014/003 3ème gauche" at bounding box center [289, 132] width 108 height 12
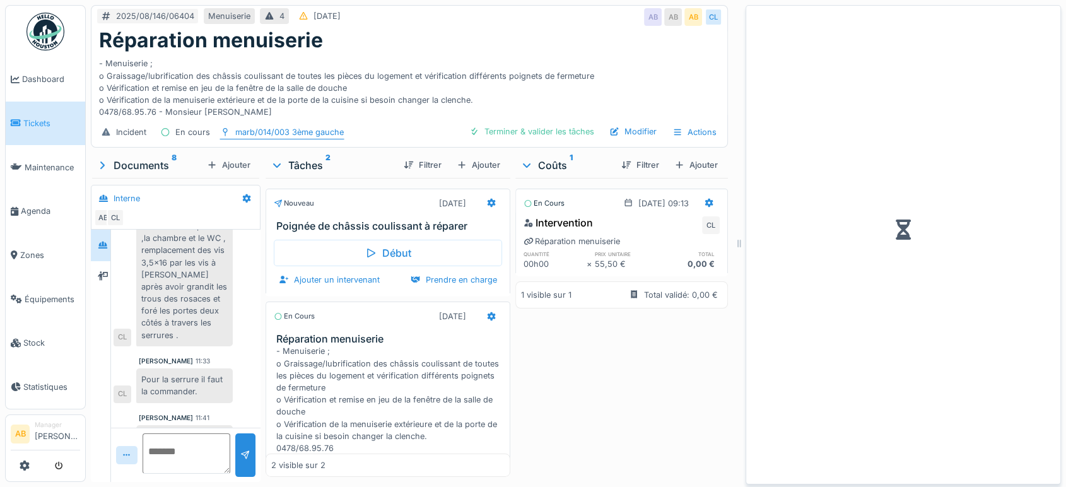
scroll to position [328, 0]
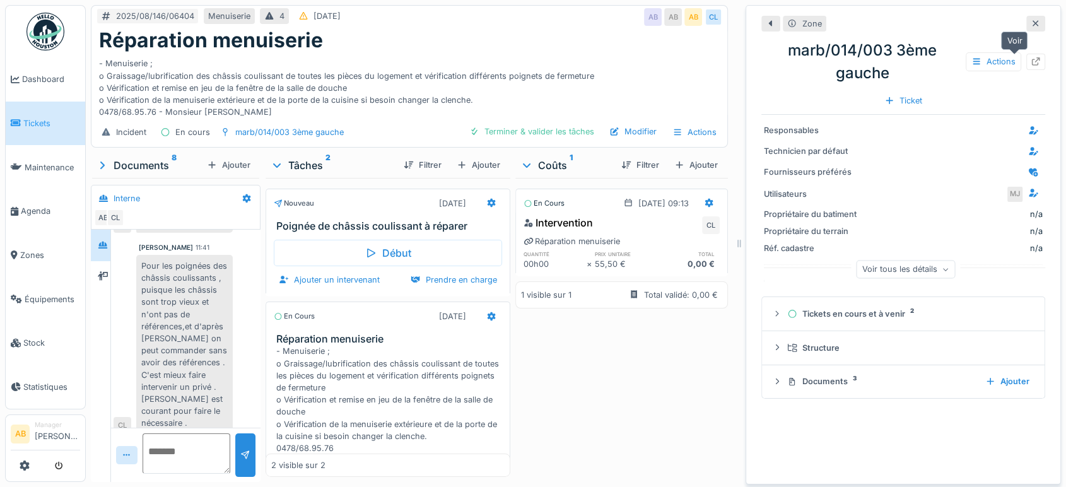
click at [1032, 64] on icon at bounding box center [1036, 61] width 8 height 8
drag, startPoint x: 159, startPoint y: 250, endPoint x: 184, endPoint y: 277, distance: 36.6
click at [184, 277] on div "Pour les poignées des châssis coulissants , puisque les châssis sont trop vieux…" at bounding box center [184, 345] width 97 height 180
copy div "les poignées des châssis coulissants"
drag, startPoint x: 273, startPoint y: 110, endPoint x: 98, endPoint y: 114, distance: 175.4
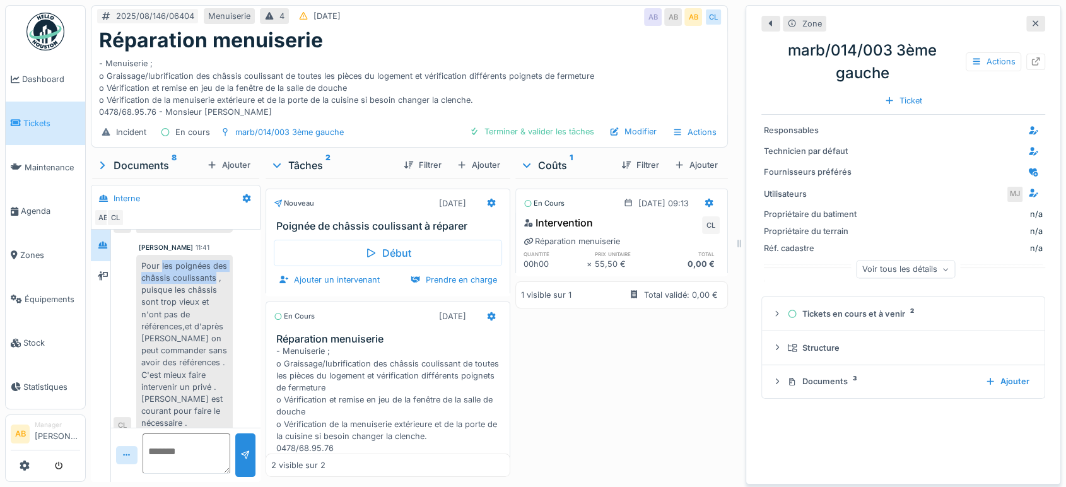
click at [98, 114] on div "Réparation menuiserie - Menuiserie ; o Graissage/lubrification des châssis coul…" at bounding box center [409, 73] width 636 height 90
copy div "0478/68.95.76 - Monsieur Mohammed JEBLI"
click at [1031, 22] on icon at bounding box center [1036, 24] width 10 height 8
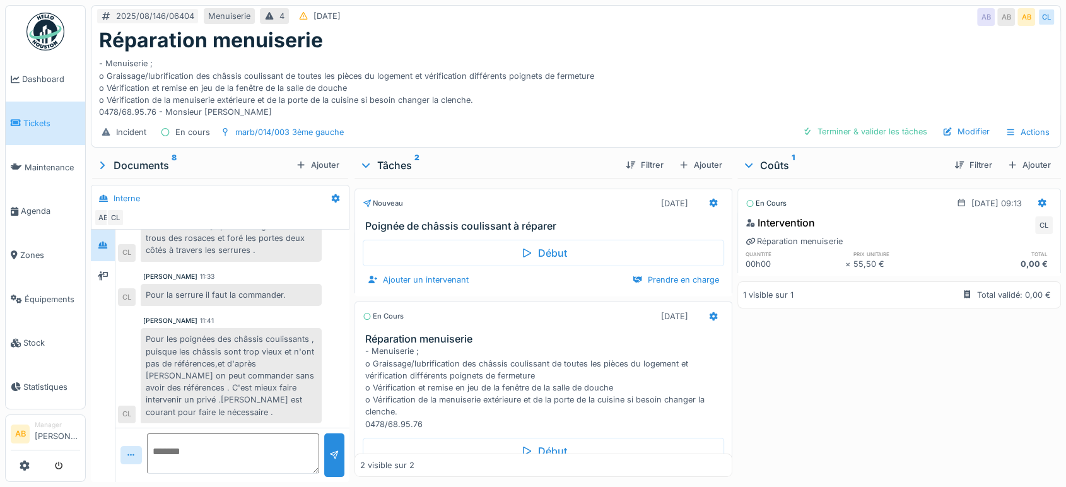
click at [257, 445] on textarea at bounding box center [233, 453] width 172 height 40
paste textarea "**********"
click at [156, 450] on textarea "**********" at bounding box center [231, 453] width 168 height 40
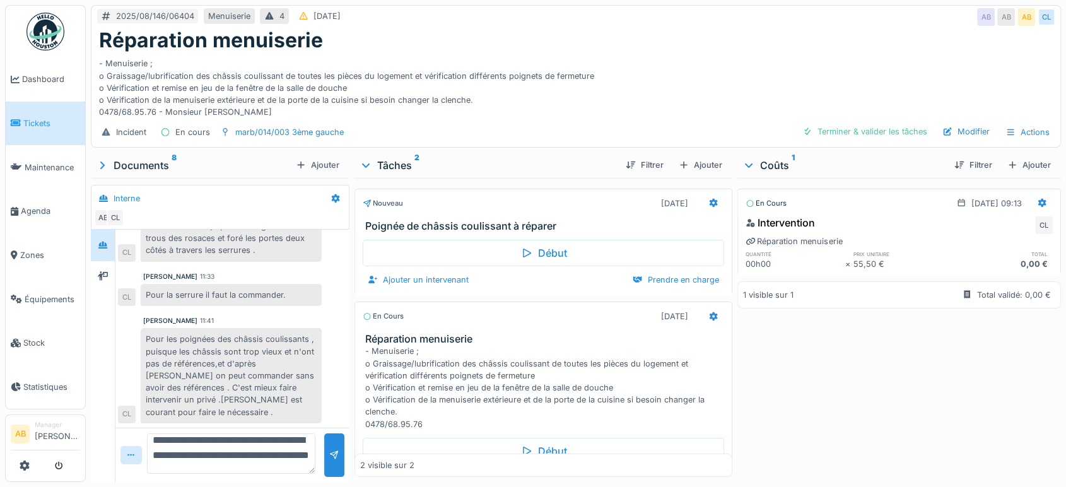
scroll to position [26, 0]
click at [287, 458] on textarea "**********" at bounding box center [231, 453] width 168 height 40
type textarea "**********"
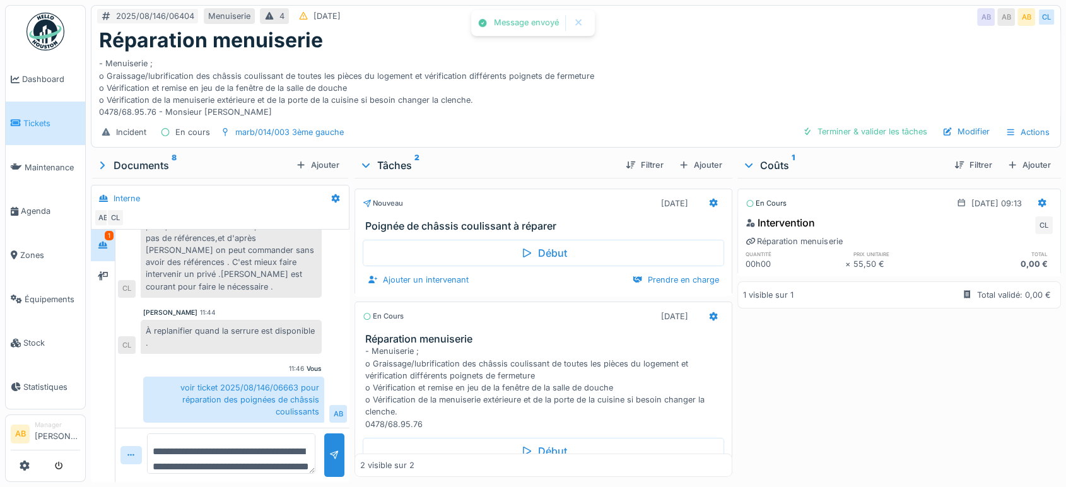
scroll to position [10, 0]
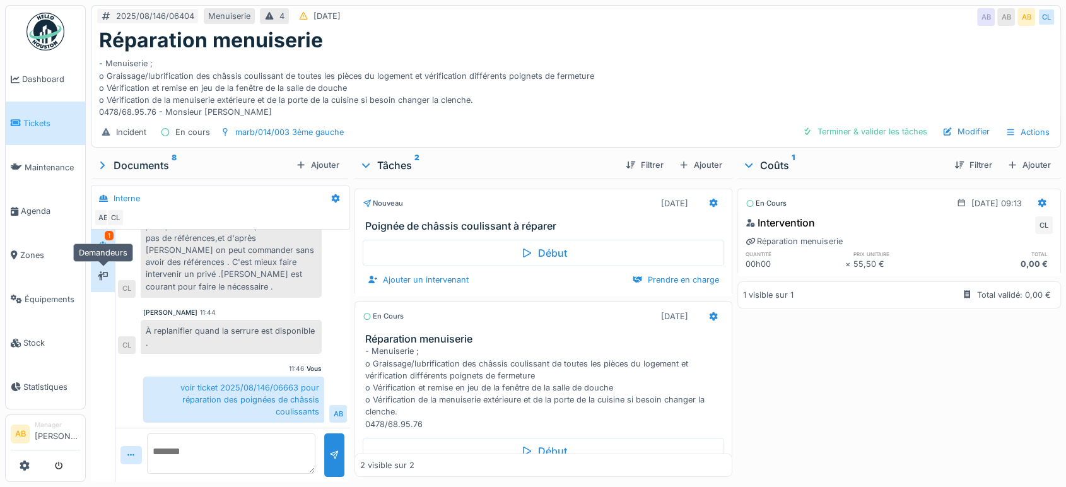
click at [98, 271] on div at bounding box center [103, 277] width 10 height 12
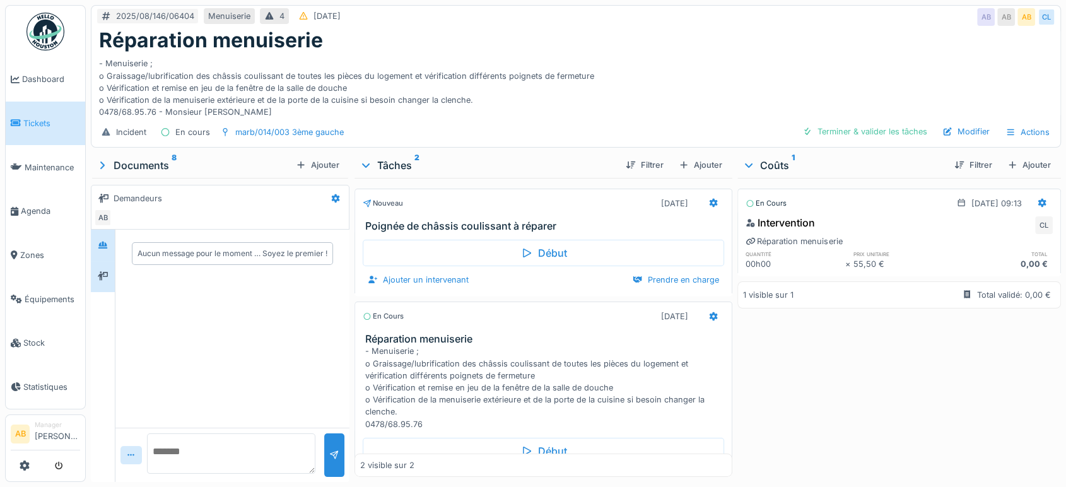
drag, startPoint x: 106, startPoint y: 250, endPoint x: 106, endPoint y: 234, distance: 15.8
click at [106, 234] on div at bounding box center [103, 356] width 25 height 252
click at [106, 242] on icon at bounding box center [102, 245] width 9 height 7
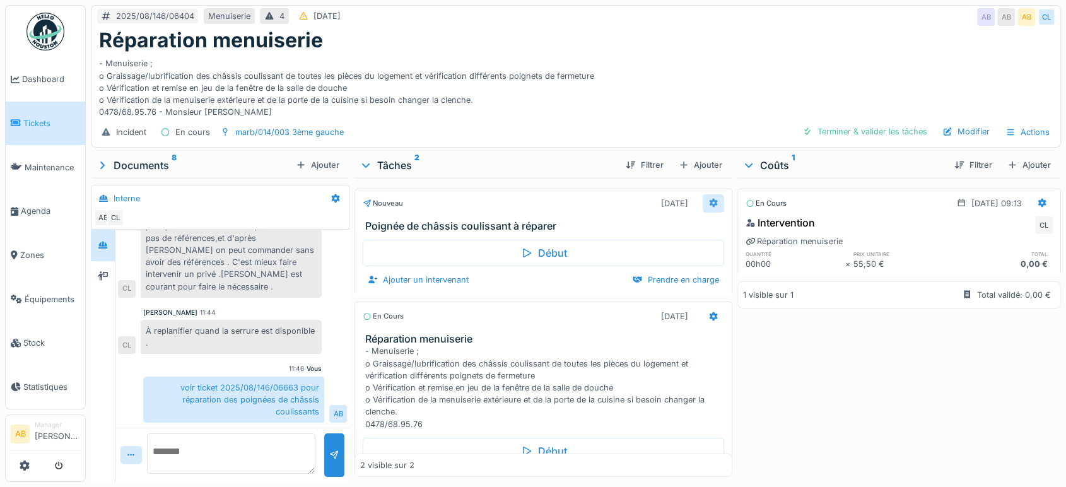
click at [708, 199] on icon at bounding box center [713, 203] width 10 height 8
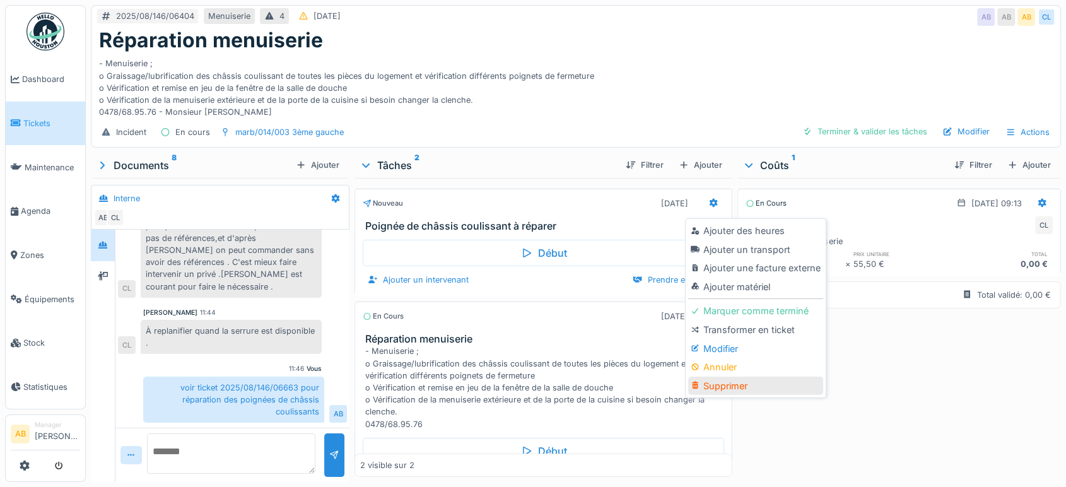
click at [718, 378] on div "Supprimer" at bounding box center [755, 386] width 134 height 19
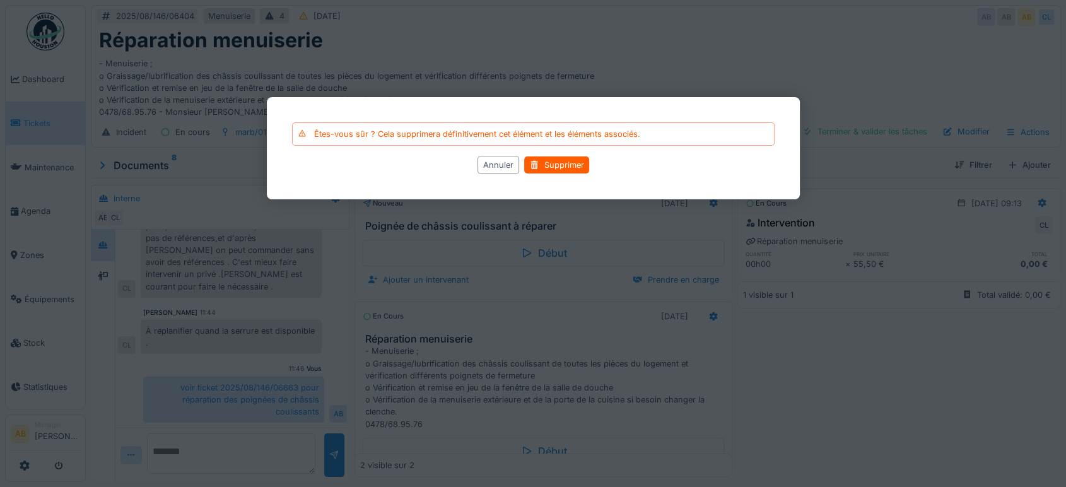
click at [561, 154] on div "Êtes-vous sûr ? Cela supprimera définitivement cet élément et les éléments asso…" at bounding box center [533, 148] width 533 height 102
click at [559, 161] on div "Supprimer" at bounding box center [556, 165] width 65 height 17
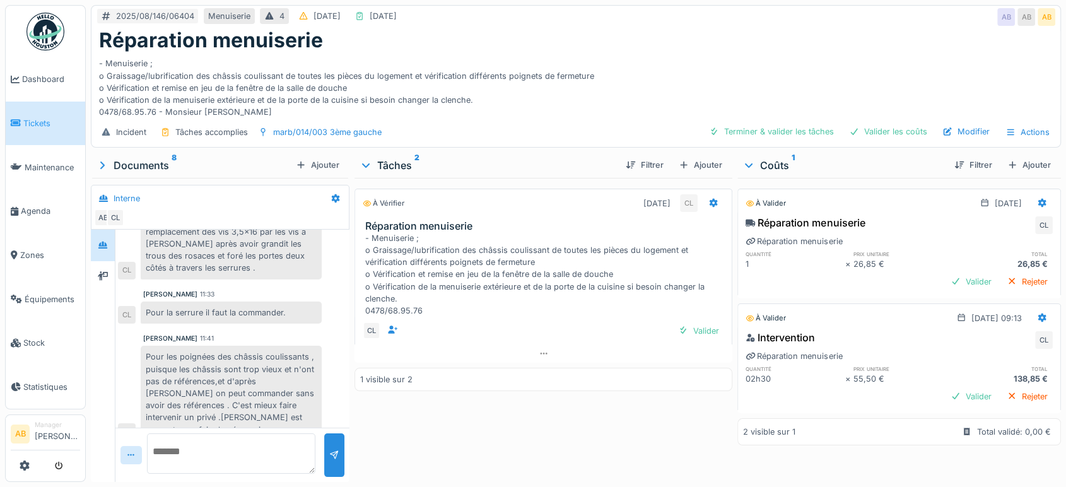
scroll to position [135, 0]
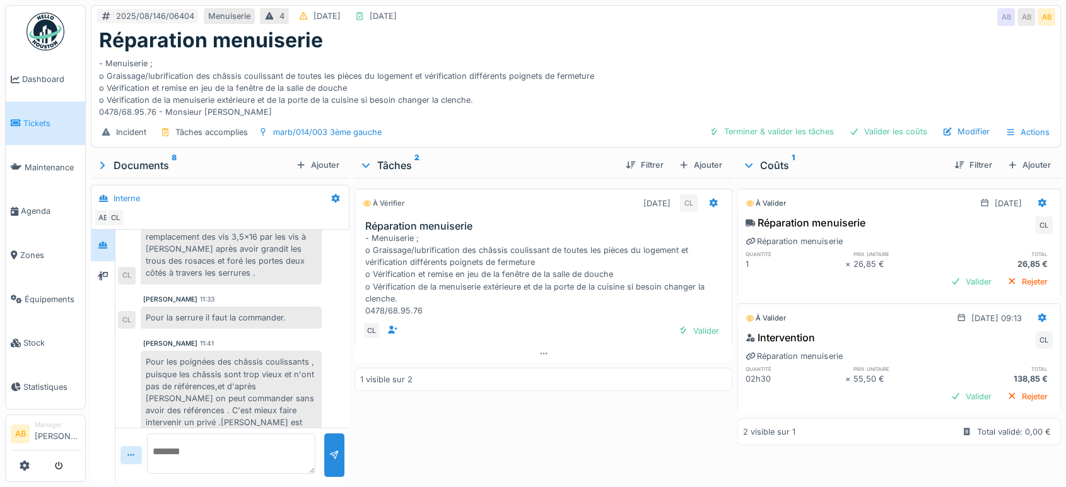
click at [291, 307] on div "Pour la serrure il faut la commander." at bounding box center [231, 318] width 181 height 22
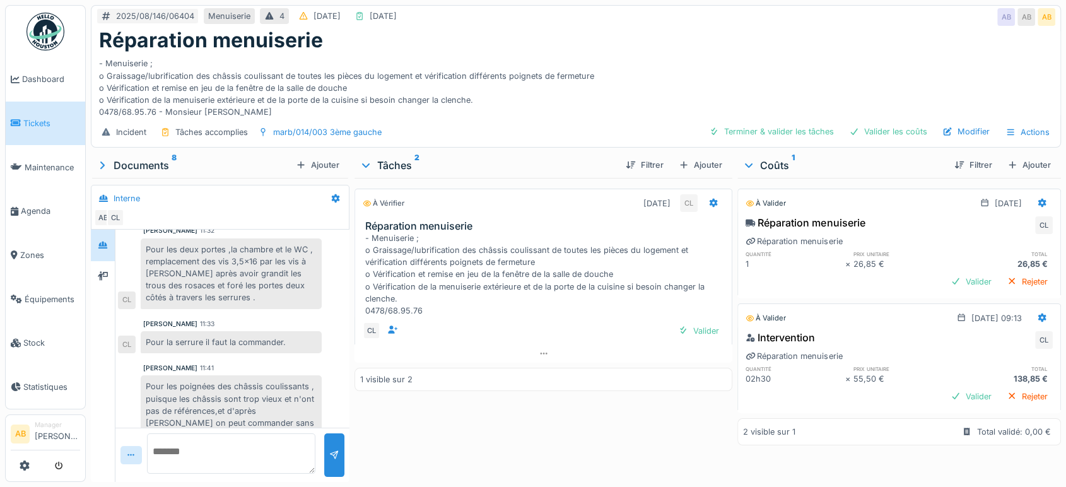
scroll to position [110, 0]
click at [700, 156] on div "Ajouter" at bounding box center [701, 164] width 54 height 17
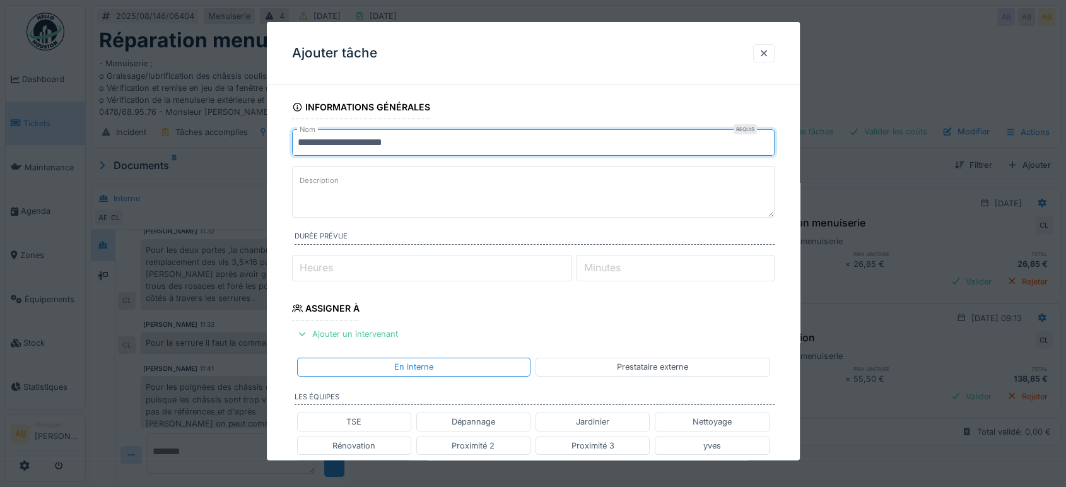
drag, startPoint x: 560, startPoint y: 153, endPoint x: 136, endPoint y: 161, distance: 424.6
click at [136, 161] on div "**********" at bounding box center [576, 243] width 980 height 487
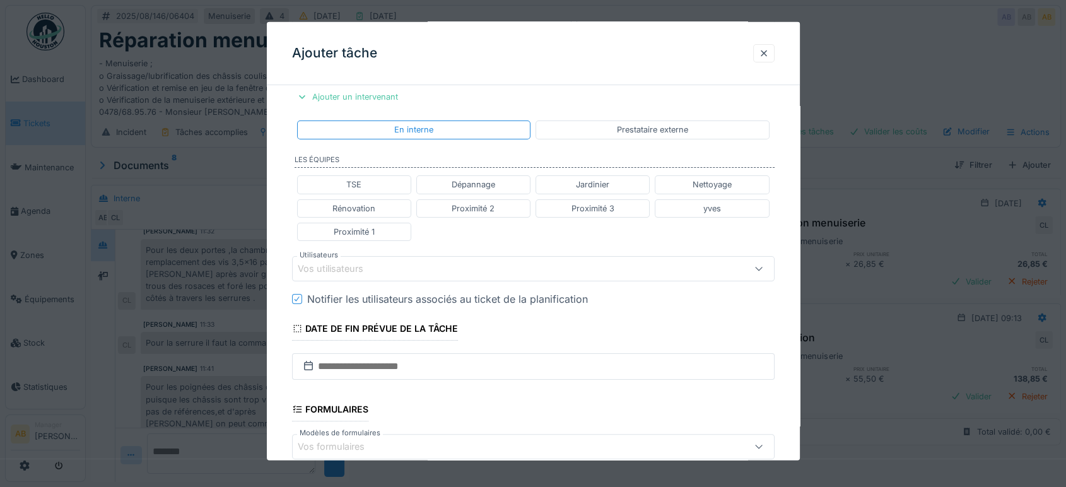
scroll to position [240, 0]
type input "**********"
click at [433, 275] on div "Vos utilisateurs" at bounding box center [533, 265] width 483 height 25
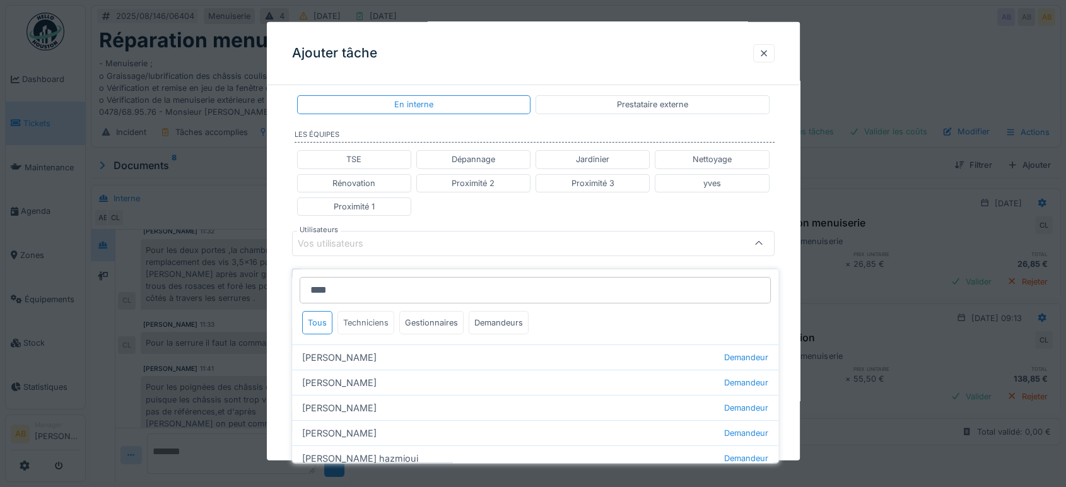
type input "****"
click at [364, 311] on div "Techniciens" at bounding box center [365, 322] width 57 height 23
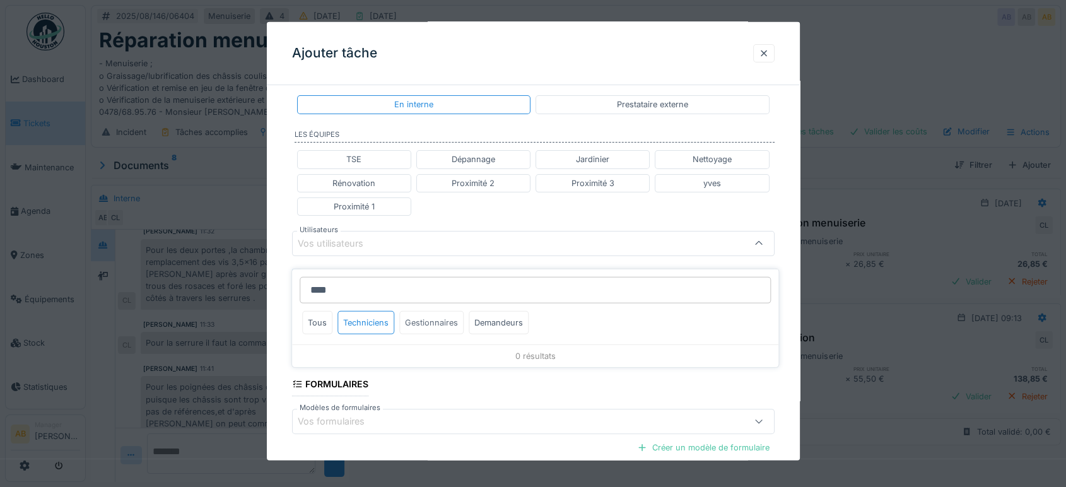
click at [418, 311] on div "Gestionnaires" at bounding box center [431, 322] width 64 height 23
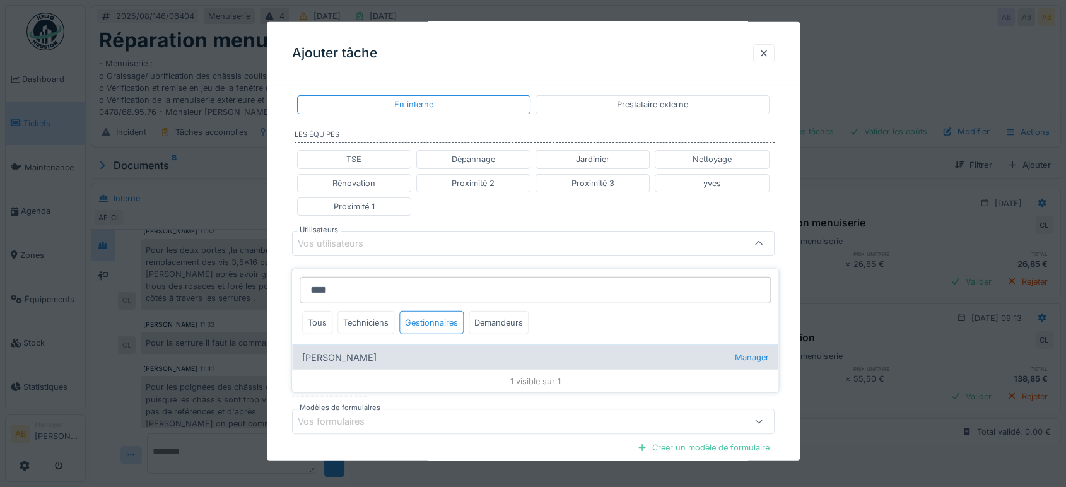
click at [341, 348] on div "Omar Tribeche Manager" at bounding box center [535, 356] width 486 height 25
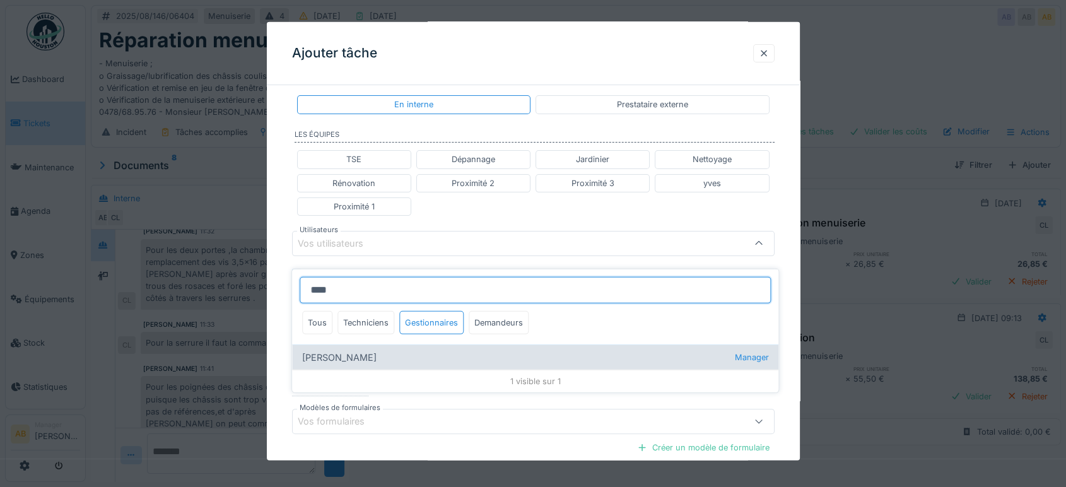
type input "****"
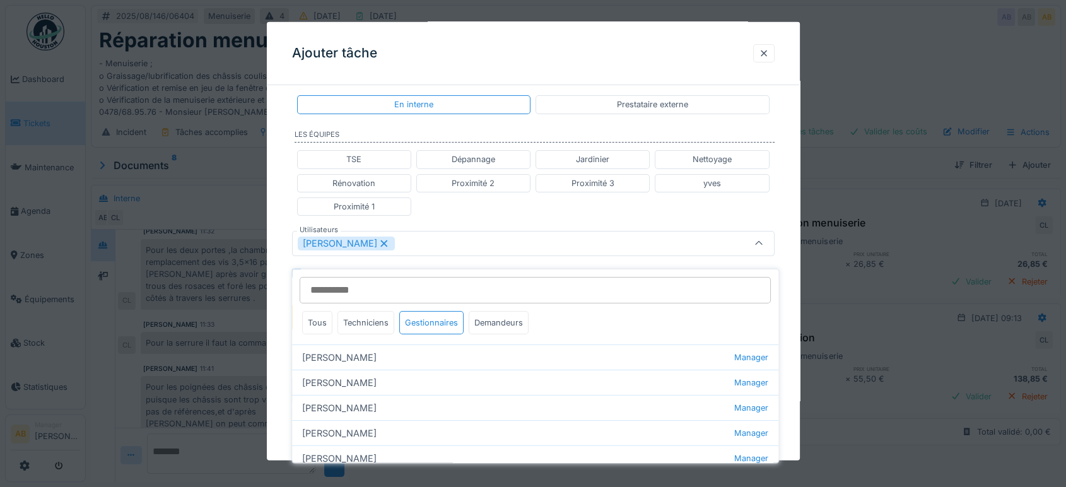
click at [465, 215] on div "TSE Dépannage Jardinier Nettoyage Rénovation Proximité 2 Proximité 3 yves Proxi…" at bounding box center [533, 183] width 483 height 76
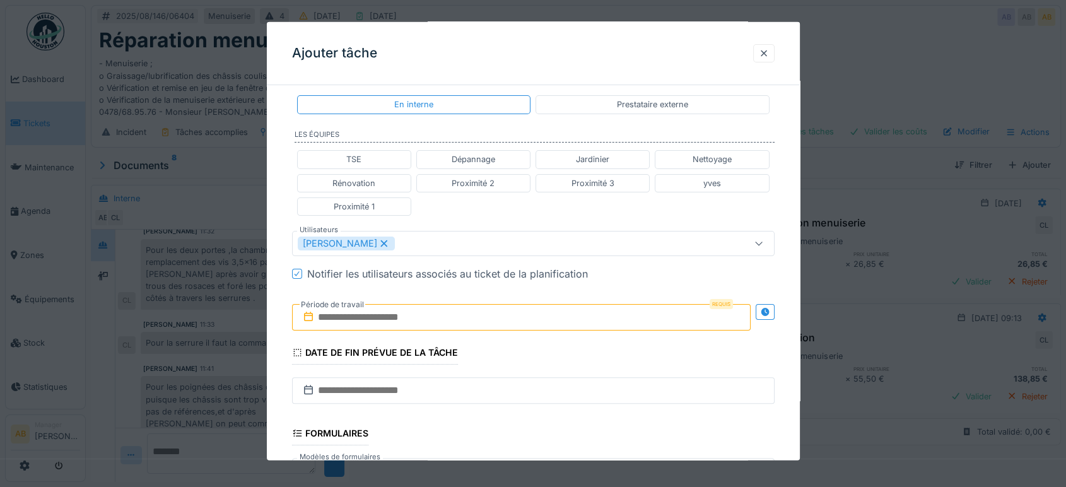
click at [413, 294] on div "Requis Période de travail" at bounding box center [533, 317] width 483 height 47
click at [424, 305] on input "text" at bounding box center [521, 317] width 459 height 26
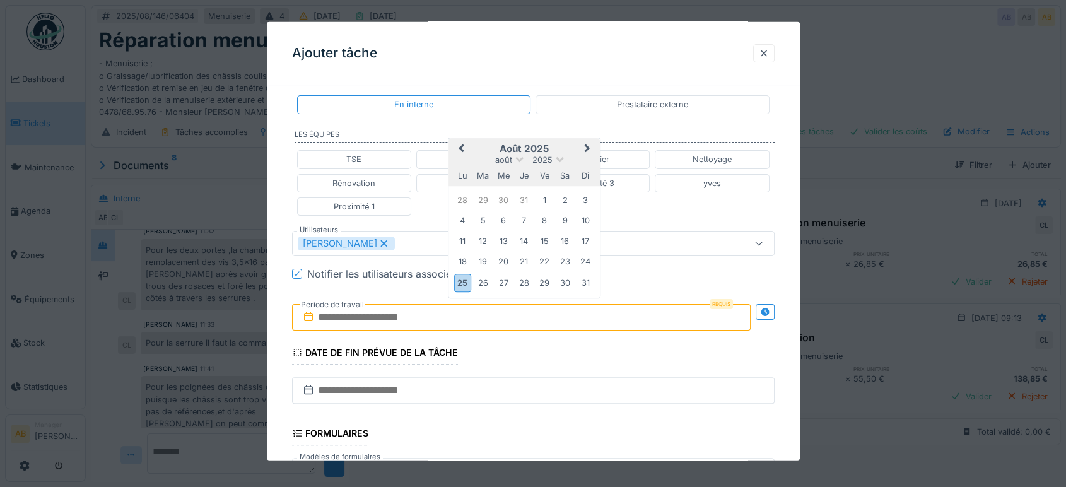
click at [565, 147] on h2 "août 2025" at bounding box center [523, 148] width 151 height 11
click at [464, 283] on div "25" at bounding box center [462, 282] width 17 height 18
click at [587, 141] on button "Next Month" at bounding box center [588, 149] width 20 height 20
click at [462, 199] on div "1" at bounding box center [462, 200] width 17 height 17
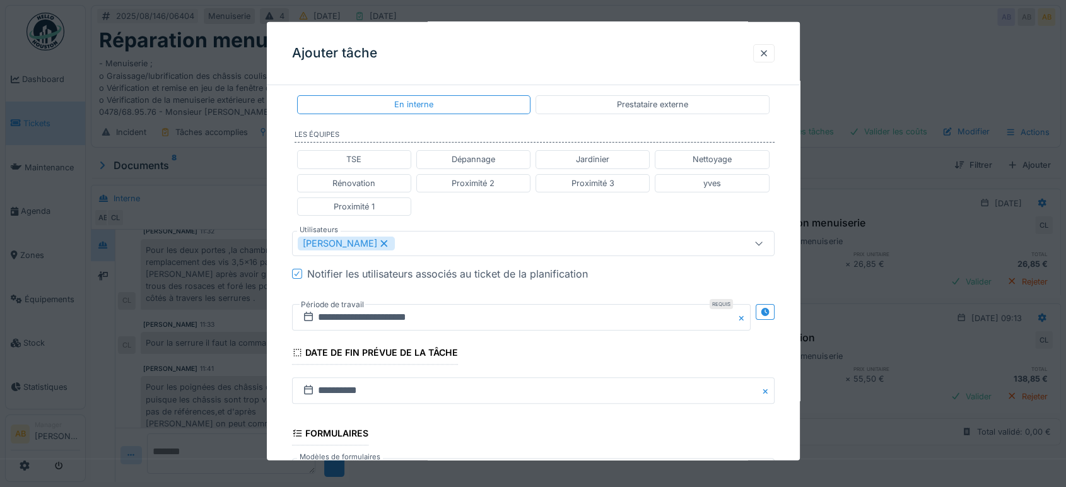
scroll to position [442, 0]
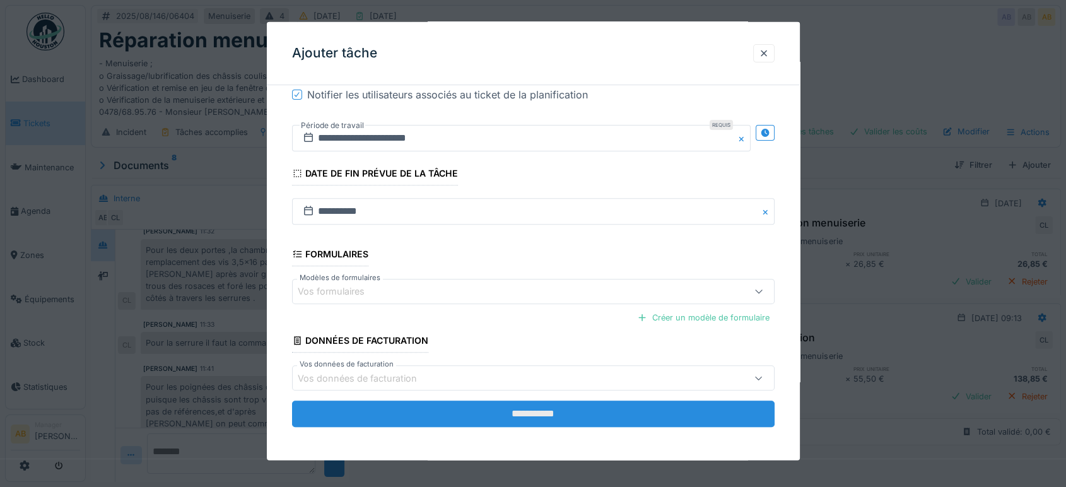
click at [670, 413] on input "**********" at bounding box center [533, 414] width 483 height 26
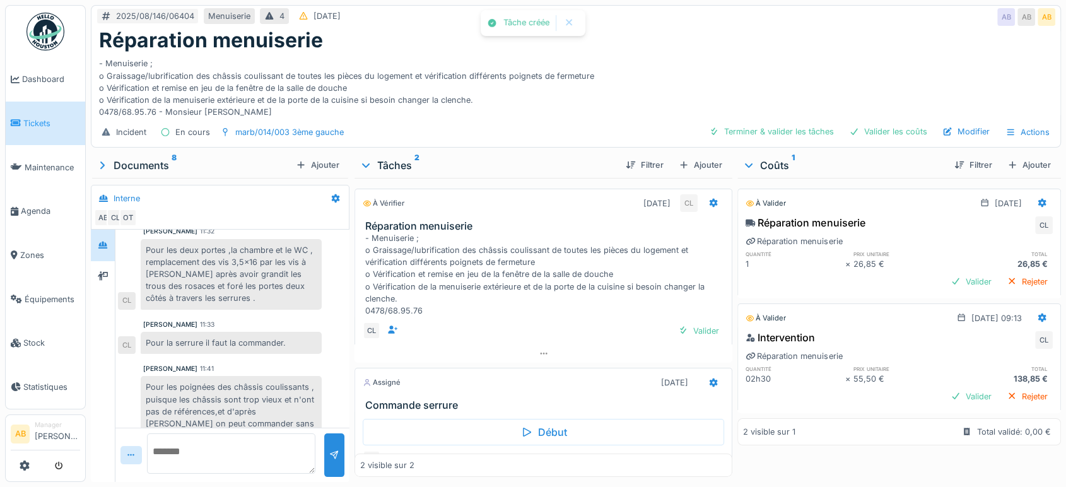
scroll to position [283, 0]
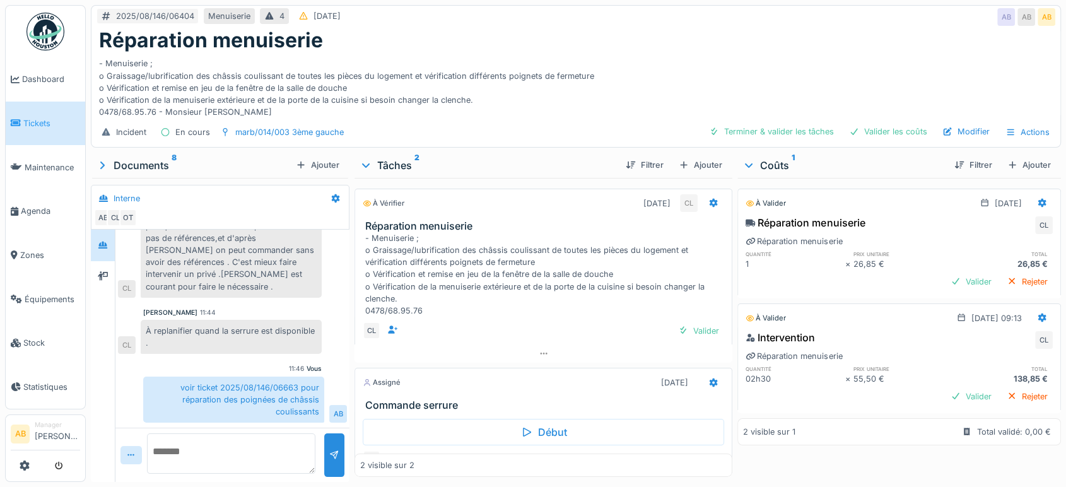
click at [44, 25] on img at bounding box center [45, 32] width 38 height 38
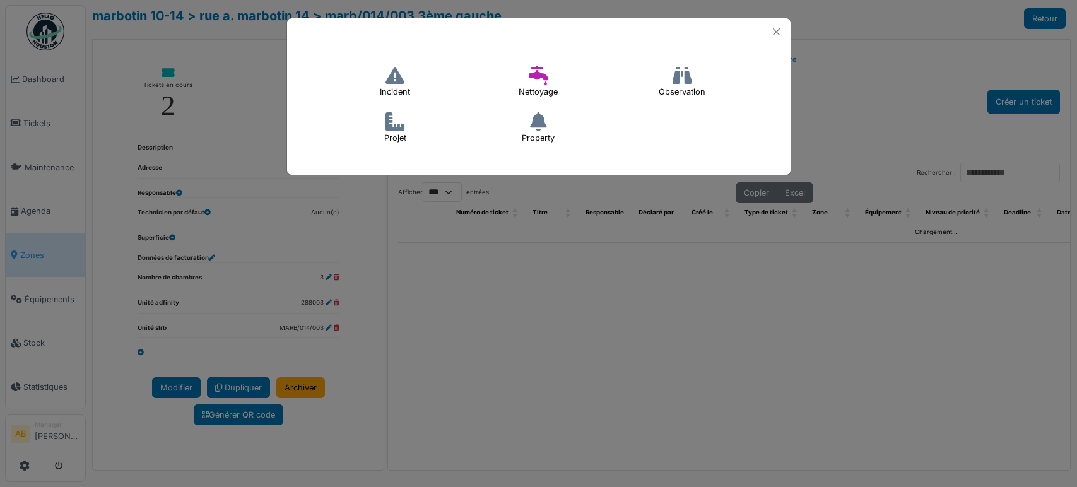
select select "***"
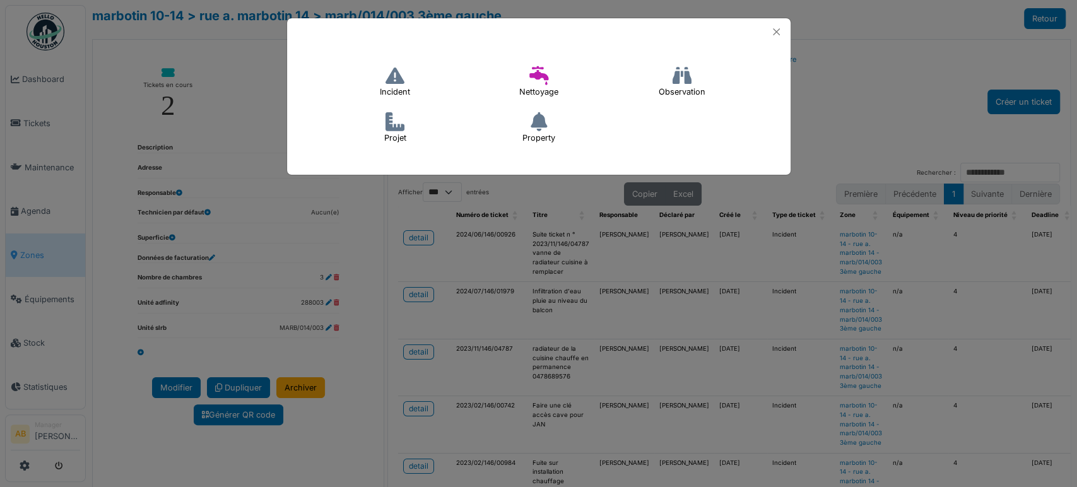
click at [402, 87] on h4 "Incident" at bounding box center [395, 82] width 47 height 40
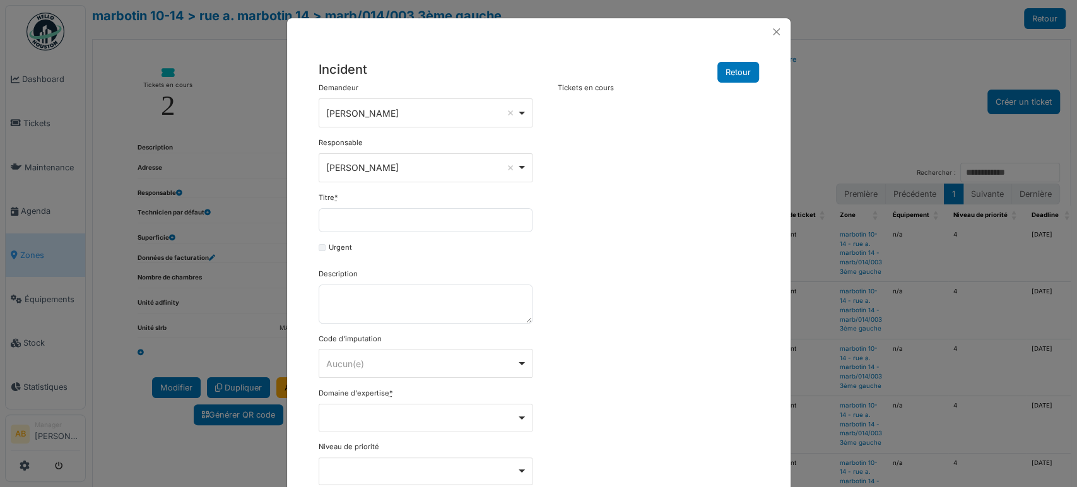
click at [368, 203] on div "Titre *" at bounding box center [426, 212] width 214 height 40
click at [364, 223] on input "Titre *" at bounding box center [426, 220] width 214 height 24
paste input "**********"
drag, startPoint x: 520, startPoint y: 222, endPoint x: 378, endPoint y: 215, distance: 141.5
click at [378, 215] on input "**********" at bounding box center [426, 220] width 214 height 24
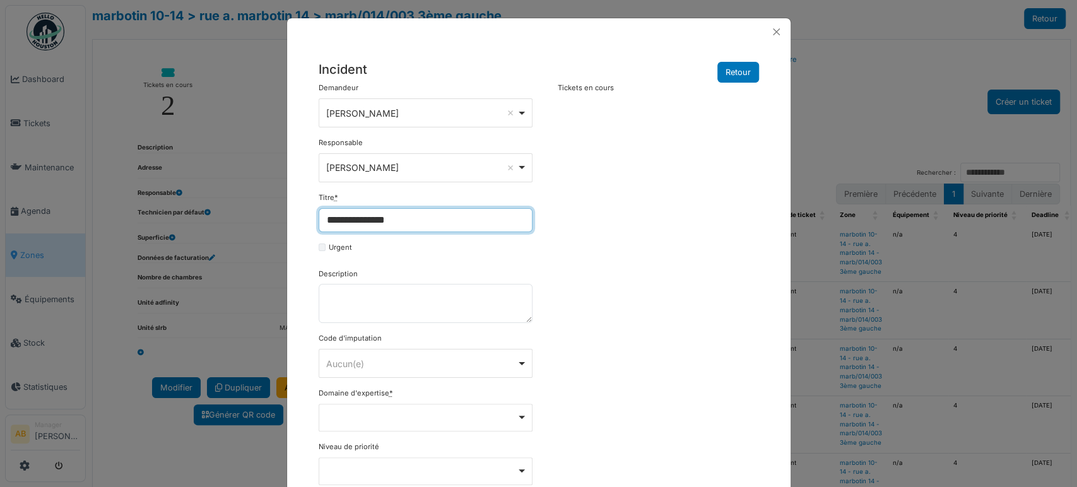
paste input "**********"
drag, startPoint x: 496, startPoint y: 223, endPoint x: 271, endPoint y: 237, distance: 224.9
click at [271, 237] on div "**********" at bounding box center [538, 243] width 1077 height 487
click at [427, 217] on input "**********" at bounding box center [426, 220] width 214 height 24
click at [404, 220] on input "**********" at bounding box center [426, 220] width 214 height 24
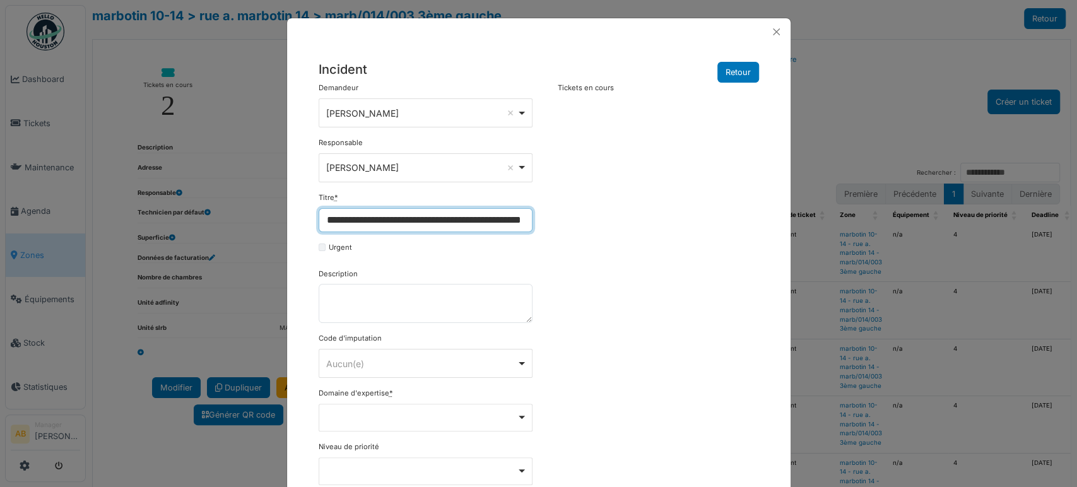
click at [413, 220] on input "**********" at bounding box center [426, 220] width 214 height 24
drag, startPoint x: 350, startPoint y: 225, endPoint x: 315, endPoint y: 250, distance: 43.3
click at [319, 250] on form "**********" at bounding box center [426, 379] width 214 height 592
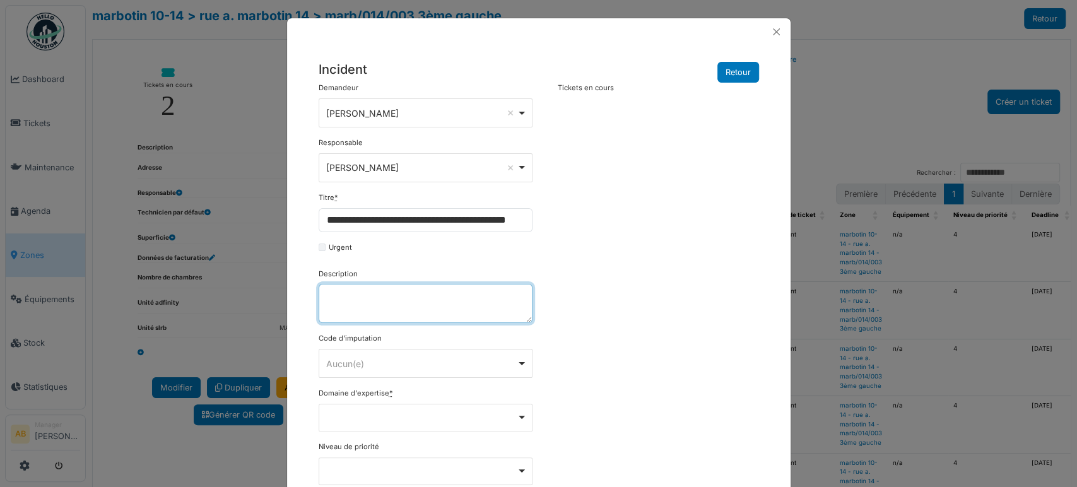
click at [380, 317] on textarea "Description" at bounding box center [426, 303] width 214 height 39
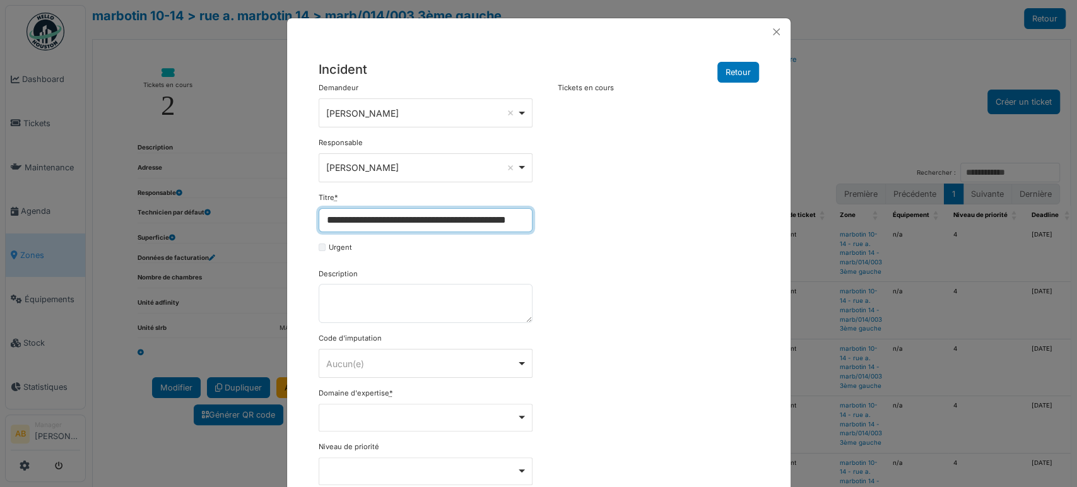
click at [358, 211] on input "**********" at bounding box center [426, 220] width 214 height 24
drag, startPoint x: 362, startPoint y: 216, endPoint x: 311, endPoint y: 232, distance: 53.7
click at [312, 232] on div "**********" at bounding box center [425, 379] width 226 height 592
click at [322, 216] on input "**********" at bounding box center [426, 220] width 214 height 24
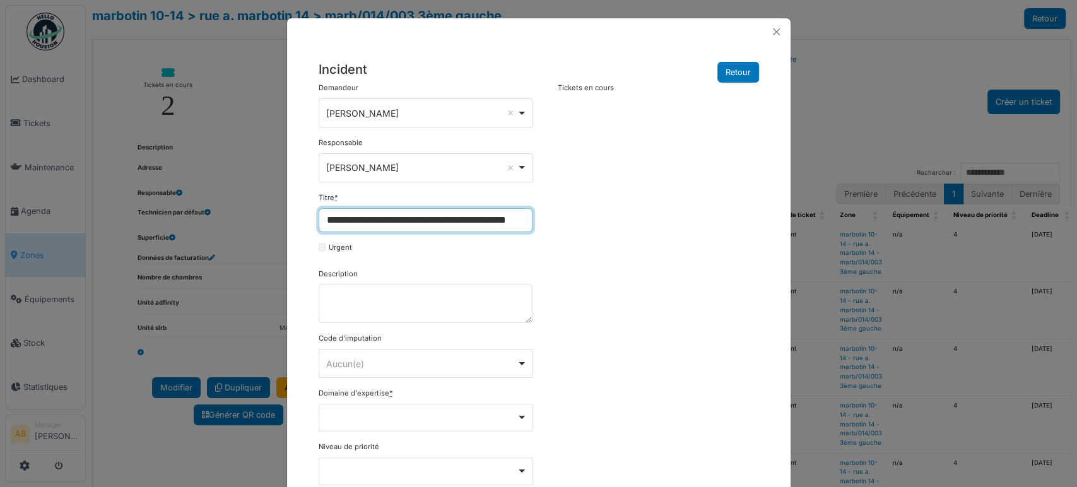
drag, startPoint x: 334, startPoint y: 217, endPoint x: 525, endPoint y: 228, distance: 191.5
click at [525, 228] on input "**********" at bounding box center [426, 220] width 214 height 24
click at [515, 220] on input "**********" at bounding box center [426, 220] width 214 height 24
drag, startPoint x: 525, startPoint y: 220, endPoint x: 272, endPoint y: 221, distance: 252.3
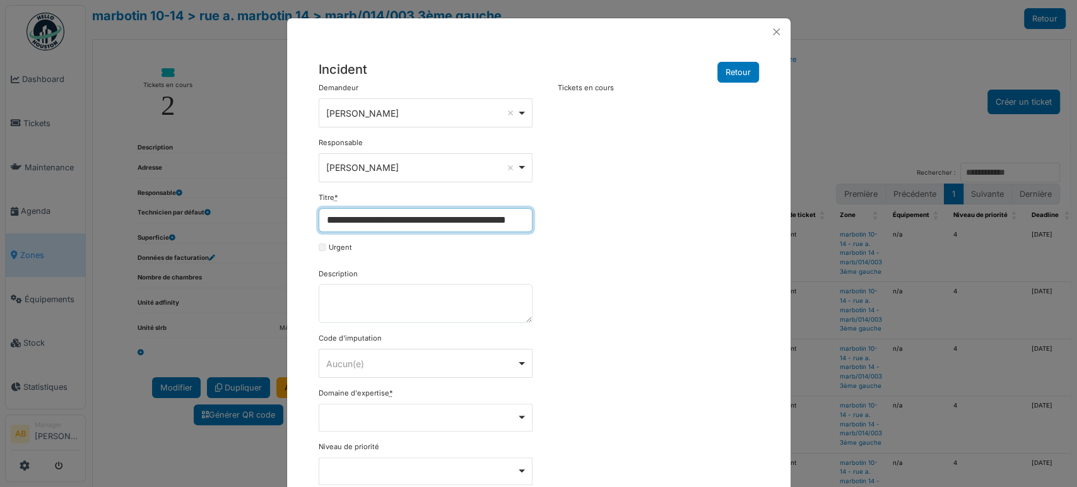
click at [265, 228] on div "**********" at bounding box center [538, 243] width 1077 height 487
click at [368, 196] on div "**********" at bounding box center [426, 212] width 214 height 40
drag, startPoint x: 327, startPoint y: 226, endPoint x: 501, endPoint y: 241, distance: 174.7
click at [501, 241] on form "**********" at bounding box center [426, 379] width 214 height 592
click at [457, 221] on input "**********" at bounding box center [426, 220] width 214 height 24
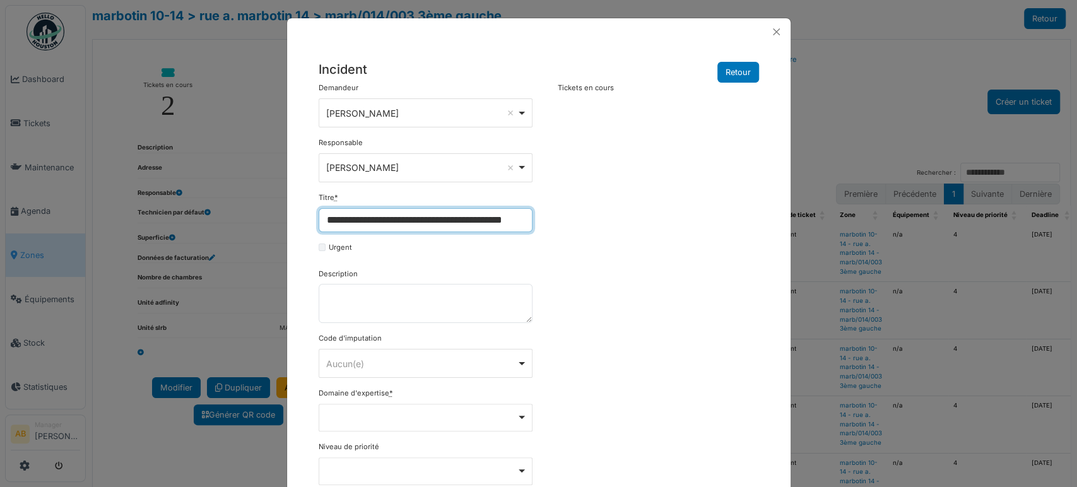
scroll to position [0, 30]
drag, startPoint x: 448, startPoint y: 226, endPoint x: 587, endPoint y: 243, distance: 140.4
click at [587, 243] on div "**********" at bounding box center [538, 379] width 453 height 592
type input "**********"
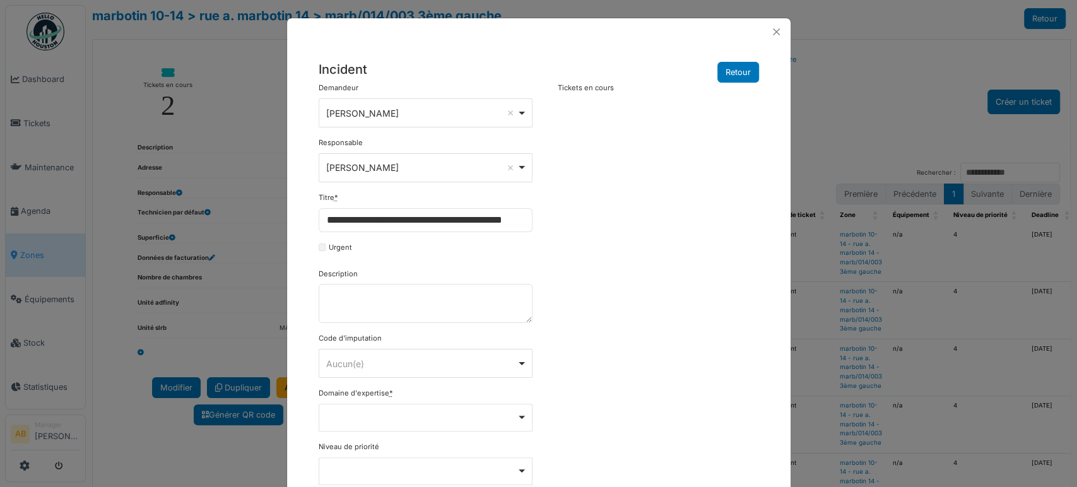
click at [459, 276] on div "Description" at bounding box center [426, 296] width 214 height 55
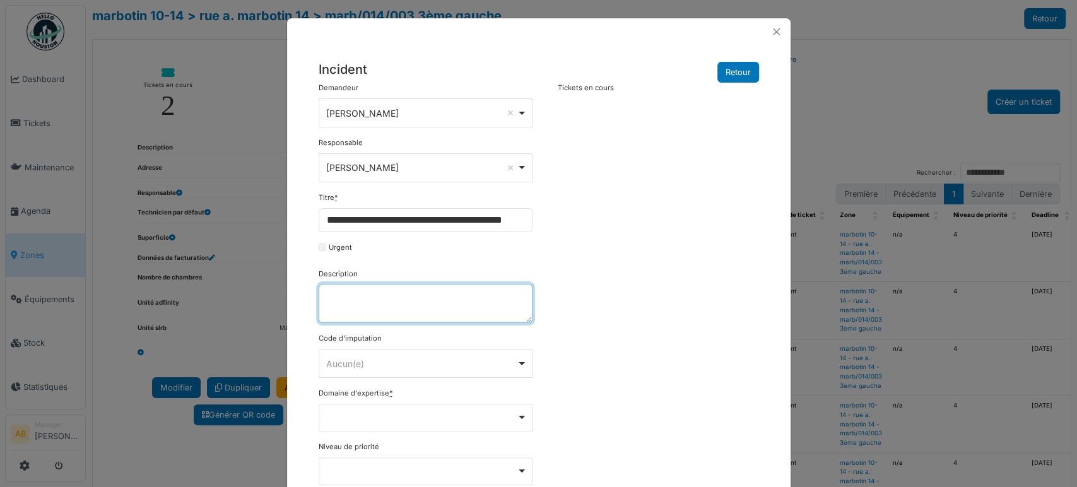
click at [449, 296] on textarea "Description" at bounding box center [426, 303] width 214 height 39
paste textarea "**********"
click at [445, 374] on div "******** Aucun(e) Remove item" at bounding box center [426, 363] width 214 height 29
type textarea "**********"
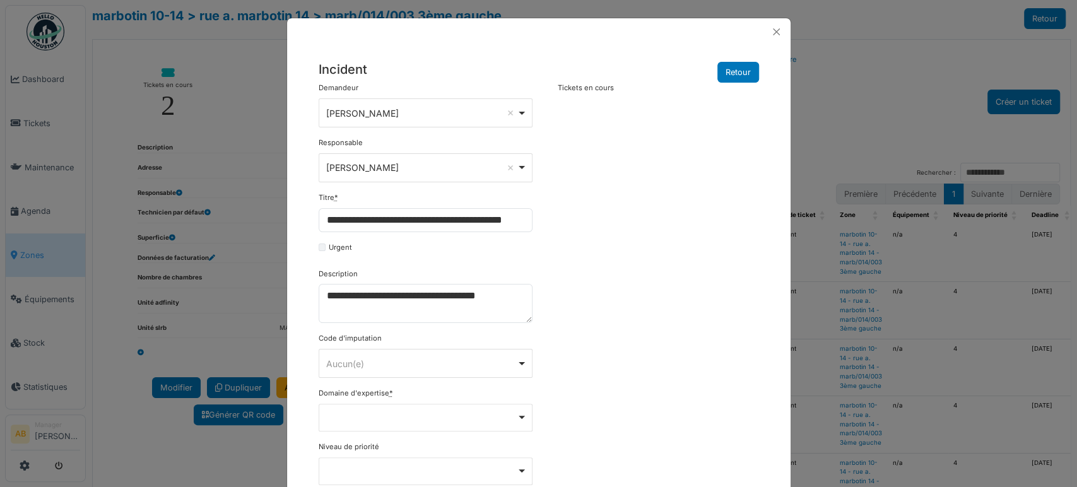
click at [589, 274] on div "**********" at bounding box center [538, 379] width 453 height 592
click at [450, 349] on div "******** Aucun(e) Remove item" at bounding box center [426, 363] width 214 height 29
drag, startPoint x: 536, startPoint y: 353, endPoint x: 531, endPoint y: 347, distance: 7.6
click at [531, 347] on div "**********" at bounding box center [538, 379] width 453 height 592
click at [439, 418] on div "Remove item" at bounding box center [426, 418] width 214 height 28
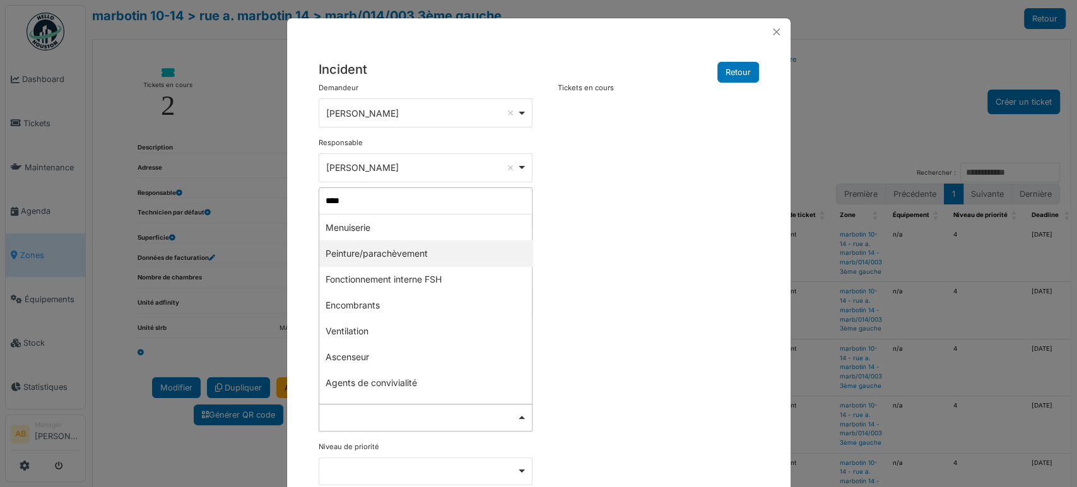
type input "*****"
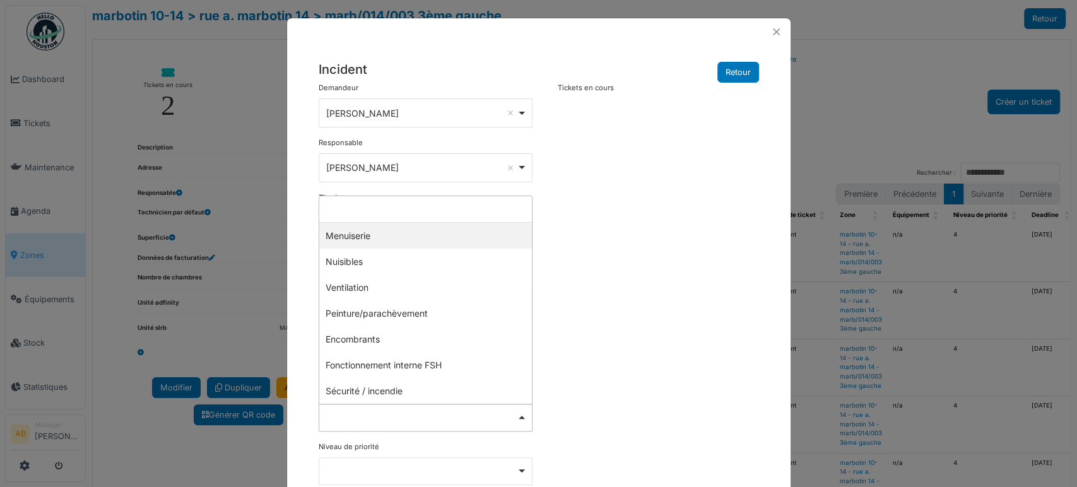
select select "***"
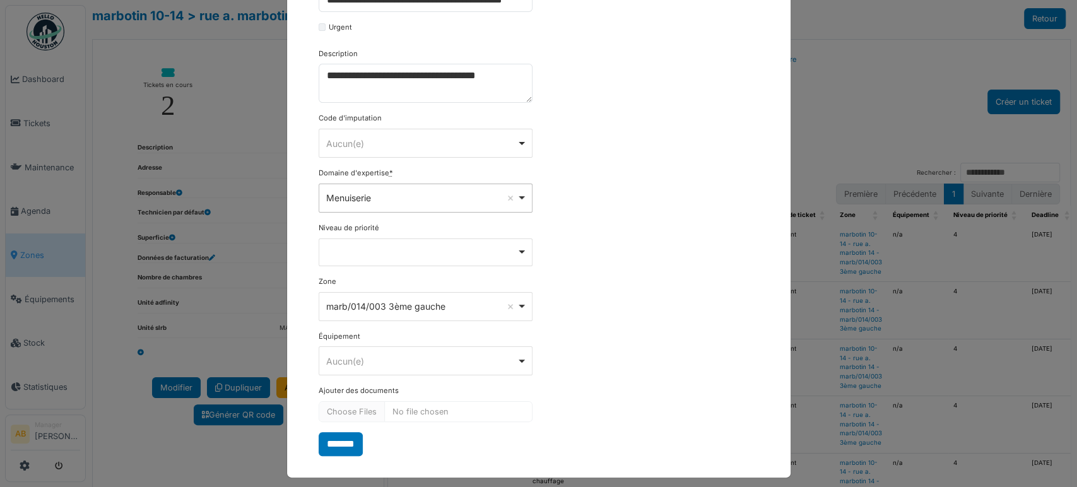
scroll to position [222, 0]
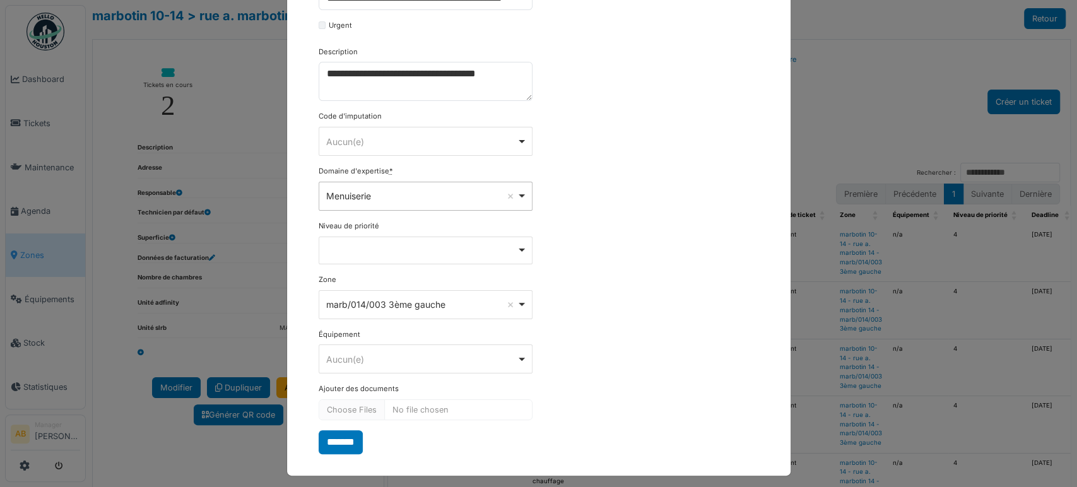
click at [413, 257] on div "Remove item" at bounding box center [426, 251] width 214 height 28
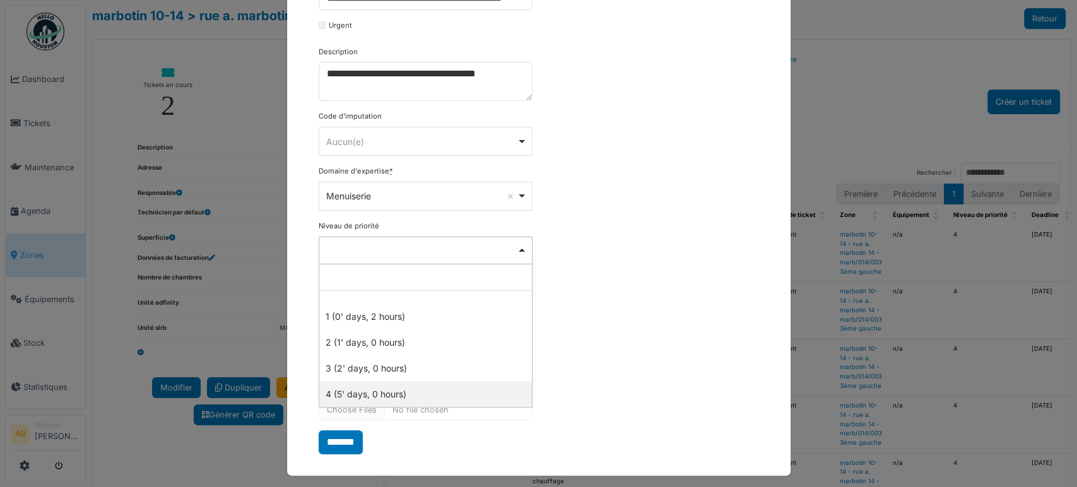
select select "***"
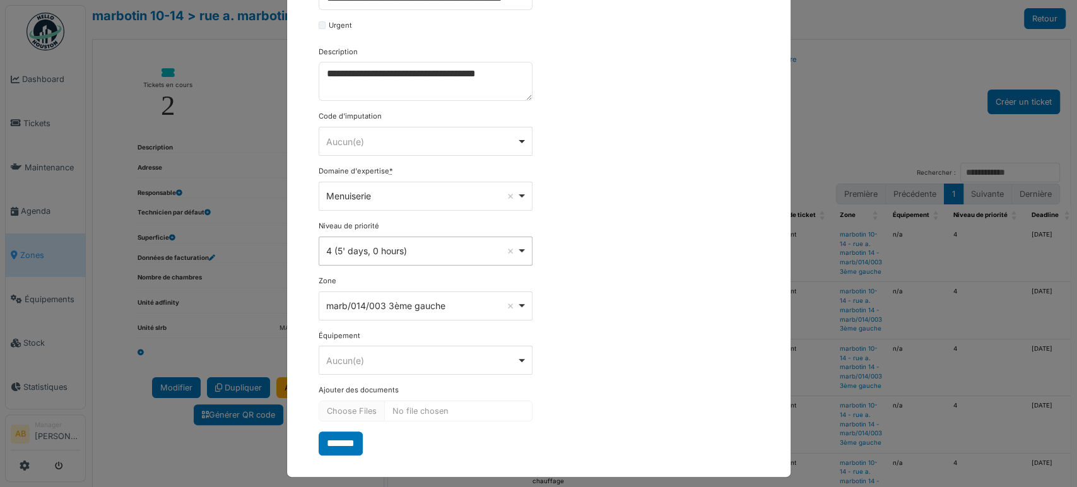
click at [379, 371] on div "******** Aucun(e) Remove item" at bounding box center [426, 360] width 214 height 29
click at [589, 362] on div "**********" at bounding box center [538, 158] width 453 height 595
click at [351, 431] on input "*******" at bounding box center [341, 443] width 44 height 24
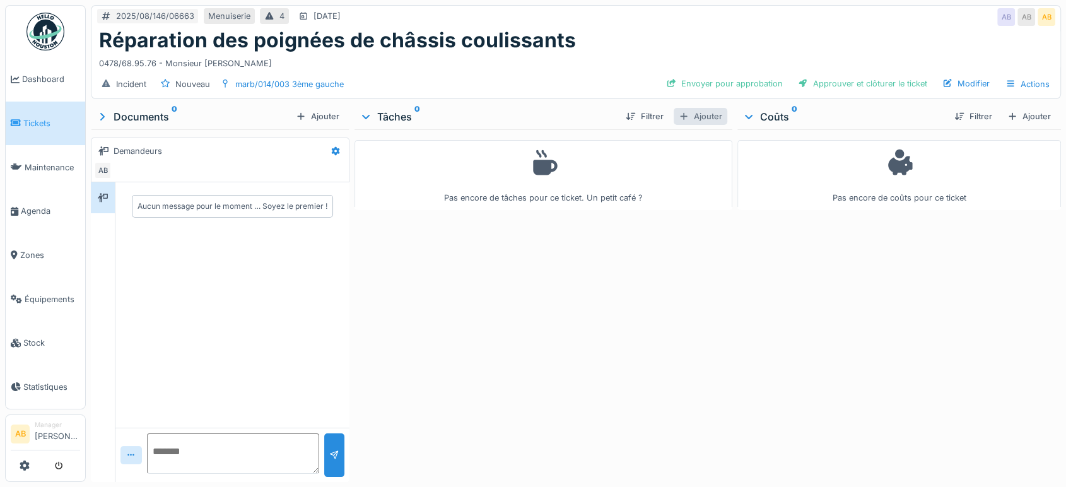
click at [697, 115] on div "Ajouter" at bounding box center [701, 116] width 54 height 17
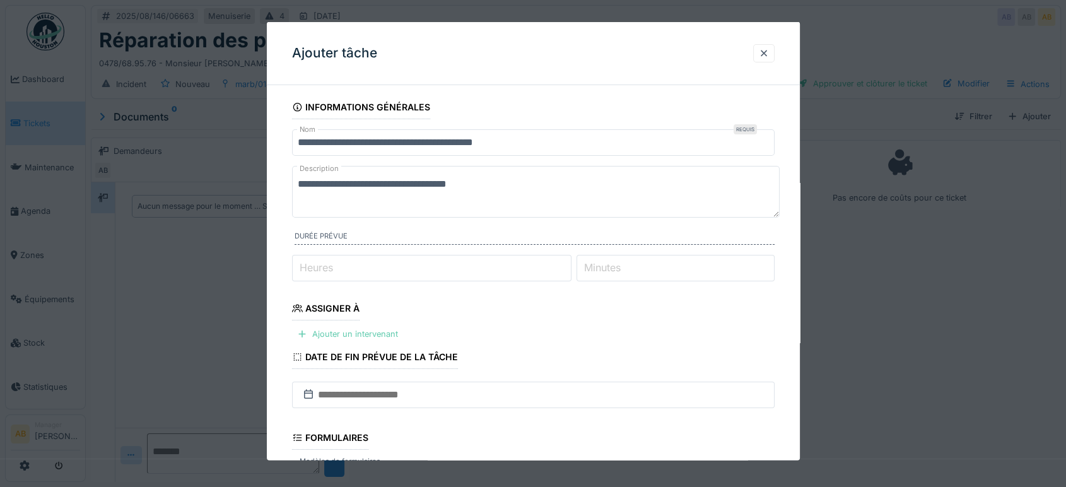
click at [358, 341] on div "Ajouter un intervenant" at bounding box center [347, 333] width 111 height 17
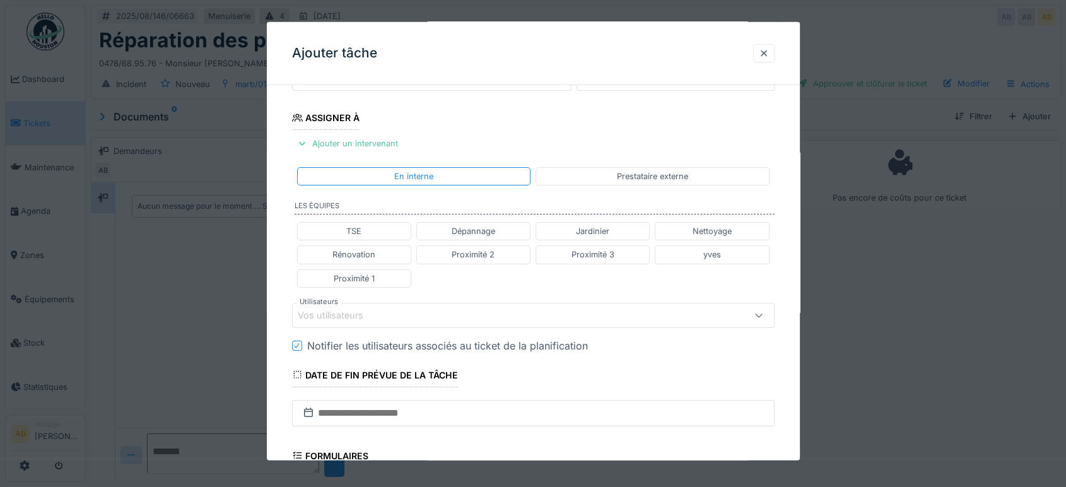
click at [409, 313] on div "Vos utilisateurs" at bounding box center [505, 315] width 414 height 14
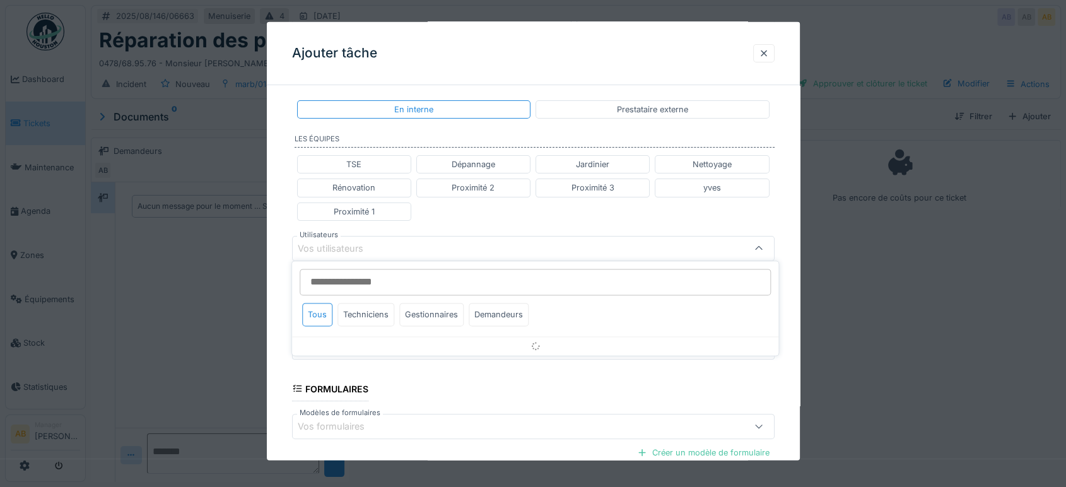
scroll to position [262, 0]
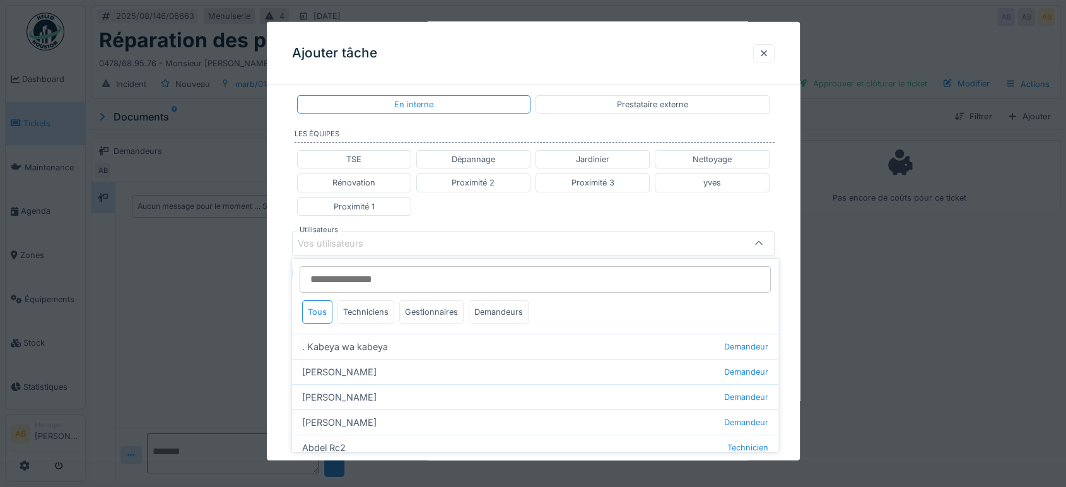
click at [365, 283] on input "Utilisateurs" at bounding box center [535, 279] width 471 height 26
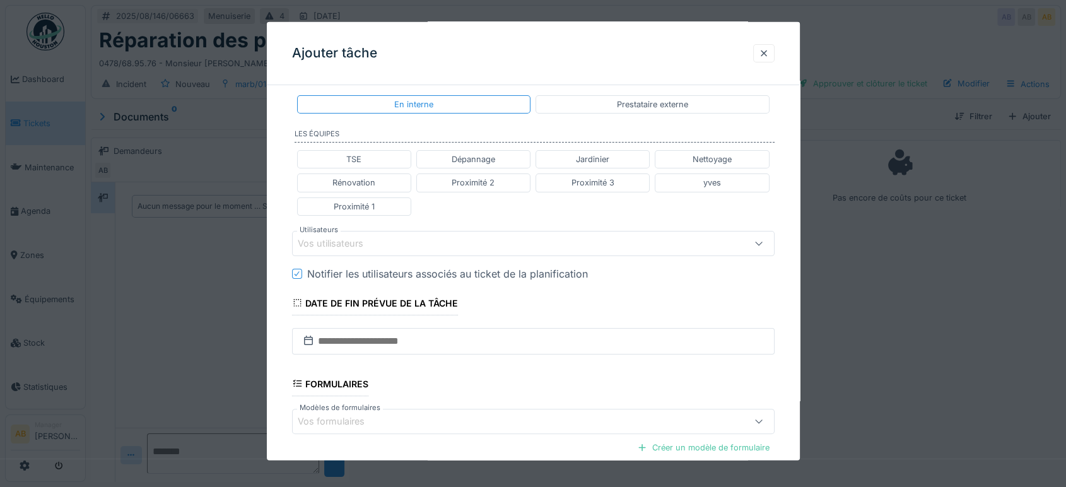
click at [655, 112] on div "En interne Prestataire externe" at bounding box center [533, 104] width 483 height 28
click at [641, 98] on div "Prestataire externe" at bounding box center [652, 104] width 71 height 12
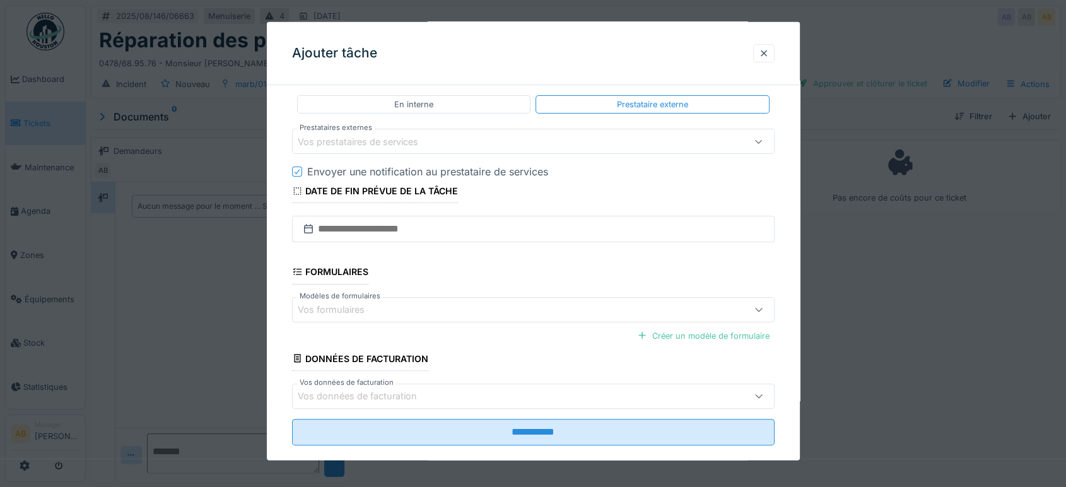
click at [474, 149] on div "Vos prestataires de services" at bounding box center [533, 141] width 483 height 25
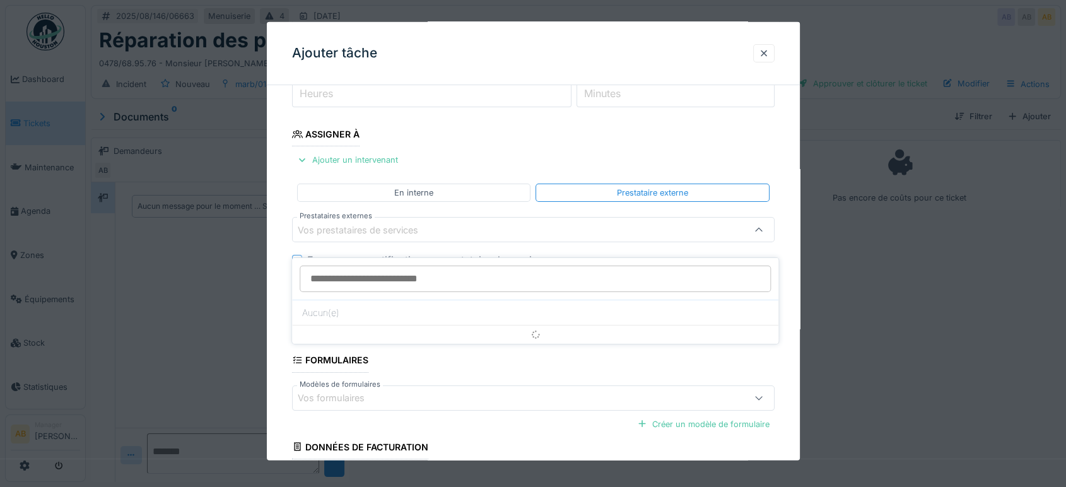
scroll to position [161, 0]
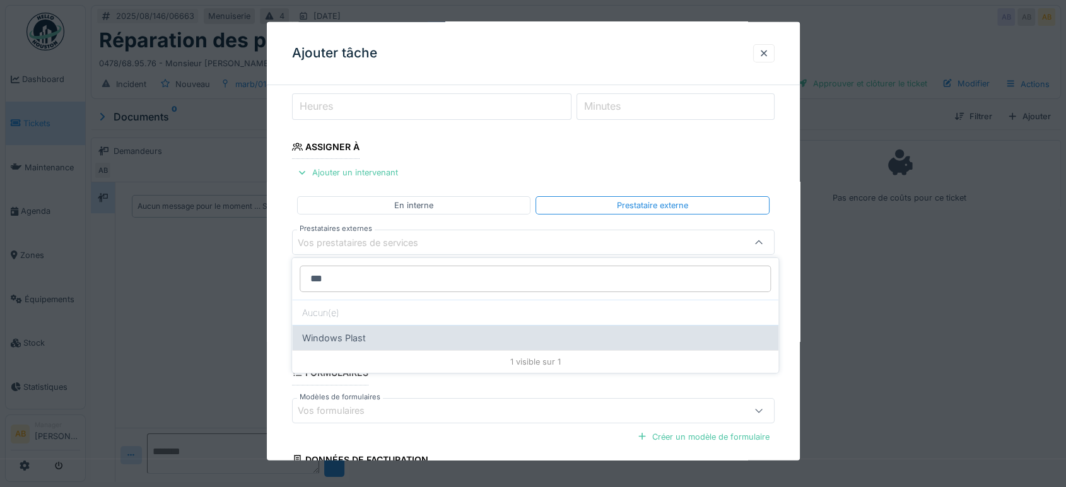
type input "***"
click at [440, 343] on div "Windows Plast" at bounding box center [535, 337] width 486 height 25
type input "****"
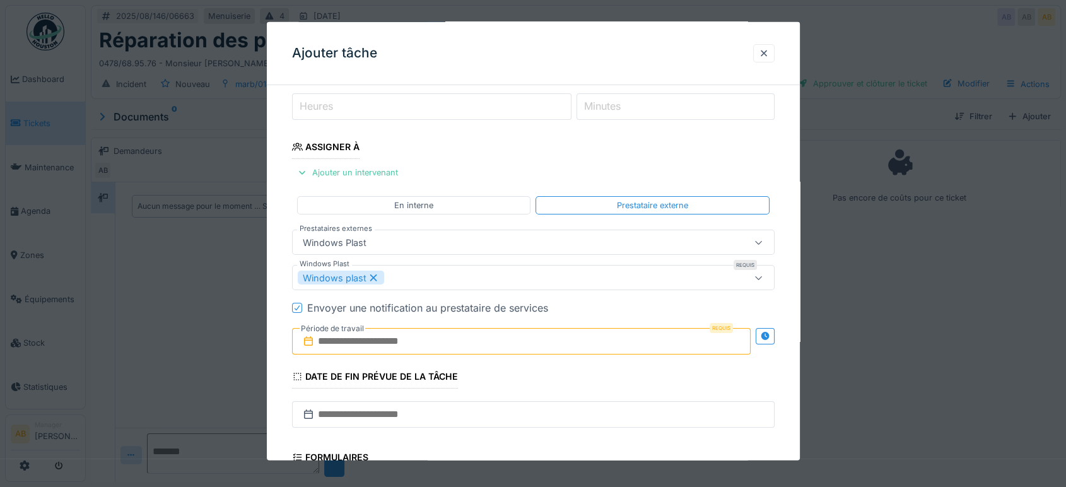
click at [430, 337] on input "text" at bounding box center [521, 341] width 459 height 26
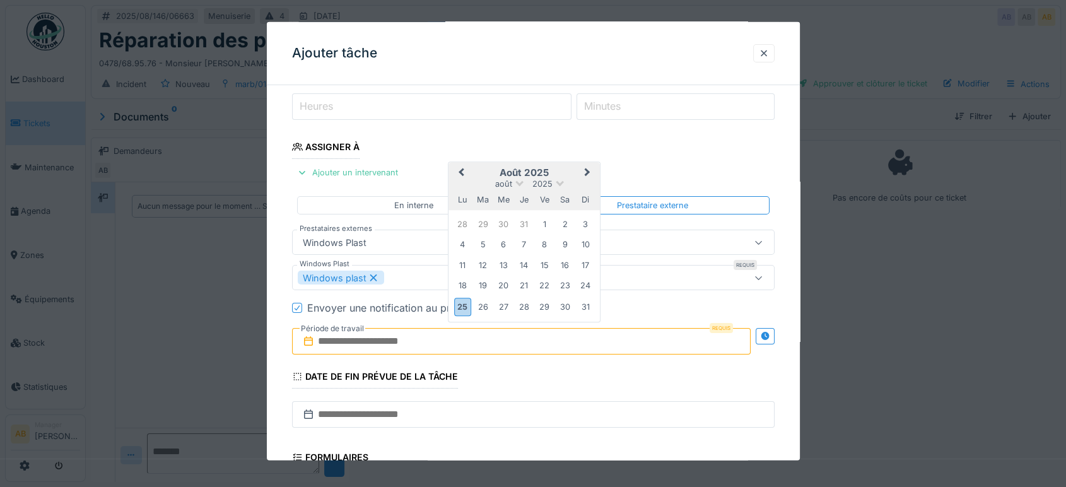
click at [568, 167] on h2 "août 2025" at bounding box center [523, 172] width 151 height 11
click at [468, 305] on div "25" at bounding box center [462, 307] width 17 height 18
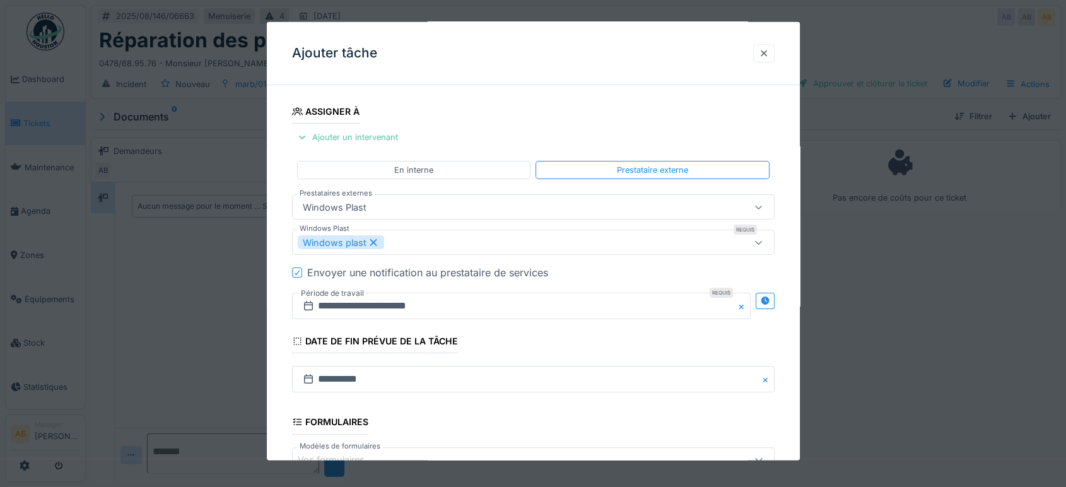
scroll to position [365, 0]
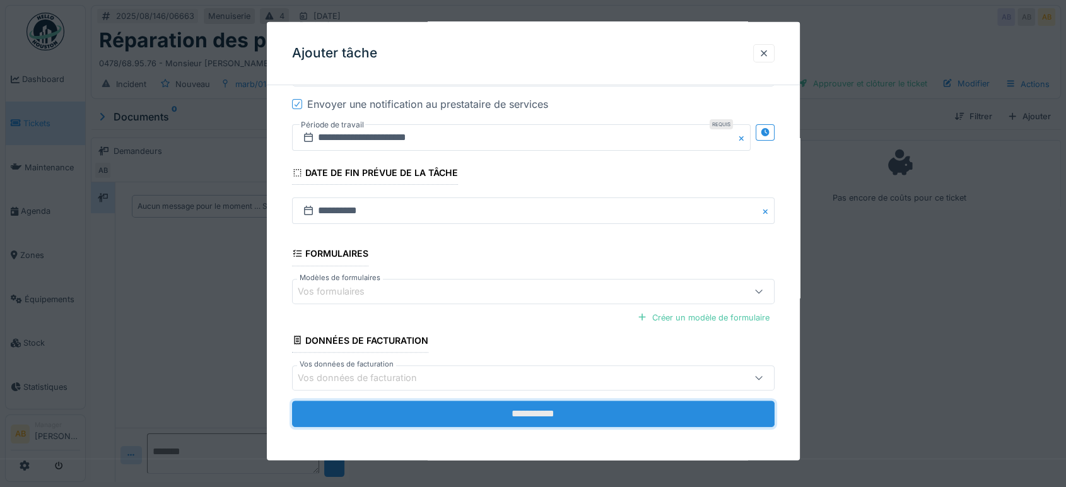
click at [540, 407] on input "**********" at bounding box center [533, 414] width 483 height 26
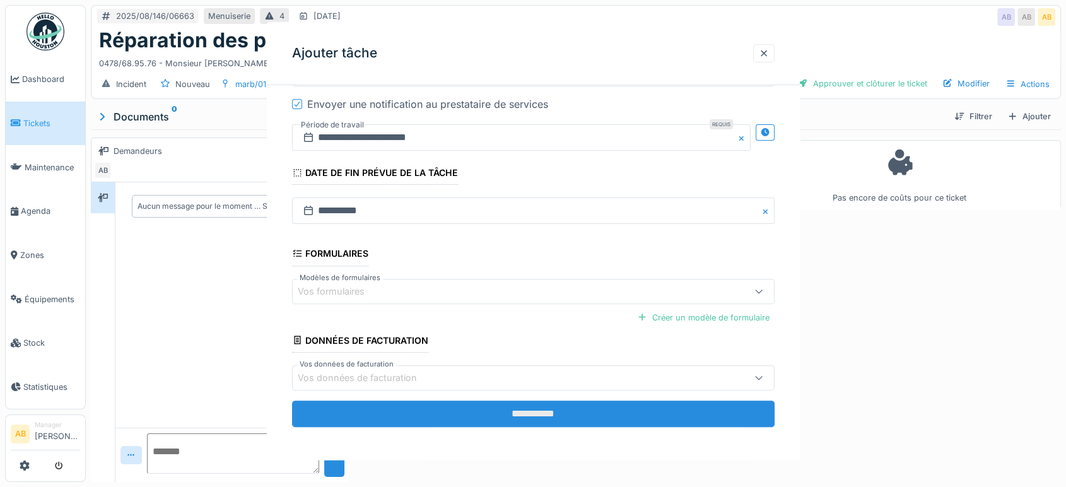
scroll to position [0, 0]
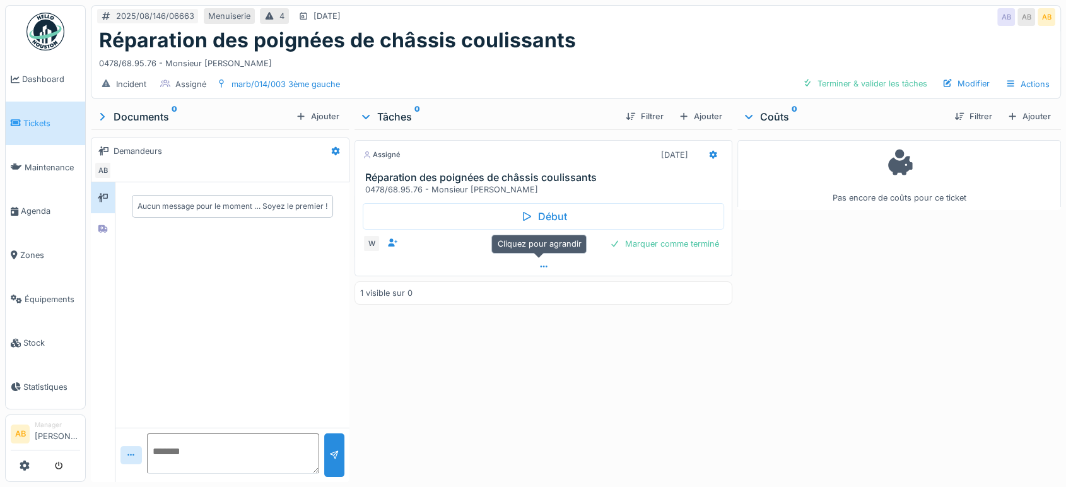
click at [540, 268] on icon at bounding box center [544, 266] width 10 height 8
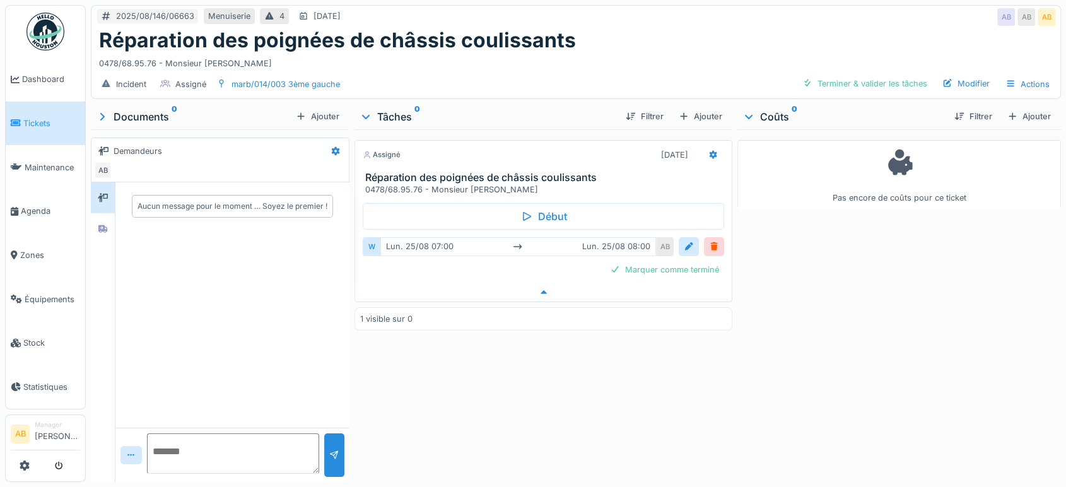
scroll to position [10, 0]
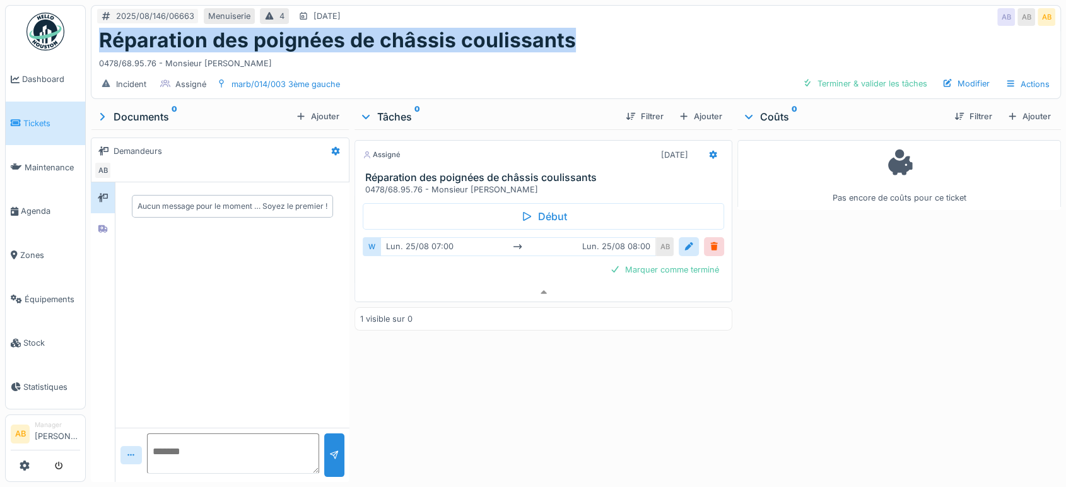
drag, startPoint x: 571, startPoint y: 22, endPoint x: 98, endPoint y: 18, distance: 472.5
click at [99, 28] on div "Réparation des poignées de châssis coulissants" at bounding box center [576, 40] width 954 height 24
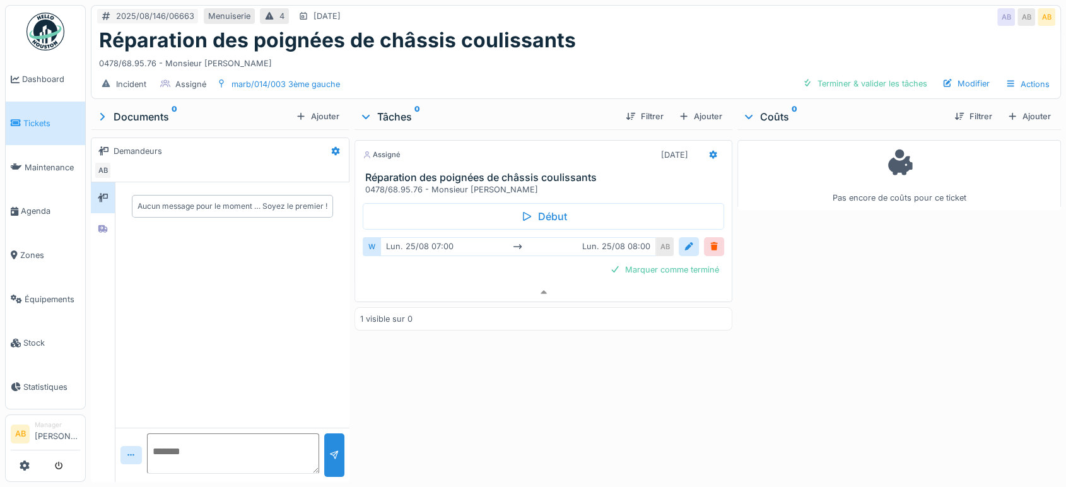
click at [237, 445] on textarea at bounding box center [233, 453] width 172 height 40
type textarea "**********"
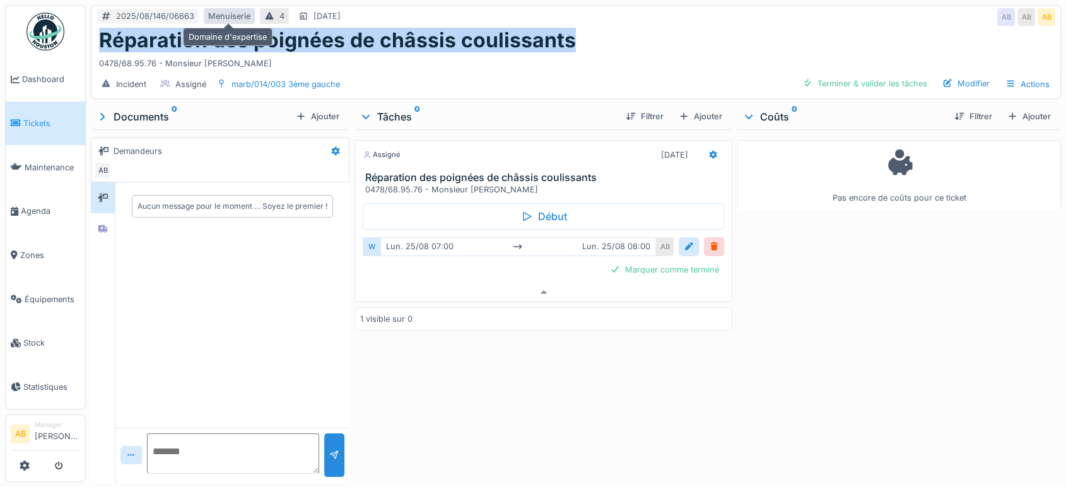
scroll to position [0, 0]
drag, startPoint x: 580, startPoint y: 22, endPoint x: 102, endPoint y: 45, distance: 478.7
click at [102, 45] on div "Réparation des poignées de châssis coulissants" at bounding box center [576, 40] width 954 height 24
copy h1 "Réparation des poignées de châssis coulissants"
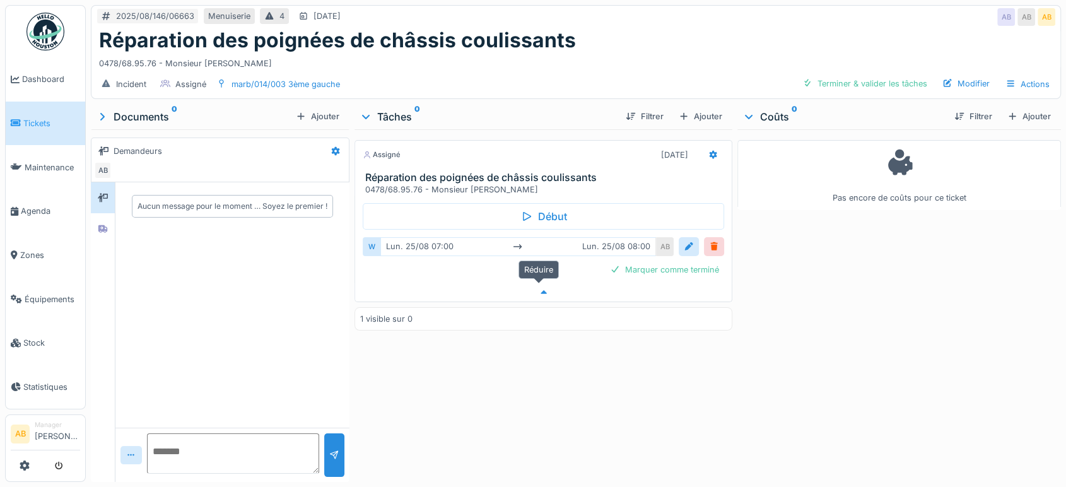
click at [415, 294] on div at bounding box center [543, 292] width 377 height 18
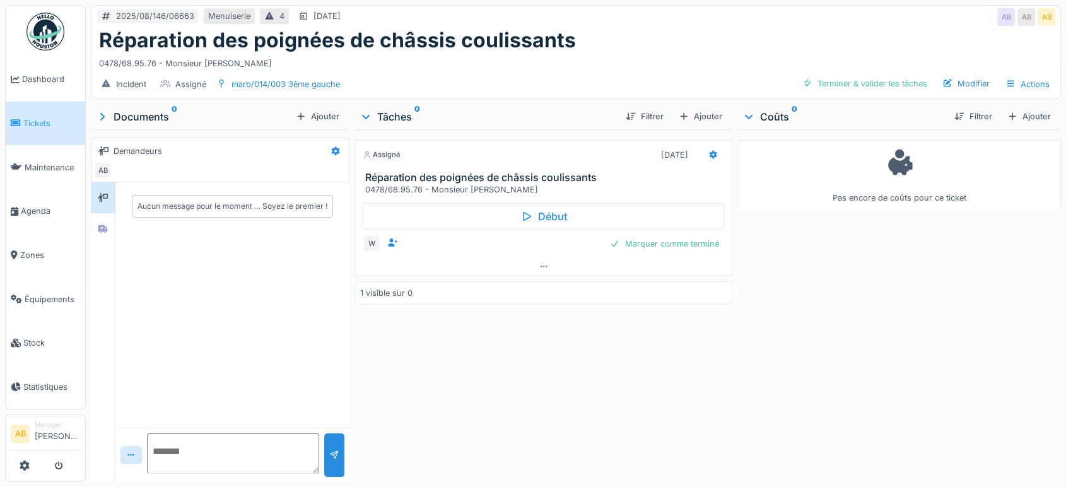
click at [54, 25] on img at bounding box center [45, 32] width 38 height 38
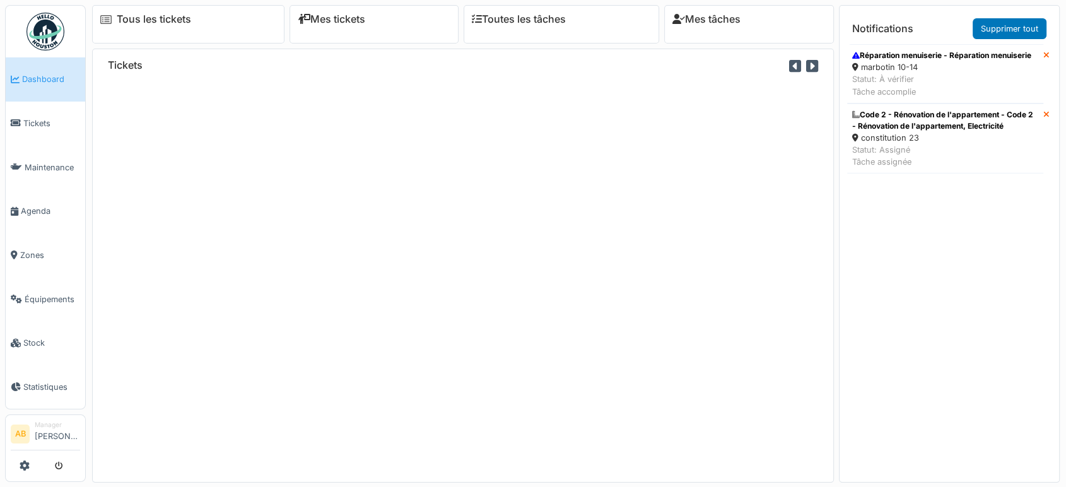
click at [928, 88] on div "Statut: À vérifier Tâche accomplie" at bounding box center [941, 85] width 179 height 24
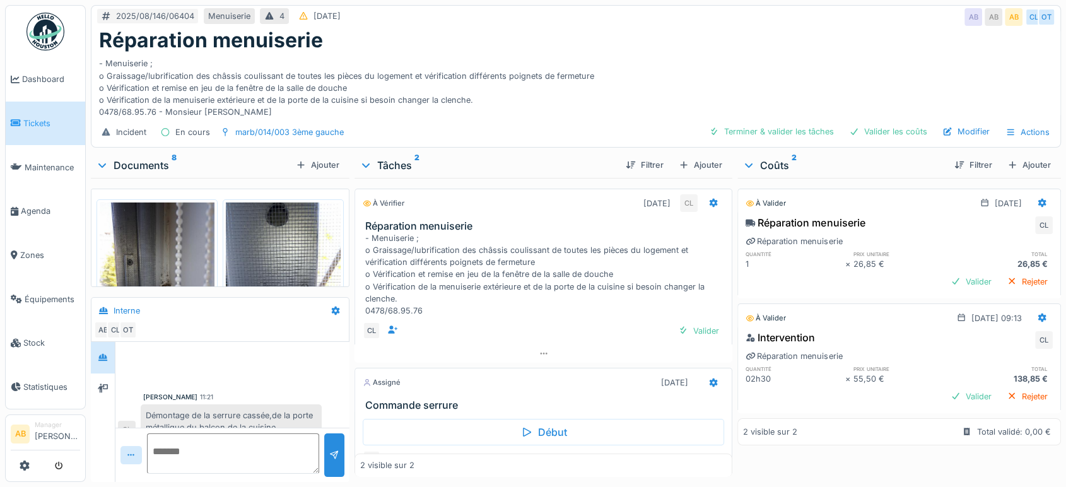
scroll to position [395, 0]
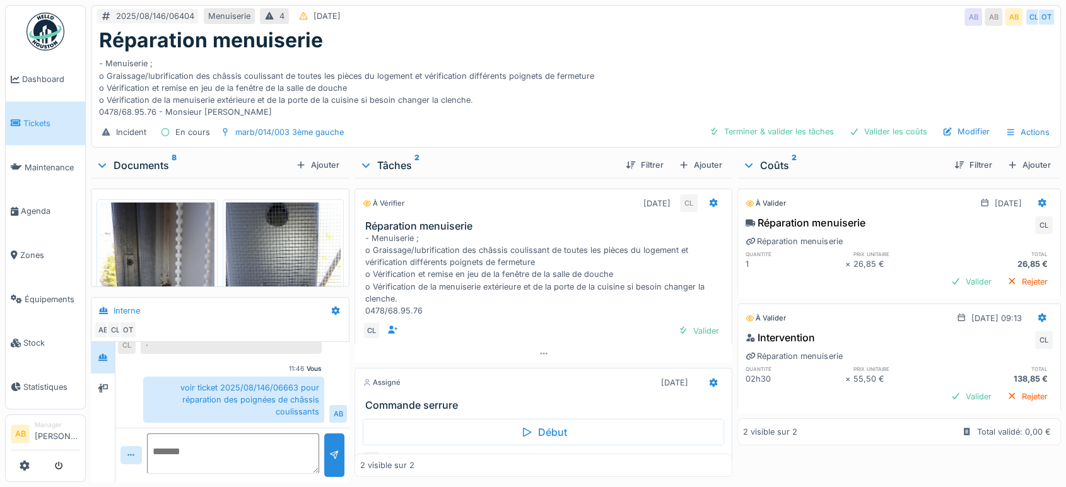
click at [141, 167] on div "Documents 8" at bounding box center [193, 165] width 195 height 15
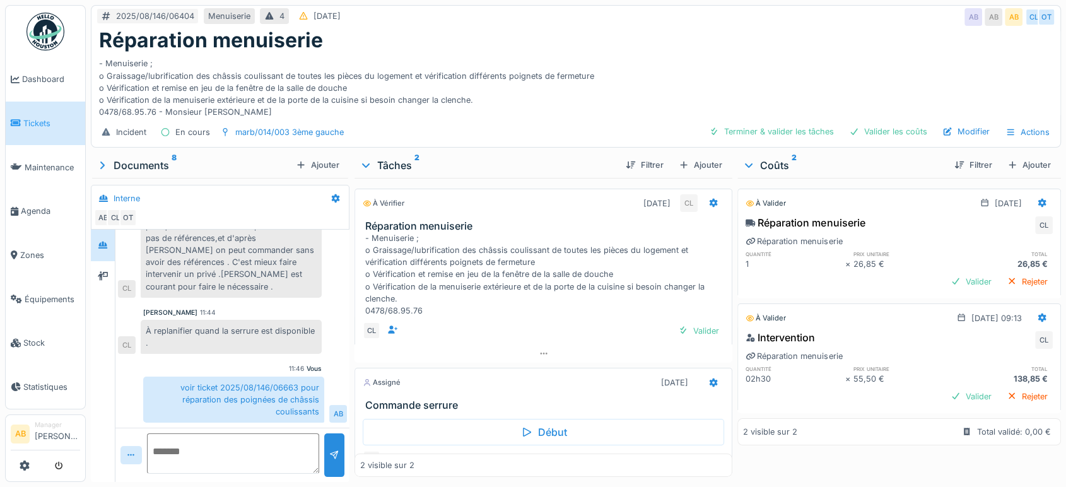
click at [28, 32] on img at bounding box center [45, 32] width 38 height 38
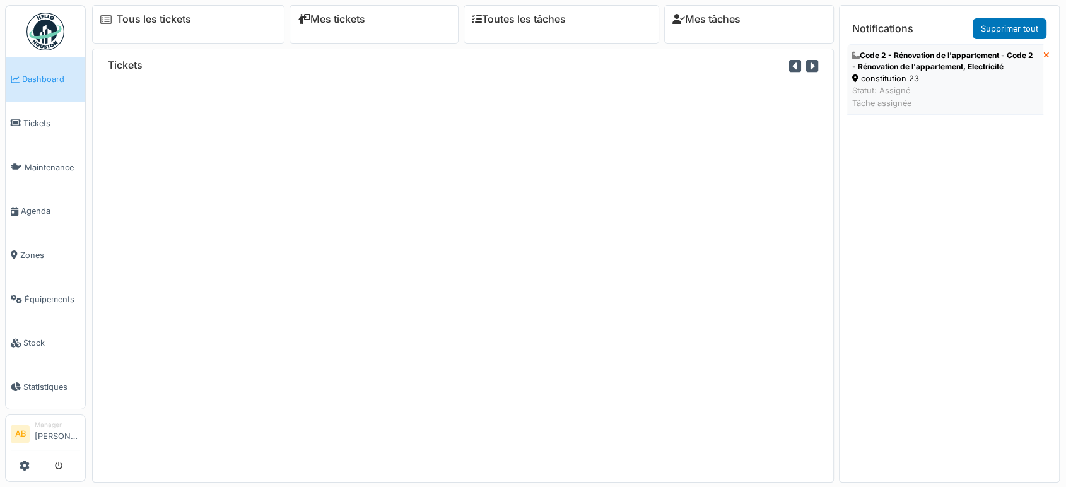
click at [917, 72] on div "Code 2 - Rénovation de l'appartement - Code 2 - Rénovation de l'appartement, El…" at bounding box center [945, 61] width 186 height 23
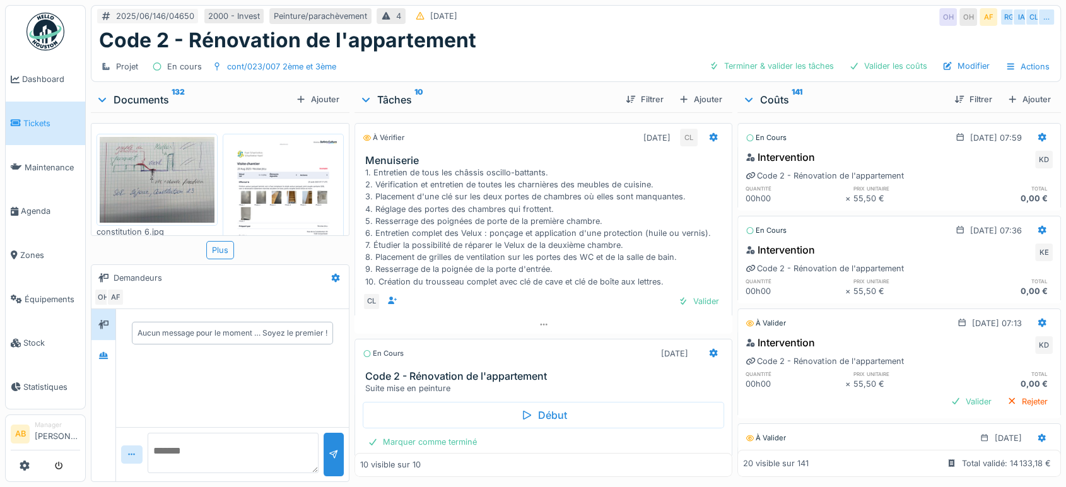
click at [53, 14] on img at bounding box center [45, 32] width 38 height 38
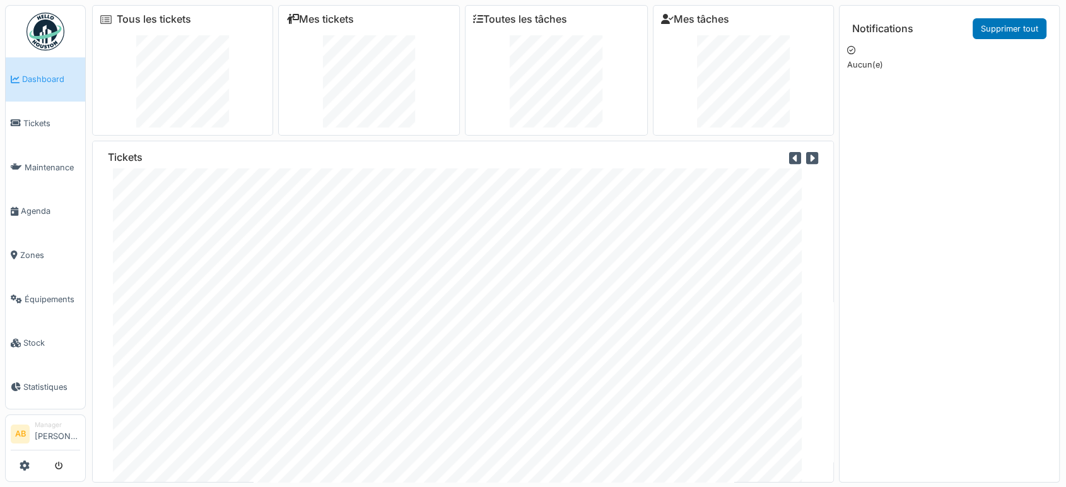
click at [28, 52] on ul "Dashboard Tickets Maintenance [GEOGRAPHIC_DATA] Zones Équipements Stock Statist…" at bounding box center [45, 207] width 81 height 404
click at [47, 29] on img at bounding box center [45, 32] width 38 height 38
click at [91, 33] on div "Tous les tickets Mes tickets Toutes les tâches Mes tâches Tickets Notifications…" at bounding box center [576, 241] width 980 height 483
click at [53, 35] on img at bounding box center [45, 32] width 38 height 38
click at [53, 17] on img at bounding box center [45, 32] width 38 height 38
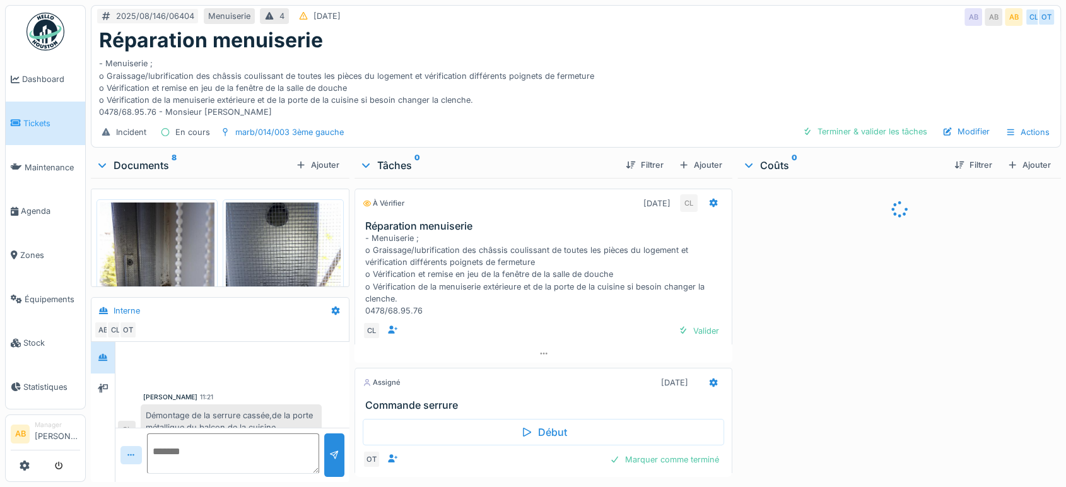
scroll to position [395, 0]
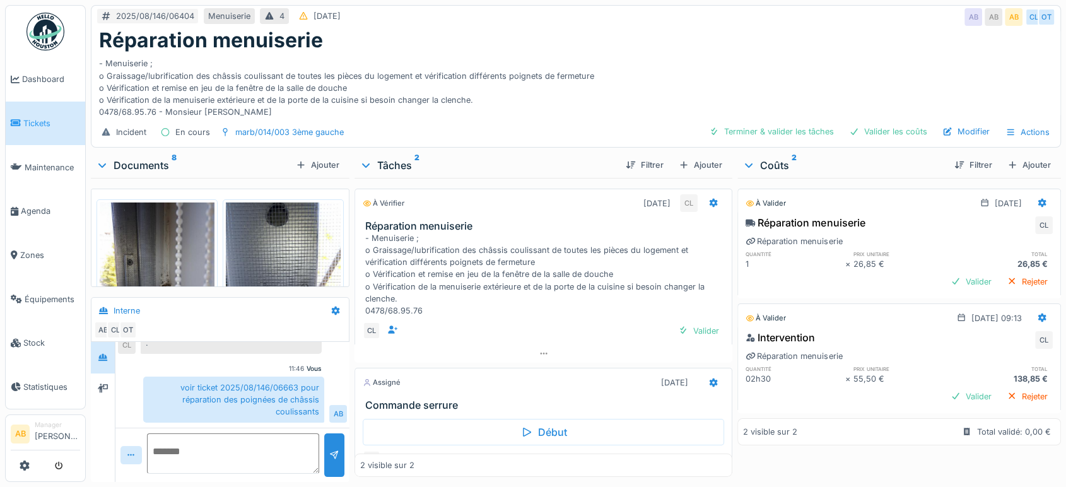
click at [147, 171] on div "Documents 8" at bounding box center [193, 165] width 195 height 15
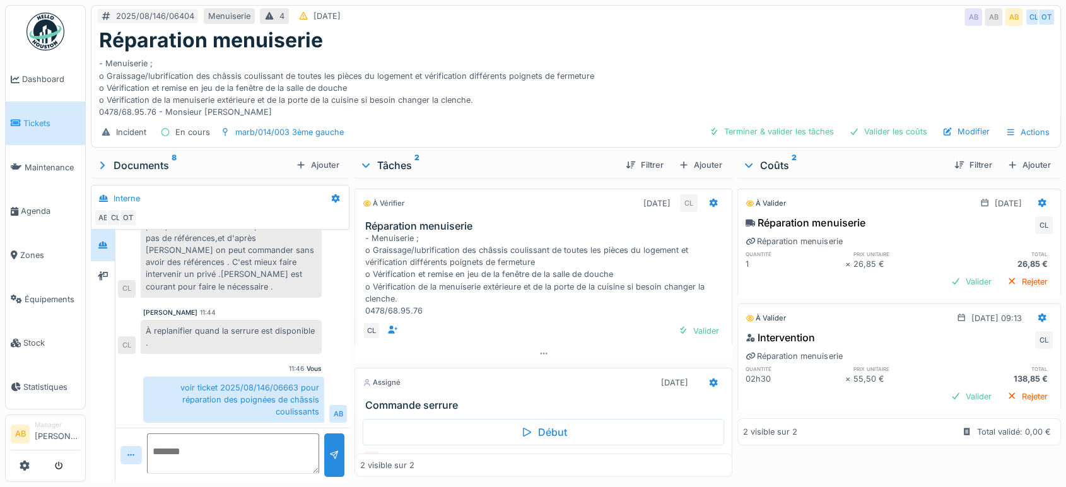
click at [148, 168] on div "Documents 8" at bounding box center [193, 165] width 195 height 15
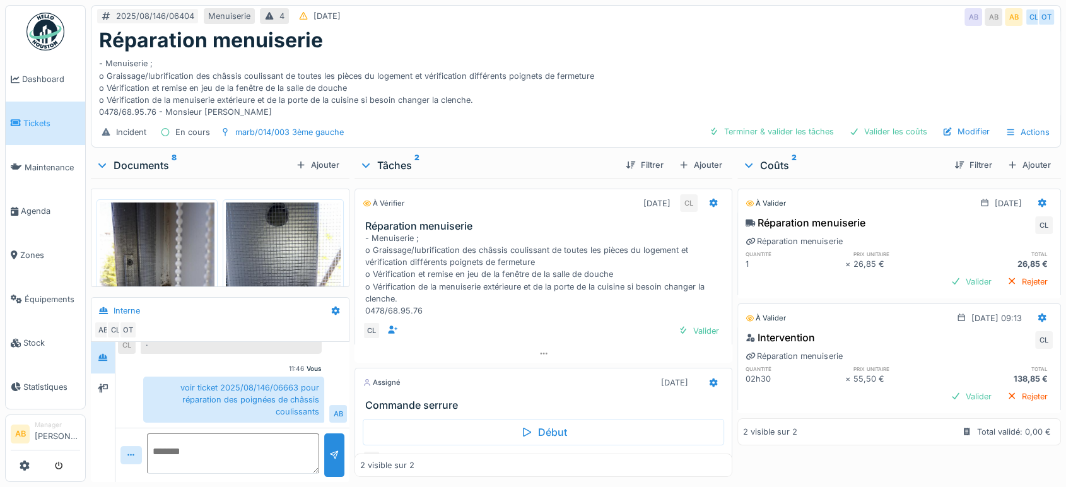
click at [149, 161] on div "Documents 8" at bounding box center [193, 165] width 195 height 15
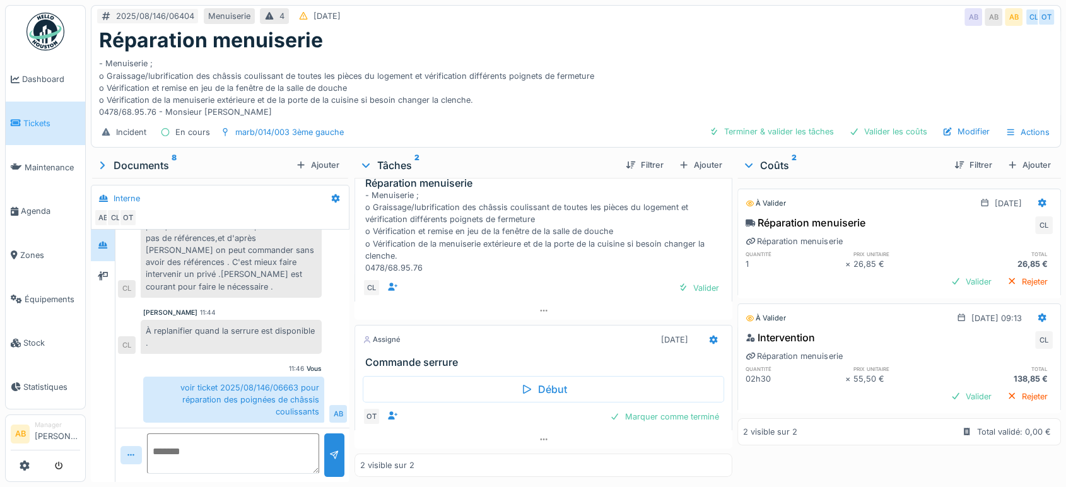
scroll to position [0, 0]
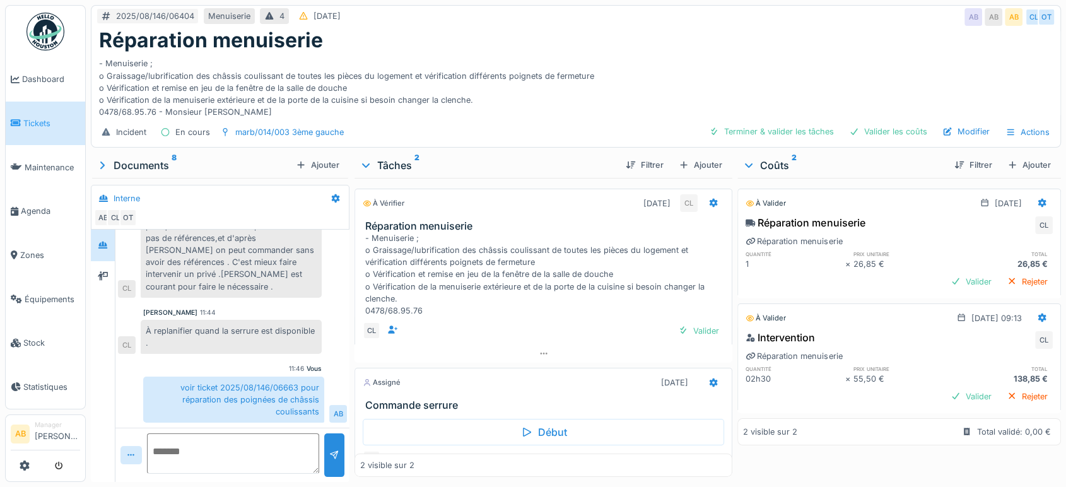
click at [41, 30] on img at bounding box center [45, 32] width 38 height 38
